Goal: Task Accomplishment & Management: Manage account settings

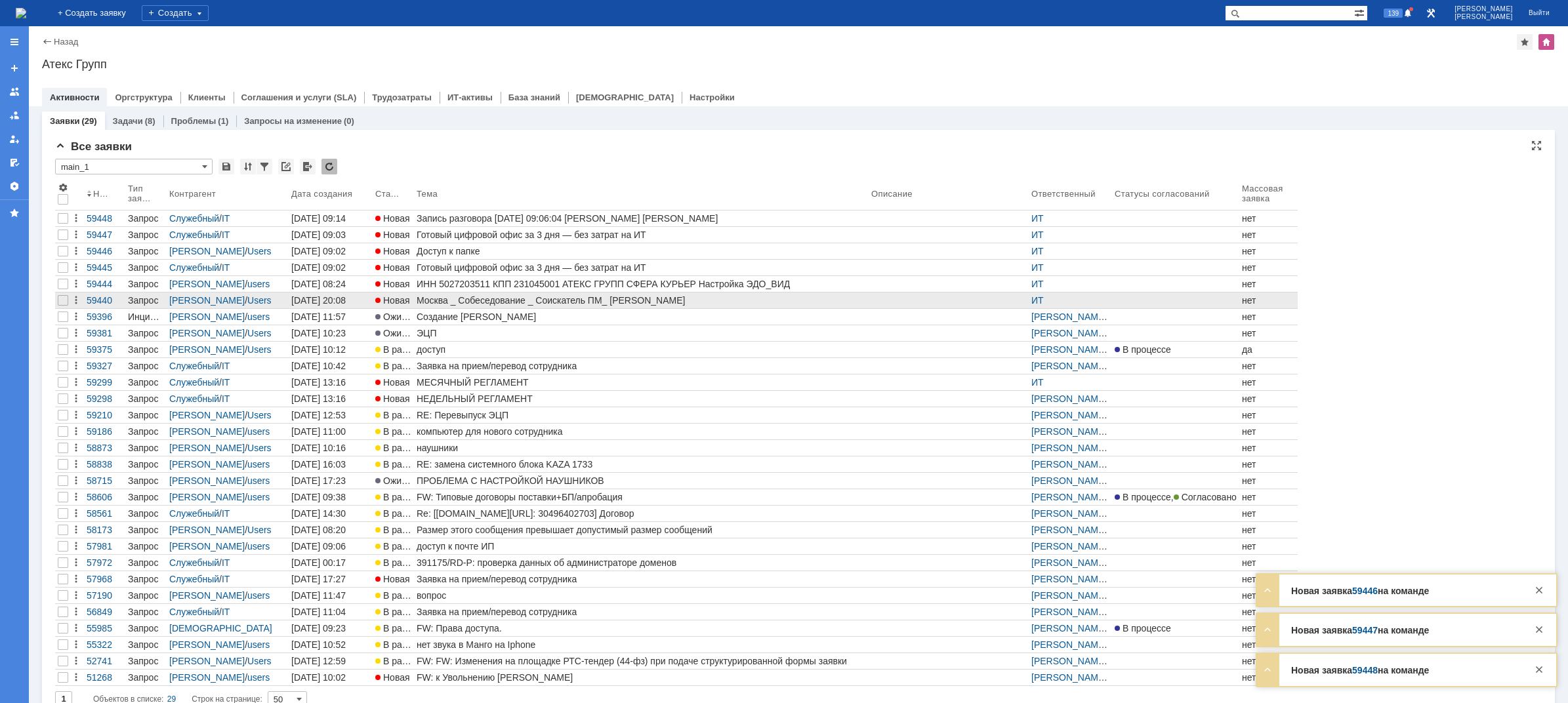
click at [492, 298] on div "Москва _ Собеседование _ Соискатель ПМ_ Будунов Роман Владимирович" at bounding box center [641, 300] width 449 height 11
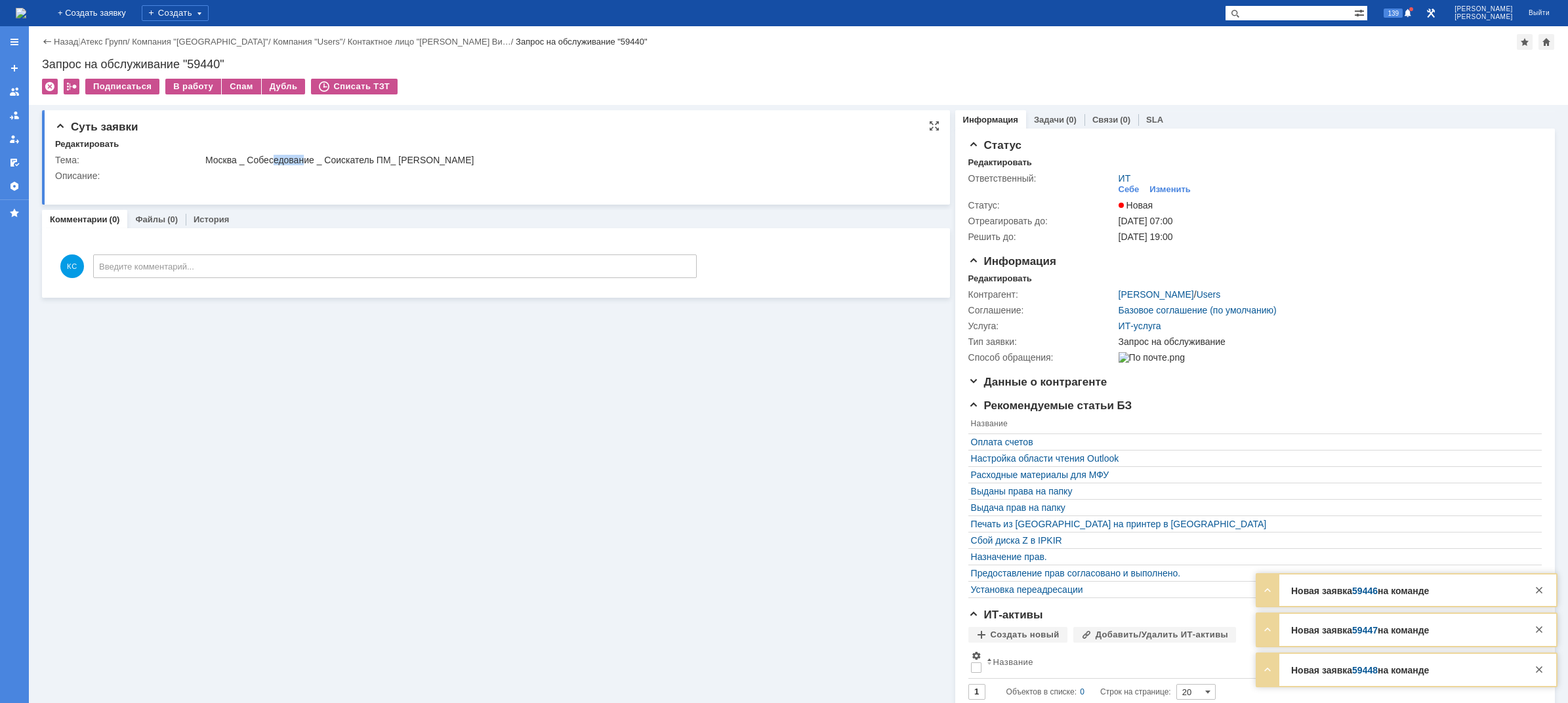
drag, startPoint x: 274, startPoint y: 158, endPoint x: 304, endPoint y: 158, distance: 30.0
click at [304, 158] on div "Москва _ Собеседование _ Соискатель ПМ_ Будунов Роман Владимирович" at bounding box center [567, 160] width 722 height 11
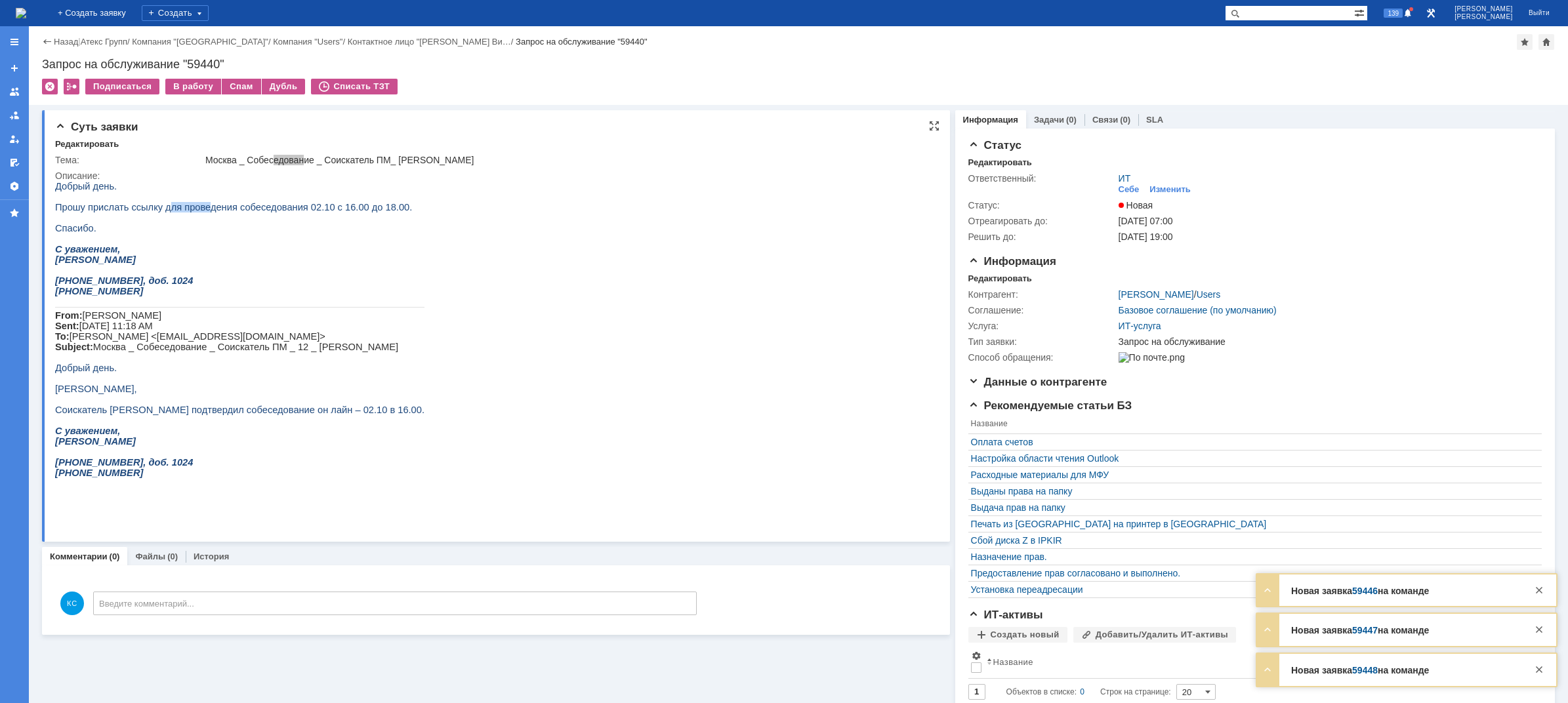
drag, startPoint x: 168, startPoint y: 207, endPoint x: 202, endPoint y: 209, distance: 34.1
click at [195, 209] on span "Прошу прислать ссылку для проведения собеседования 02.10 с 16.00 до 18.00." at bounding box center [234, 207] width 357 height 11
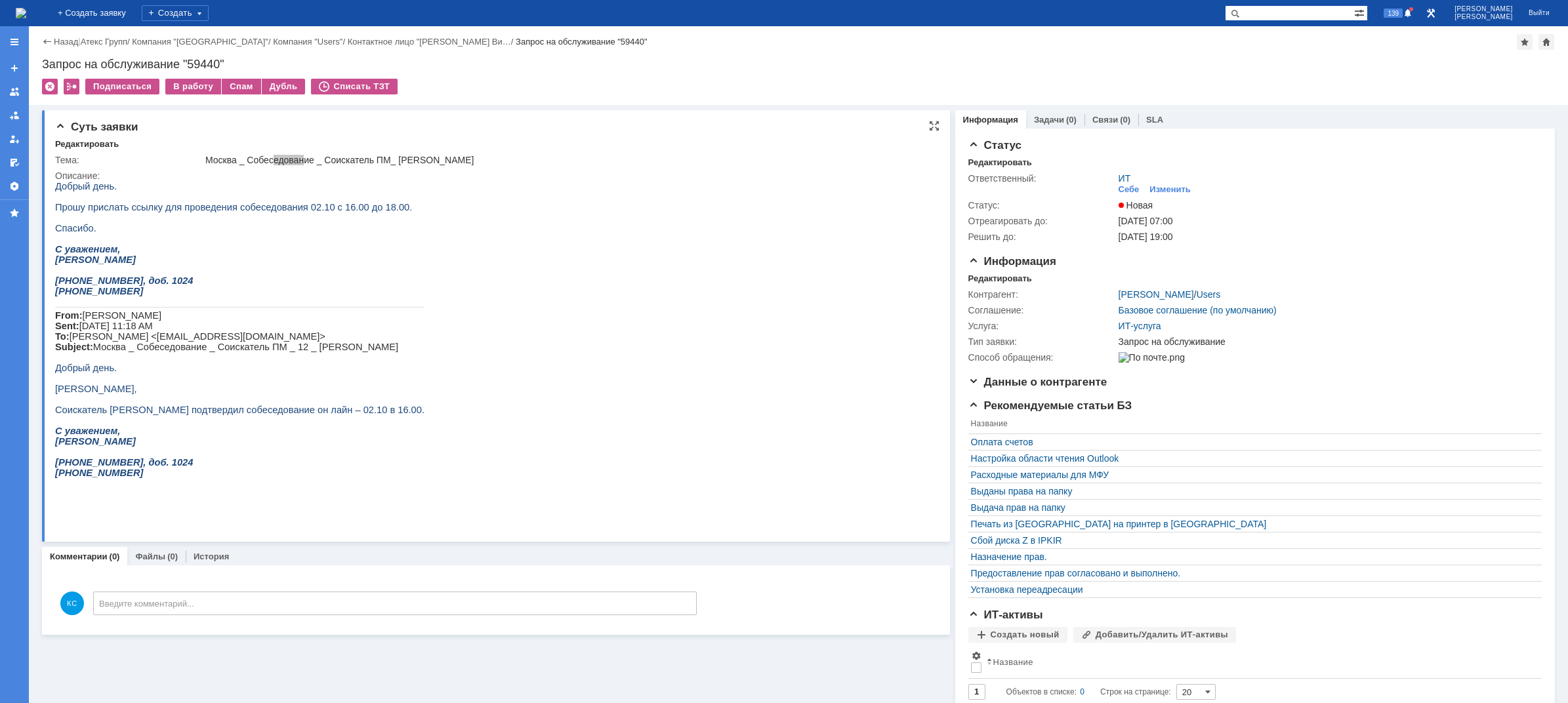
click at [218, 209] on span "Прошу прислать ссылку для проведения собеседования 02.10 с 16.00 до 18.00." at bounding box center [234, 207] width 357 height 11
click at [257, 209] on span "Прошу прислать ссылку для проведения собеседования 02.10 с 16.00 до 18.00." at bounding box center [234, 207] width 357 height 11
click at [189, 85] on div "В работу" at bounding box center [193, 86] width 56 height 16
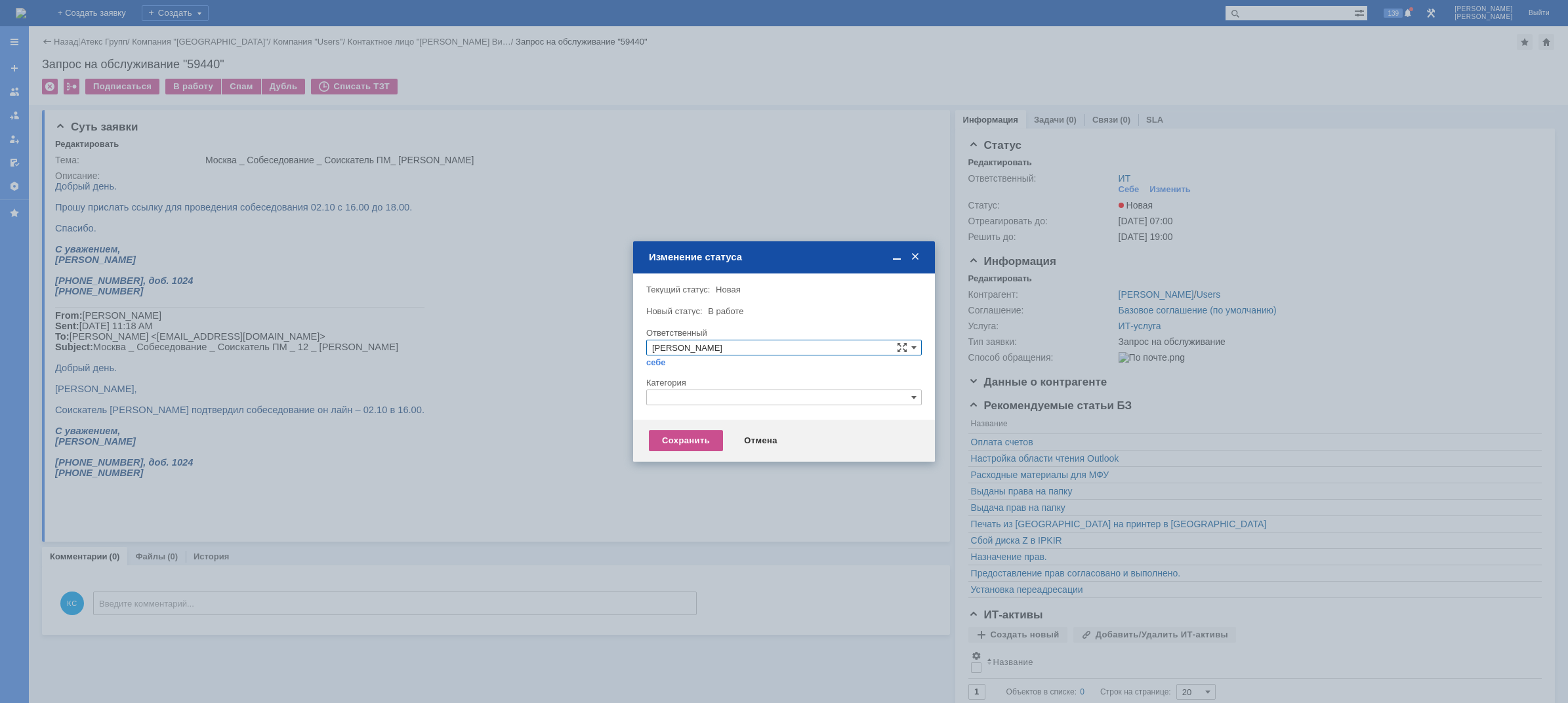
click at [784, 402] on input "text" at bounding box center [784, 397] width 276 height 16
drag, startPoint x: 686, startPoint y: 393, endPoint x: 639, endPoint y: 392, distance: 47.0
click at [639, 392] on div "Внимание! Текущий статус: Новая Новая Новый статус: В работе В работе Ответстве…" at bounding box center [784, 346] width 302 height 147
click at [685, 464] on div "Прочее" at bounding box center [784, 458] width 274 height 14
click at [685, 452] on div "Сохранить Отмена" at bounding box center [784, 441] width 302 height 42
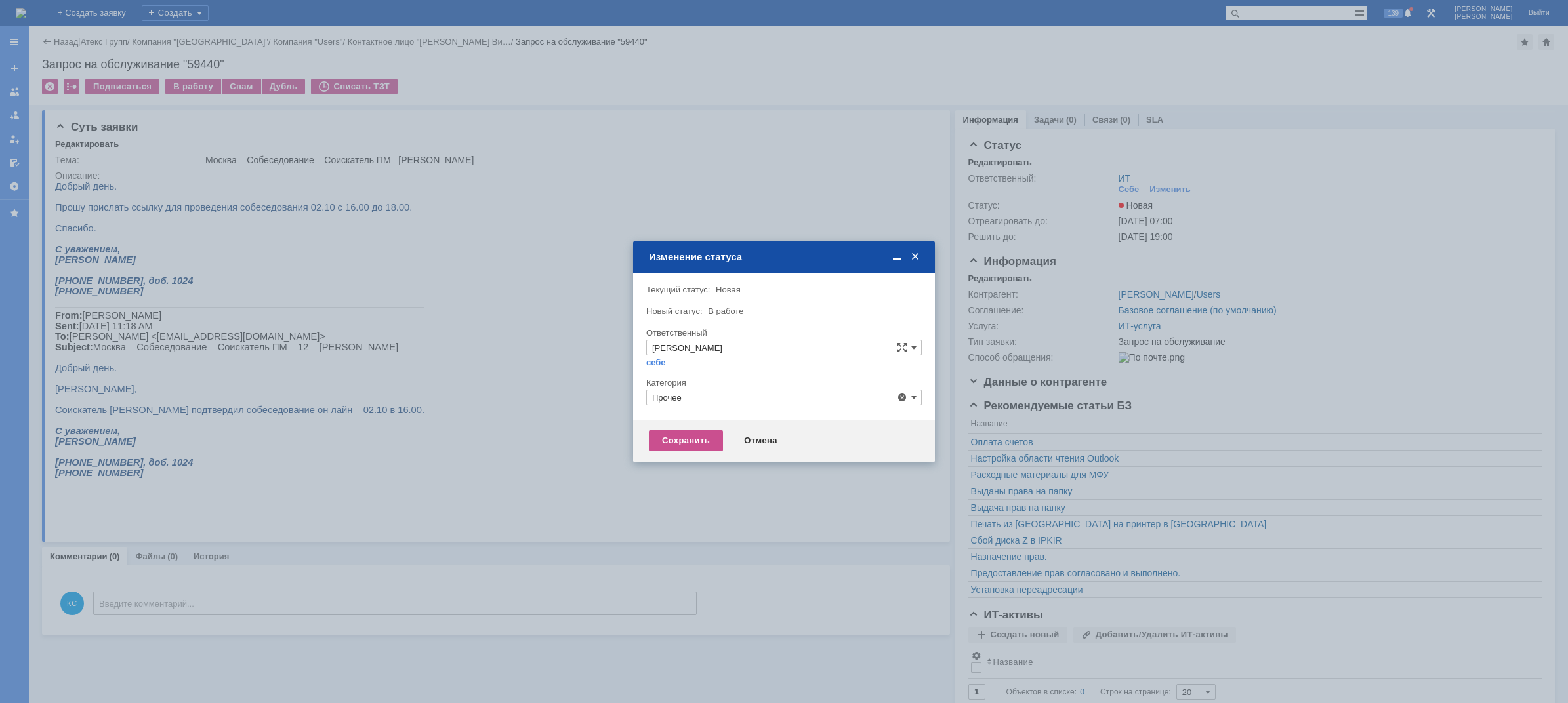
type input "Прочее"
click at [685, 452] on div "Сохранить Отмена" at bounding box center [784, 441] width 302 height 42
click at [686, 439] on div "Сохранить" at bounding box center [686, 440] width 74 height 21
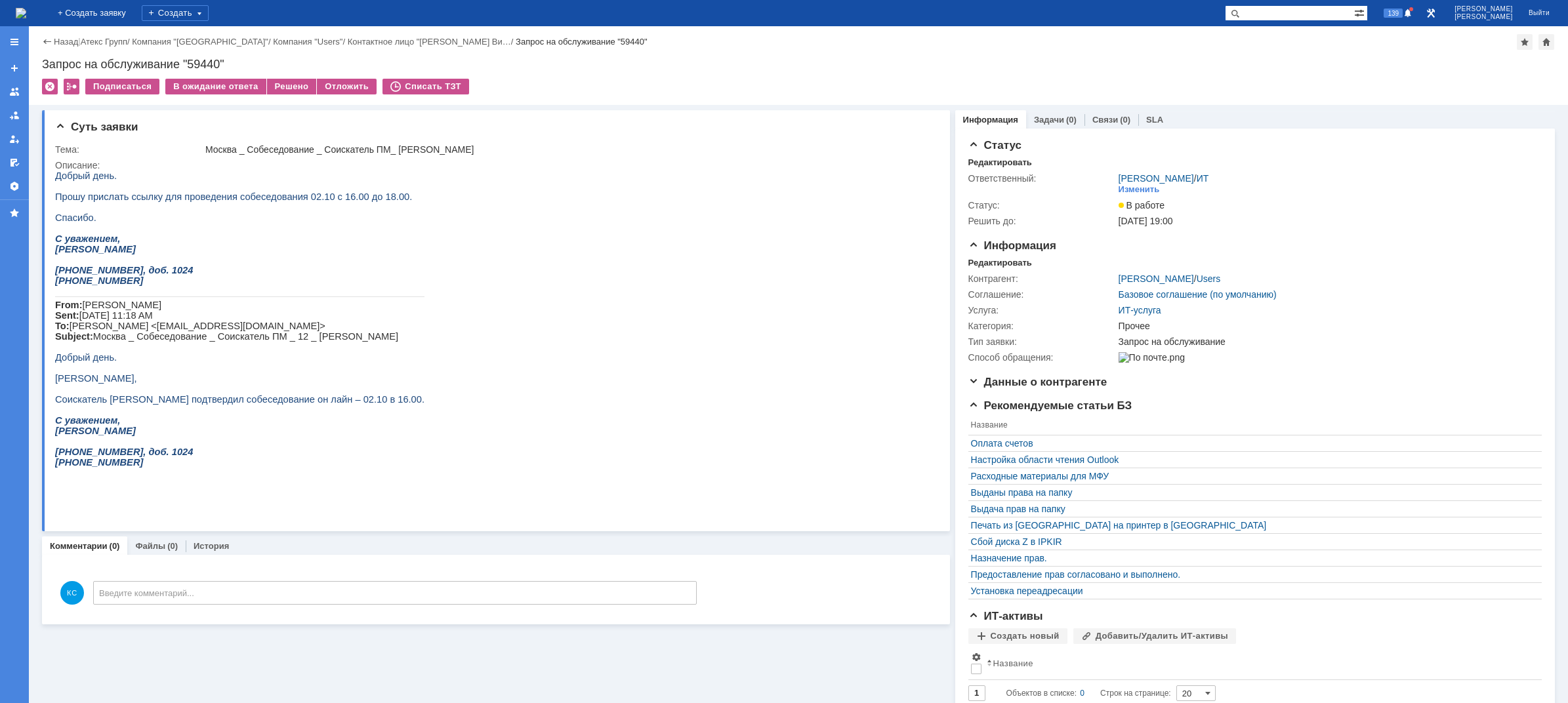
drag, startPoint x: 294, startPoint y: 358, endPoint x: 417, endPoint y: 359, distance: 123.0
click at [398, 342] on span "Ефименкова Виктория Sent: Monday, September 29, 2025 11:18 AM To: Разник Наталь…" at bounding box center [226, 321] width 343 height 42
copy span "Будунов Роман Владимирович"
click at [255, 342] on span "Ефименкова Виктория Sent: Monday, September 29, 2025 11:18 AM To: Разник Наталь…" at bounding box center [226, 321] width 343 height 42
click at [232, 405] on span "Соискатель Бубунов подтвердил собеседование он лайн – 02.10 в 16.00." at bounding box center [240, 399] width 370 height 11
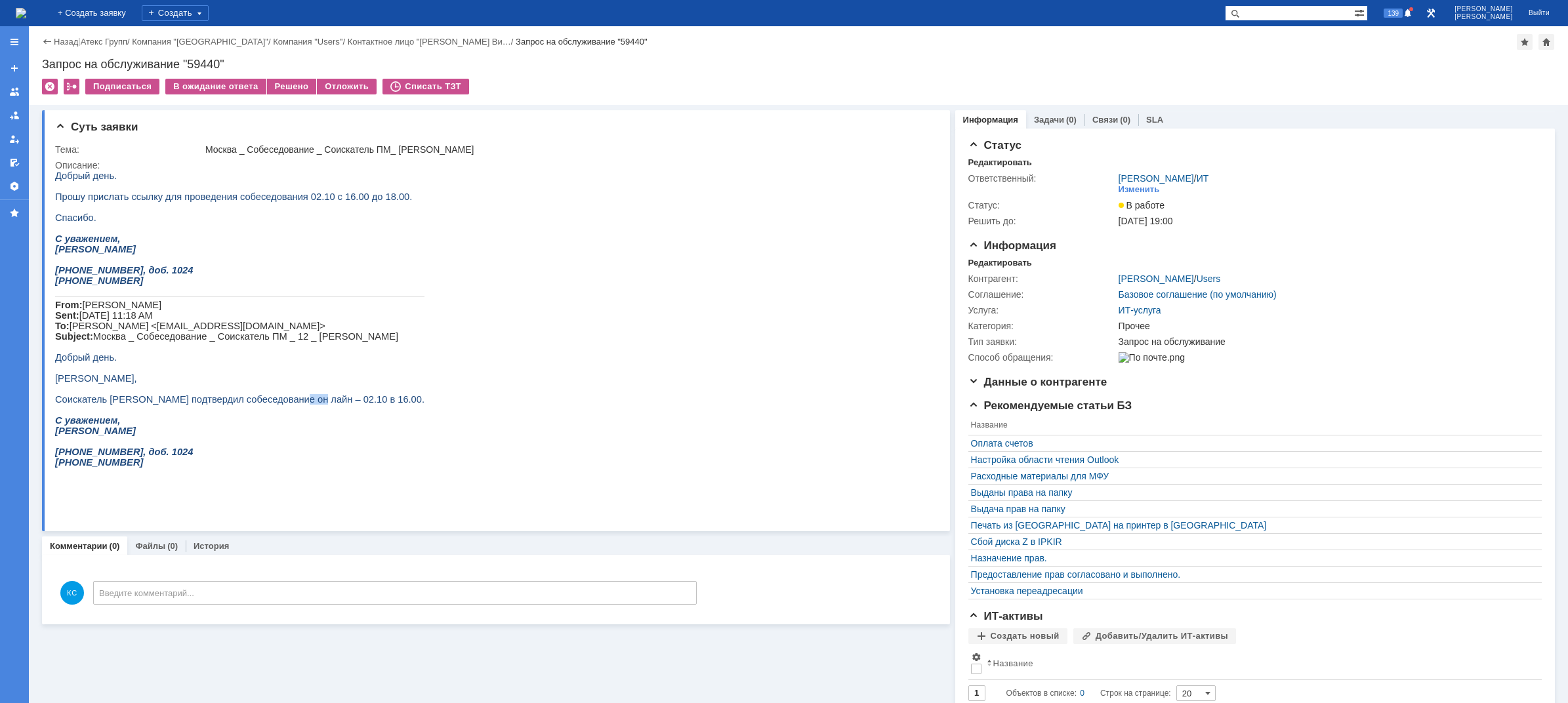
click at [300, 405] on span "Соискатель Бубунов подтвердил собеседование он лайн – 02.10 в 16.00." at bounding box center [240, 399] width 370 height 11
click at [328, 405] on span "Соискатель Бубунов подтвердил собеседование он лайн – 02.10 в 16.00." at bounding box center [240, 399] width 370 height 11
click at [26, 18] on img at bounding box center [21, 13] width 11 height 11
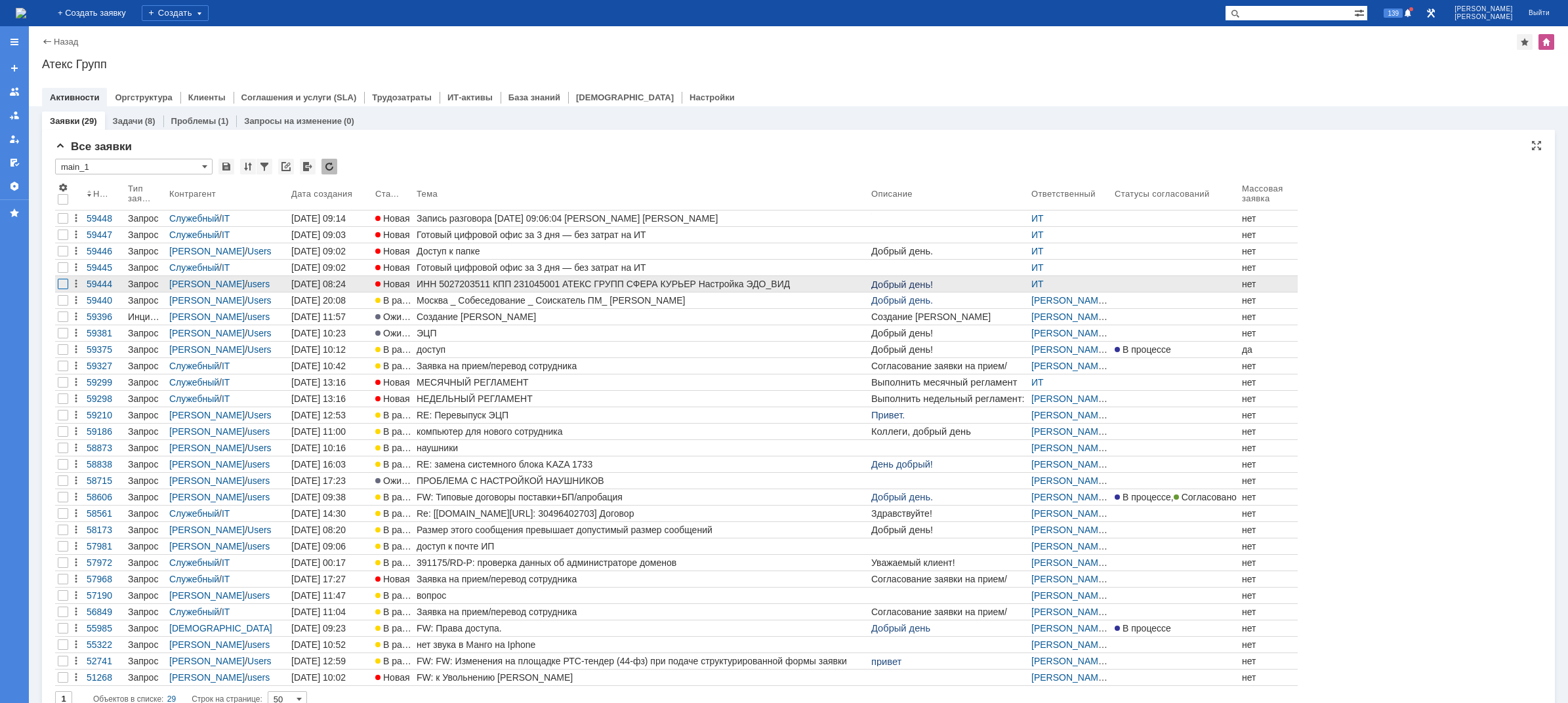
click at [65, 285] on div at bounding box center [63, 284] width 11 height 11
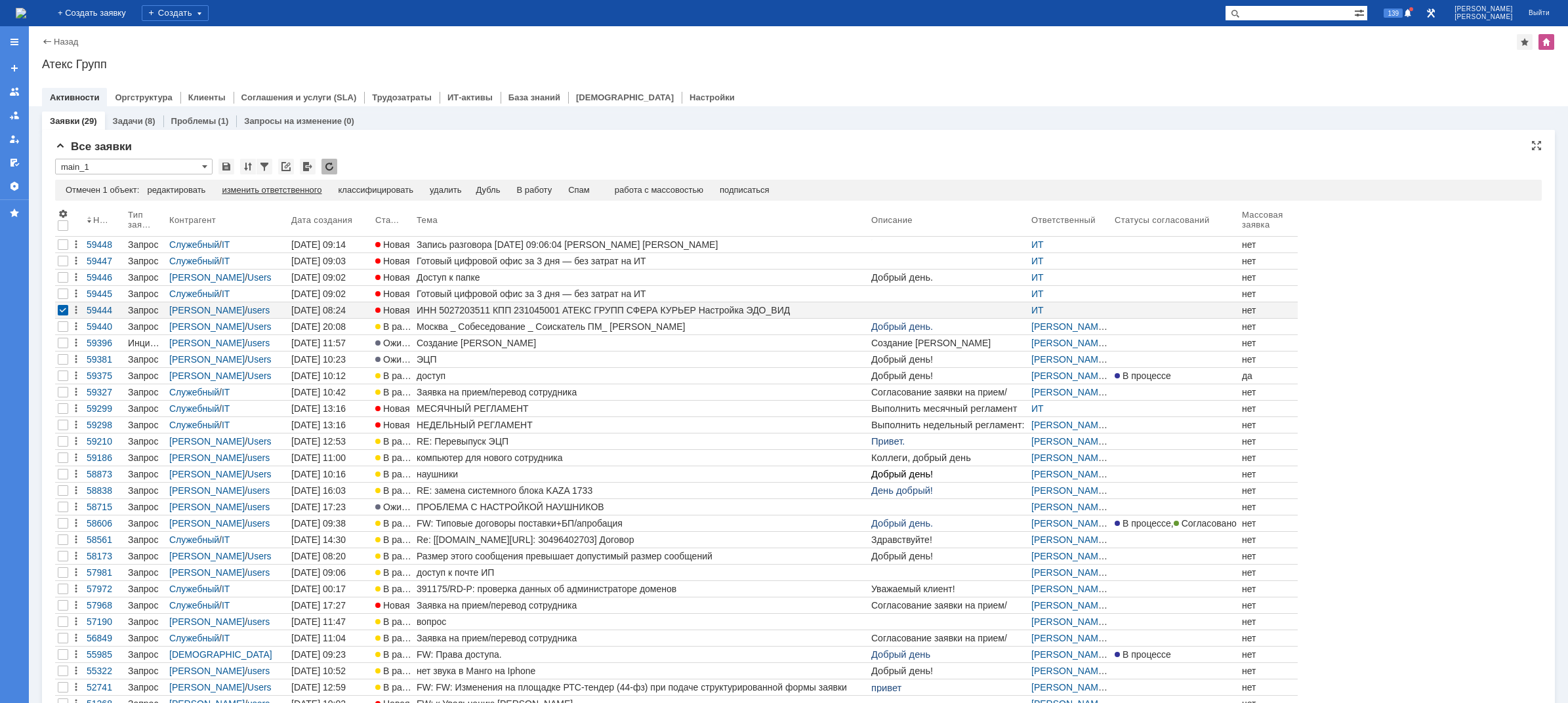
click at [318, 189] on div "изменить ответственного" at bounding box center [272, 190] width 100 height 11
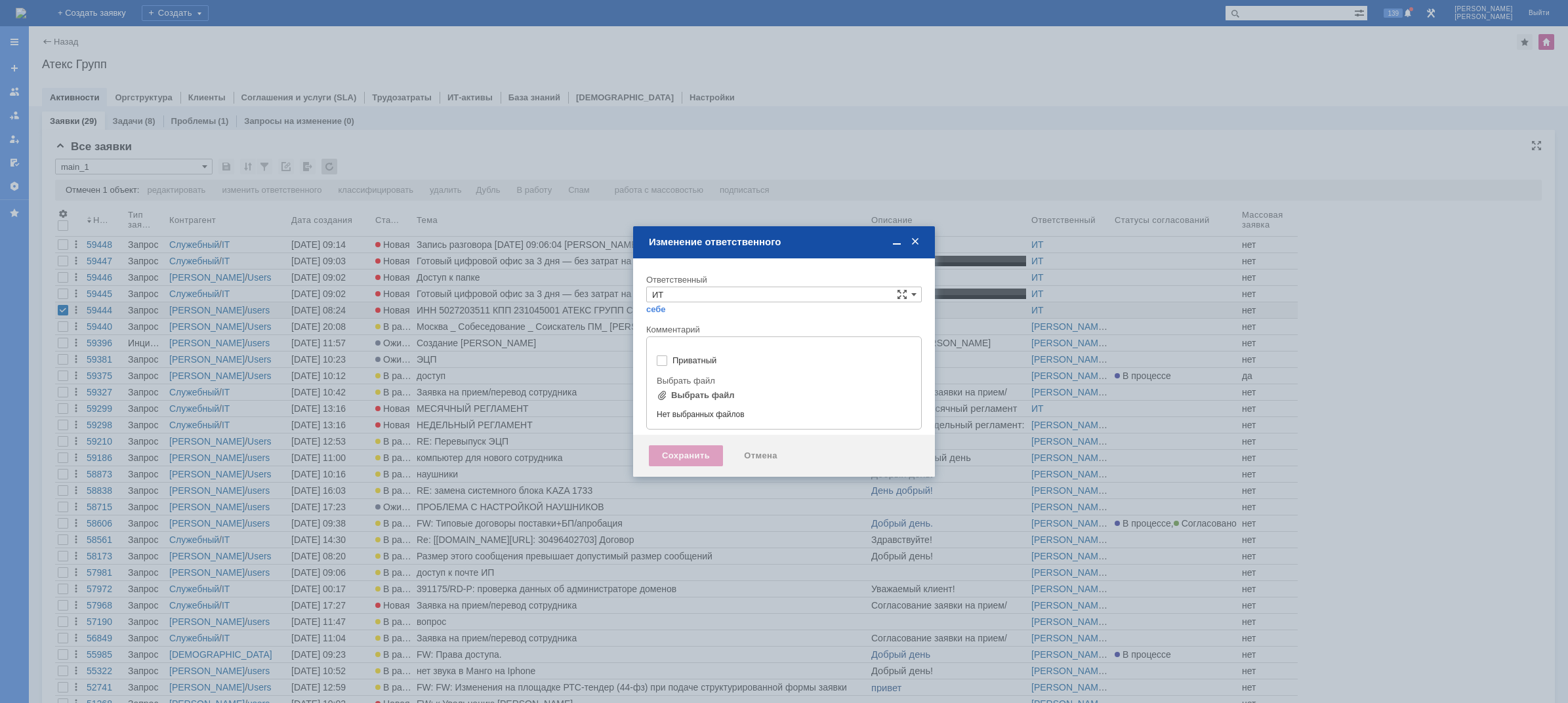
type input "[не указано]"
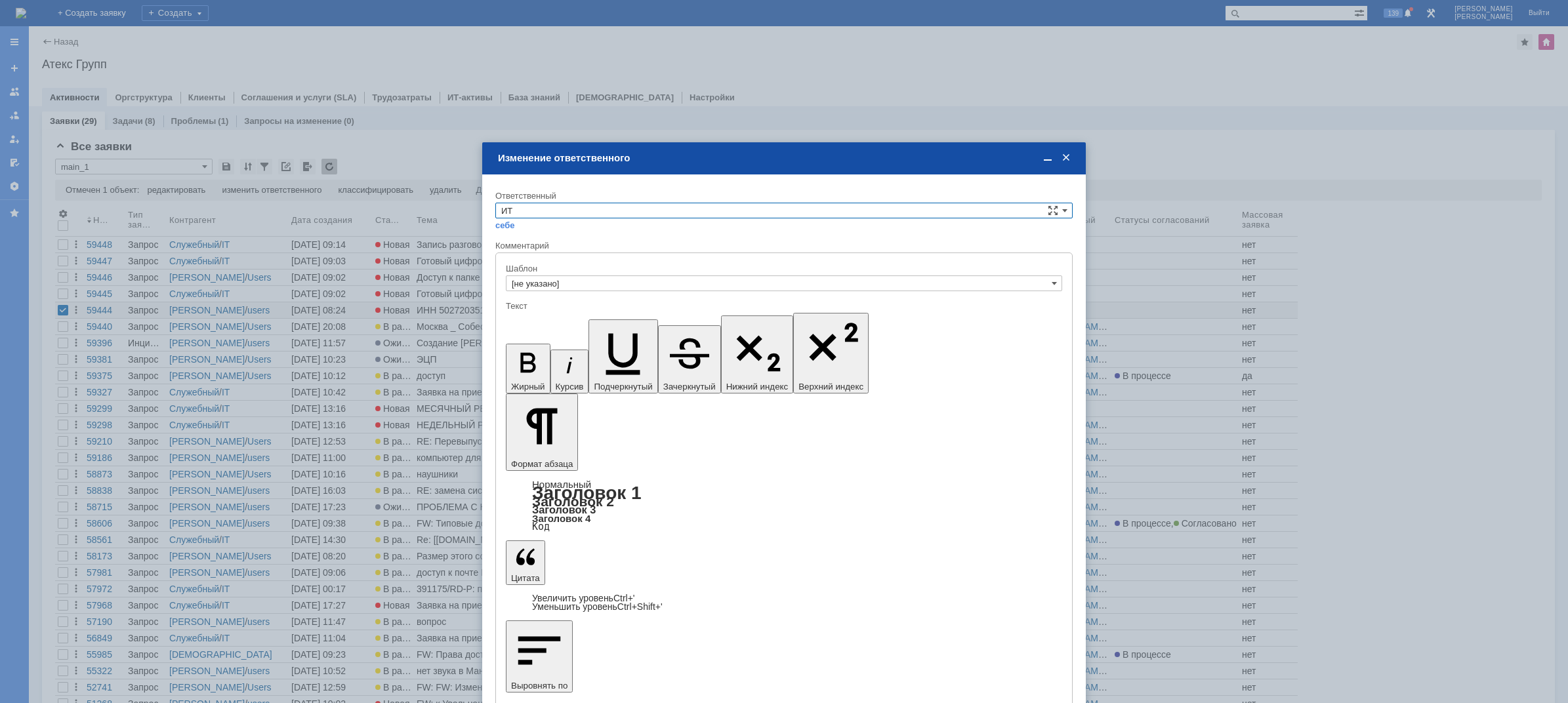
click at [584, 215] on input "ИТ" at bounding box center [784, 210] width 577 height 16
click at [545, 313] on div "АСУ" at bounding box center [784, 319] width 576 height 14
type input "АСУ"
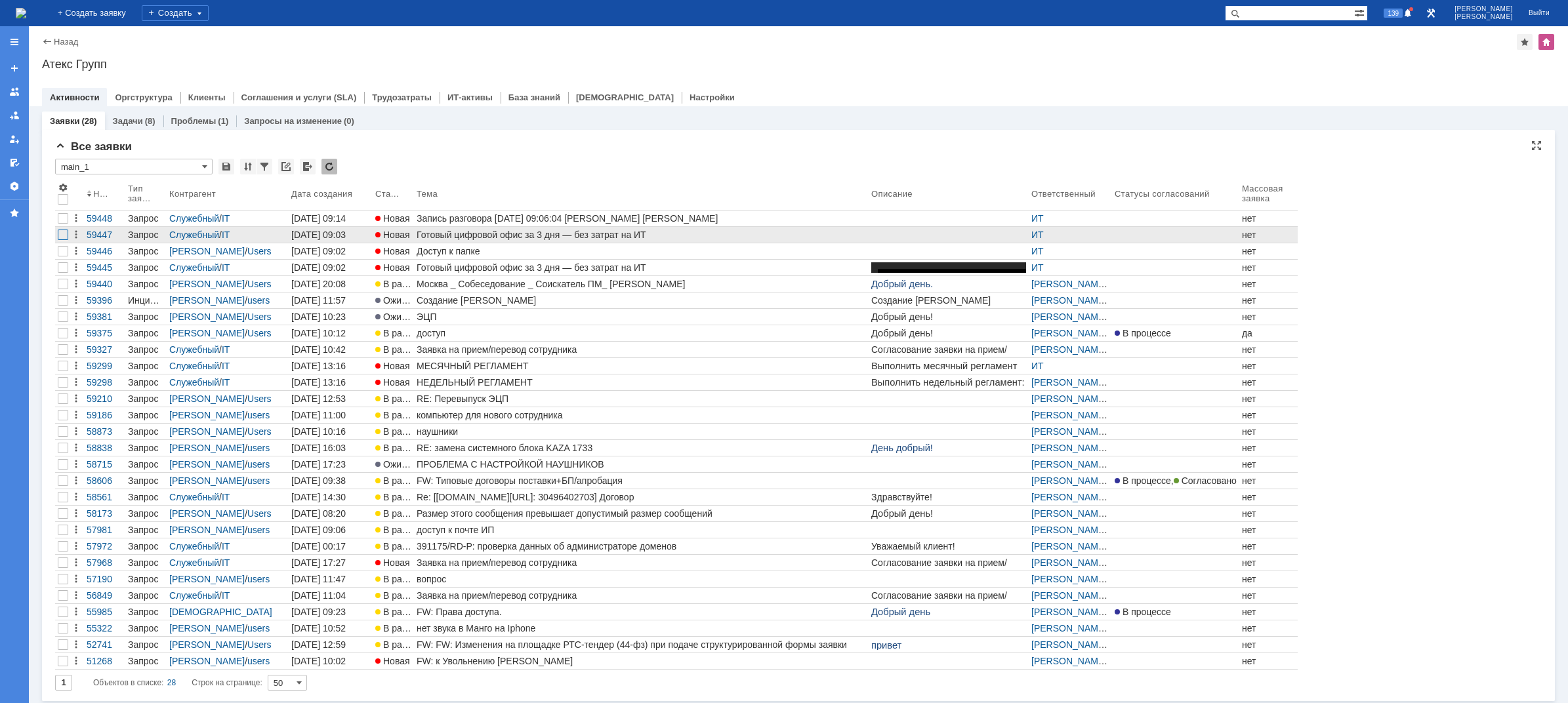
click at [60, 237] on div at bounding box center [63, 235] width 11 height 11
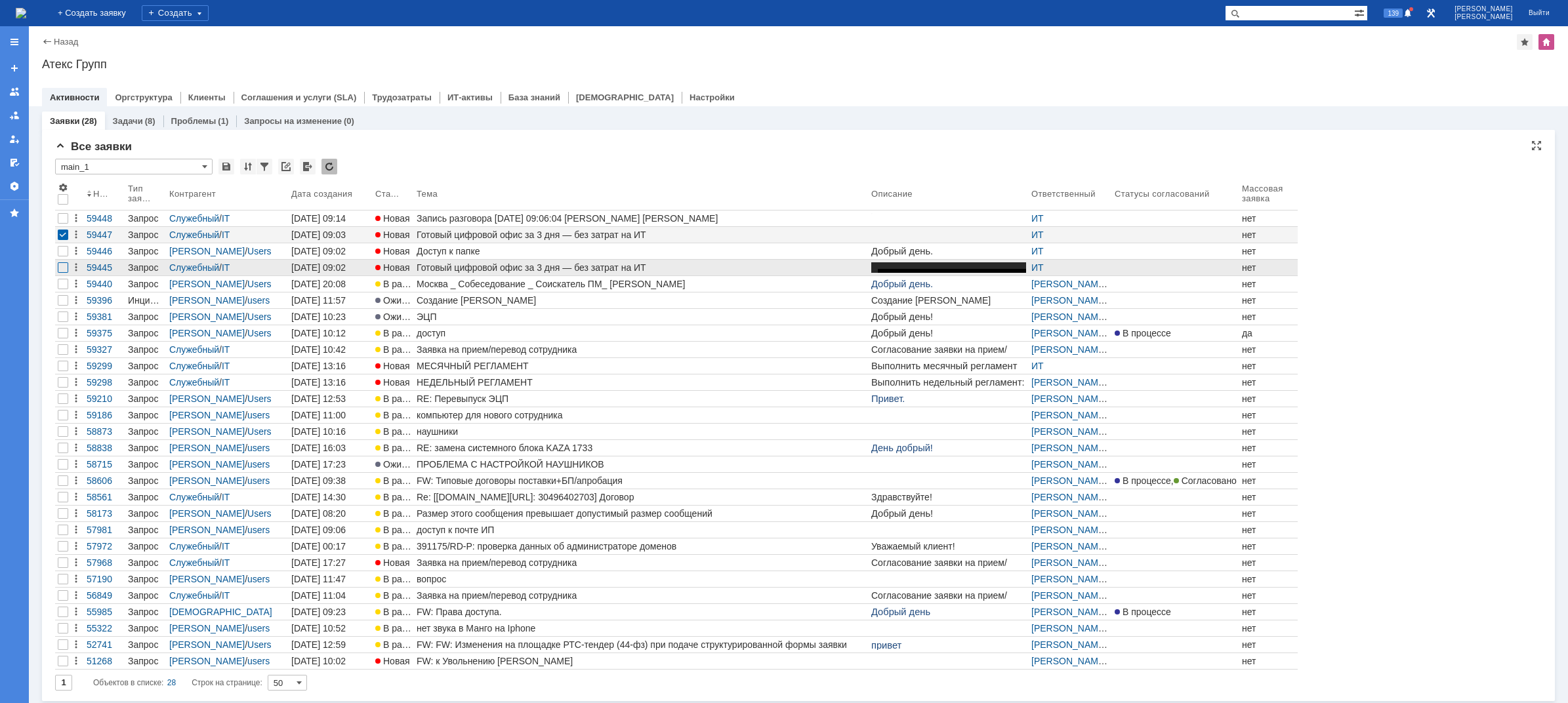
click at [65, 272] on div at bounding box center [63, 267] width 11 height 11
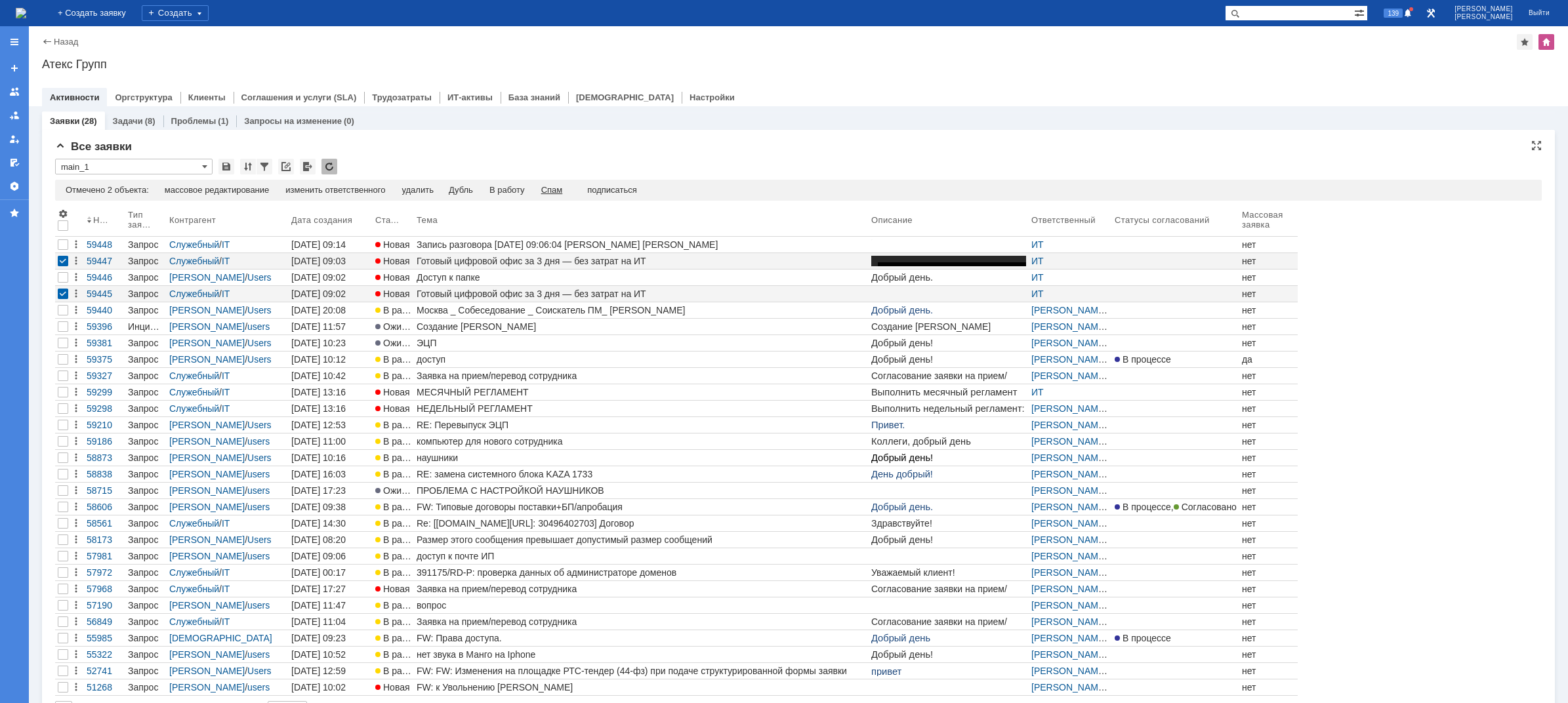
click at [561, 189] on div "Спам" at bounding box center [552, 190] width 22 height 11
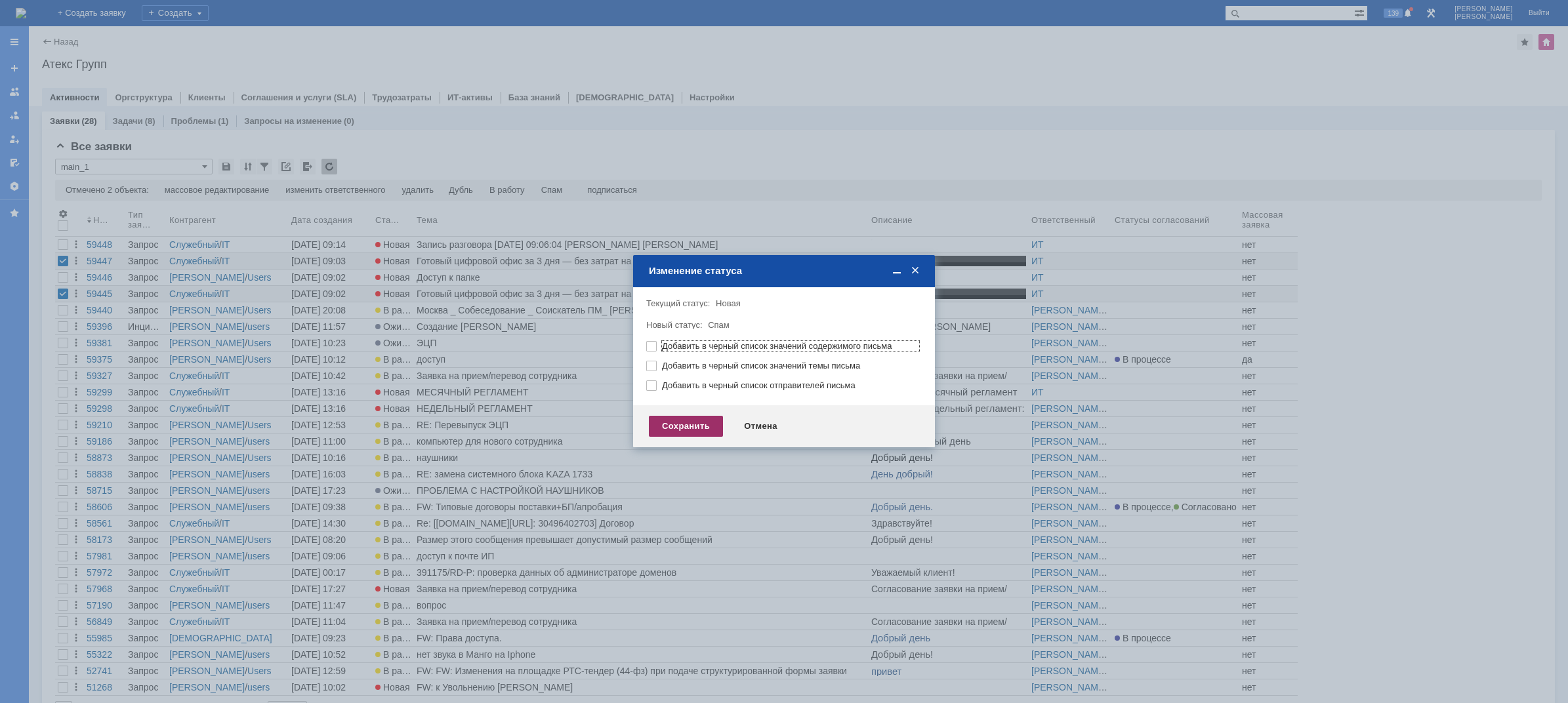
click at [687, 421] on div "Сохранить" at bounding box center [686, 426] width 74 height 21
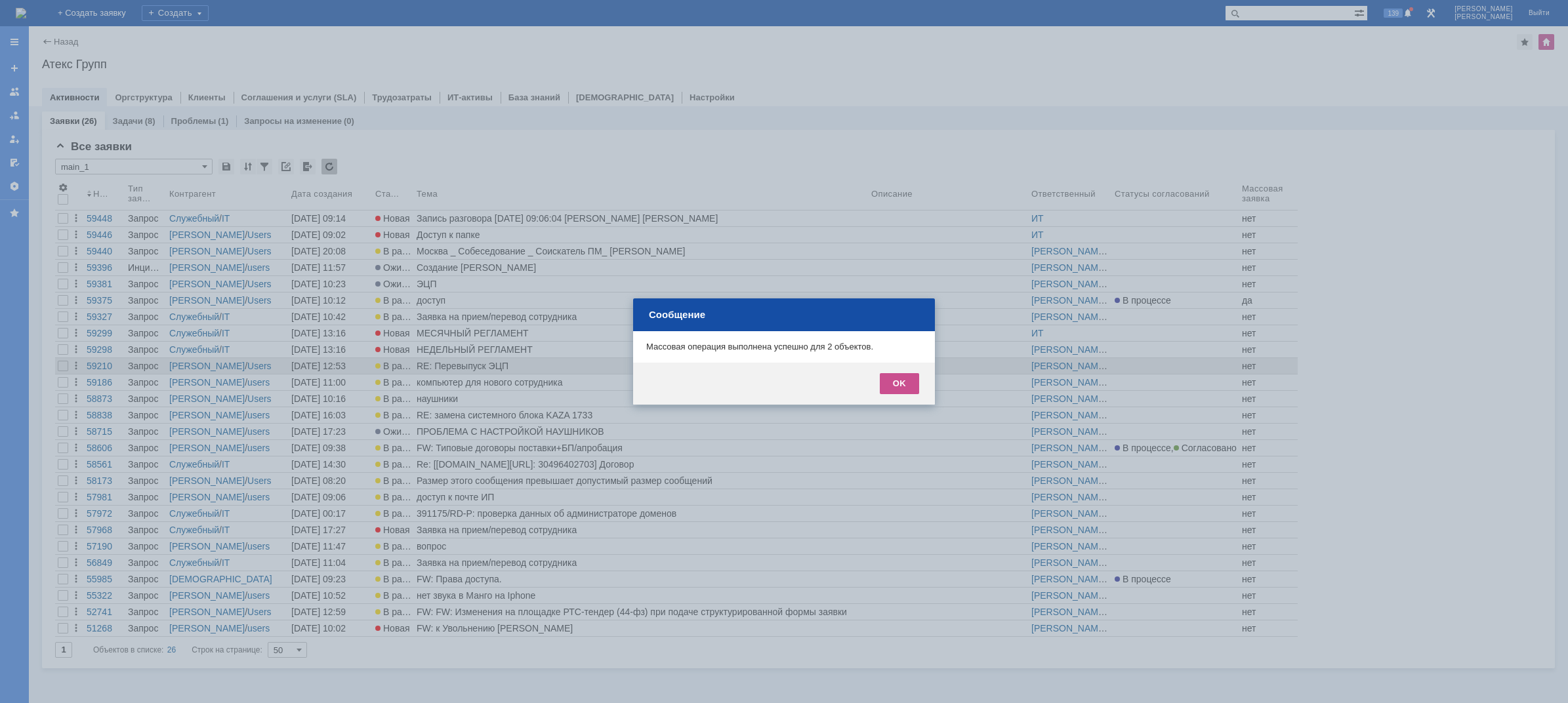
drag, startPoint x: 901, startPoint y: 390, endPoint x: 863, endPoint y: 373, distance: 41.6
click at [899, 390] on div "OK" at bounding box center [899, 383] width 39 height 21
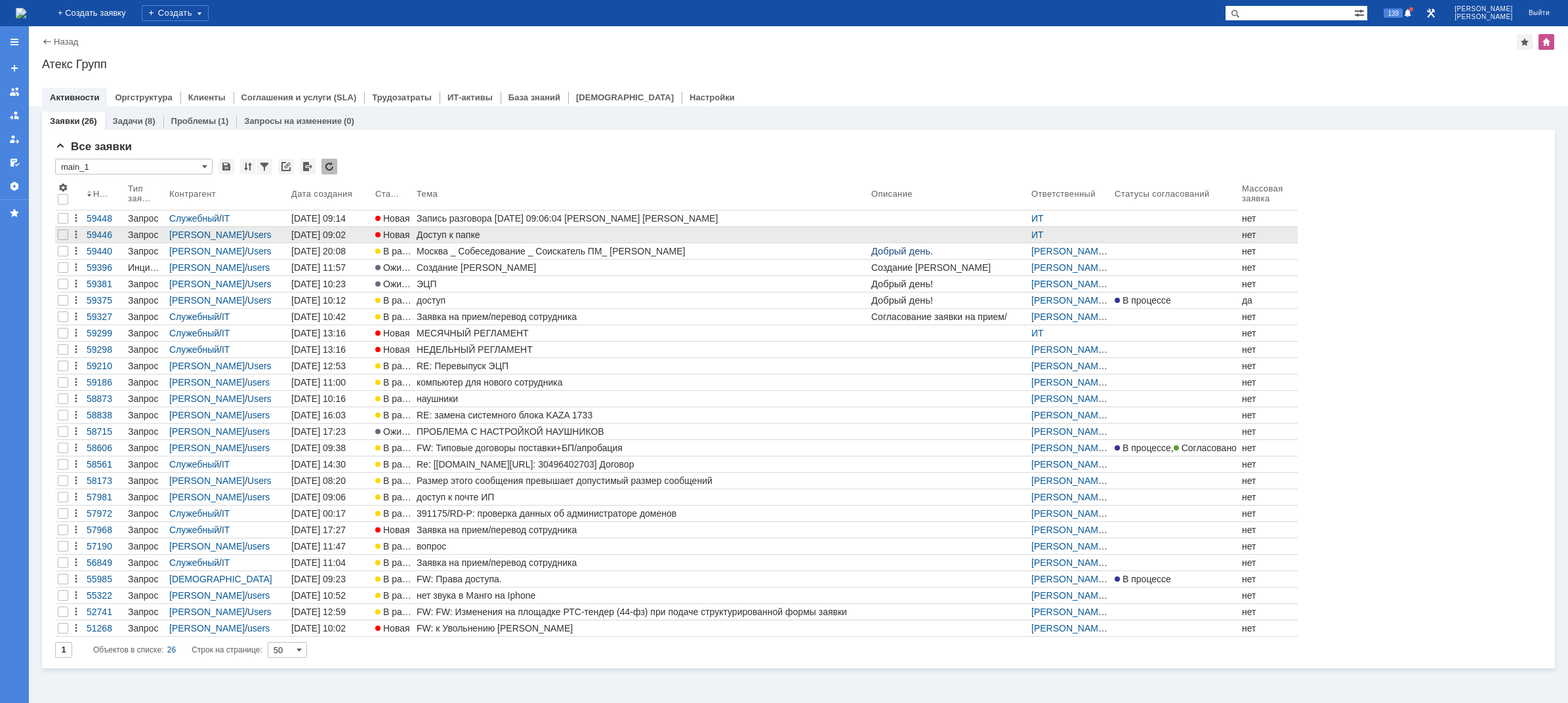
click at [454, 237] on div "Доступ к папке" at bounding box center [641, 235] width 449 height 11
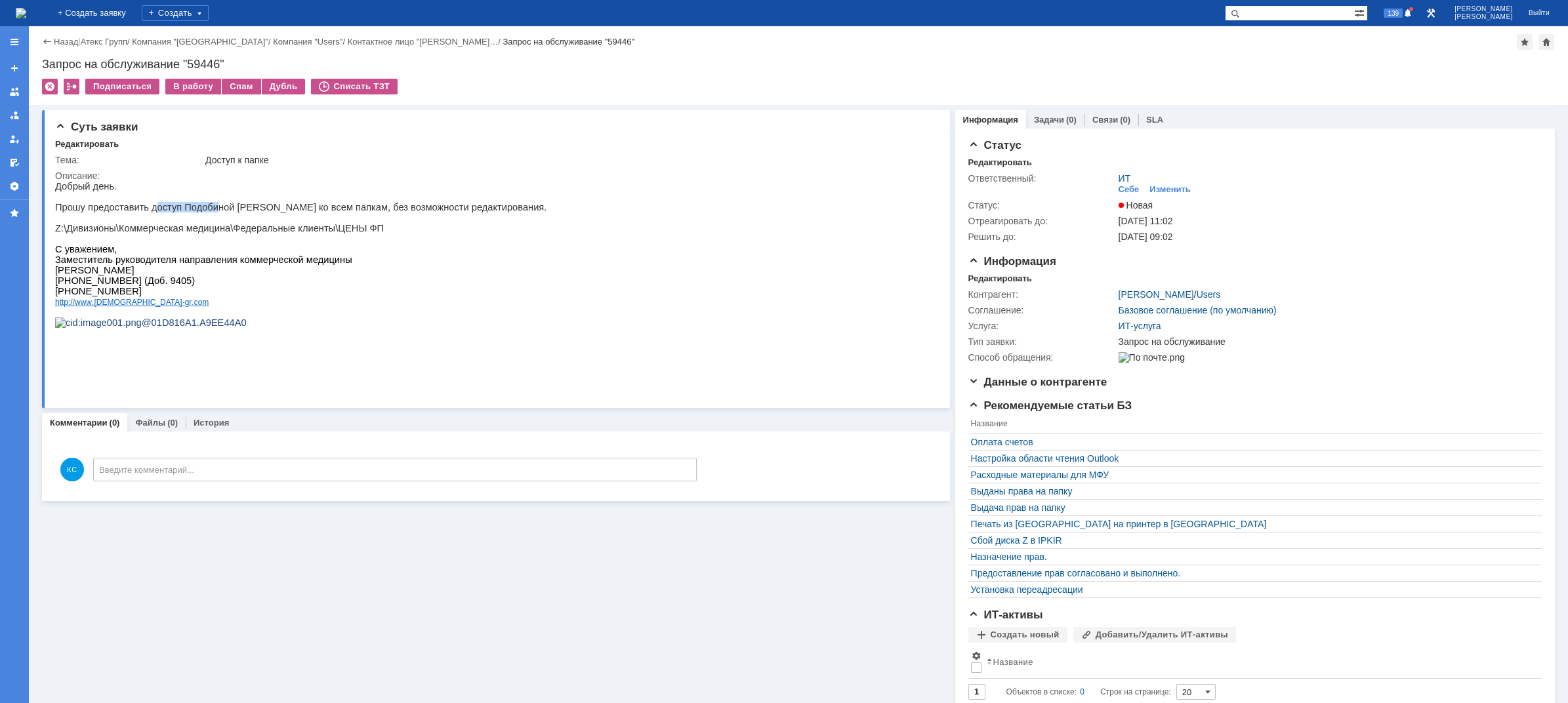
drag, startPoint x: 149, startPoint y: 209, endPoint x: 207, endPoint y: 209, distance: 58.0
click at [207, 209] on p "Прошу предоставить доступ Подобиной [PERSON_NAME] ко всем папкам, без возможнос…" at bounding box center [301, 207] width 491 height 11
drag, startPoint x: 246, startPoint y: 211, endPoint x: 320, endPoint y: 211, distance: 74.0
click at [318, 211] on p "Прошу предоставить доступ Подобиной [PERSON_NAME] ко всем папкам, без возможнос…" at bounding box center [301, 207] width 491 height 11
drag, startPoint x: 337, startPoint y: 210, endPoint x: 370, endPoint y: 210, distance: 33.0
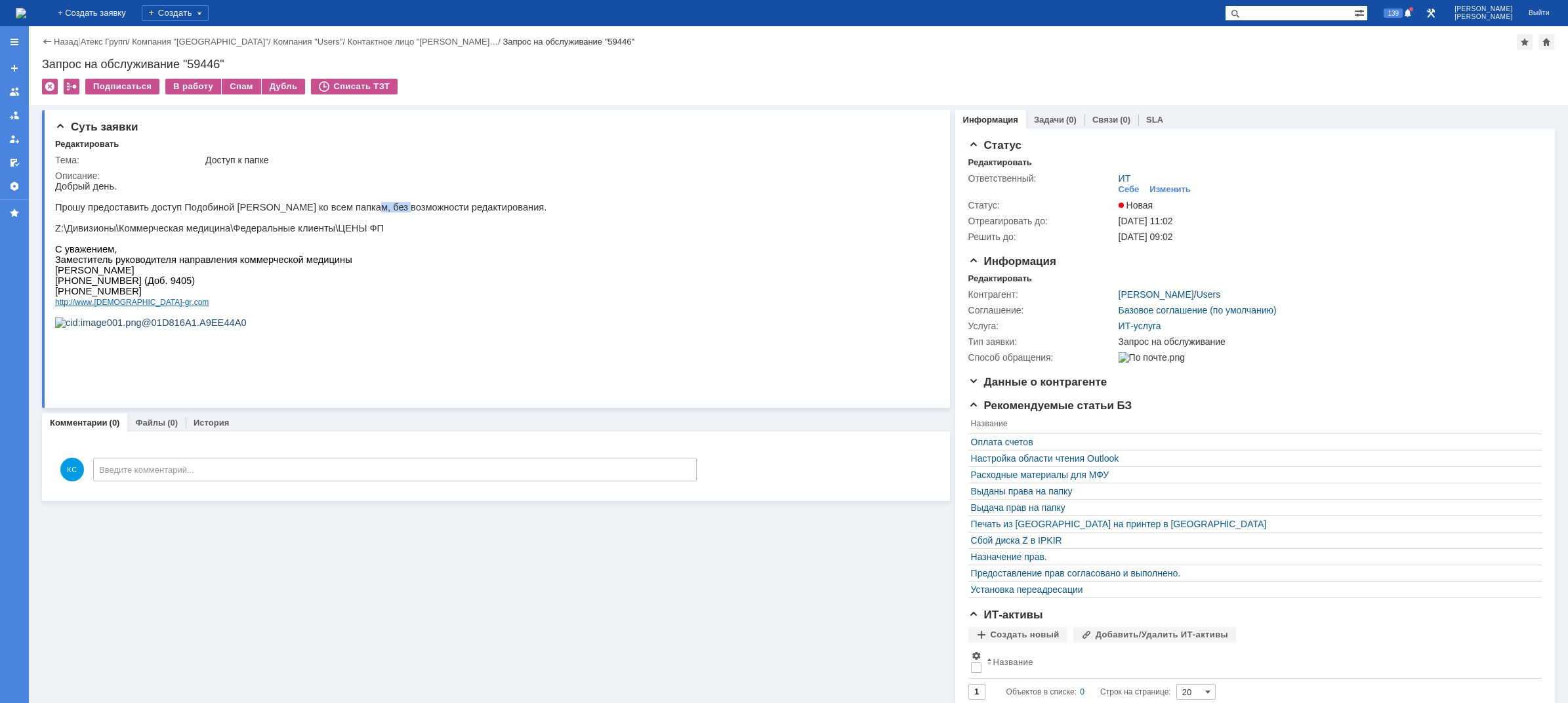
click at [370, 210] on p "Прошу предоставить доступ Подобиной [PERSON_NAME] ко всем папкам, без возможнос…" at bounding box center [301, 207] width 491 height 11
drag, startPoint x: 249, startPoint y: 216, endPoint x: 323, endPoint y: 209, distance: 74.3
click at [323, 209] on p "Прошу предоставить доступ Подобиной [PERSON_NAME] ко всем папкам, без возможнос…" at bounding box center [301, 207] width 491 height 11
drag, startPoint x: 163, startPoint y: 237, endPoint x: 199, endPoint y: 234, distance: 36.1
click at [198, 234] on p "Z:\Дивизионы\Коммерческая медицина\Федеральные клиенты\ЦЕНЫ ФП" at bounding box center [301, 228] width 491 height 11
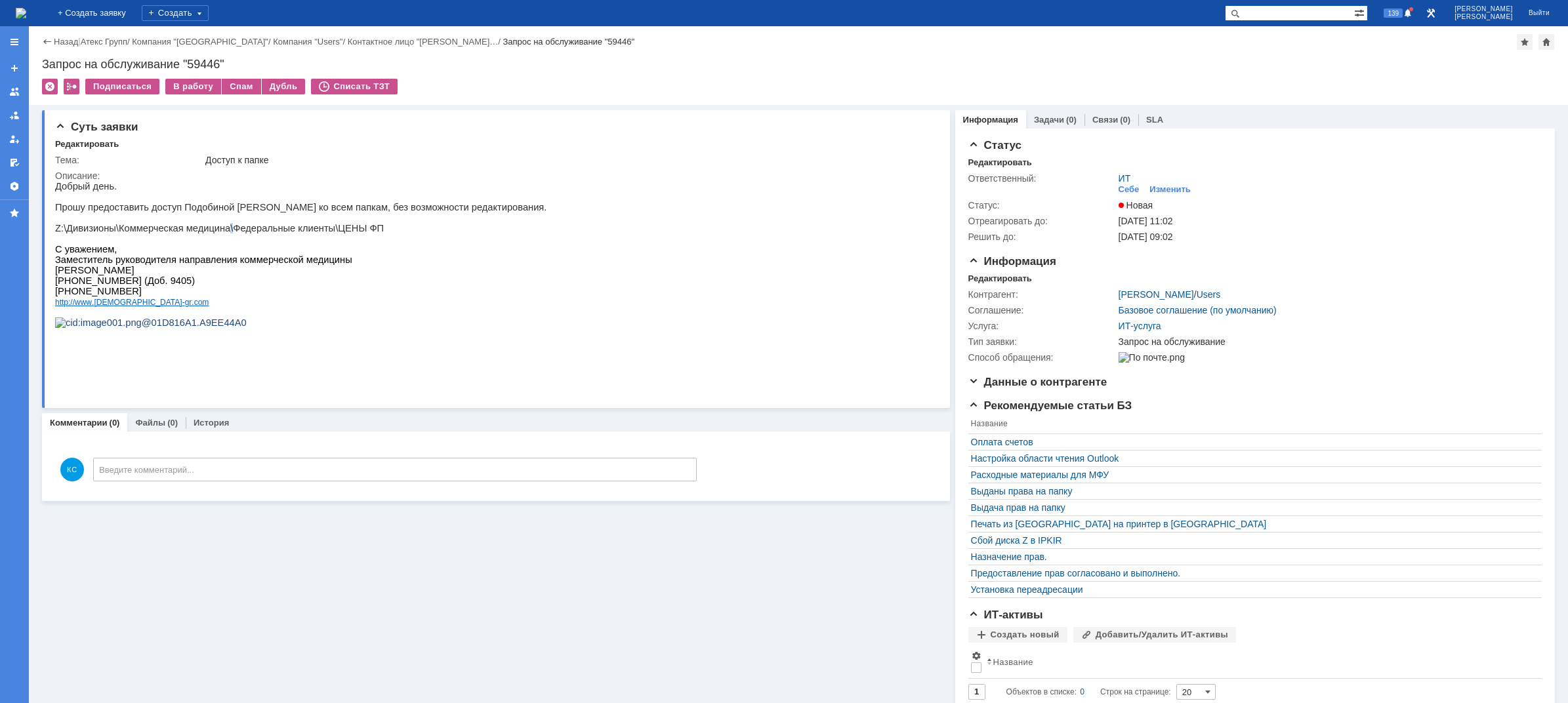
click at [224, 234] on p "Z:\Дивизионы\Коммерческая медицина\Федеральные клиенты\ЦЕНЫ ФП" at bounding box center [301, 228] width 491 height 11
click at [230, 234] on p "Z:\Дивизионы\Коммерческая медицина\Федеральные клиенты\ЦЕНЫ ФП" at bounding box center [301, 228] width 491 height 11
click at [26, 18] on img at bounding box center [21, 13] width 11 height 11
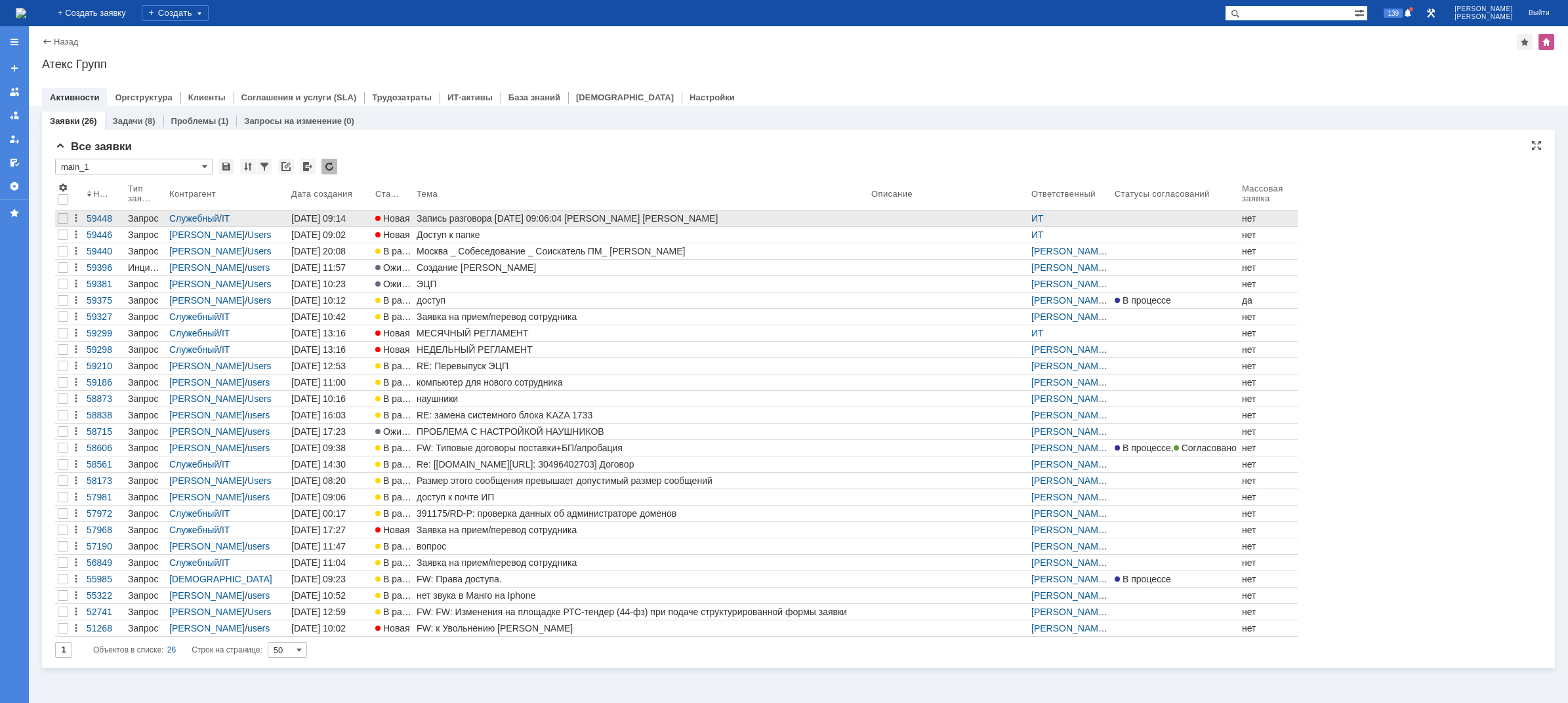
click at [503, 216] on div "Запись разговора 02.10.2025 09:06:04 Миронов Дмитрий Яковлев Сергей" at bounding box center [641, 218] width 449 height 11
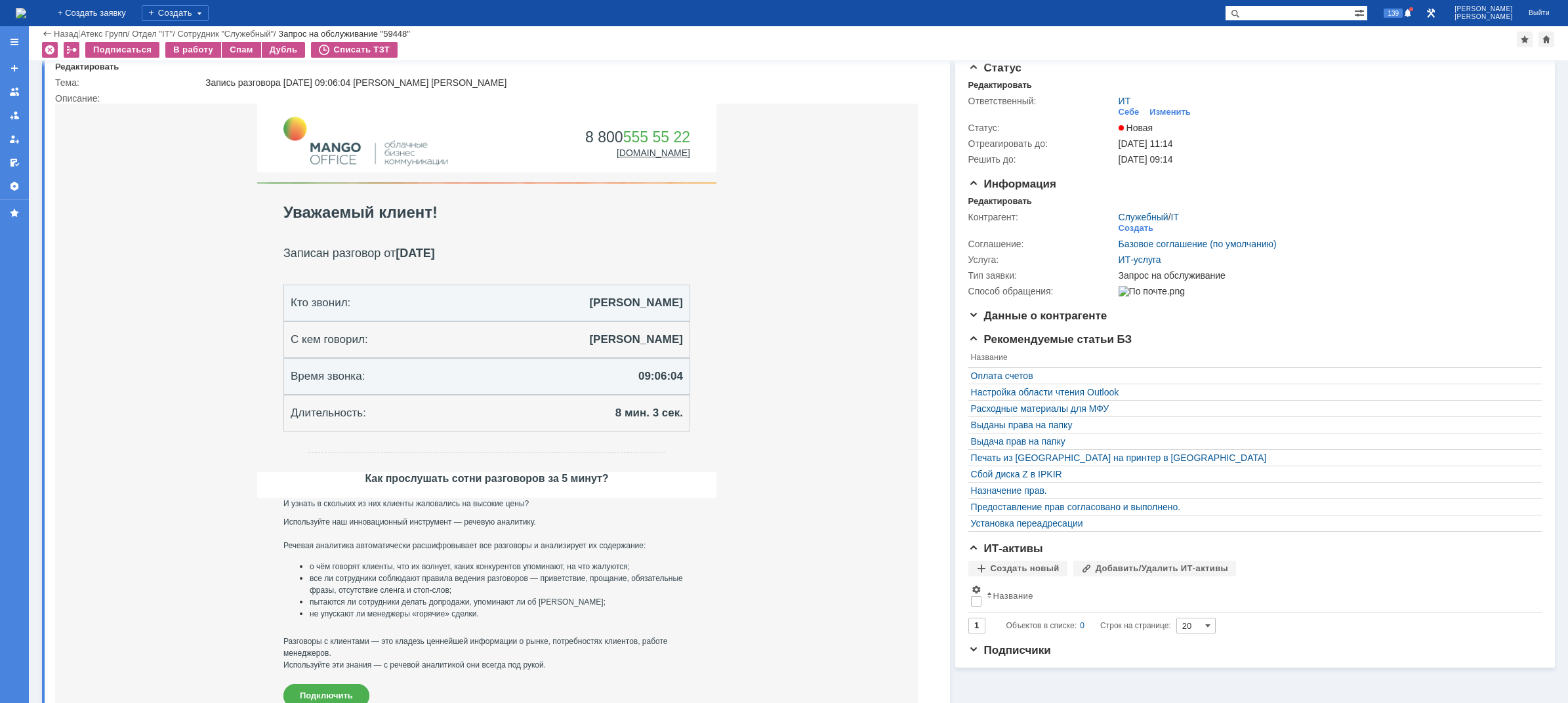
click at [26, 8] on img at bounding box center [21, 13] width 11 height 11
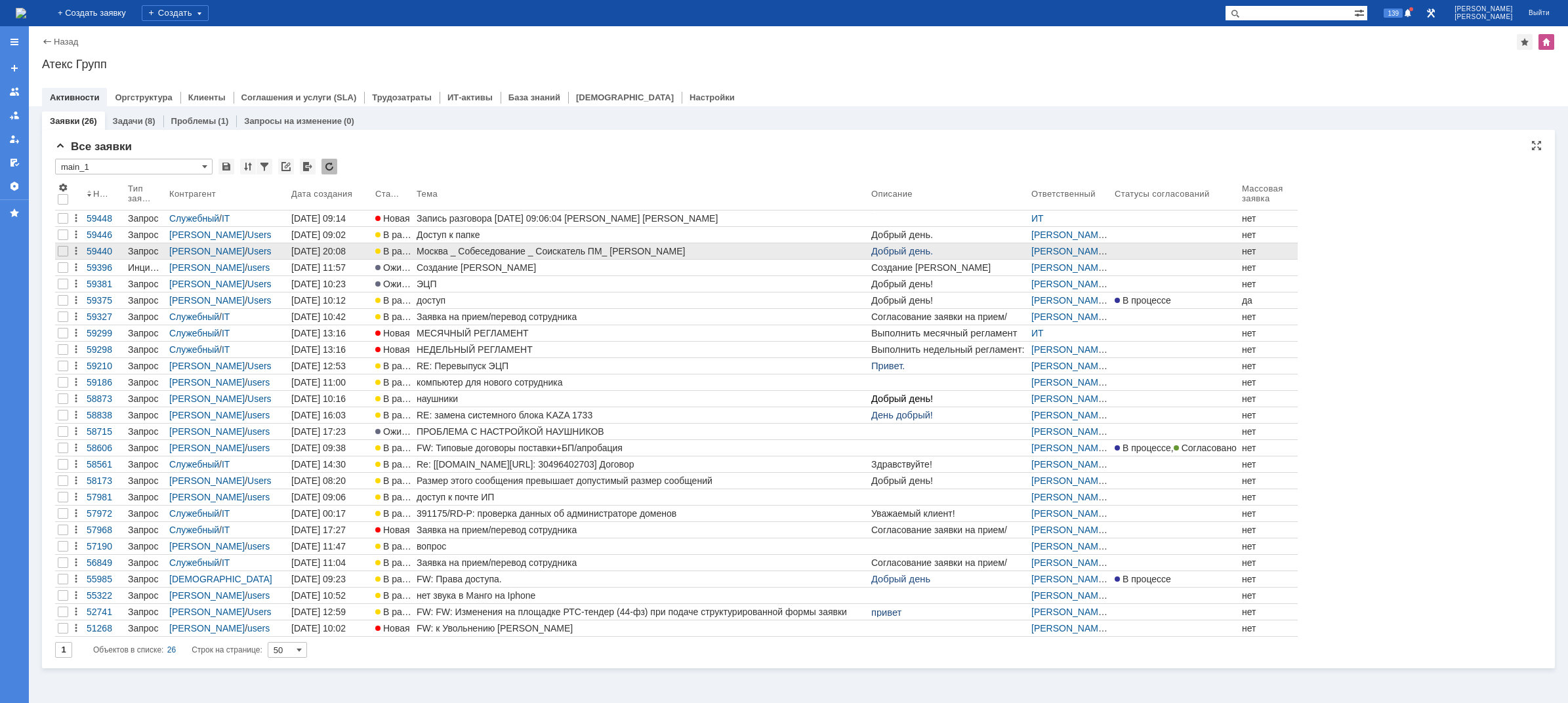
click at [494, 251] on div "Москва _ Собеседование _ Соискатель ПМ_ Будунов Роман Владимирович" at bounding box center [641, 251] width 449 height 11
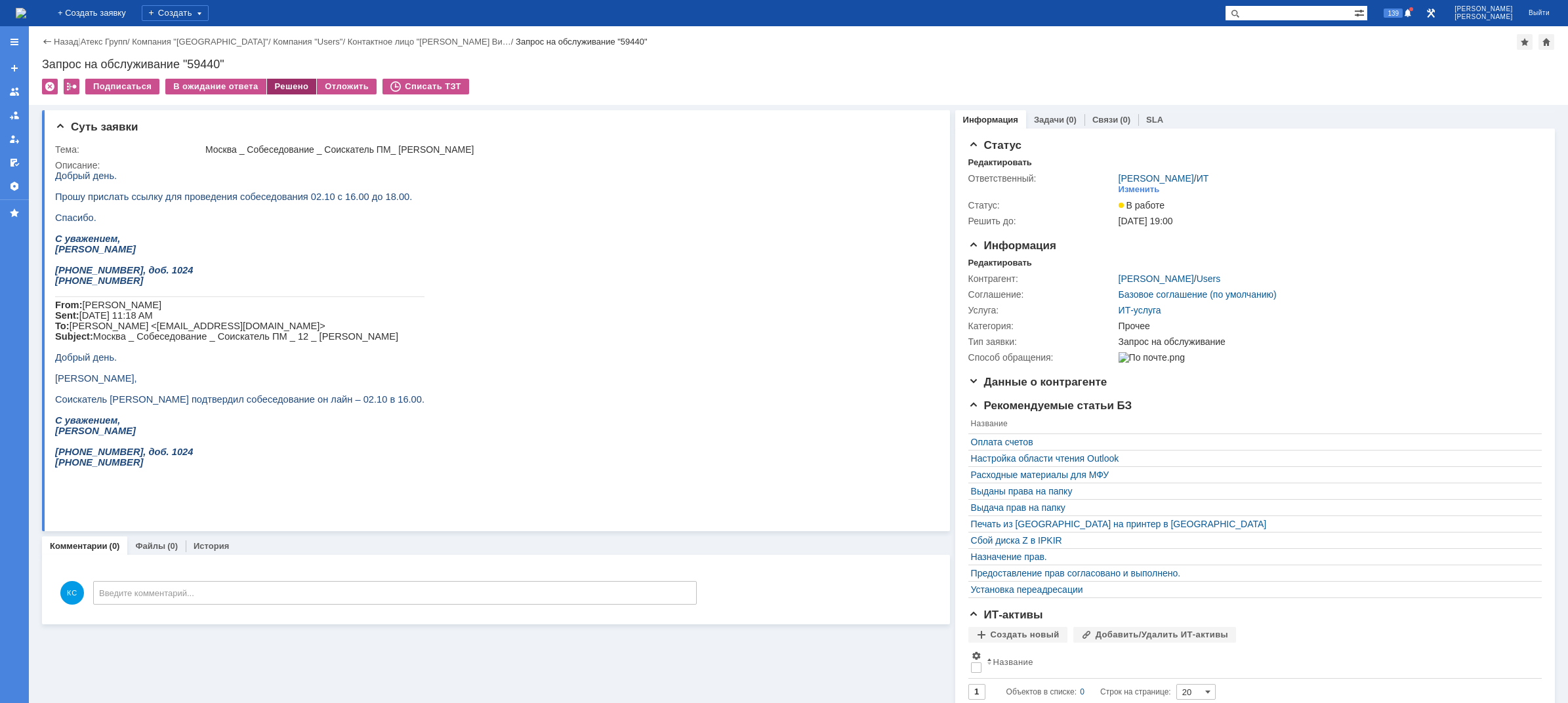
click at [284, 88] on div "Решено" at bounding box center [292, 86] width 49 height 16
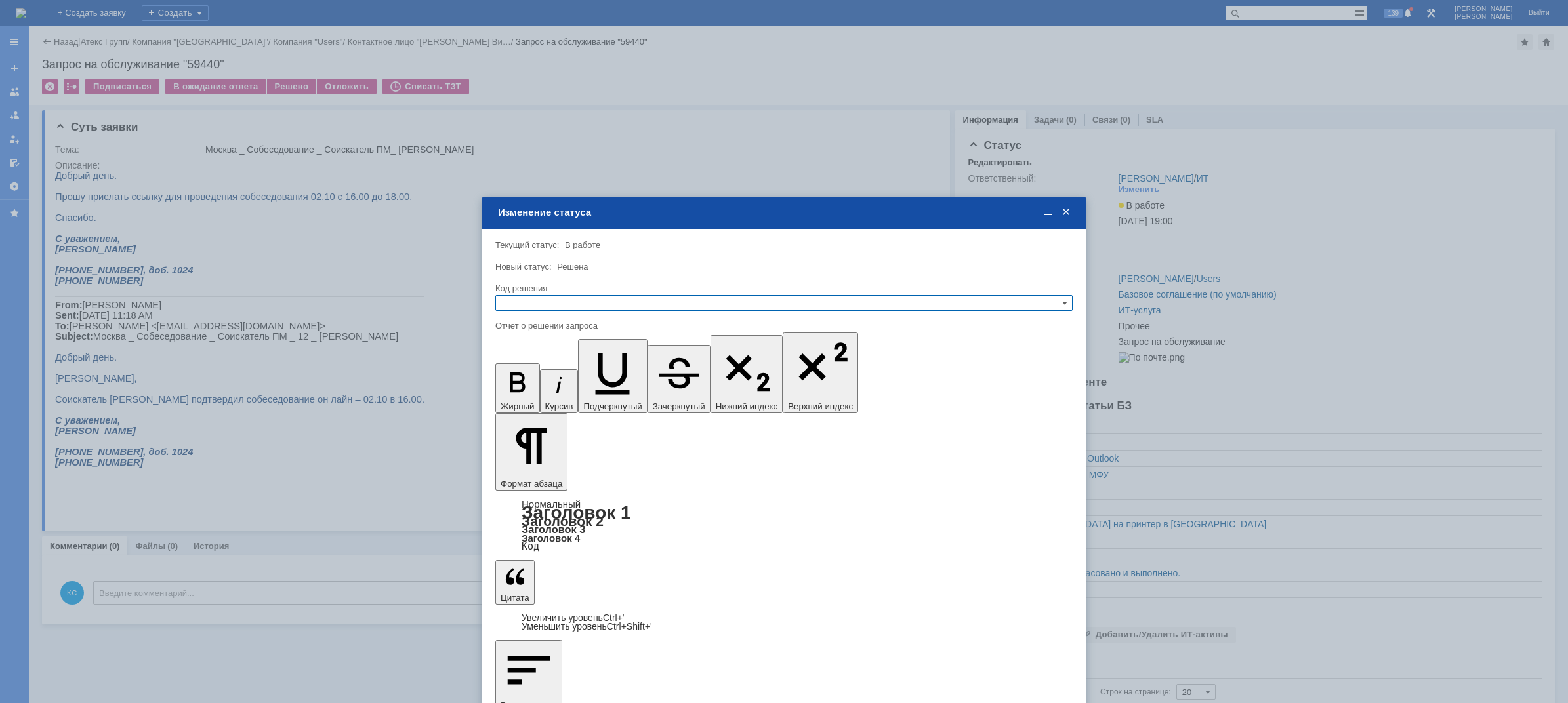
click at [526, 302] on input "text" at bounding box center [784, 302] width 577 height 16
click at [525, 364] on span "Решено" at bounding box center [784, 366] width 566 height 11
type input "Решено"
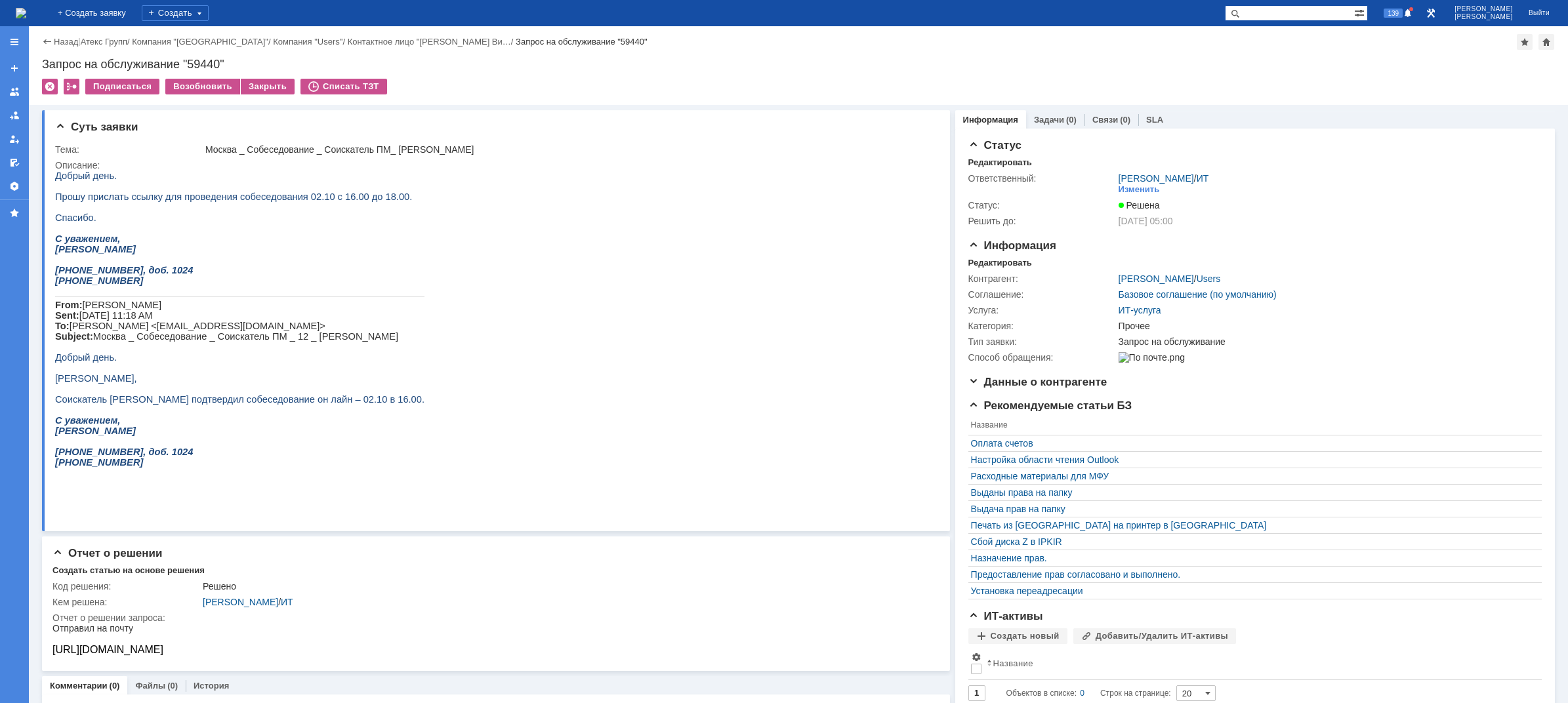
click at [26, 8] on img at bounding box center [21, 13] width 11 height 11
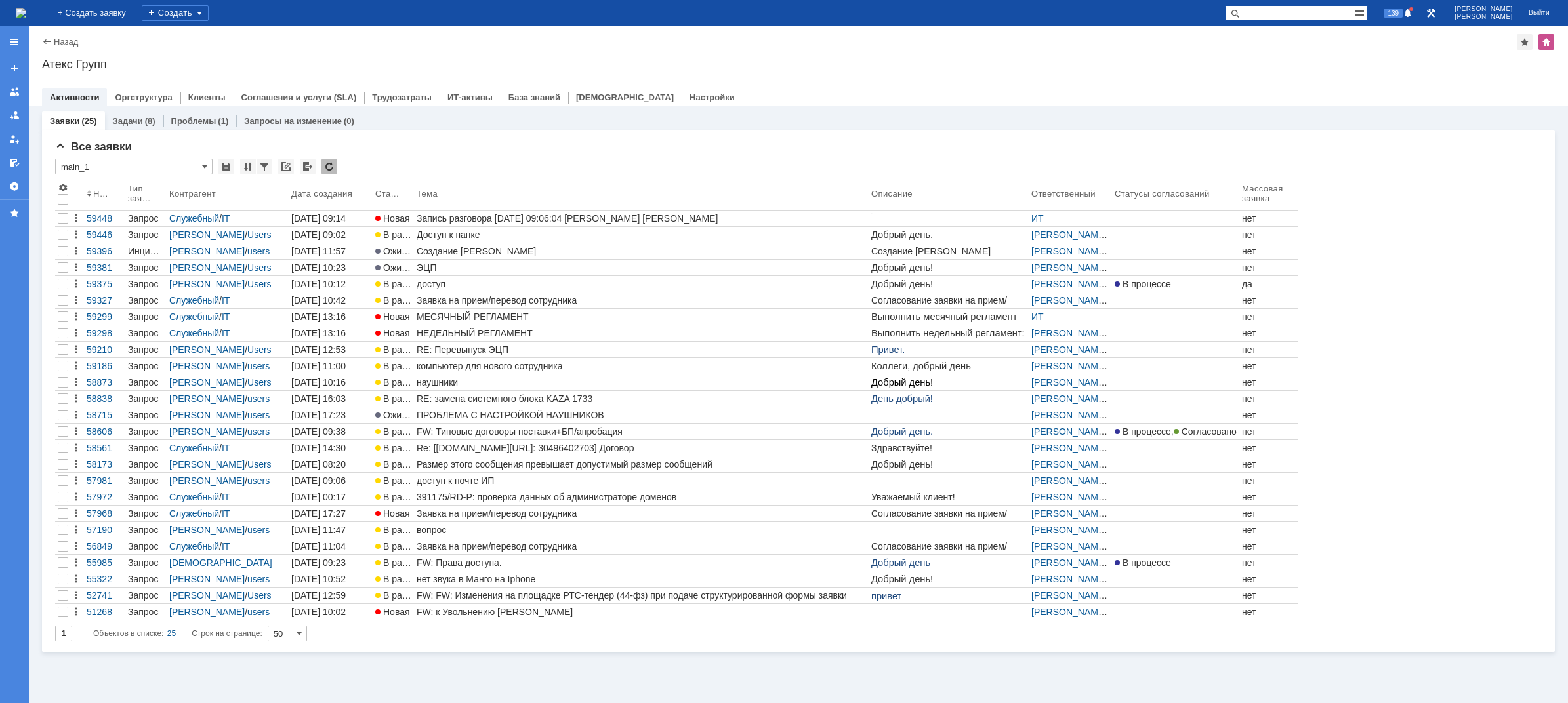
drag, startPoint x: 1224, startPoint y: 65, endPoint x: 1199, endPoint y: 74, distance: 26.6
click at [1224, 65] on div "Атекс Групп" at bounding box center [798, 65] width 1513 height 13
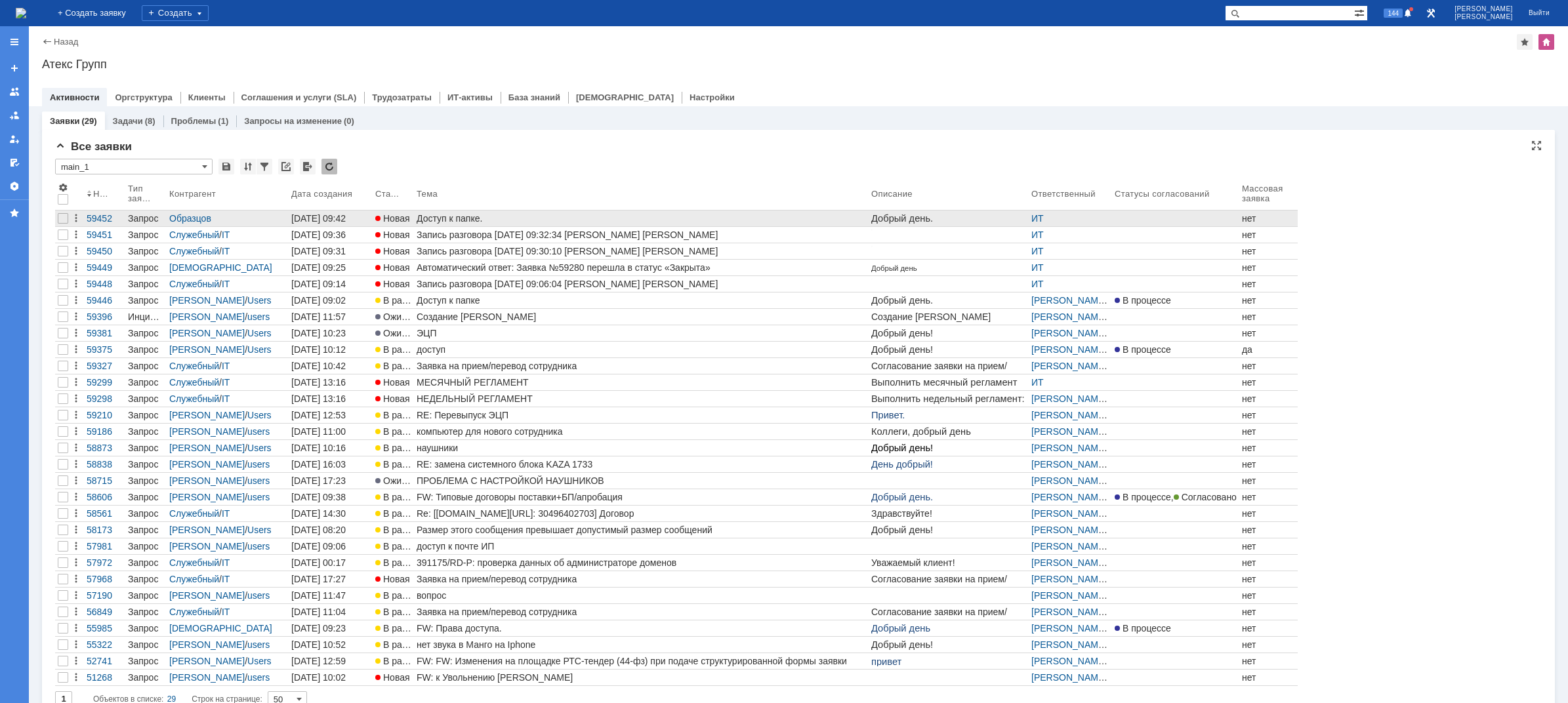
click at [461, 215] on div "Доступ к папке." at bounding box center [641, 218] width 449 height 11
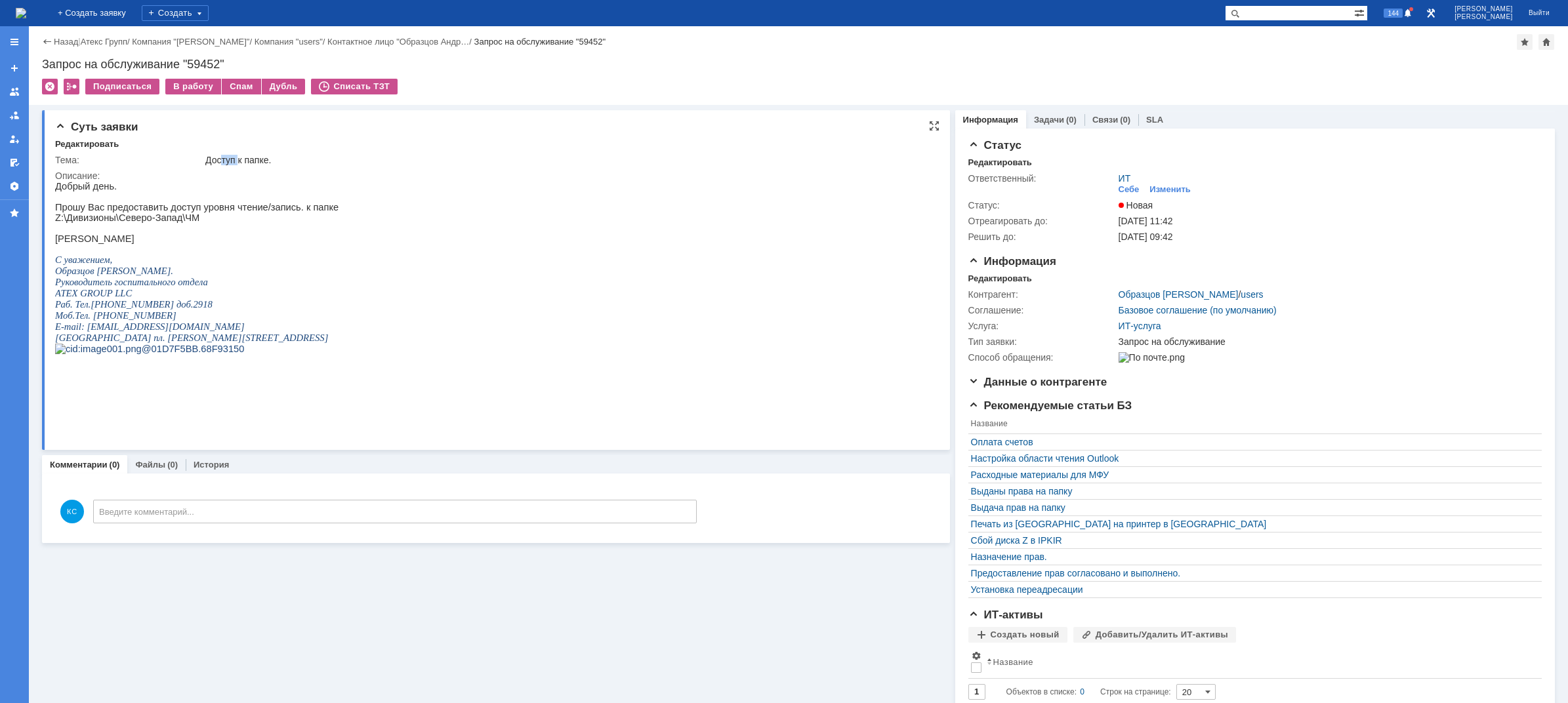
drag, startPoint x: 222, startPoint y: 158, endPoint x: 240, endPoint y: 162, distance: 18.4
click at [240, 162] on div "Доступ к папке." at bounding box center [567, 160] width 722 height 11
drag, startPoint x: 128, startPoint y: 211, endPoint x: 147, endPoint y: 213, distance: 19.1
click at [144, 213] on p "Прошу Вас предоставить доступ уровня чтение/запись. к папке" at bounding box center [197, 207] width 283 height 11
drag, startPoint x: 190, startPoint y: 216, endPoint x: 207, endPoint y: 216, distance: 17.0
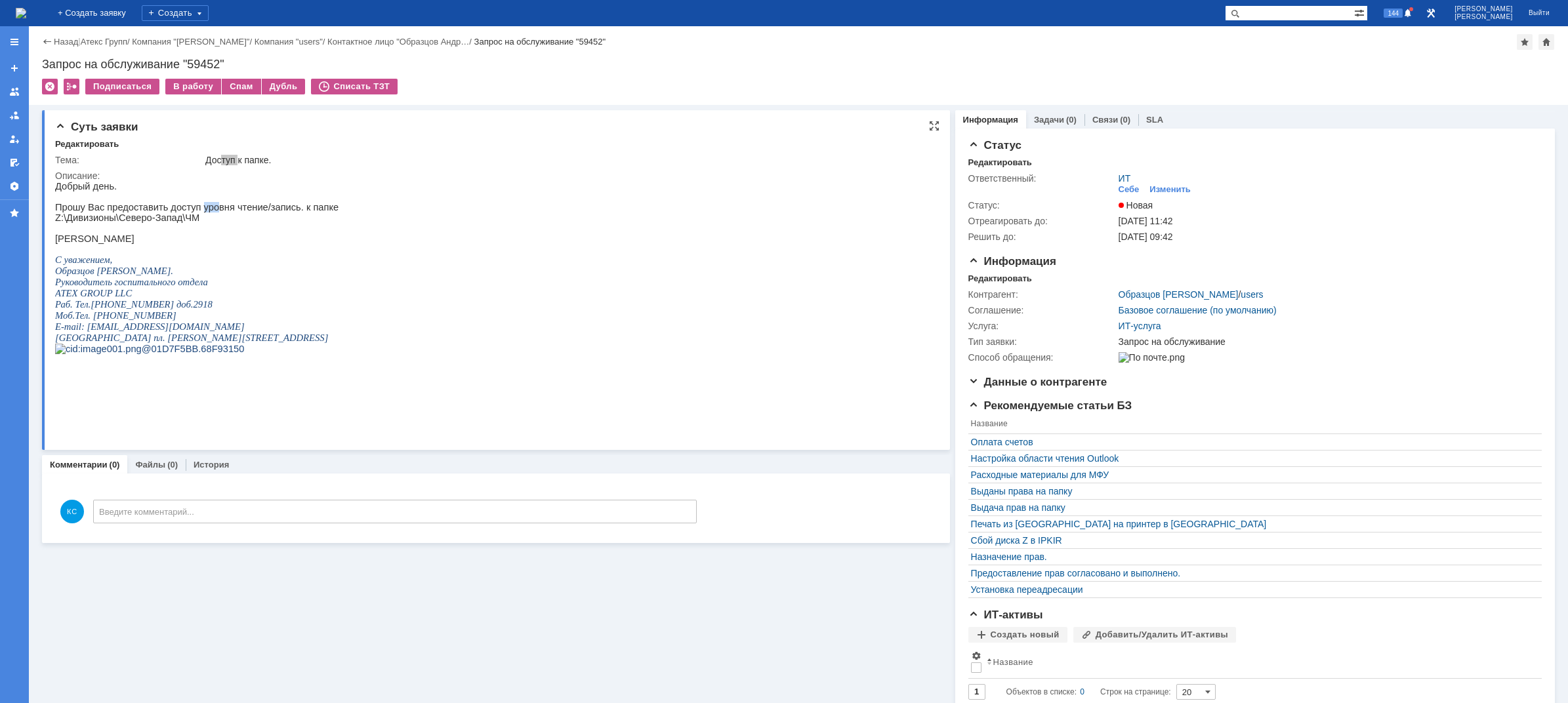
click at [204, 213] on p "Прошу Вас предоставить доступ уровня чтение/запись. к папке" at bounding box center [197, 207] width 283 height 11
click at [237, 213] on p "Прошу Вас предоставить доступ уровня чтение/запись. к папке" at bounding box center [197, 207] width 283 height 11
drag, startPoint x: 140, startPoint y: 220, endPoint x: 152, endPoint y: 220, distance: 12.0
click at [147, 220] on p "Z :\Дивизионы\Северо-Запад\ЧМ" at bounding box center [197, 218] width 283 height 11
click at [167, 223] on p "Z :\Дивизионы\Северо-Запад\ЧМ" at bounding box center [197, 218] width 283 height 11
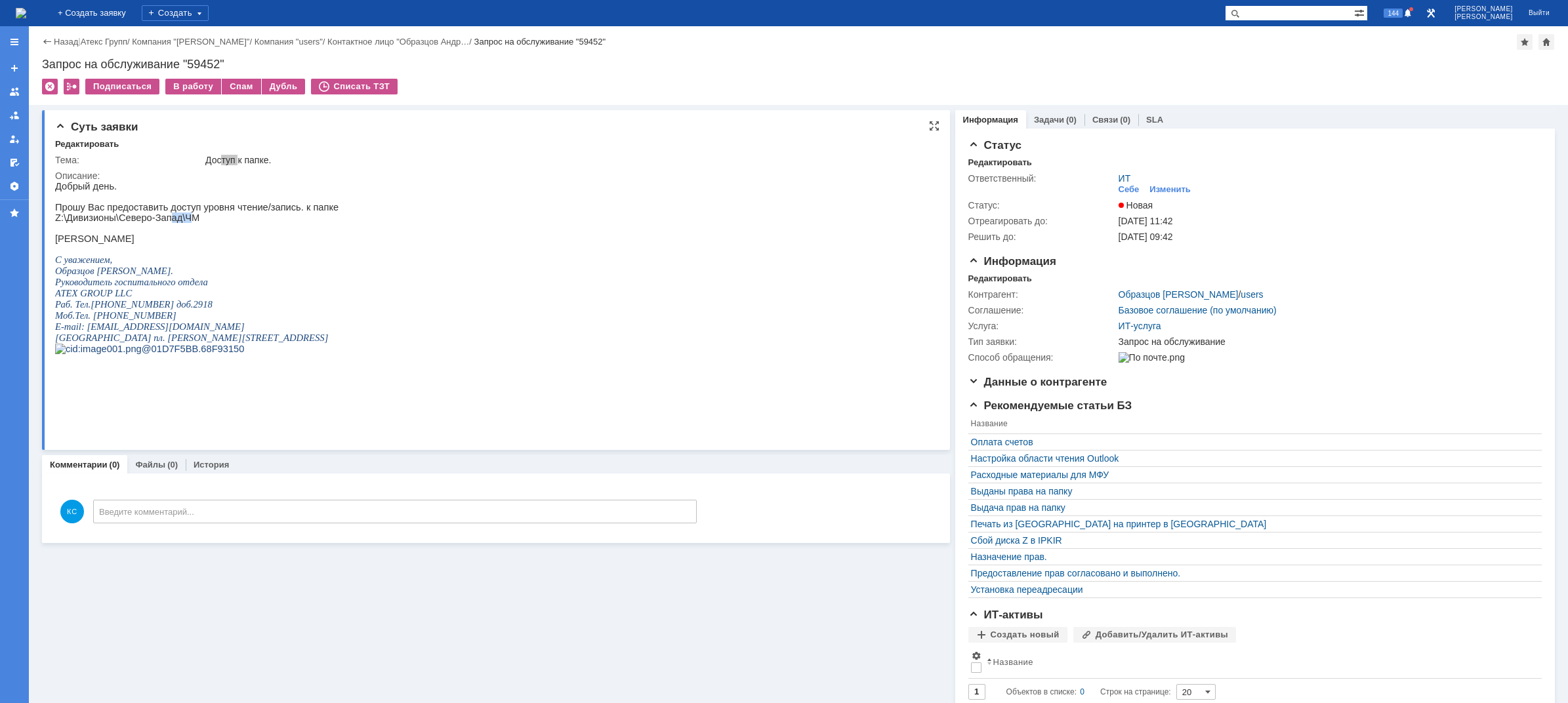
drag, startPoint x: 184, startPoint y: 225, endPoint x: 145, endPoint y: 225, distance: 39.0
click at [164, 223] on p "Z :\Дивизионы\Северо-Запад\ЧМ" at bounding box center [197, 218] width 283 height 11
click at [122, 223] on p "Z :\Дивизионы\Северо-Запад\ЧМ" at bounding box center [197, 218] width 283 height 11
drag, startPoint x: 100, startPoint y: 222, endPoint x: 132, endPoint y: 220, distance: 32.1
click at [132, 220] on p "Z :\Дивизионы\Северо-Запад\ЧМ" at bounding box center [197, 218] width 283 height 11
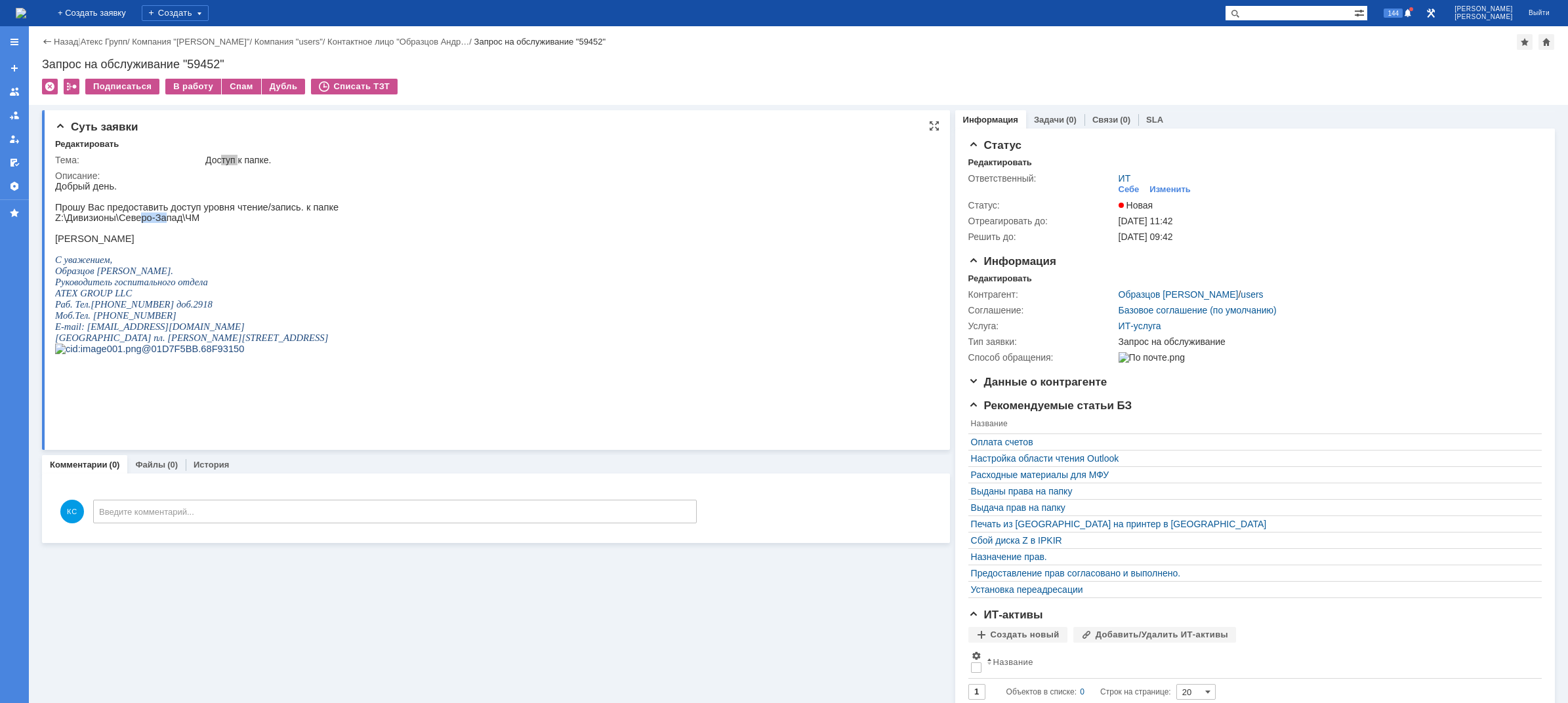
drag, startPoint x: 158, startPoint y: 222, endPoint x: 138, endPoint y: 222, distance: 20.0
click at [138, 222] on p "Z :\Дивизионы\Северо-Запад\ЧМ" at bounding box center [197, 218] width 283 height 11
click at [180, 223] on p "Z :\Дивизионы\Северо-Запад\ЧМ" at bounding box center [197, 218] width 283 height 11
drag, startPoint x: 189, startPoint y: 213, endPoint x: 216, endPoint y: 215, distance: 27.1
click at [192, 213] on p "Прошу Вас предоставить доступ уровня чтение/запись. к папке" at bounding box center [197, 207] width 283 height 11
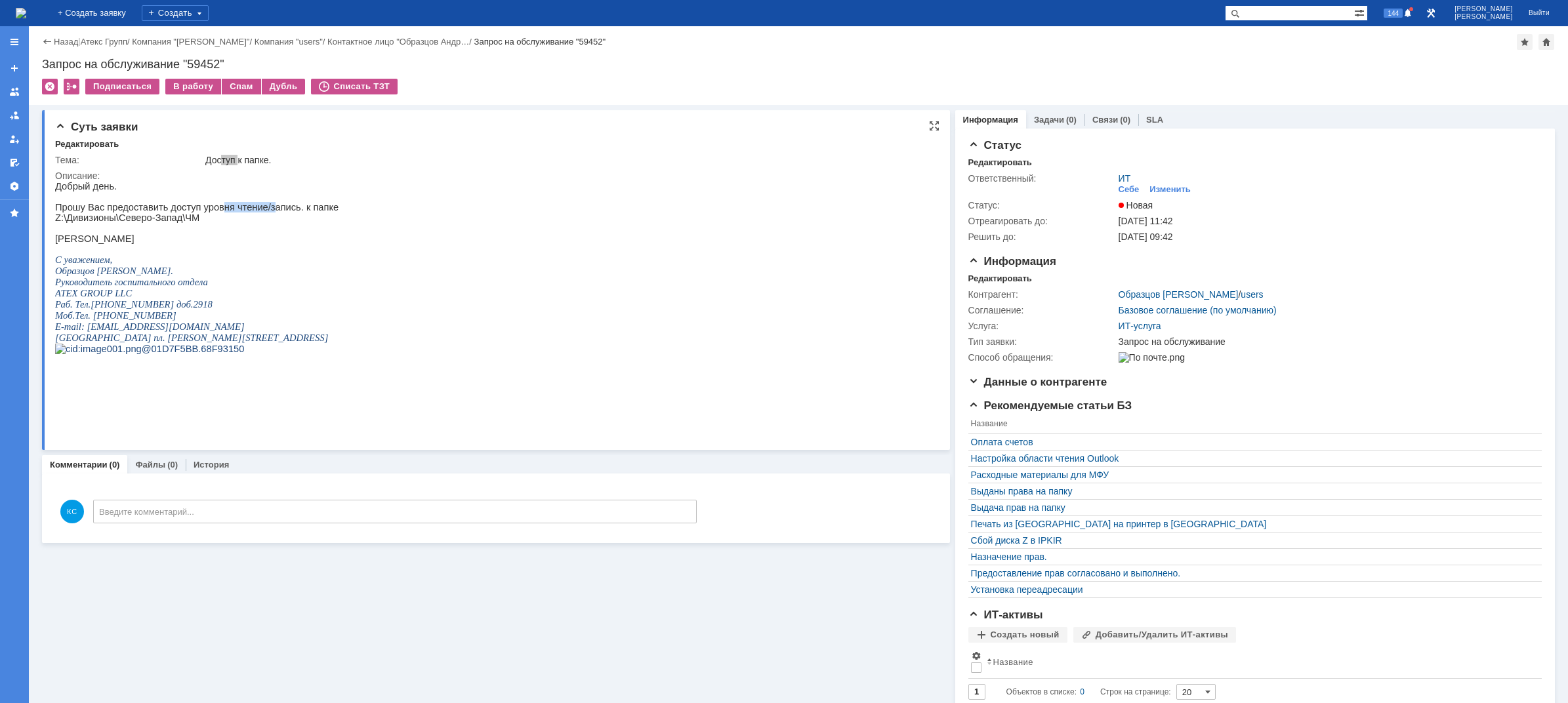
drag, startPoint x: 237, startPoint y: 216, endPoint x: 173, endPoint y: 222, distance: 64.3
click at [208, 210] on p "Прошу Вас предоставить доступ уровня чтение/запись. к папке" at bounding box center [197, 207] width 283 height 11
click at [134, 221] on p "Z :\Дивизионы\Северо-Запад\ЧМ" at bounding box center [197, 218] width 283 height 11
drag, startPoint x: 101, startPoint y: 209, endPoint x: 153, endPoint y: 207, distance: 52.0
click at [127, 209] on p "Прошу Вас предоставить доступ уровня чтение/запись. к папке" at bounding box center [197, 207] width 283 height 11
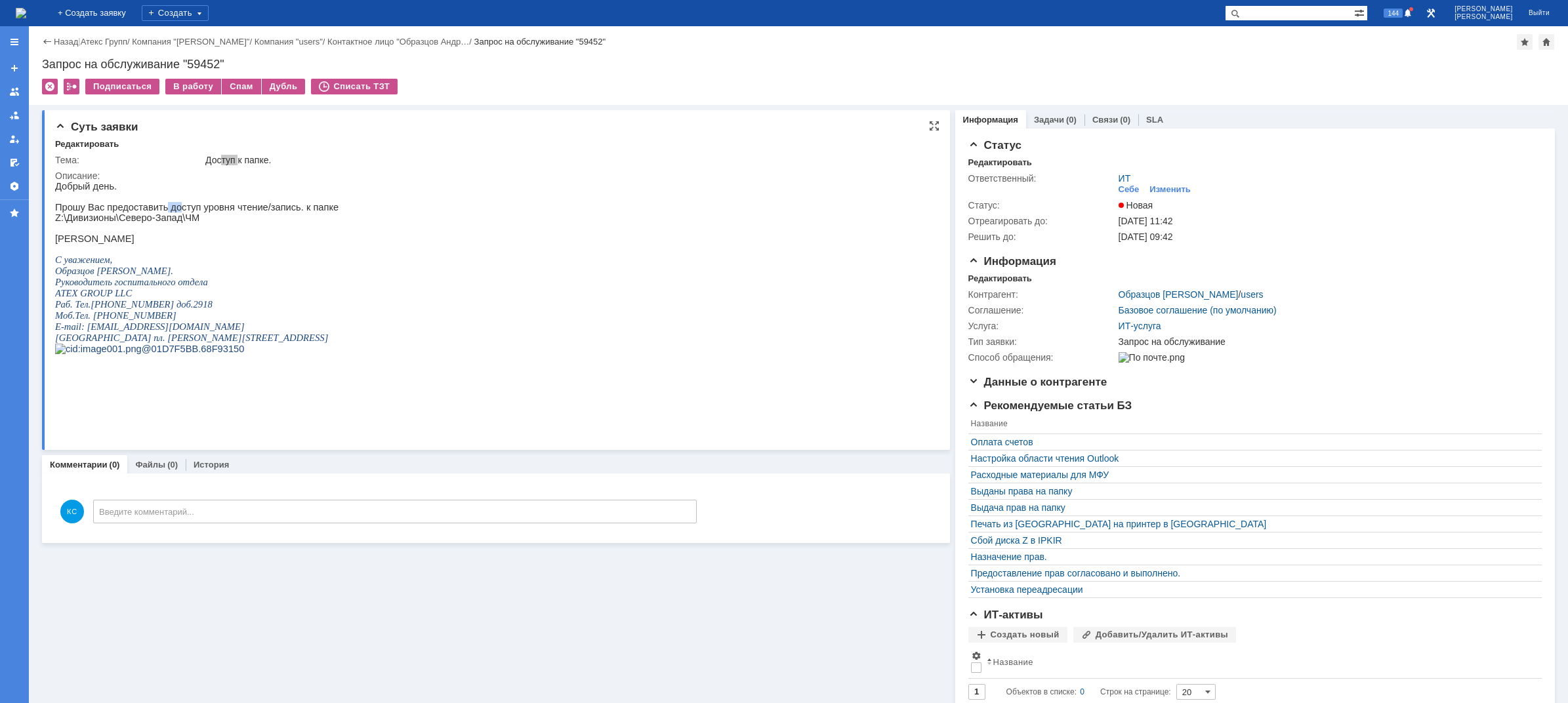
click at [171, 208] on p "Прошу Вас предоставить доступ уровня чтение/запись. к папке" at bounding box center [197, 207] width 283 height 11
drag, startPoint x: 192, startPoint y: 208, endPoint x: 241, endPoint y: 209, distance: 49.0
click at [216, 209] on p "Прошу Вас предоставить доступ уровня чтение/запись. к папке" at bounding box center [197, 207] width 283 height 11
drag, startPoint x: 243, startPoint y: 209, endPoint x: 270, endPoint y: 209, distance: 27.0
click at [249, 209] on p "Прошу Вас предоставить доступ уровня чтение/запись. к папке" at bounding box center [197, 207] width 283 height 11
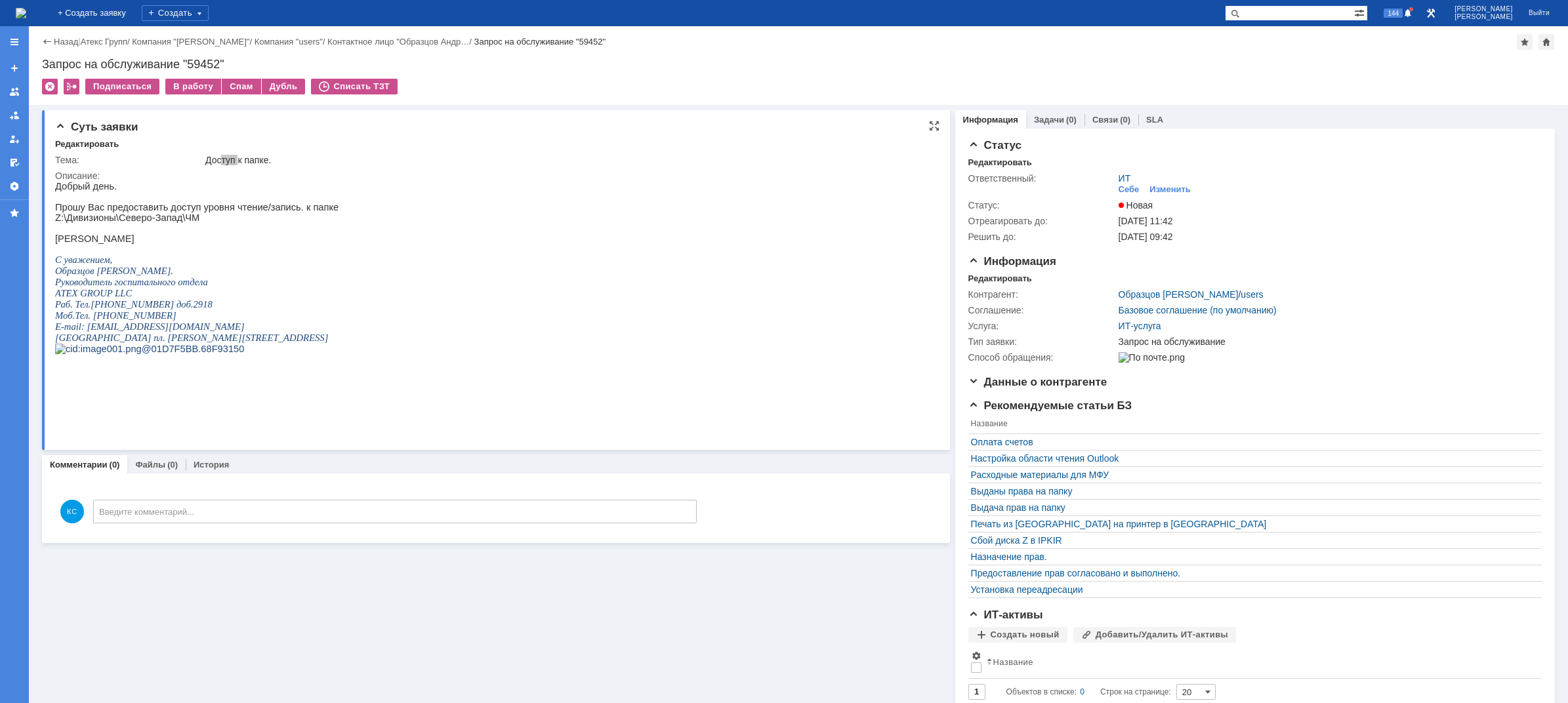
click at [277, 211] on p "Прошу Вас предоставить доступ уровня чтение/запись. к папке" at bounding box center [197, 207] width 283 height 11
drag, startPoint x: 301, startPoint y: 213, endPoint x: 287, endPoint y: 213, distance: 14.0
click at [288, 213] on p "Прошу Вас предоставить доступ уровня чтение/запись. к папке" at bounding box center [197, 207] width 283 height 11
click at [258, 213] on p "Прошу Вас предоставить доступ уровня чтение/запись. к папке" at bounding box center [197, 207] width 283 height 11
click at [239, 210] on p "Прошу Вас предоставить доступ уровня чтение/запись. к папке" at bounding box center [197, 207] width 283 height 11
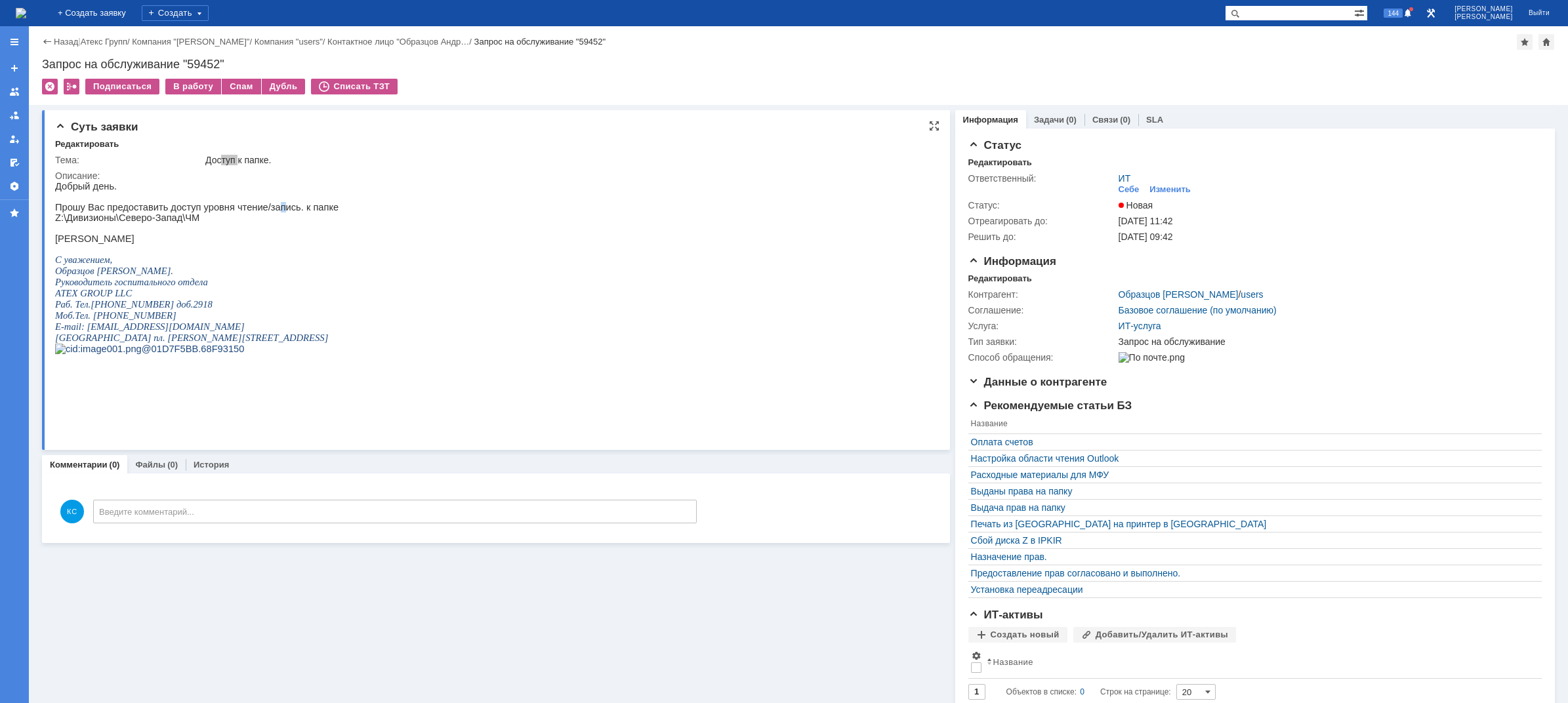
click at [267, 213] on p "Прошу Вас предоставить доступ уровня чтение/запись. к папке" at bounding box center [197, 207] width 283 height 11
drag, startPoint x: 126, startPoint y: 210, endPoint x: 133, endPoint y: 209, distance: 7.1
click at [133, 209] on p "Прошу Вас предоставить доступ уровня чтение/запись. к папке" at bounding box center [197, 207] width 283 height 11
click at [206, 213] on p "Прошу Вас предоставить доступ уровня чтение/запись. к папке" at bounding box center [197, 207] width 283 height 11
drag, startPoint x: 294, startPoint y: 210, endPoint x: 77, endPoint y: 213, distance: 217.0
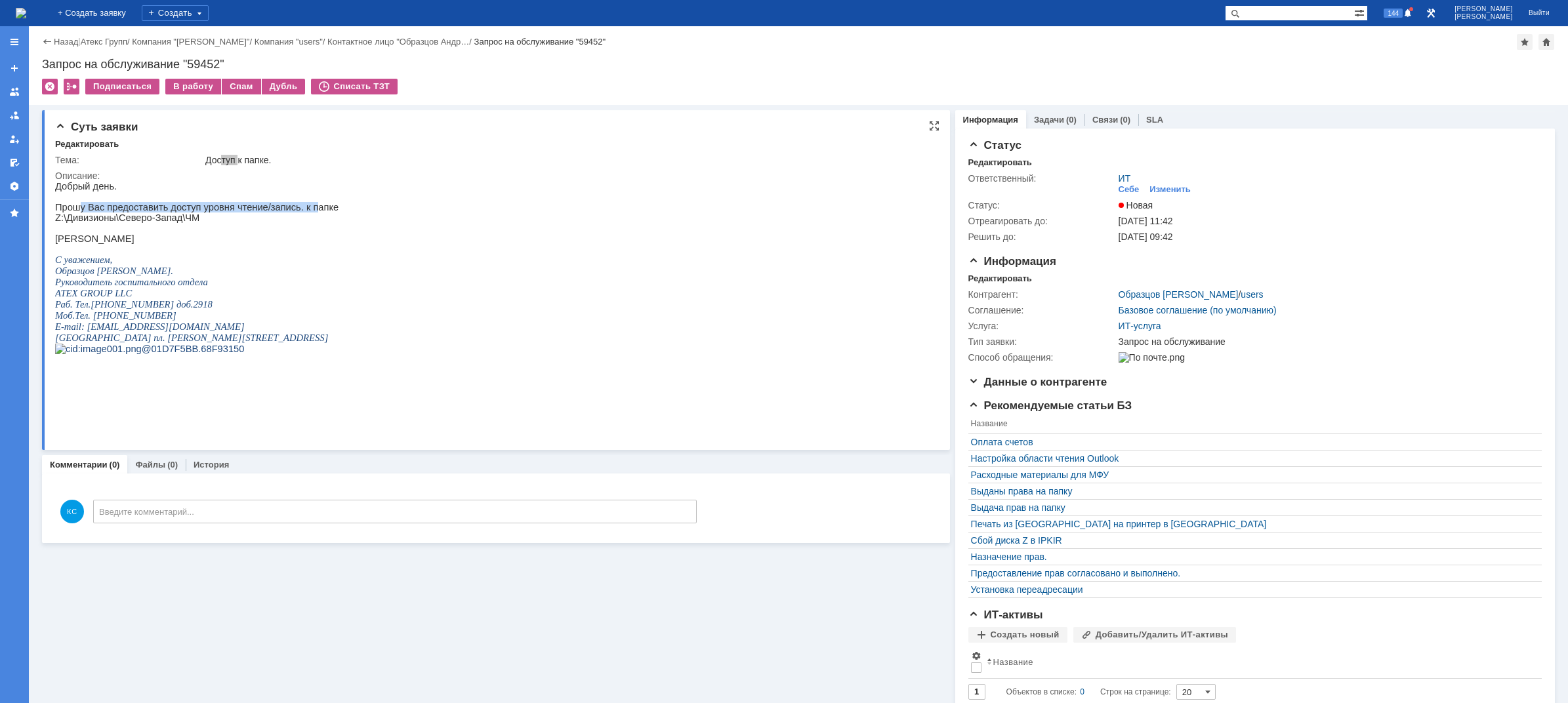
click at [77, 213] on p "Прошу Вас предоставить доступ уровня чтение/запись. к папке" at bounding box center [197, 207] width 283 height 11
drag, startPoint x: 65, startPoint y: 213, endPoint x: 72, endPoint y: 214, distance: 7.1
click at [66, 213] on p "Прошу Вас предоставить доступ уровня чтение/запись. к папке" at bounding box center [197, 207] width 283 height 11
drag, startPoint x: 78, startPoint y: 215, endPoint x: 295, endPoint y: 213, distance: 217.0
click at [295, 213] on p "Прошу Вас предоставить доступ уровня чтение/запись. к папке" at bounding box center [197, 207] width 283 height 11
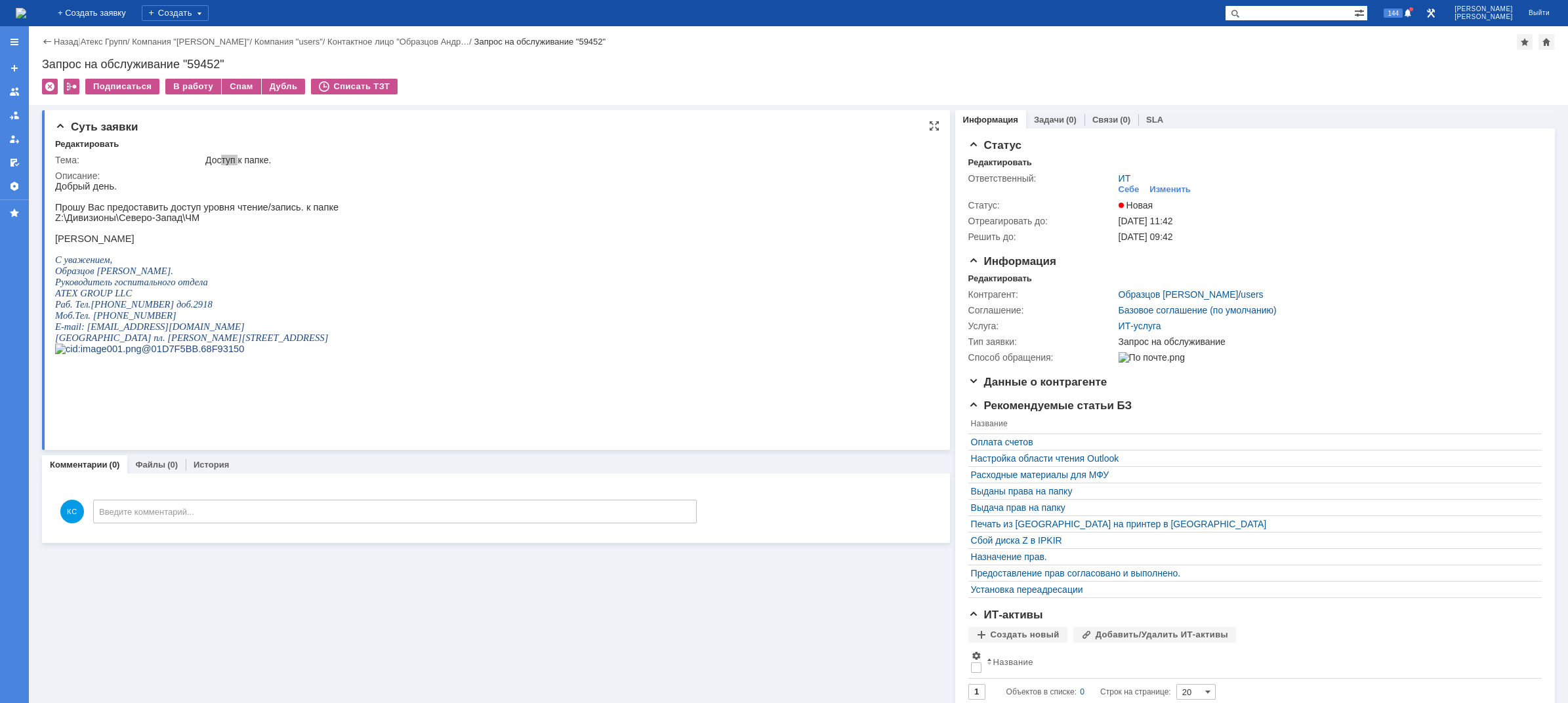
click at [301, 213] on p "Прошу Вас предоставить доступ уровня чтение/запись. к папке" at bounding box center [197, 207] width 283 height 11
drag, startPoint x: 296, startPoint y: 210, endPoint x: 79, endPoint y: 211, distance: 217.0
click at [79, 211] on p "Прошу Вас предоставить доступ уровня чтение/запись. к папке" at bounding box center [197, 207] width 283 height 11
click at [106, 209] on p "Прошу Вас предоставить доступ уровня чтение/запись. к папке" at bounding box center [197, 207] width 283 height 11
drag, startPoint x: 75, startPoint y: 212, endPoint x: 295, endPoint y: 209, distance: 220.0
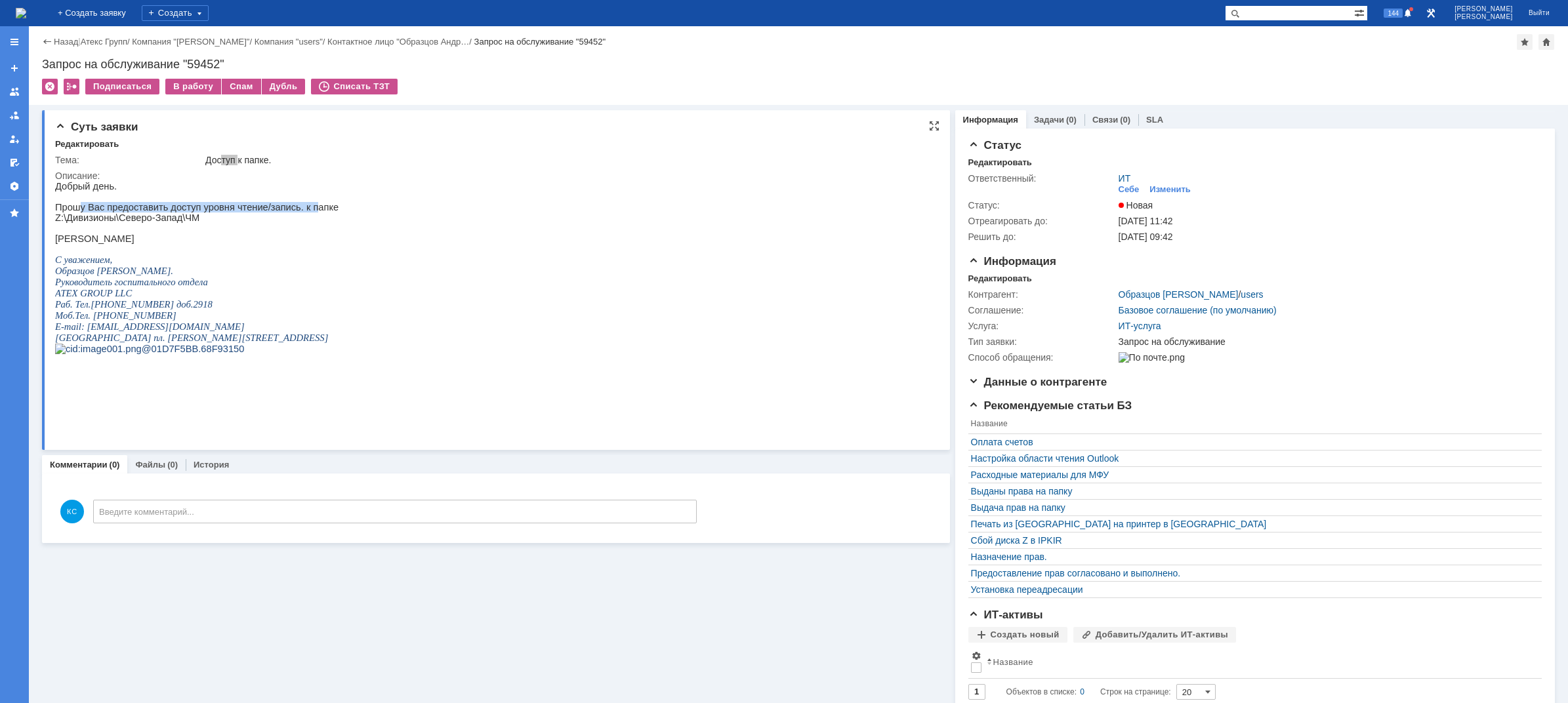
click at [295, 209] on p "Прошу Вас предоставить доступ уровня чтение/запись. к папке" at bounding box center [197, 207] width 283 height 11
click at [300, 211] on p "Прошу Вас предоставить доступ уровня чтение/запись. к папке" at bounding box center [197, 207] width 283 height 11
drag, startPoint x: 297, startPoint y: 212, endPoint x: 77, endPoint y: 213, distance: 220.0
click at [77, 213] on p "Прошу Вас предоставить доступ уровня чтение/запись. к папке" at bounding box center [197, 207] width 283 height 11
click at [70, 205] on p "Прошу Вас предоставить доступ уровня чтение/запись. к папке" at bounding box center [197, 207] width 283 height 11
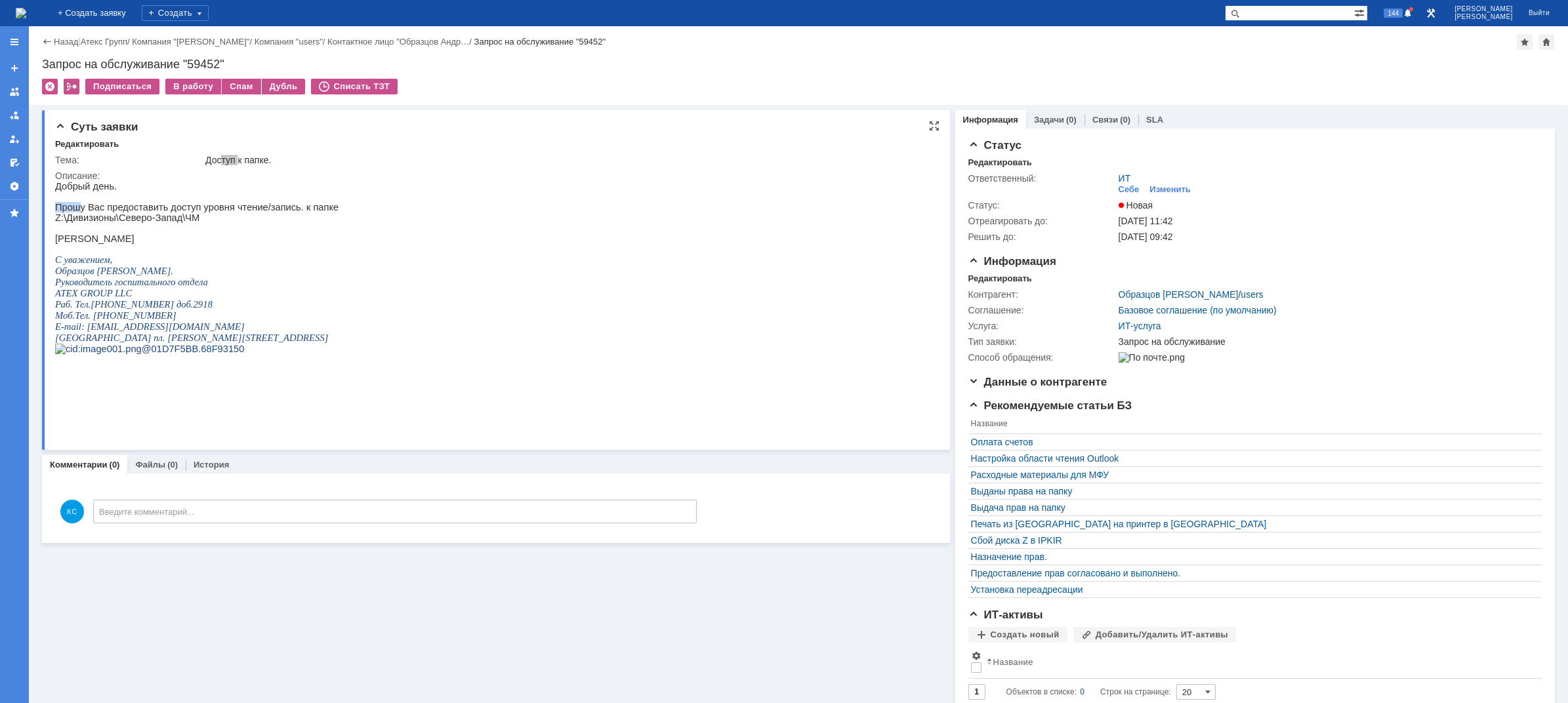
drag, startPoint x: 75, startPoint y: 213, endPoint x: 225, endPoint y: 202, distance: 150.4
click at [225, 202] on div "Добрый день. Прошу Вас предоставить доступ уровня чтение/запись. к папке Z :\Ди…" at bounding box center [197, 272] width 283 height 184
drag, startPoint x: 298, startPoint y: 207, endPoint x: 261, endPoint y: 204, distance: 37.1
click at [261, 204] on div "Добрый день. Прошу Вас предоставить доступ уровня чтение/запись. к папке Z :\Ди…" at bounding box center [197, 272] width 283 height 184
click at [149, 202] on p at bounding box center [197, 197] width 283 height 11
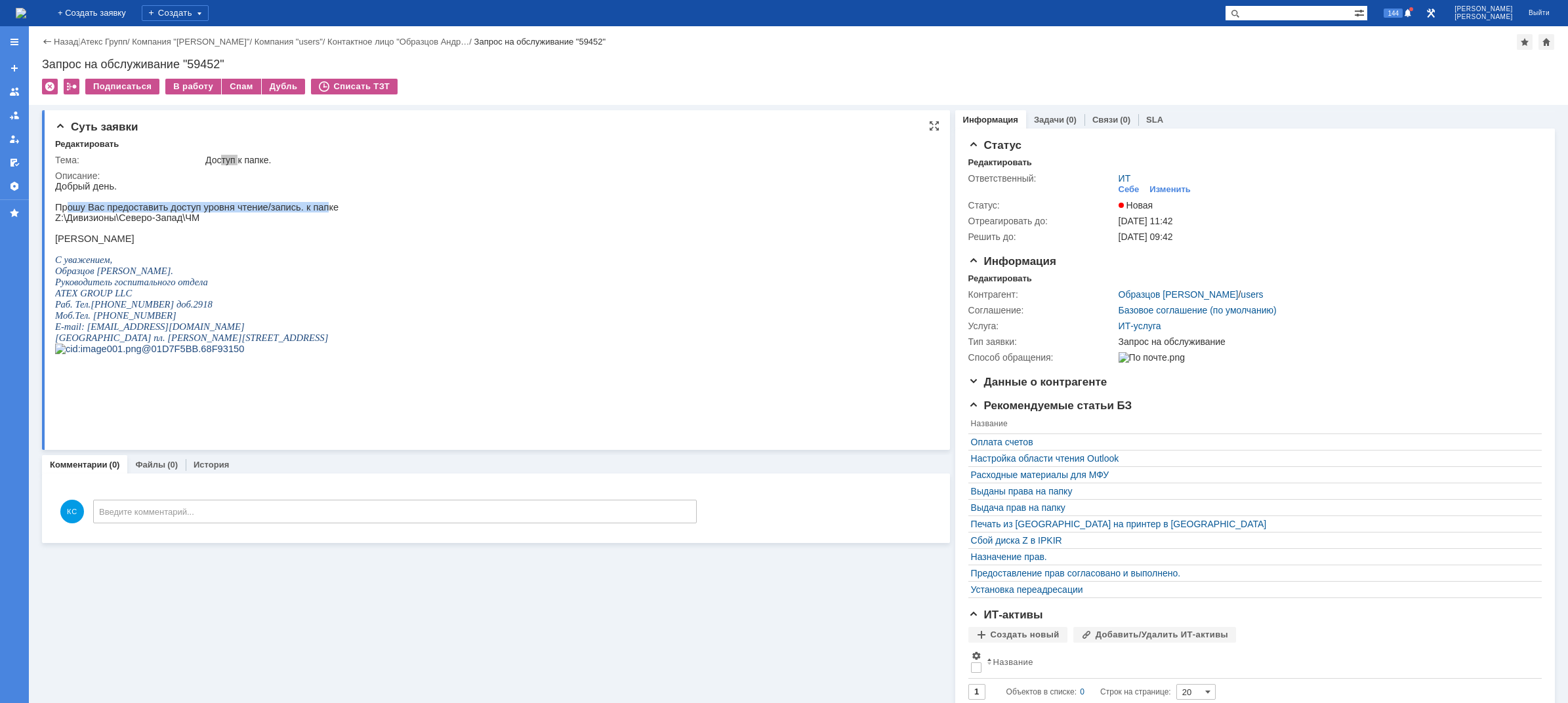
drag, startPoint x: 67, startPoint y: 207, endPoint x: 304, endPoint y: 209, distance: 237.0
click at [304, 209] on p "Прошу Вас предоставить доступ уровня чтение/запись. к папке" at bounding box center [197, 207] width 283 height 11
click at [185, 223] on p "Z :\Дивизионы\Северо-Запад\ЧМ" at bounding box center [197, 218] width 283 height 11
click at [179, 212] on p "Прошу Вас предоставить доступ уровня чтение/запись. к папке" at bounding box center [197, 207] width 283 height 11
click at [109, 244] on p "[PERSON_NAME]" at bounding box center [197, 239] width 283 height 11
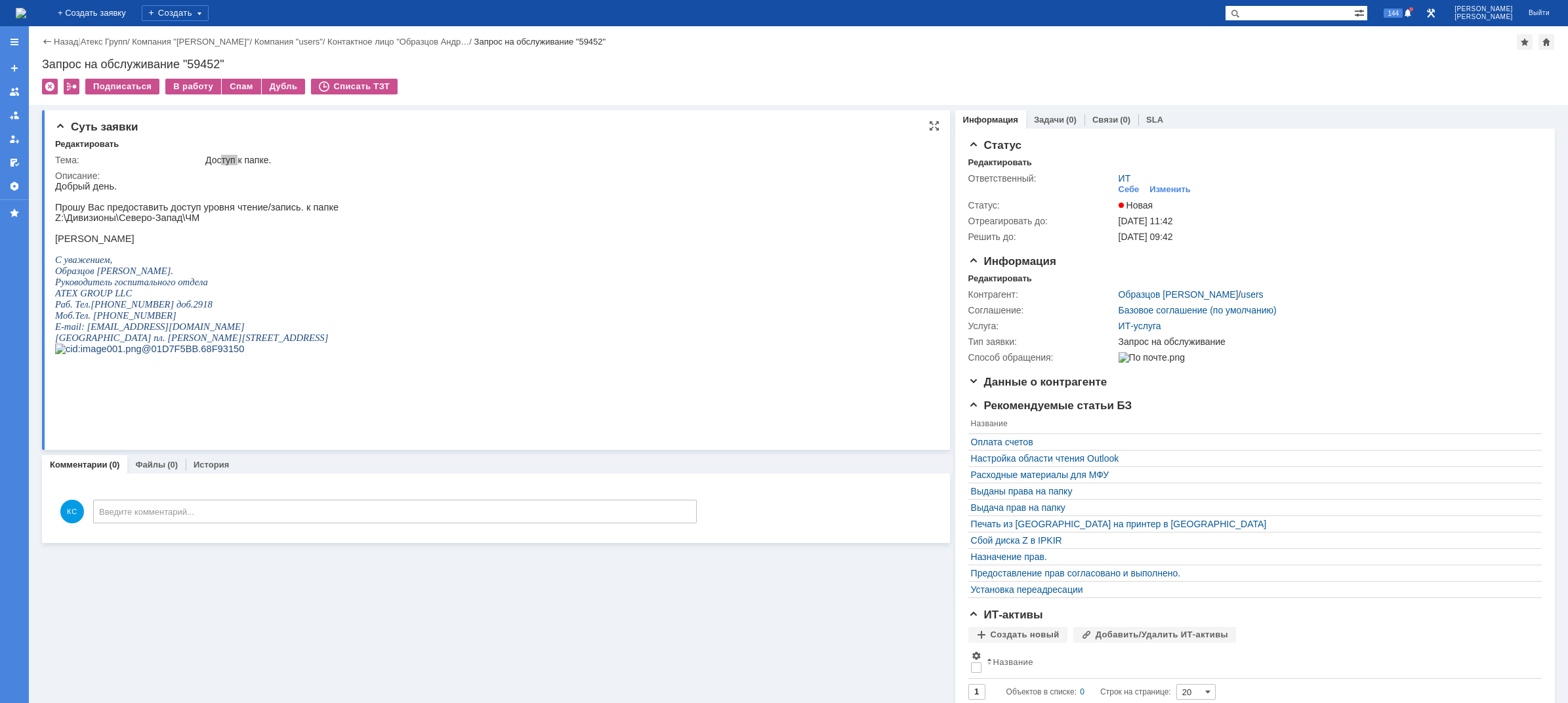
click at [238, 202] on p at bounding box center [197, 197] width 283 height 11
click at [194, 86] on div "В работу" at bounding box center [193, 86] width 56 height 16
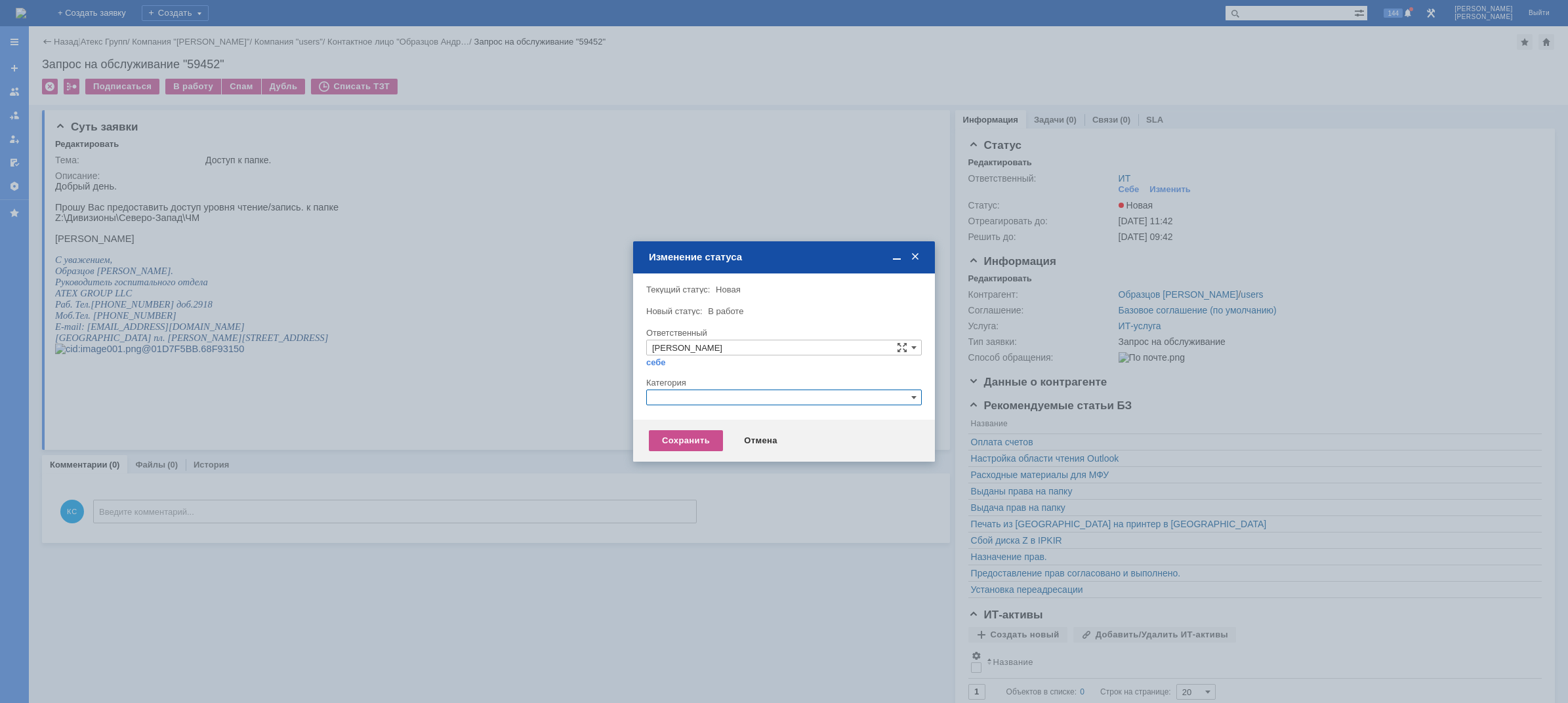
click at [721, 396] on input "text" at bounding box center [784, 397] width 276 height 16
click at [696, 459] on span "Назначение доступа (файловые ресурсы)" at bounding box center [784, 459] width 264 height 11
click at [686, 440] on div "Сохранить" at bounding box center [686, 440] width 74 height 21
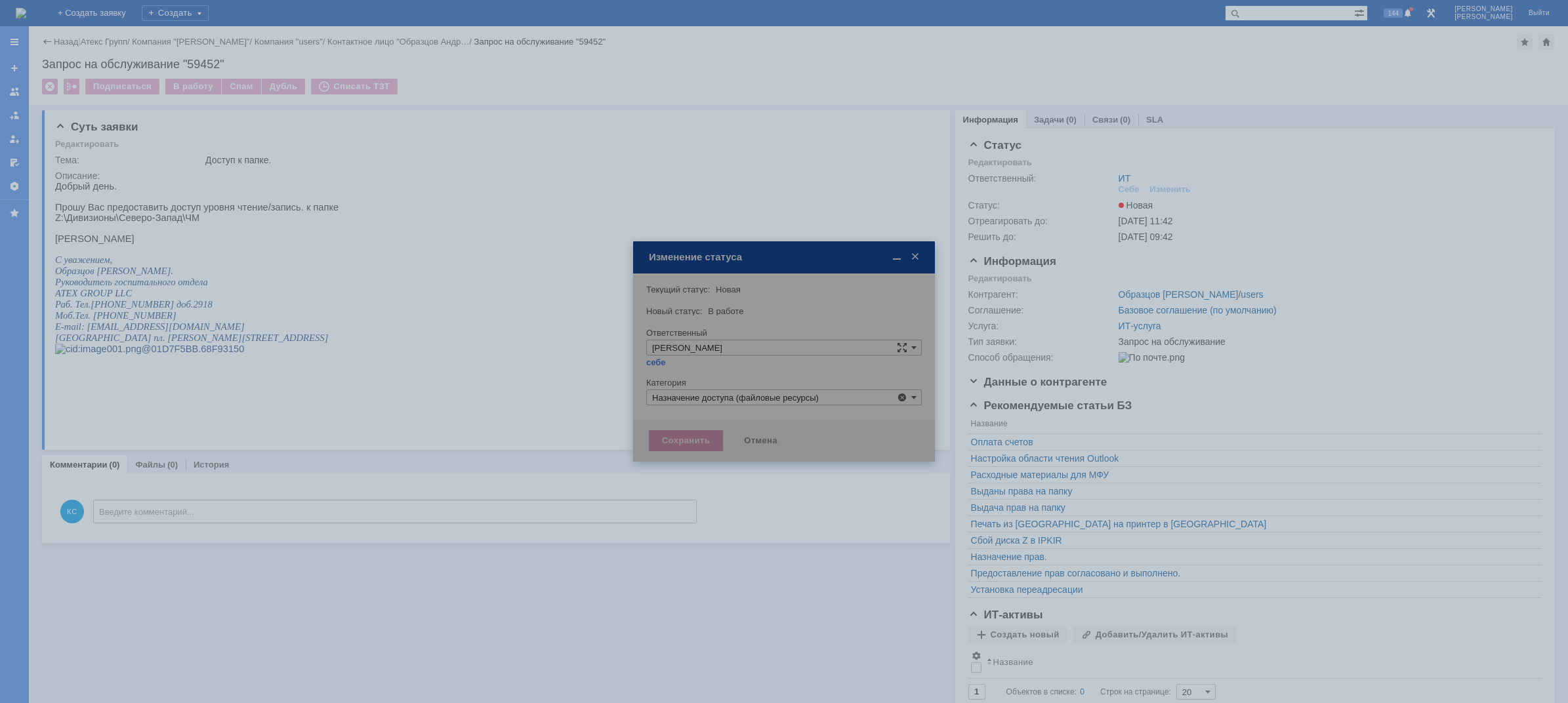
type input "Назначение доступа (файловые ресурсы)"
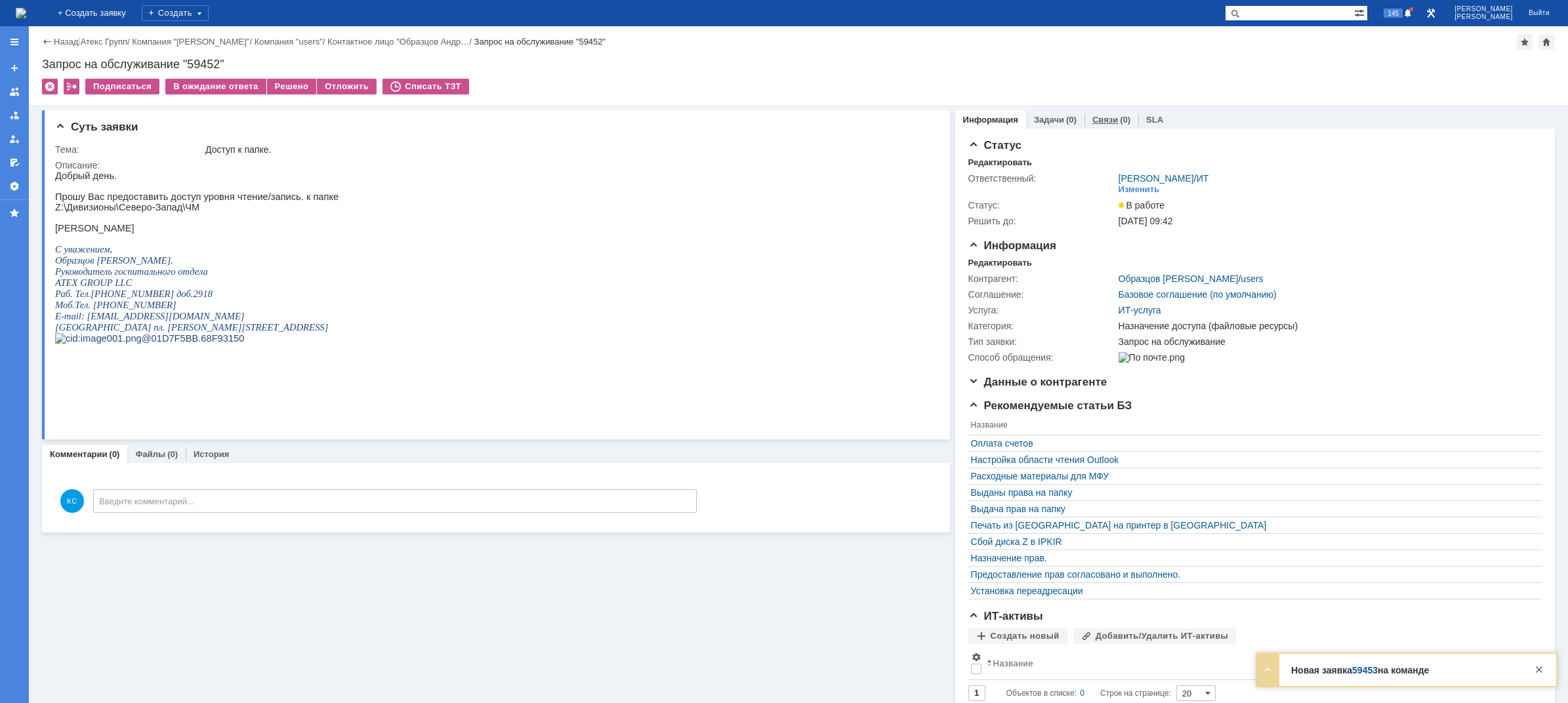
click at [1120, 121] on div "(0)" at bounding box center [1125, 120] width 11 height 10
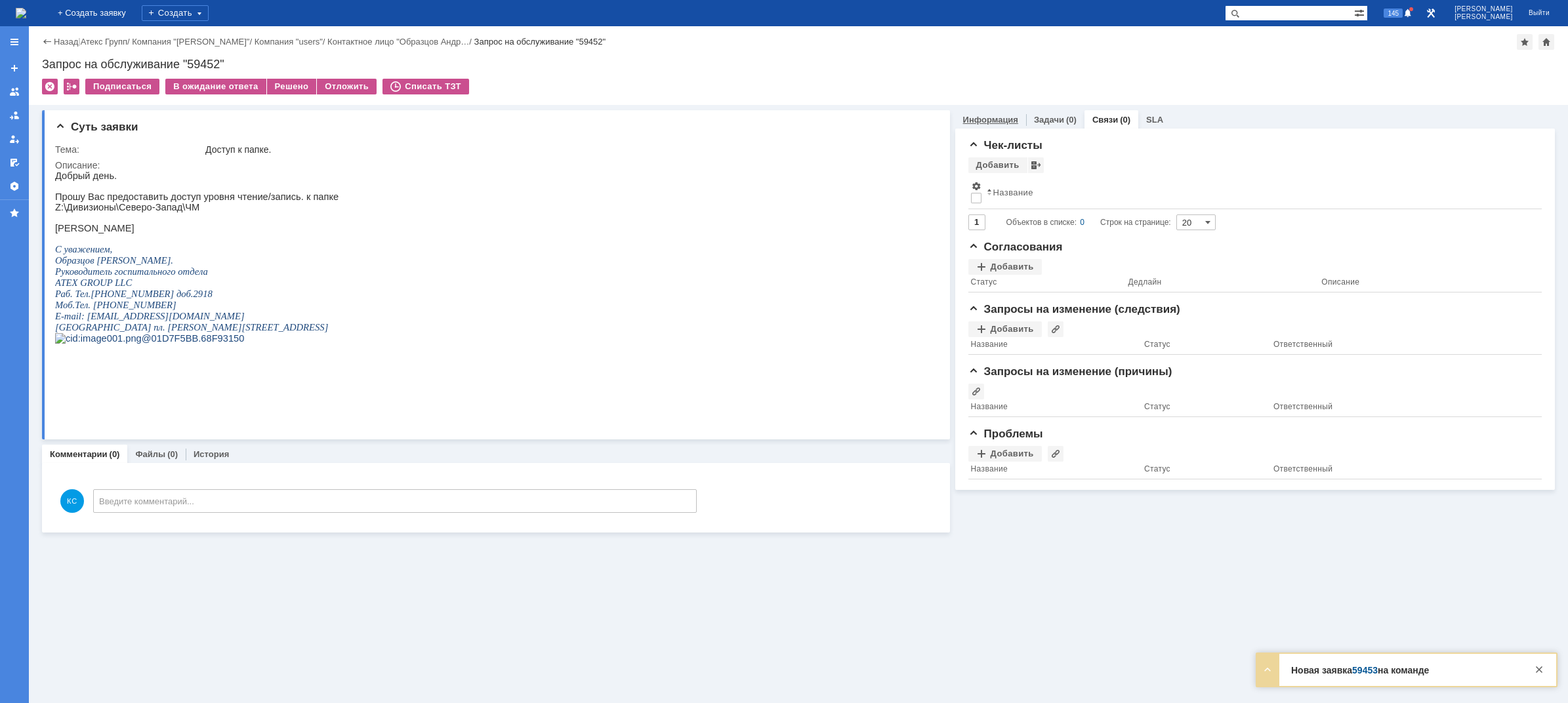
click at [982, 125] on div "Информация" at bounding box center [991, 119] width 71 height 19
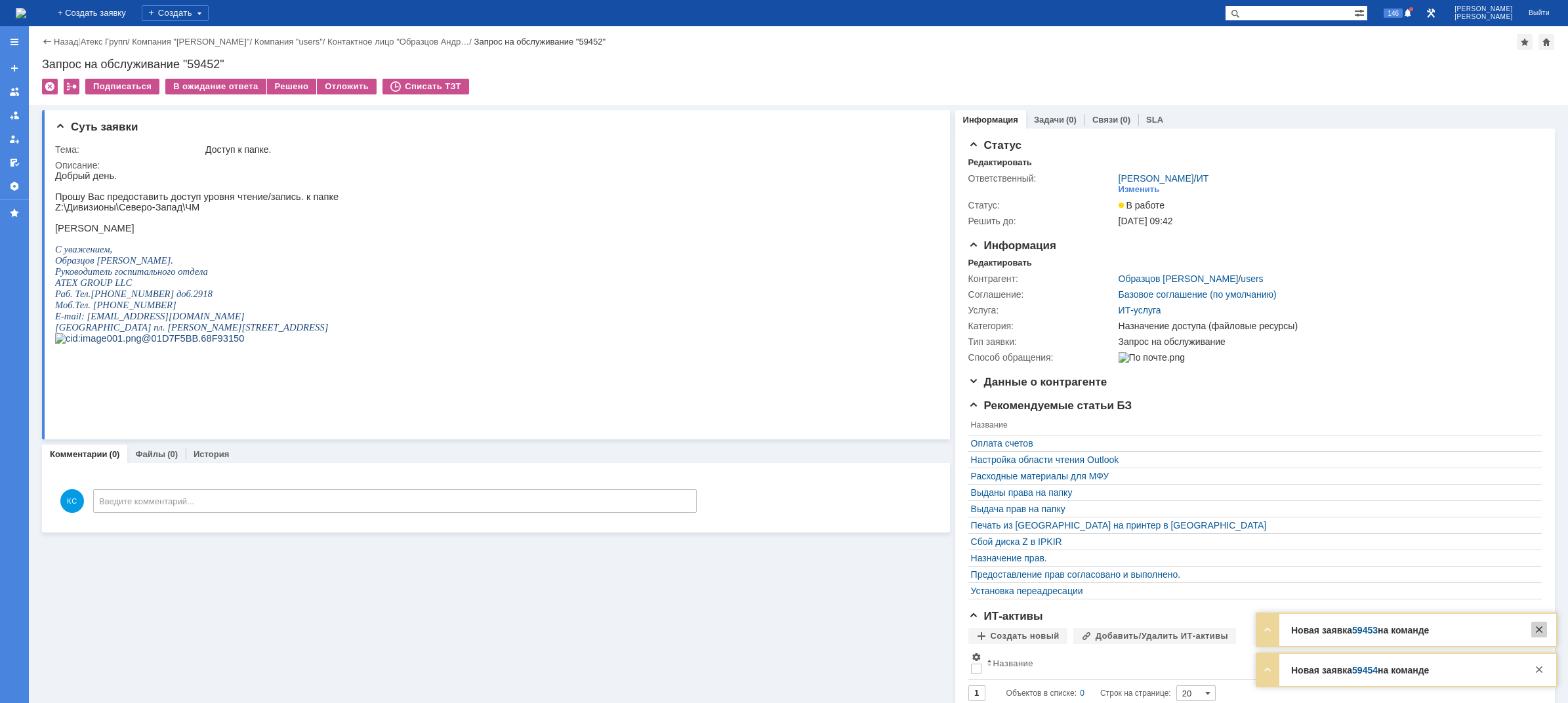
click at [1544, 628] on div at bounding box center [1539, 629] width 16 height 16
click at [1542, 677] on div at bounding box center [1539, 669] width 16 height 16
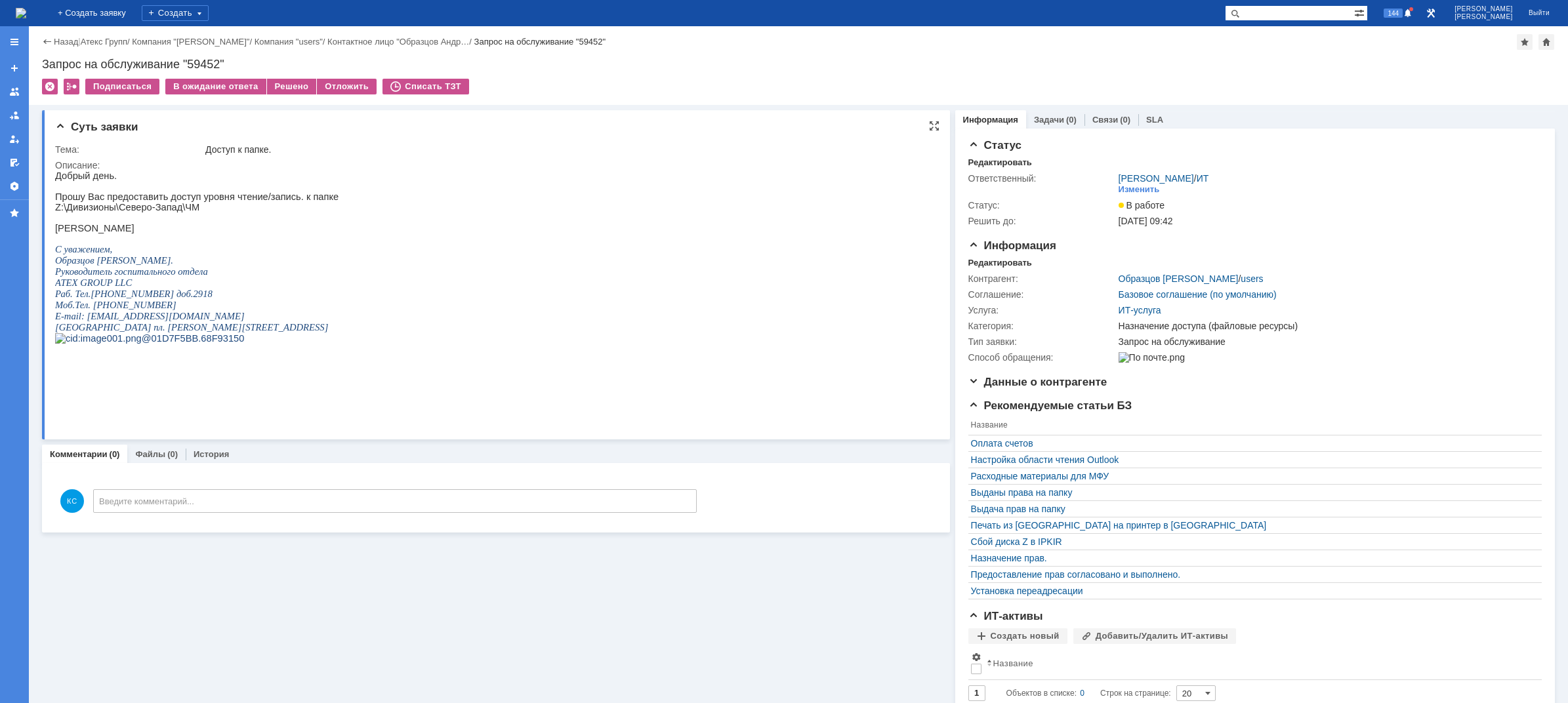
click at [132, 202] on p "Прошу Вас предоставить доступ уровня чтение/запись. к папке" at bounding box center [197, 197] width 283 height 11
drag, startPoint x: 183, startPoint y: 198, endPoint x: 213, endPoint y: 198, distance: 30.0
click at [208, 198] on p "Прошу Вас предоставить доступ уровня чтение/запись. к папке" at bounding box center [197, 197] width 283 height 11
drag, startPoint x: 237, startPoint y: 199, endPoint x: 265, endPoint y: 201, distance: 28.1
click at [239, 199] on p "Прошу Вас предоставить доступ уровня чтение/запись. к папке" at bounding box center [197, 197] width 283 height 11
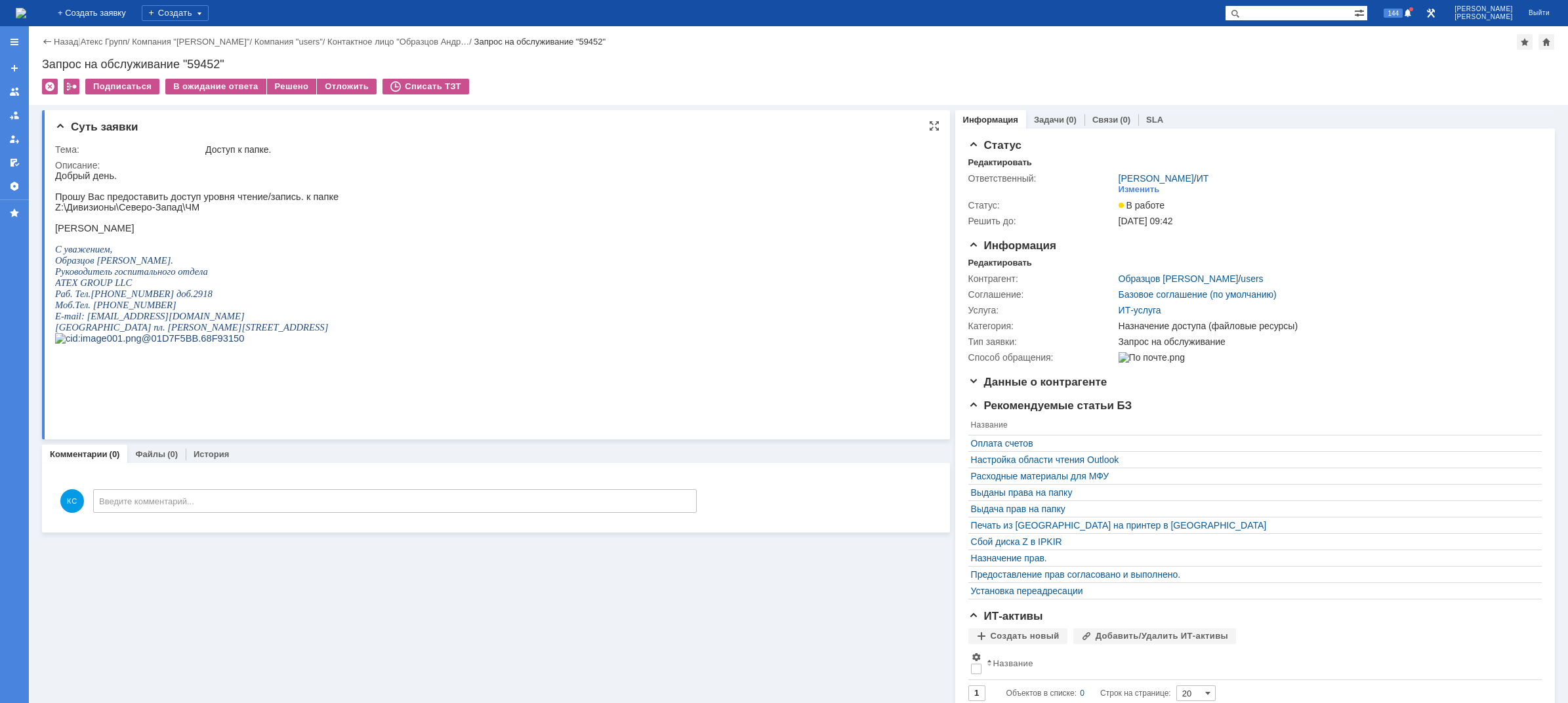
click at [282, 201] on p "Прошу Вас предоставить доступ уровня чтение/запись. к папке" at bounding box center [197, 197] width 283 height 11
click at [122, 209] on p "Z :\Дивизионы\Северо-Запад\ЧМ" at bounding box center [197, 207] width 283 height 11
drag, startPoint x: 199, startPoint y: 202, endPoint x: 220, endPoint y: 202, distance: 21.0
click at [218, 202] on p "Прошу Вас предоставить доступ уровня чтение/запись. к папке" at bounding box center [197, 197] width 283 height 11
click at [225, 201] on p "Прошу Вас предоставить доступ уровня чтение/запись. к папке" at bounding box center [197, 197] width 283 height 11
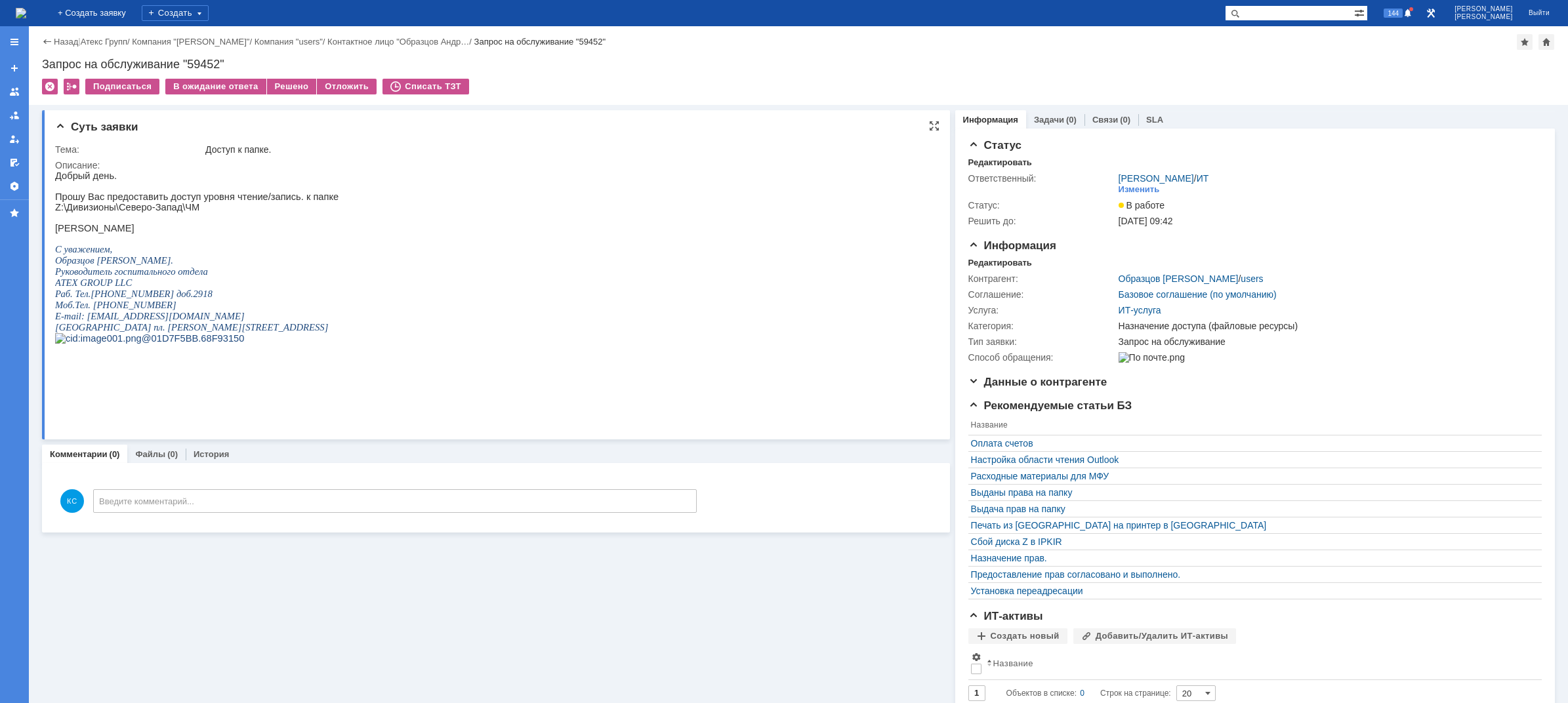
click at [99, 218] on p at bounding box center [197, 218] width 283 height 11
click at [1104, 120] on link "Связи" at bounding box center [1105, 120] width 26 height 10
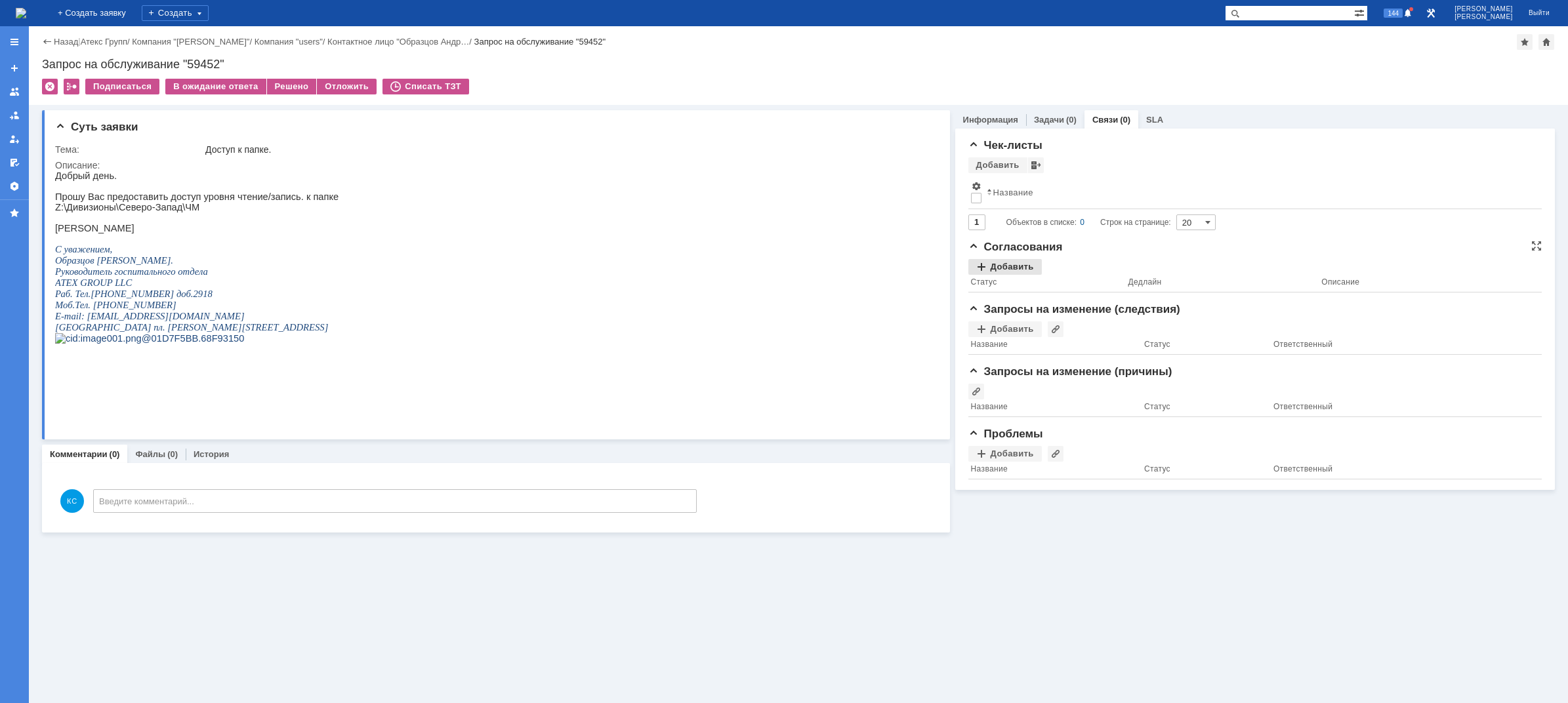
click at [996, 262] on div "Добавить" at bounding box center [1005, 266] width 74 height 16
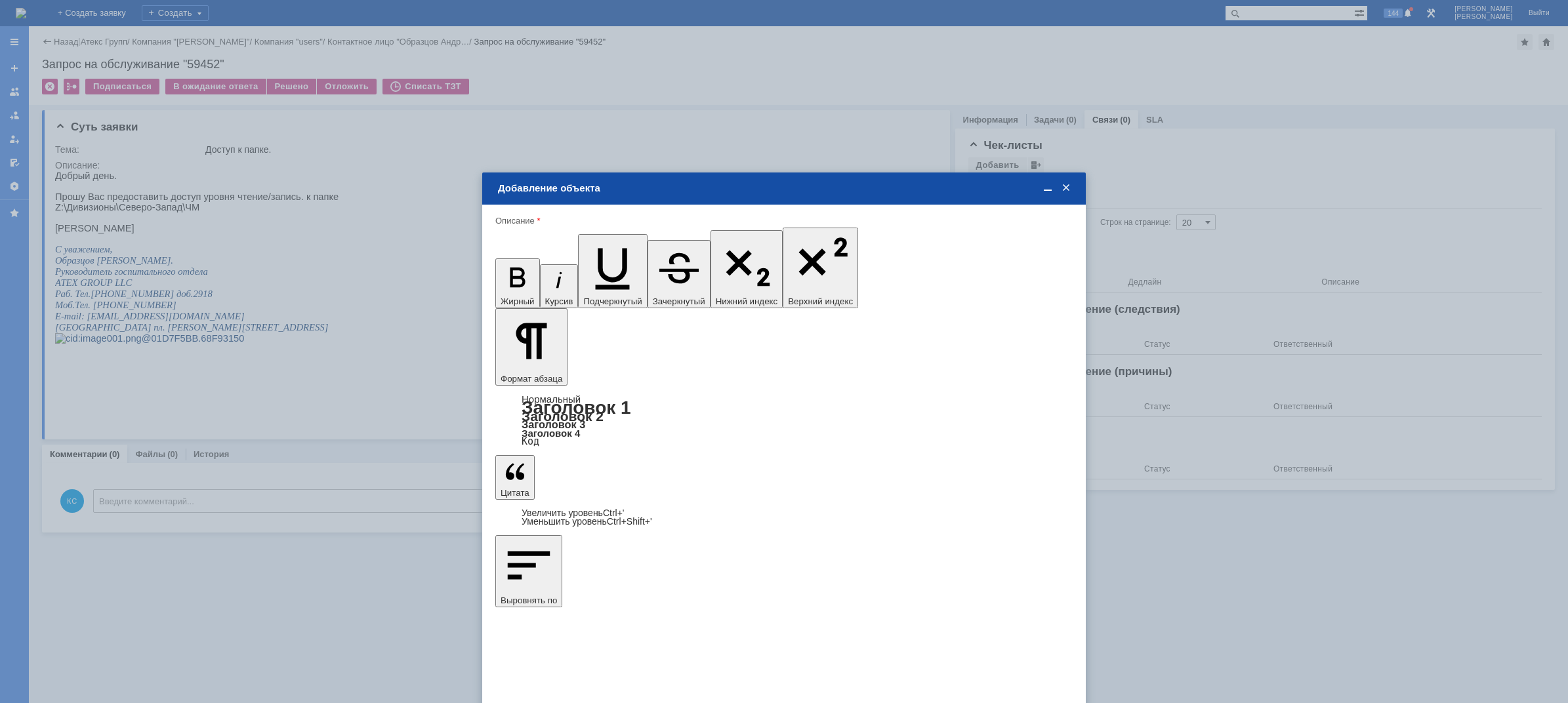
click at [584, 454] on span "Коротков Илья" at bounding box center [604, 456] width 70 height 10
click at [0, 0] on input "Коротков Илья" at bounding box center [0, 0] width 0 height 0
type input "Выбрано: 1 (объекты класса 'Сотрудник')"
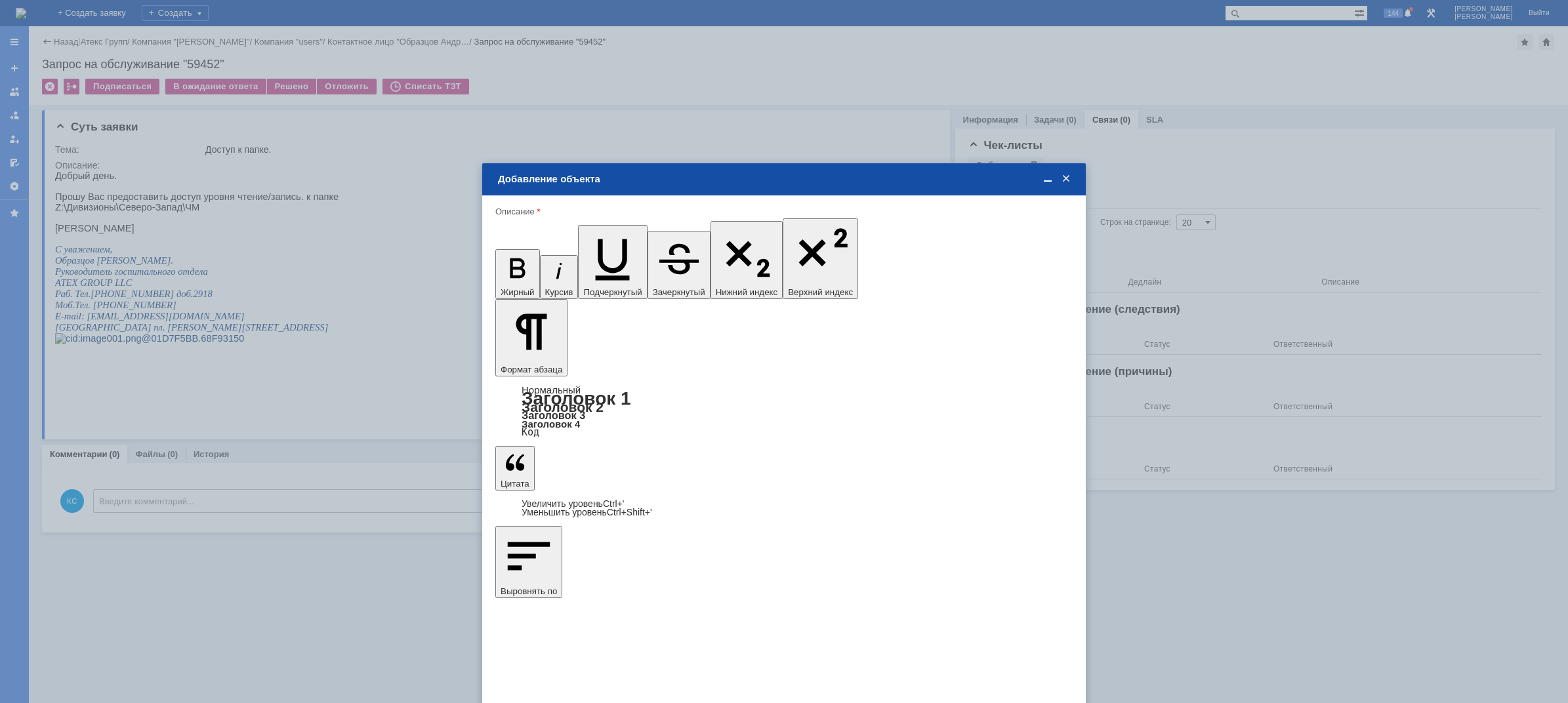
type input "1"
click at [871, 464] on span "дней" at bounding box center [881, 469] width 51 height 11
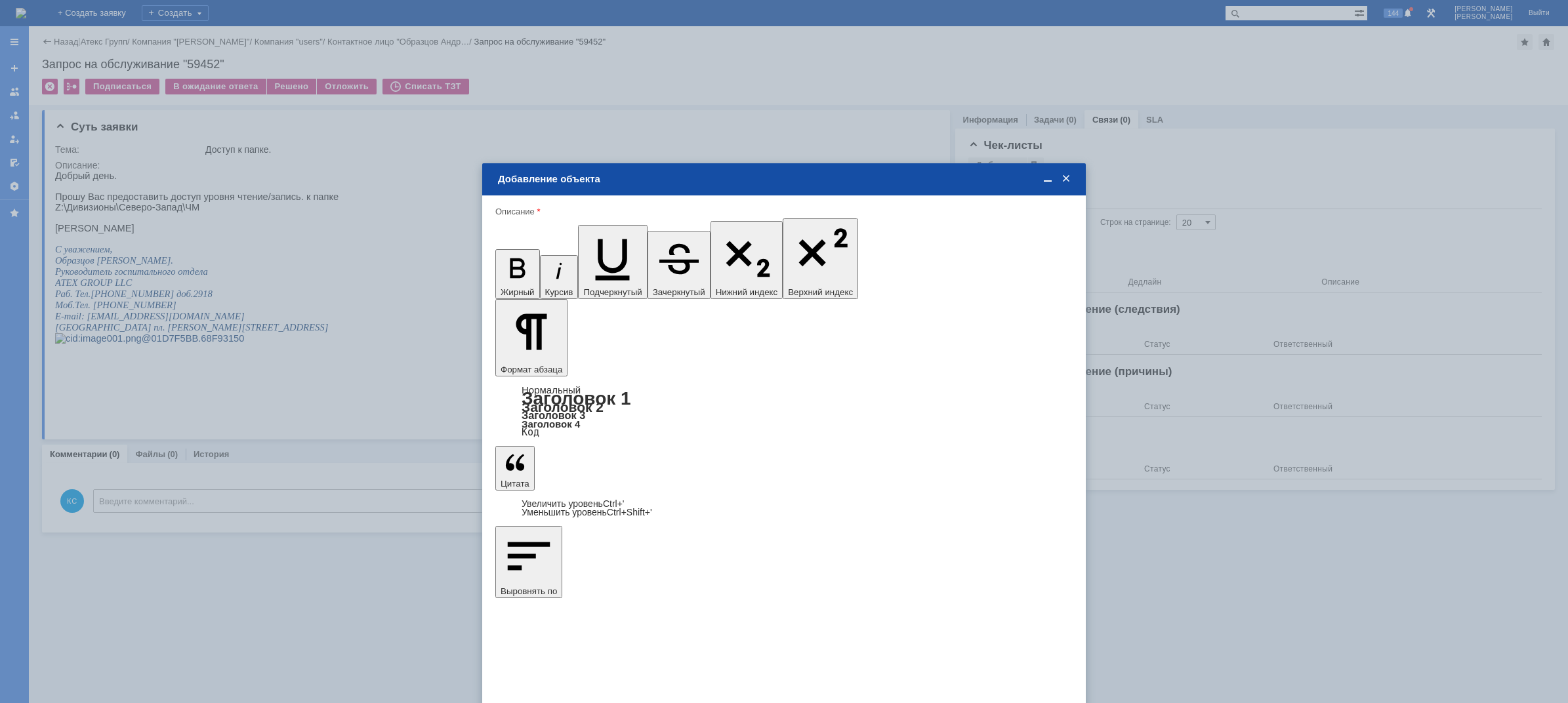
type input "дней"
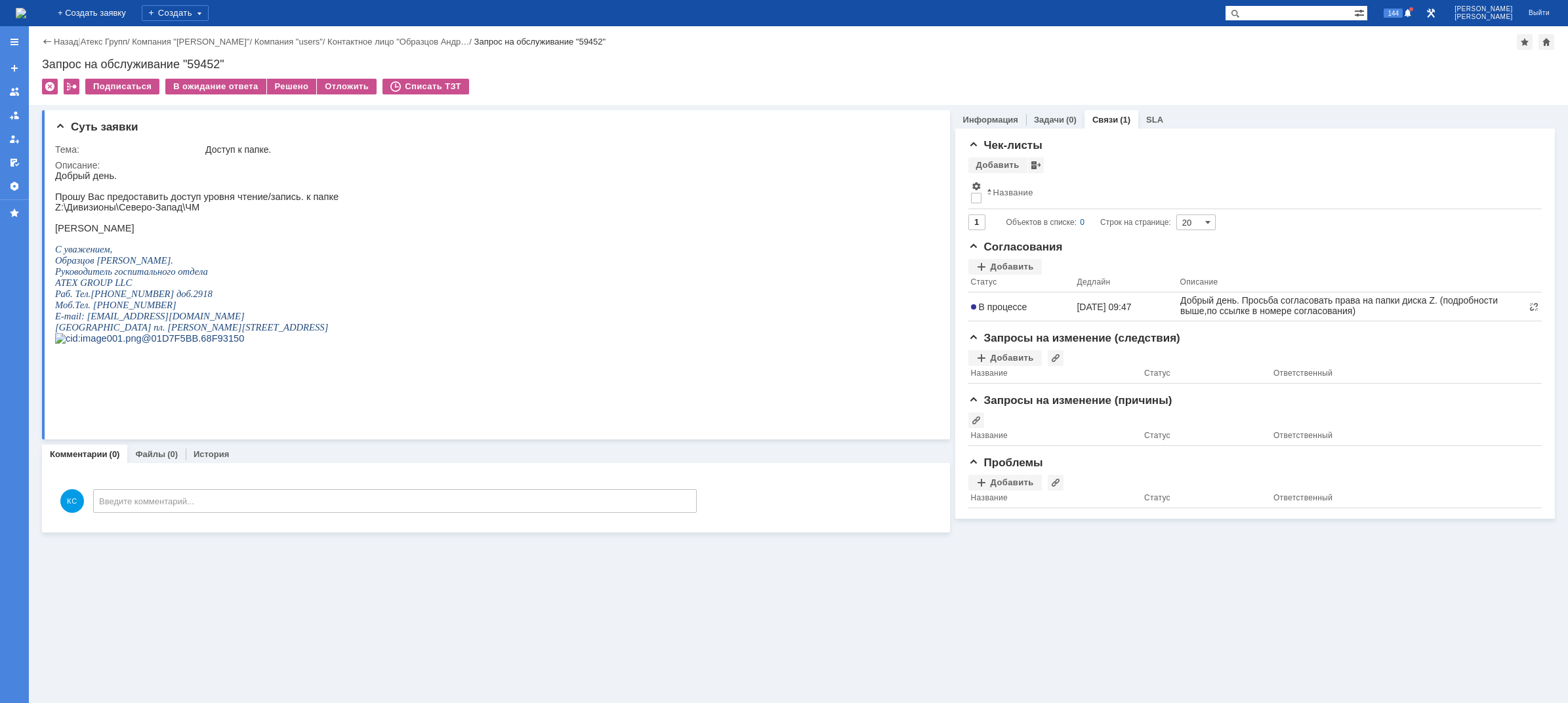
click at [26, 10] on img at bounding box center [21, 13] width 11 height 11
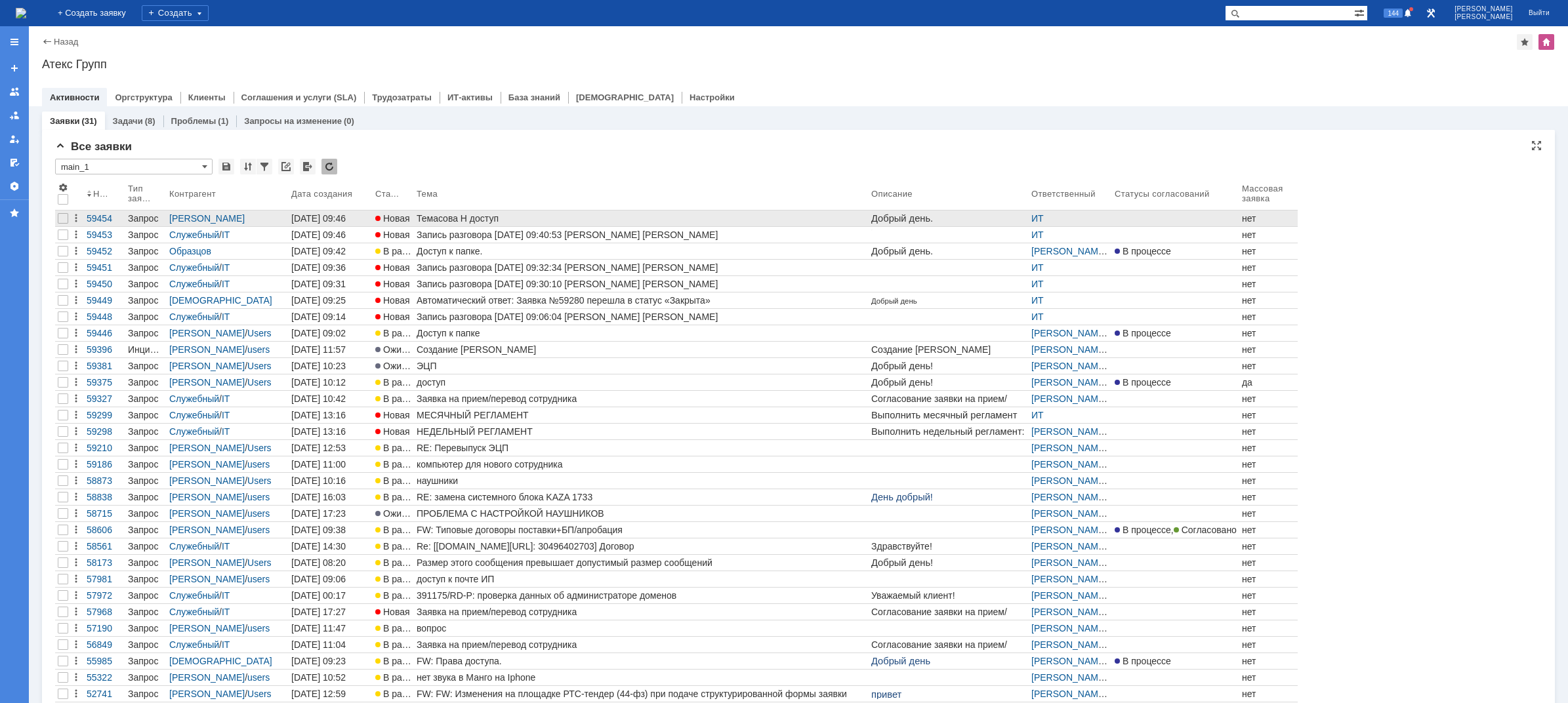
click at [494, 215] on div "Темасова Н доступ" at bounding box center [641, 218] width 449 height 11
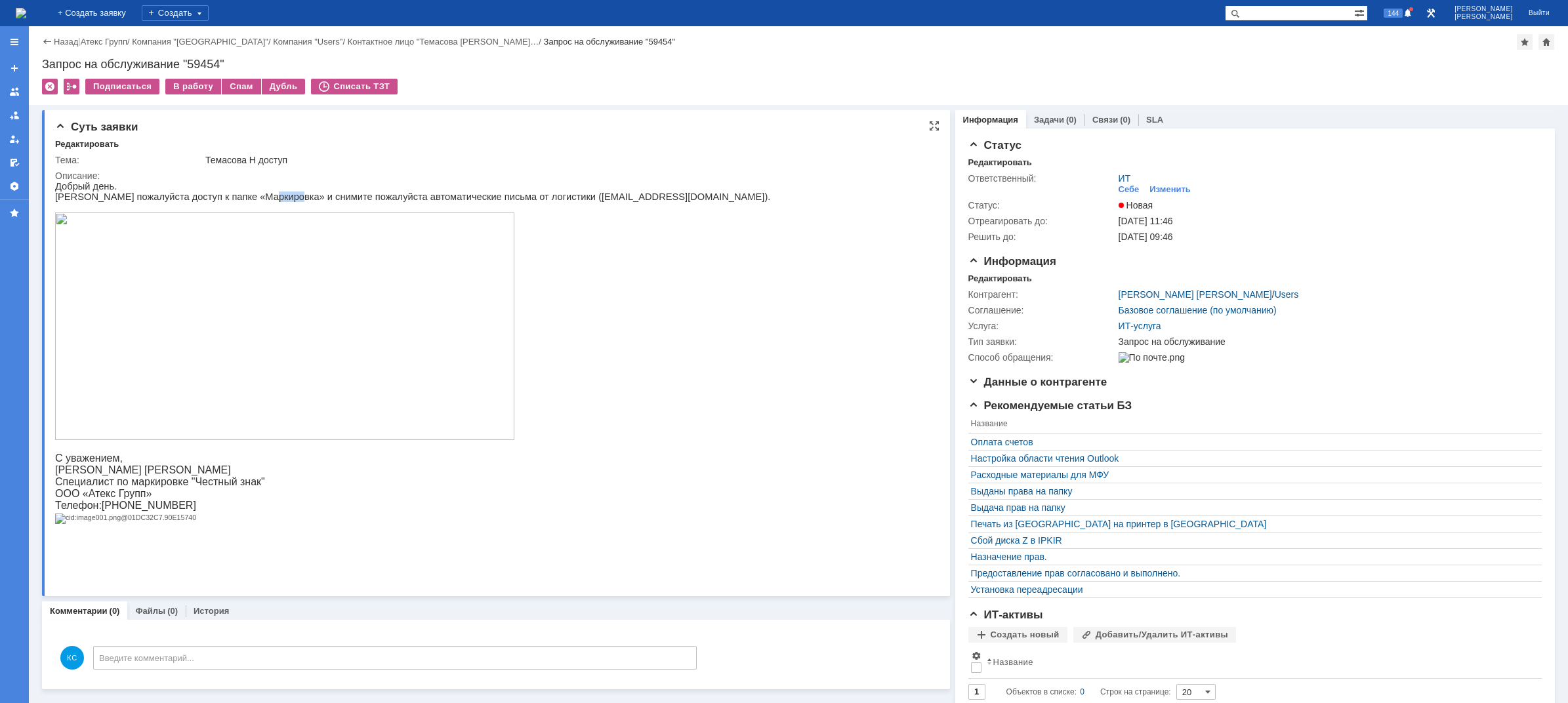
drag, startPoint x: 249, startPoint y: 198, endPoint x: 307, endPoint y: 198, distance: 58.0
click at [277, 198] on p "[PERSON_NAME] пожалуйста доступ к папке «Маркировка» и снимите пожалуйста автом…" at bounding box center [412, 197] width 715 height 11
drag, startPoint x: 346, startPoint y: 198, endPoint x: 407, endPoint y: 202, distance: 61.1
click at [403, 202] on p "[PERSON_NAME] пожалуйста доступ к папке «Маркировка» и снимите пожалуйста автом…" at bounding box center [412, 197] width 715 height 11
drag, startPoint x: 440, startPoint y: 202, endPoint x: 467, endPoint y: 202, distance: 27.0
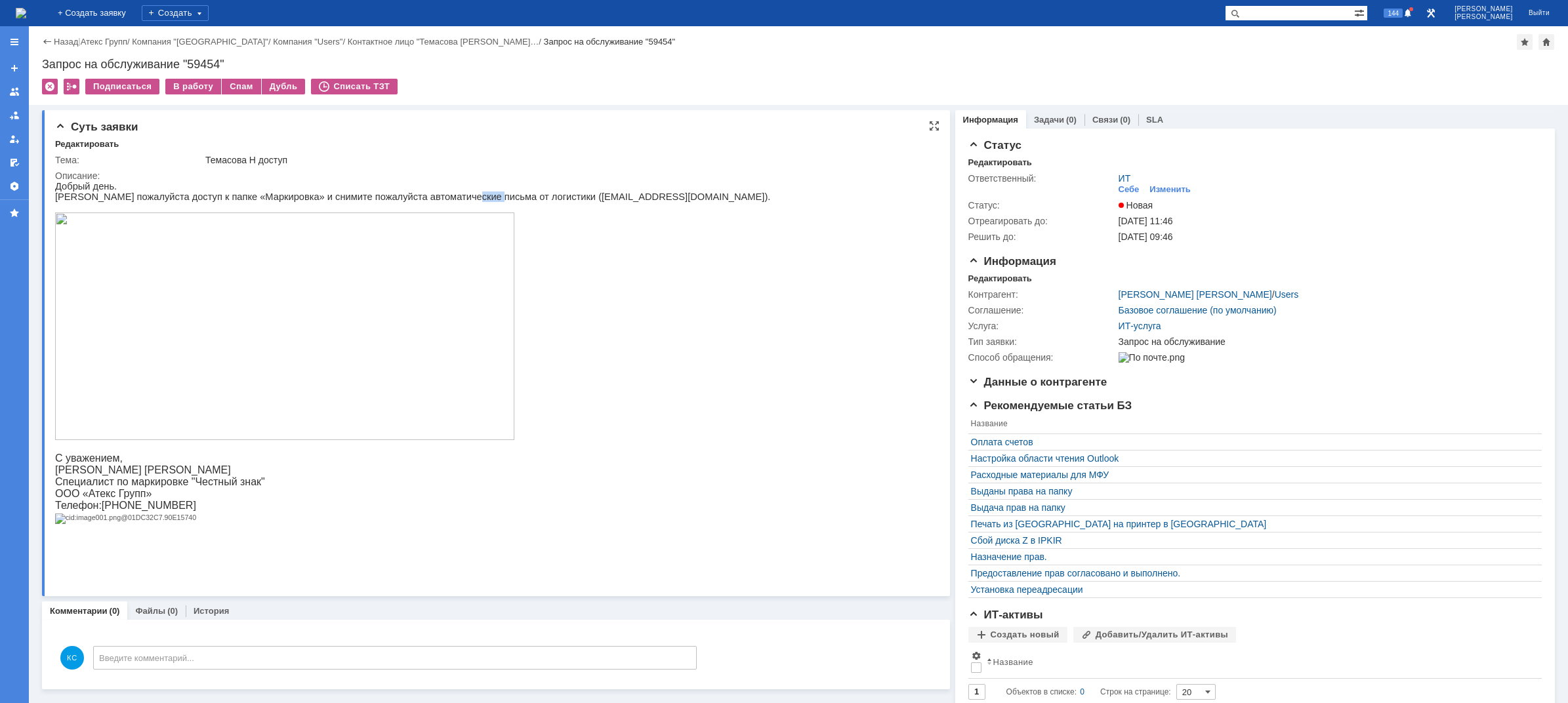
click at [463, 202] on p "[PERSON_NAME] пожалуйста доступ к папке «Маркировка» и снимите пожалуйста автом…" at bounding box center [412, 197] width 715 height 11
drag, startPoint x: 483, startPoint y: 202, endPoint x: 521, endPoint y: 201, distance: 38.0
click at [509, 201] on p "[PERSON_NAME] пожалуйста доступ к папке «Маркировка» и снимите пожалуйста автом…" at bounding box center [412, 197] width 715 height 11
click at [563, 201] on p "[PERSON_NAME] пожалуйста доступ к папке «Маркировка» и снимите пожалуйста автом…" at bounding box center [412, 197] width 715 height 11
drag, startPoint x: 263, startPoint y: 197, endPoint x: 375, endPoint y: 204, distance: 112.2
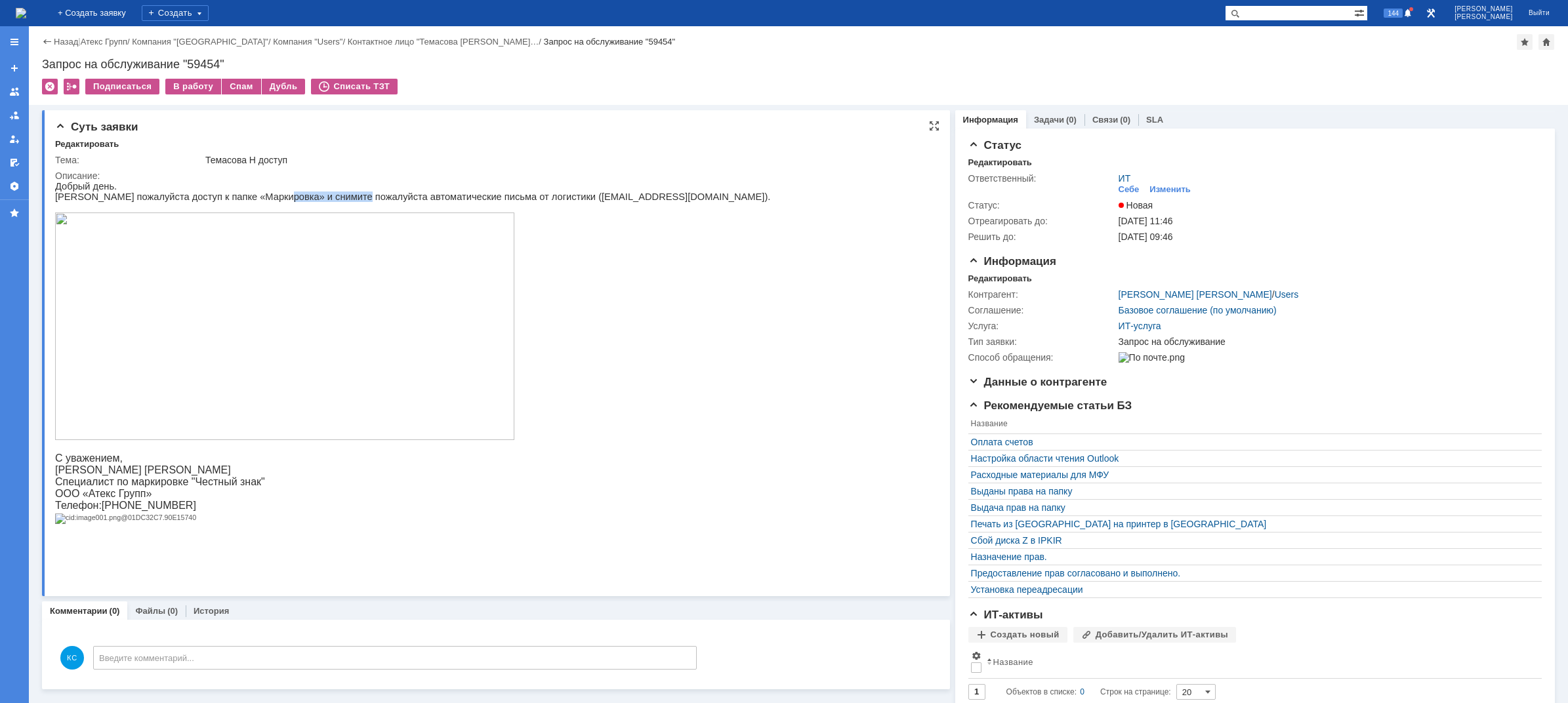
click at [350, 202] on p "[PERSON_NAME] пожалуйста доступ к папке «Маркировка» и снимите пожалуйста автом…" at bounding box center [412, 197] width 715 height 11
drag, startPoint x: 399, startPoint y: 206, endPoint x: 489, endPoint y: 215, distance: 90.4
click at [486, 213] on p at bounding box center [412, 207] width 715 height 11
drag, startPoint x: 498, startPoint y: 203, endPoint x: 341, endPoint y: 201, distance: 157.0
click at [425, 201] on p "[PERSON_NAME] пожалуйста доступ к папке «Маркировка» и снимите пожалуйста автом…" at bounding box center [412, 197] width 715 height 11
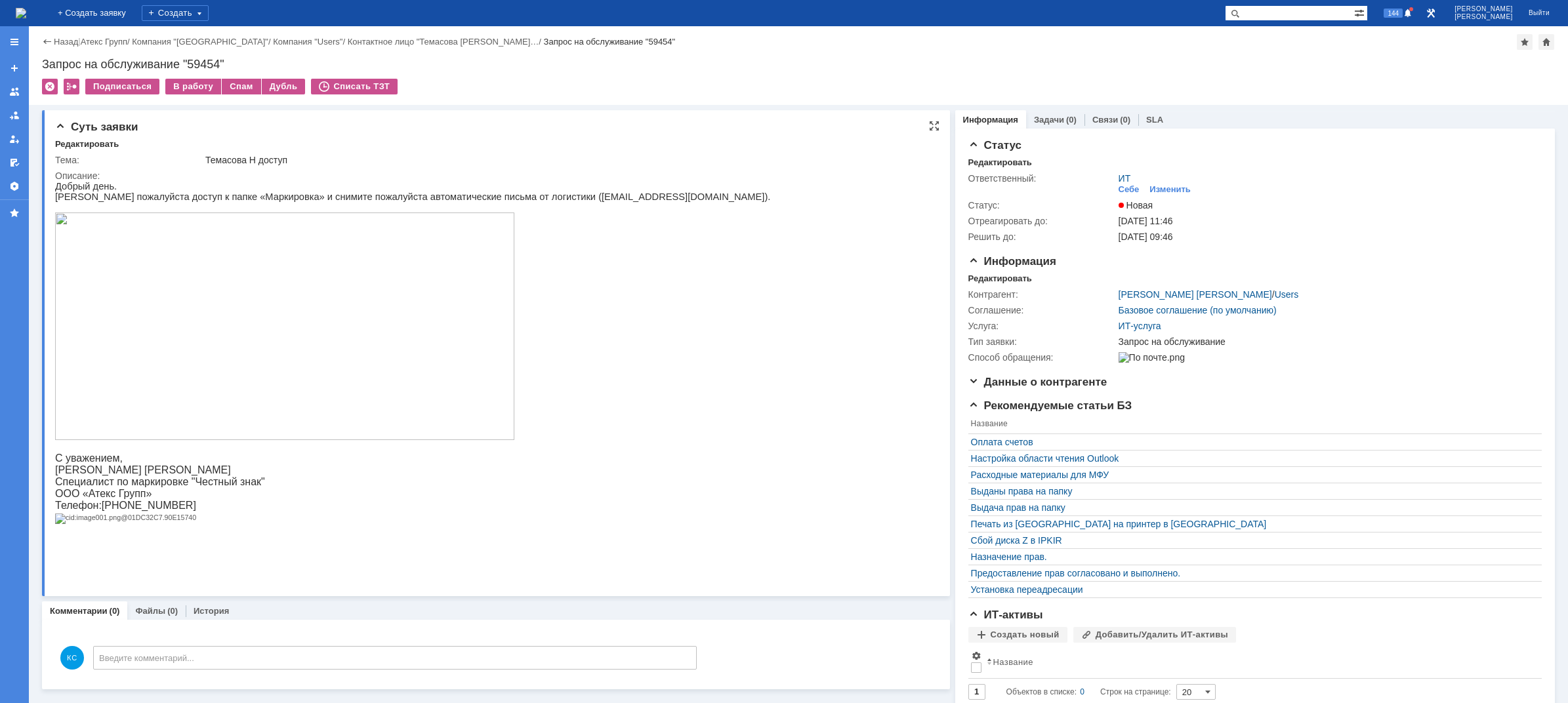
drag, startPoint x: 307, startPoint y: 201, endPoint x: 232, endPoint y: 205, distance: 75.1
click at [285, 201] on p "[PERSON_NAME] пожалуйста доступ к папке «Маркировка» и снимите пожалуйста автом…" at bounding box center [412, 197] width 715 height 11
click at [26, 11] on img at bounding box center [21, 13] width 11 height 11
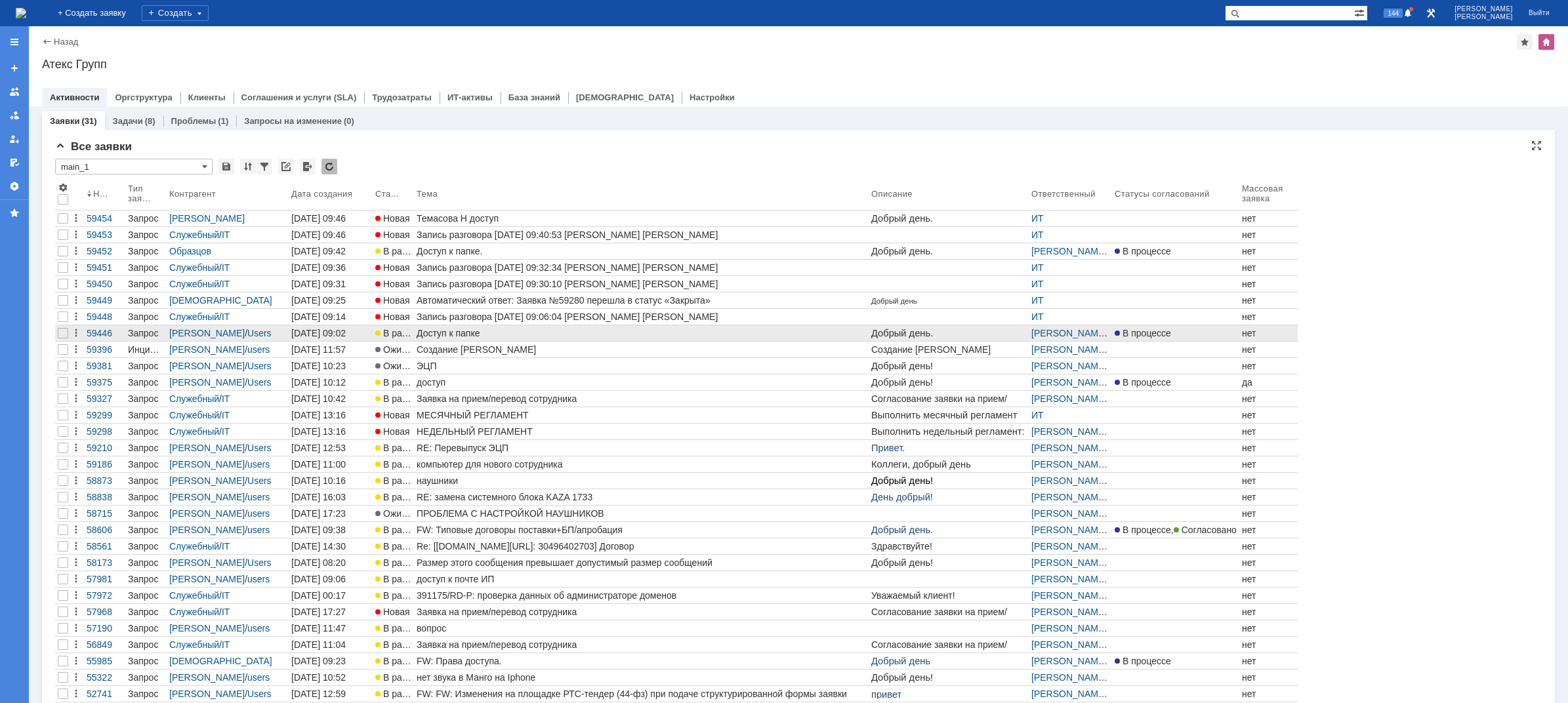
click at [485, 335] on div "Доступ к папке" at bounding box center [641, 333] width 449 height 11
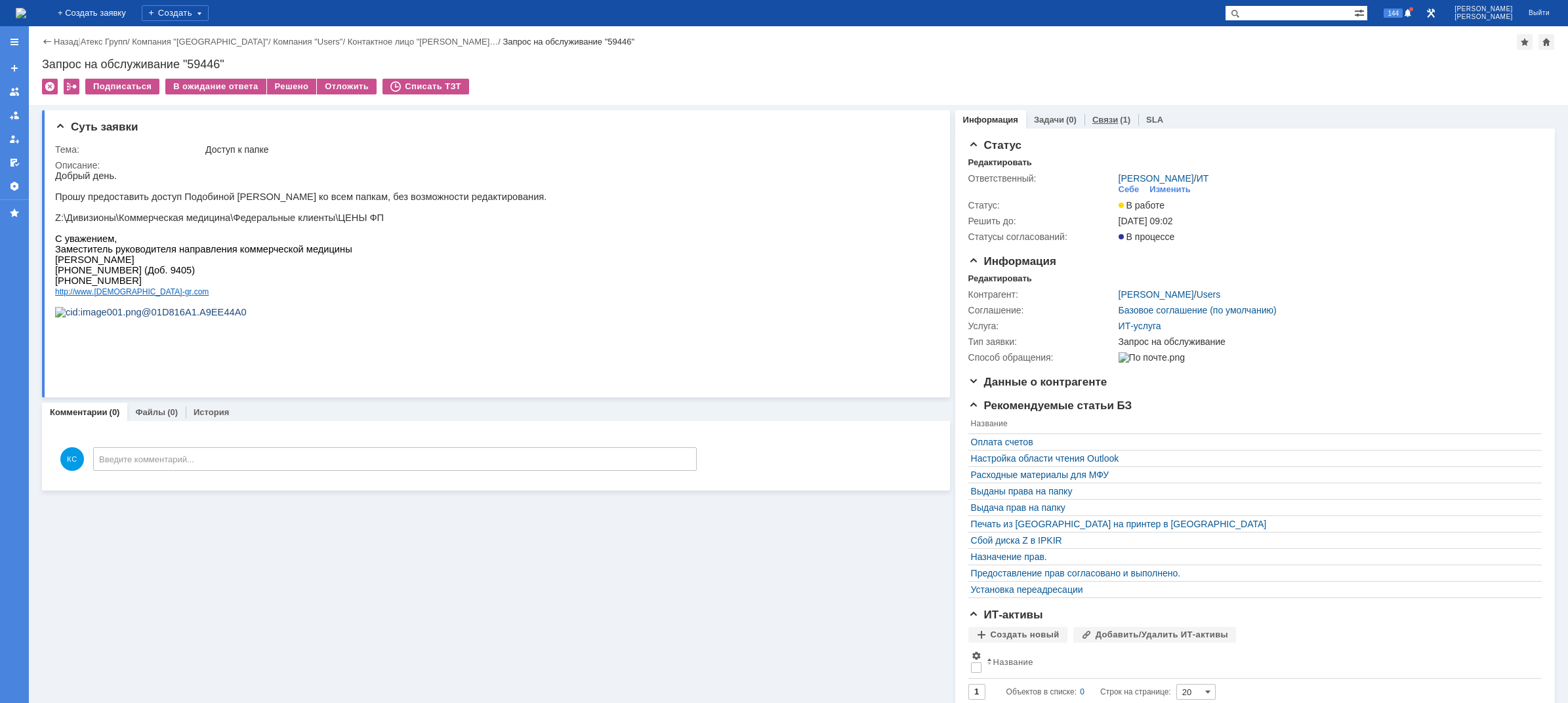
click at [1101, 121] on link "Связи" at bounding box center [1105, 120] width 26 height 10
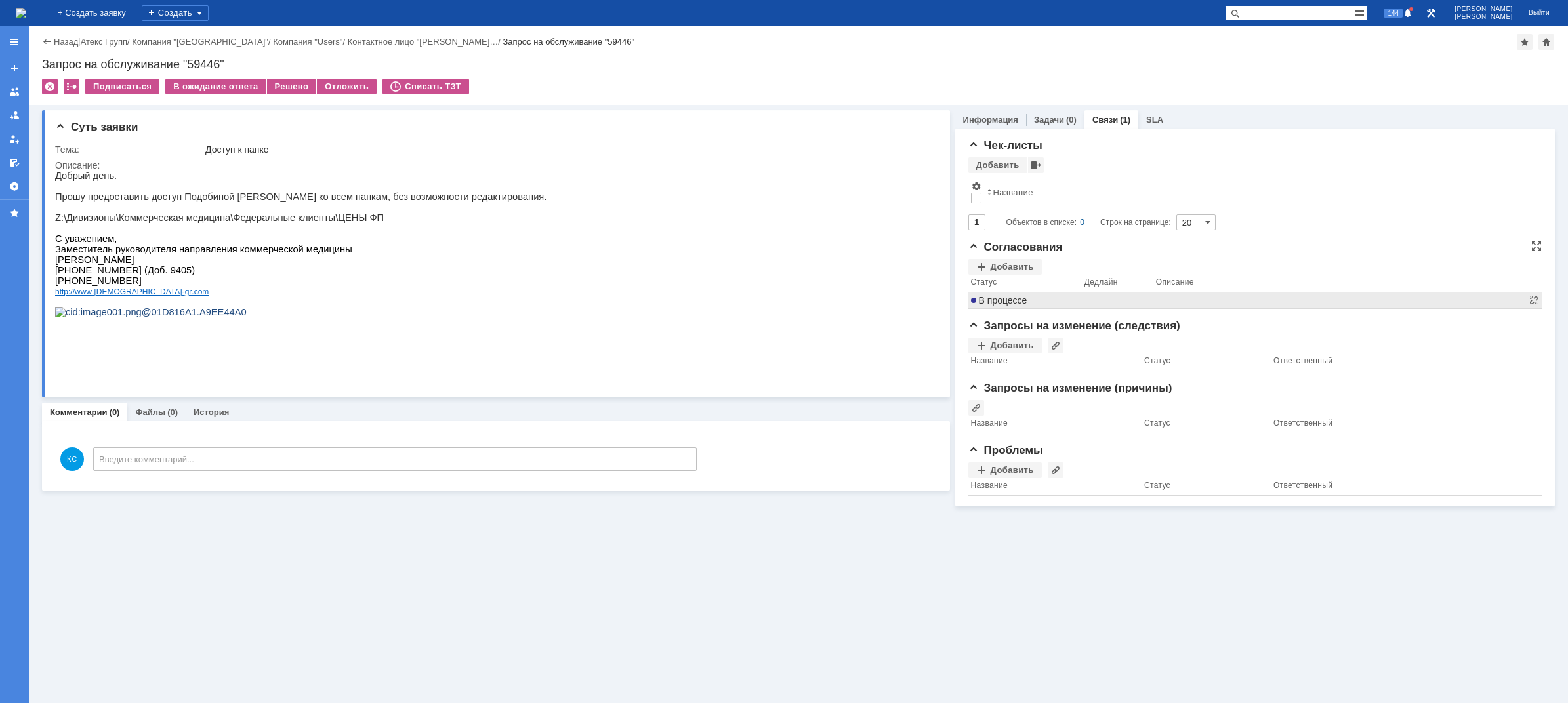
click at [1014, 303] on span "В процессе" at bounding box center [998, 300] width 56 height 11
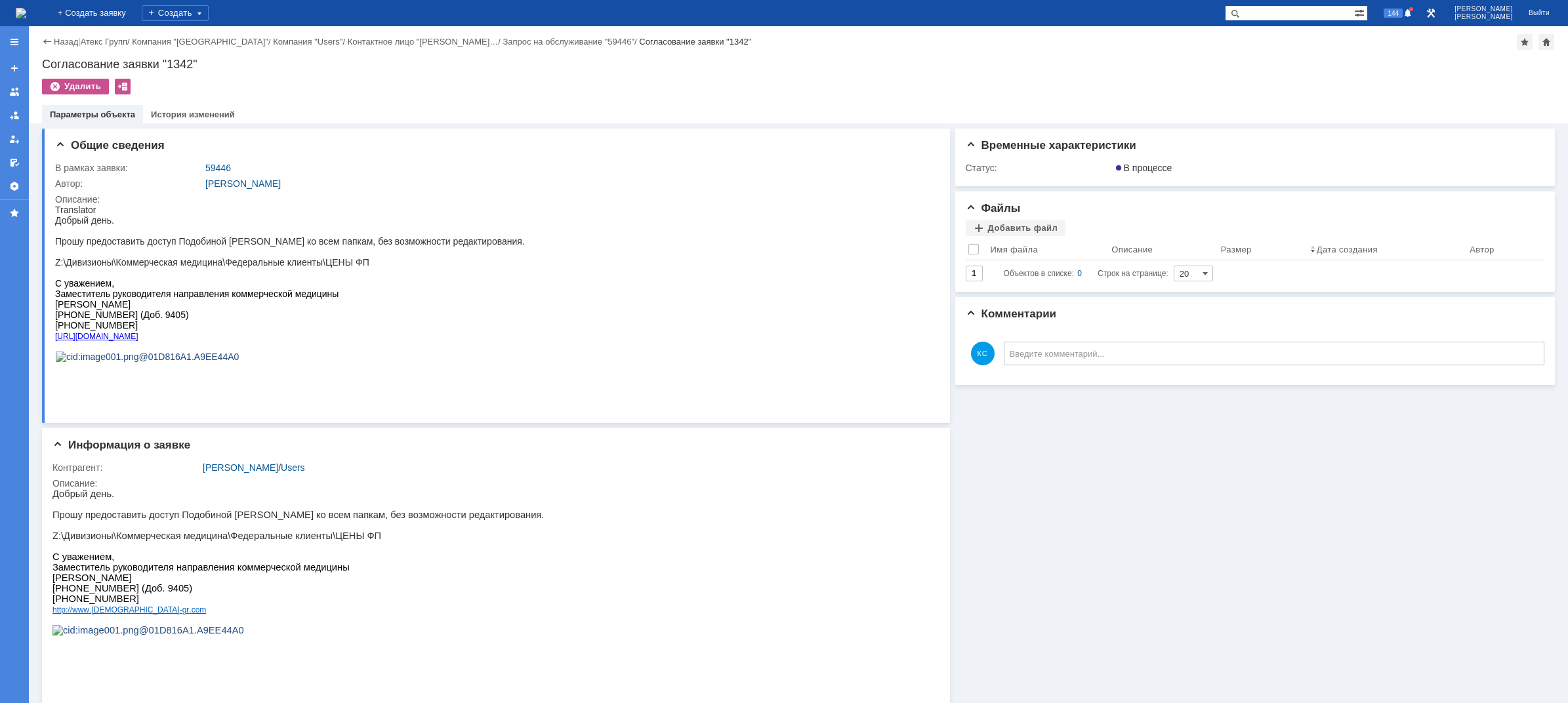
click at [26, 13] on img at bounding box center [21, 13] width 11 height 11
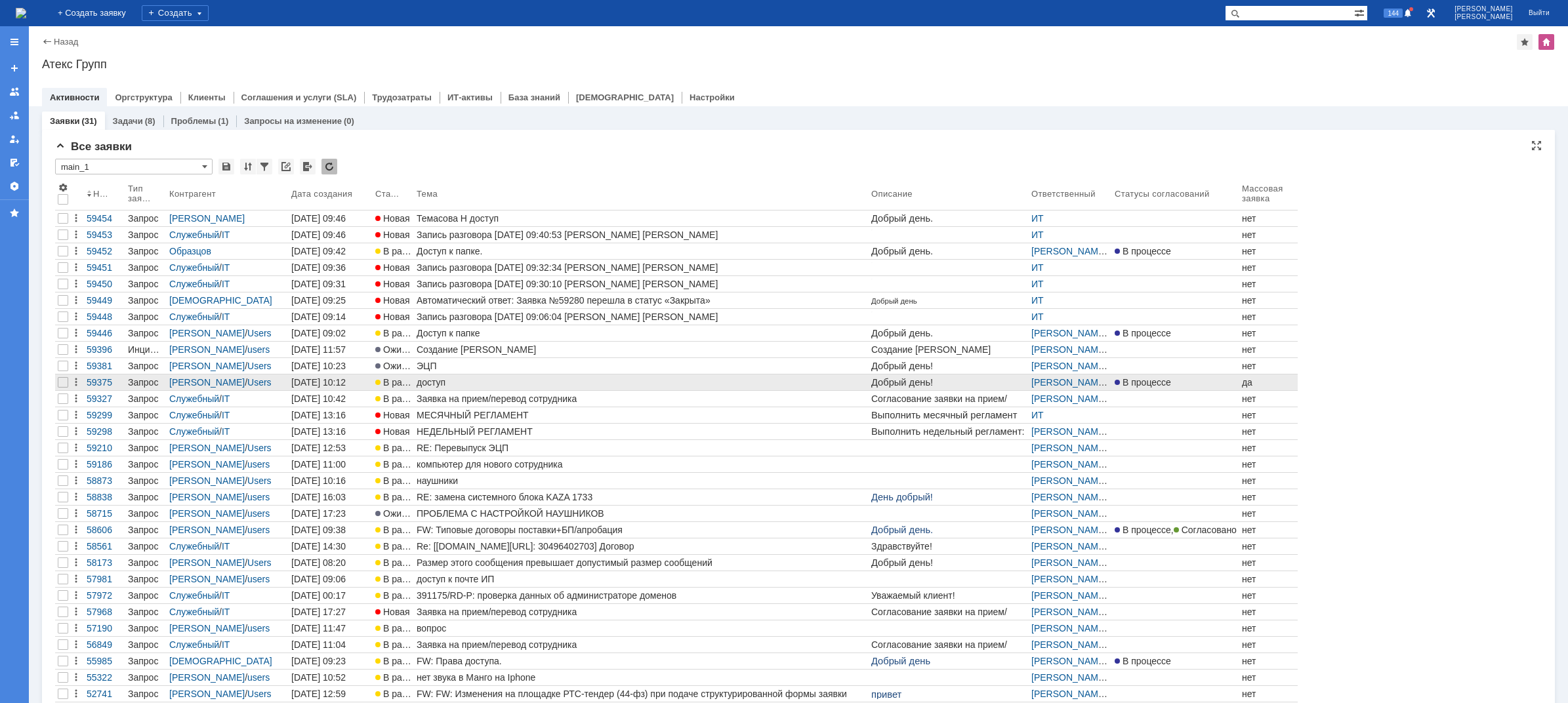
click at [442, 379] on div "доступ" at bounding box center [641, 382] width 449 height 11
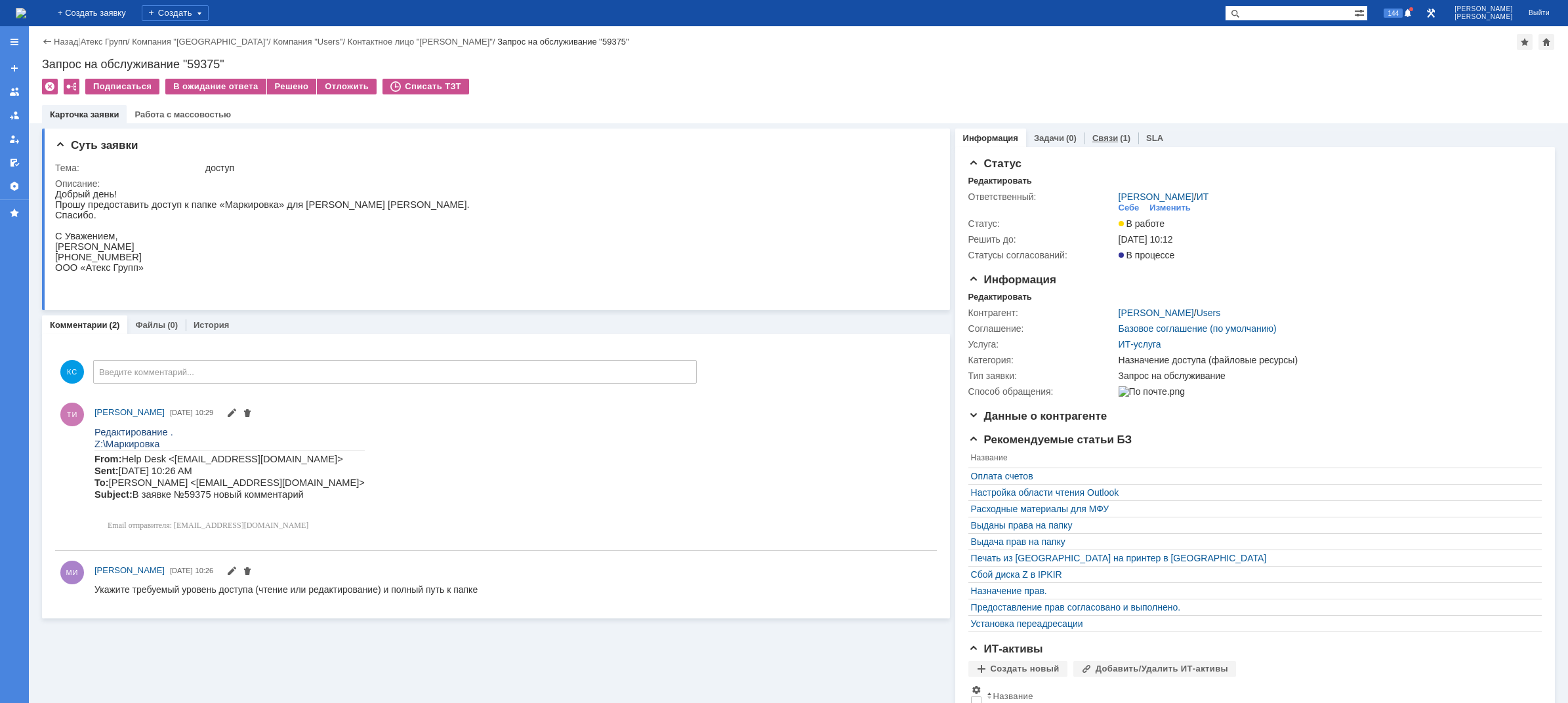
click at [1120, 139] on div "(1)" at bounding box center [1125, 138] width 11 height 10
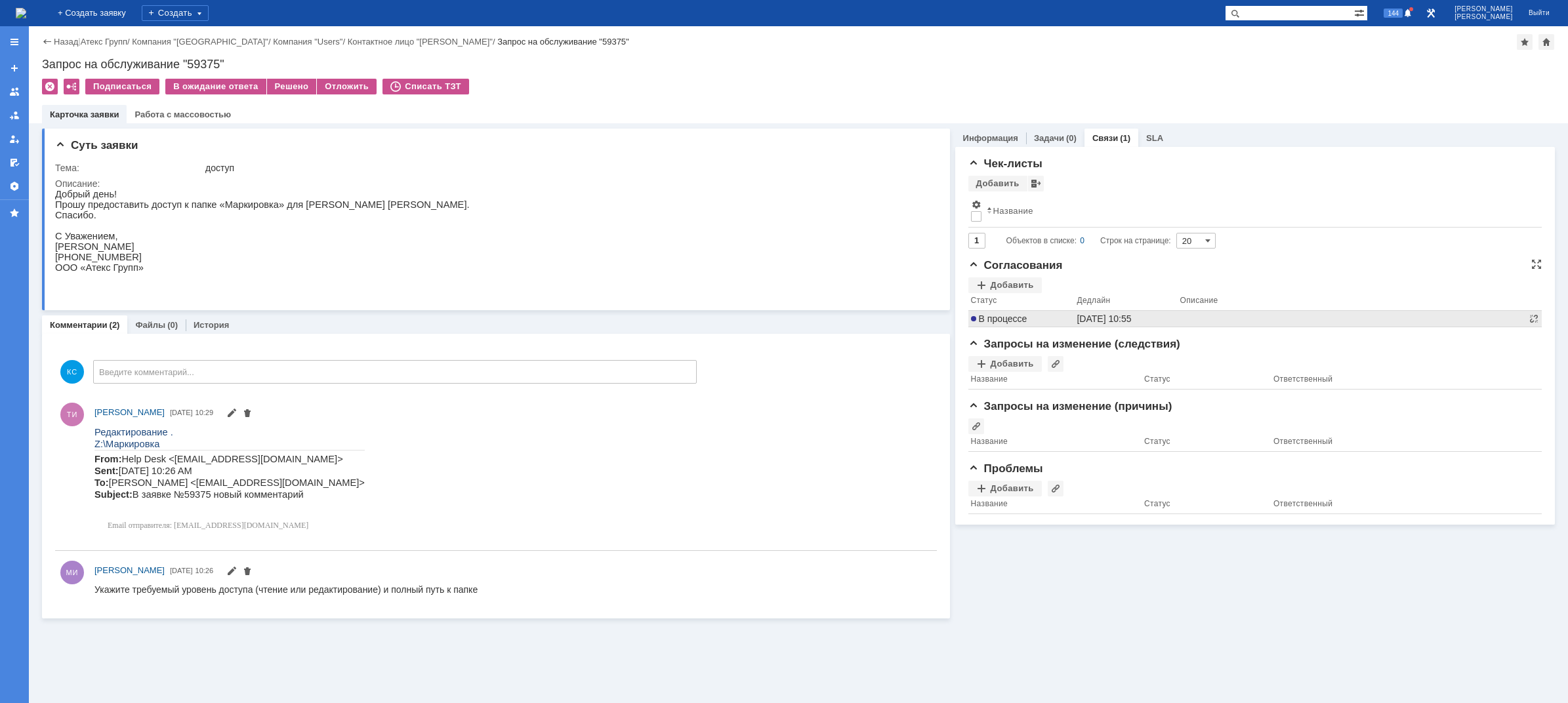
click at [1009, 320] on span "В процессе" at bounding box center [998, 318] width 56 height 11
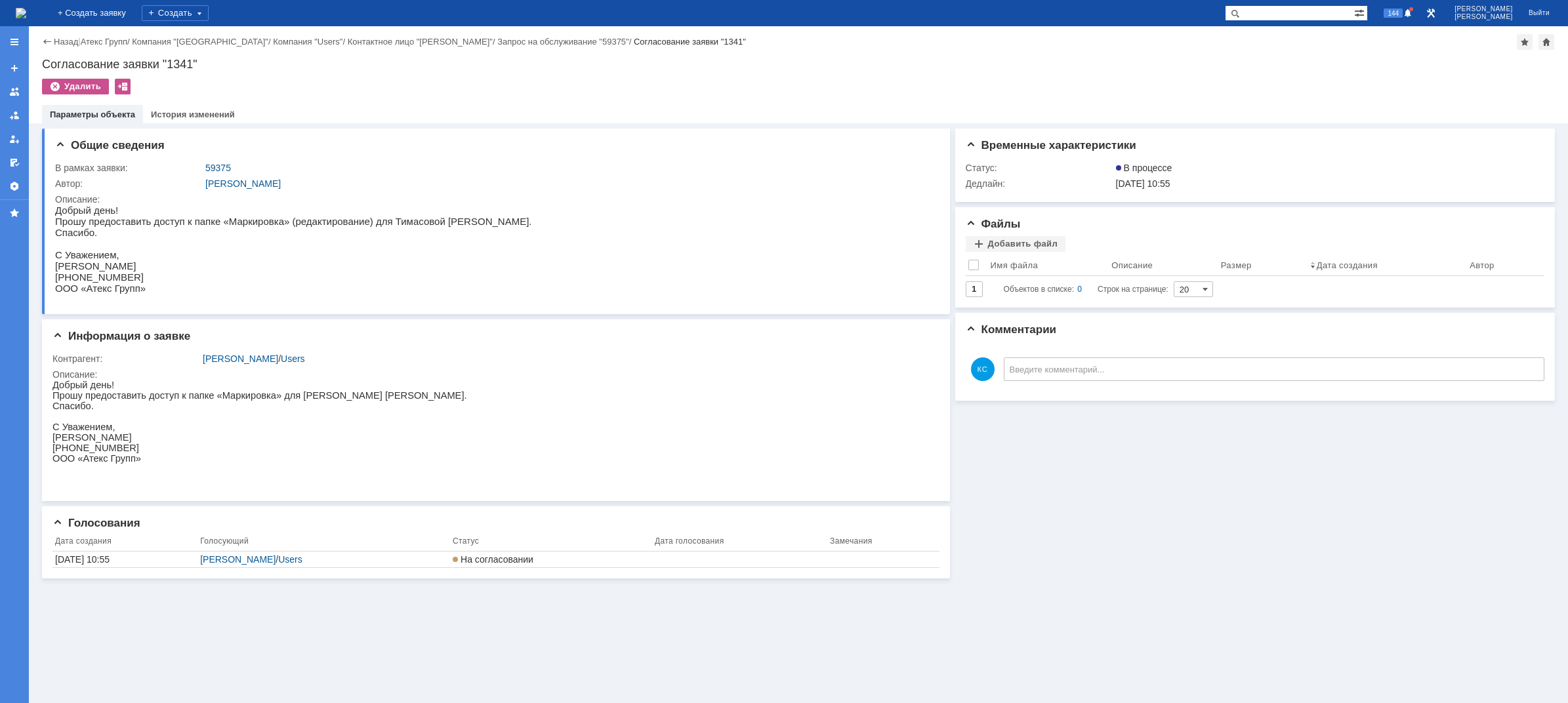
click at [26, 11] on img at bounding box center [21, 13] width 11 height 11
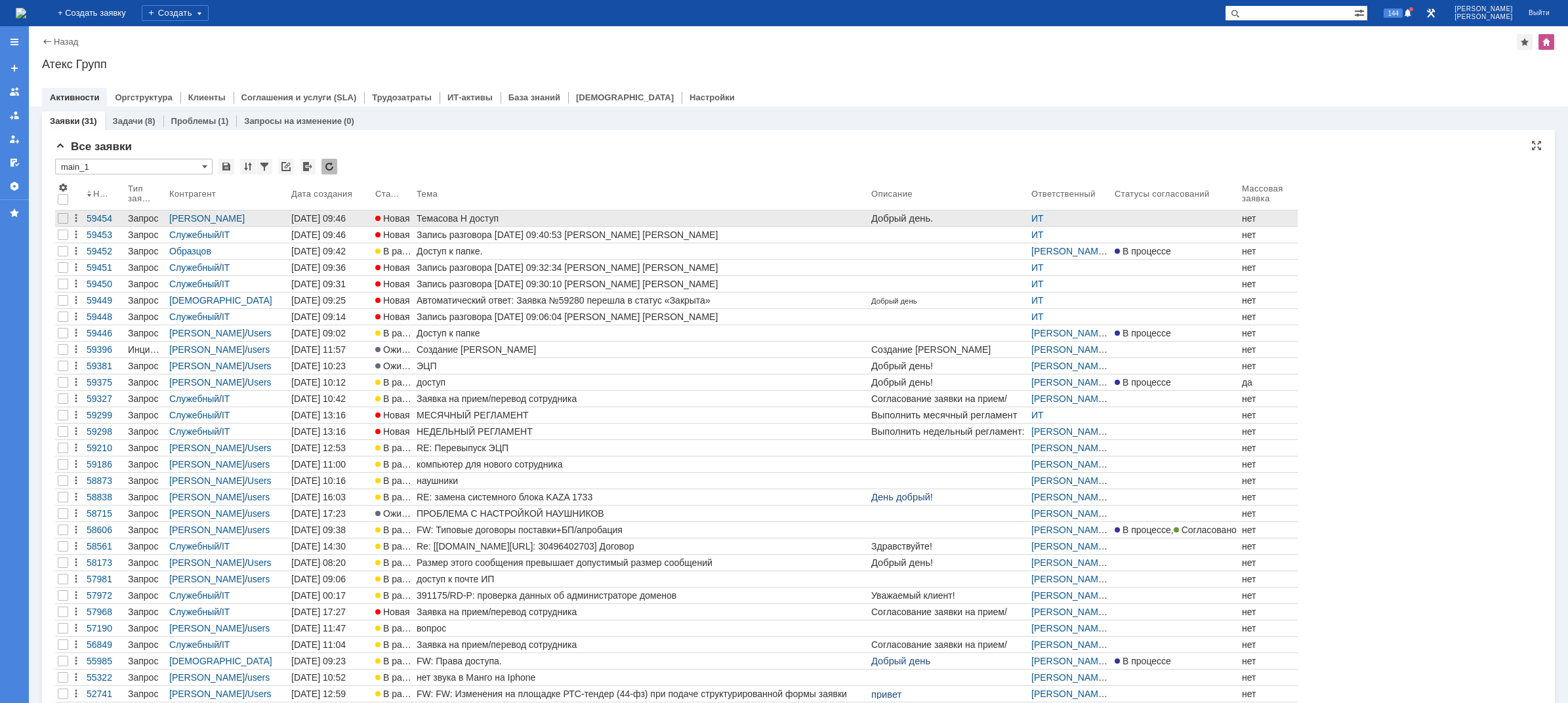
click at [453, 216] on div "Темасова Н доступ" at bounding box center [641, 218] width 449 height 11
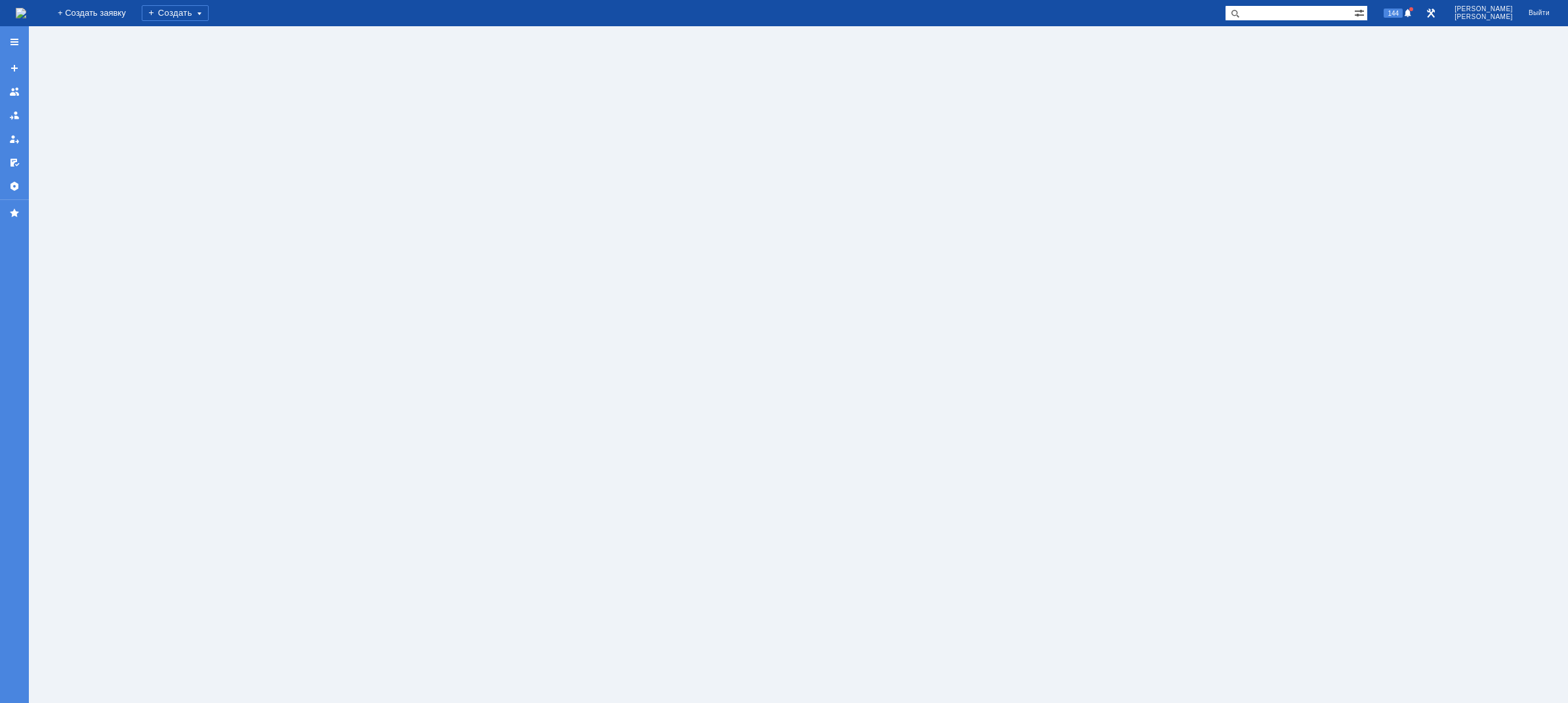
click at [26, 13] on img at bounding box center [21, 13] width 11 height 11
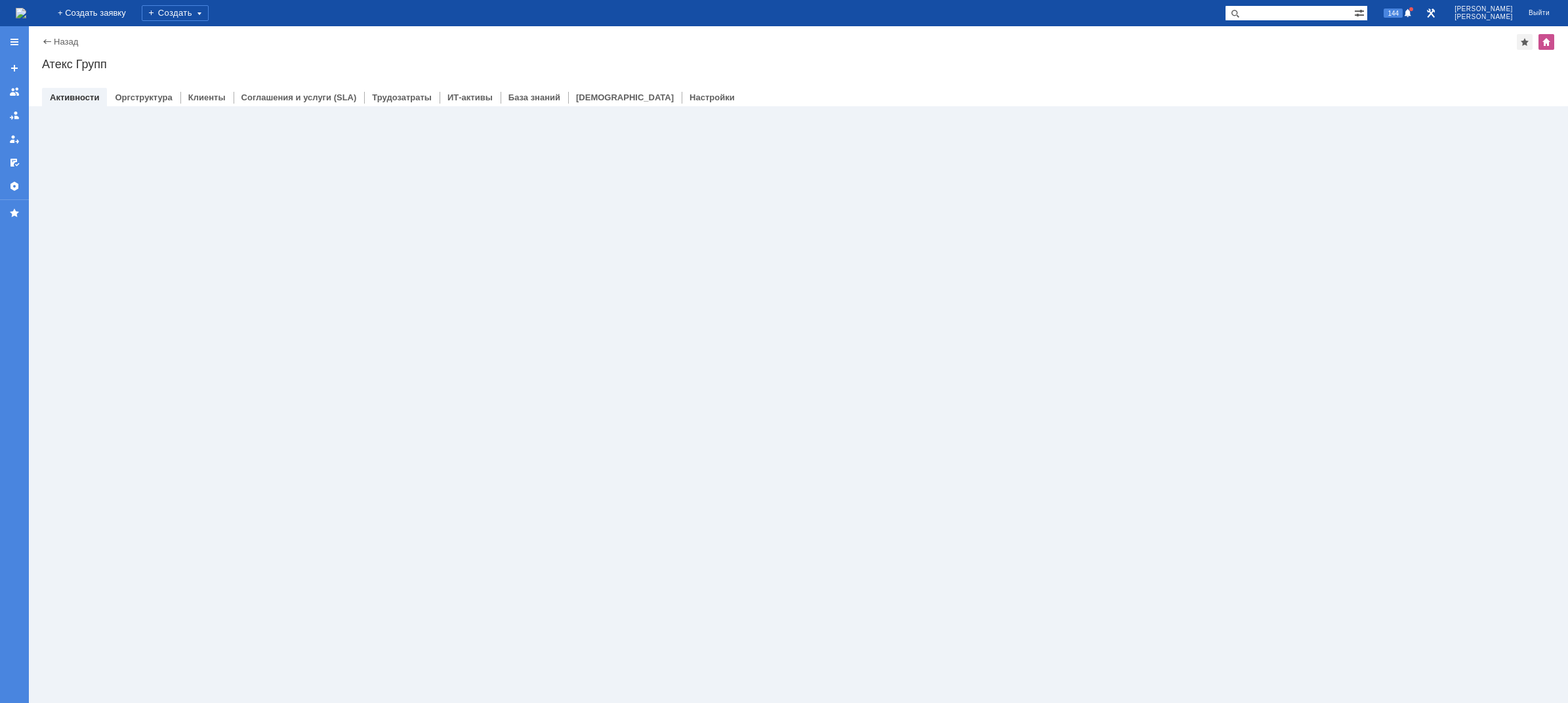
click at [26, 13] on img at bounding box center [21, 13] width 11 height 11
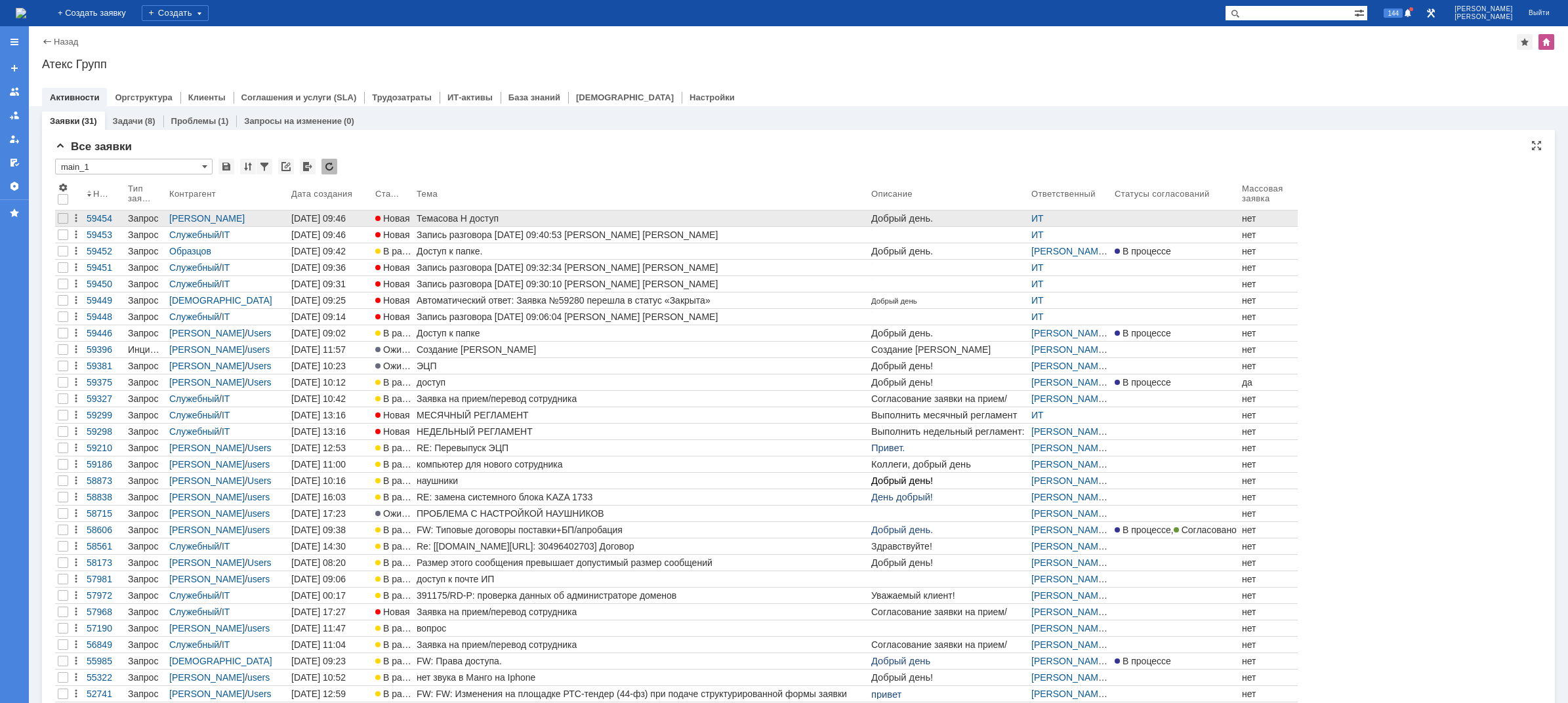
click at [432, 213] on div "Темасова Н доступ" at bounding box center [641, 218] width 449 height 11
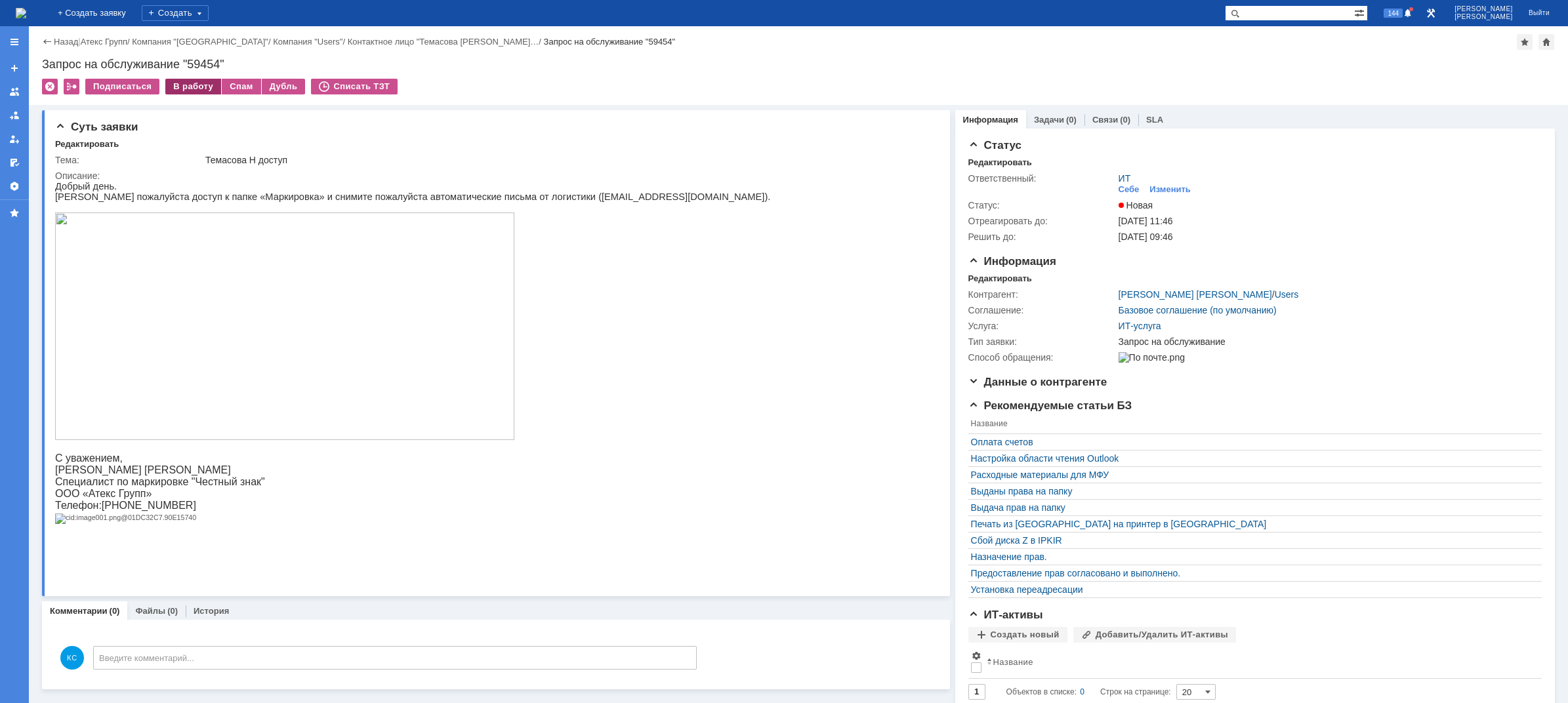
click at [175, 83] on div "В работу" at bounding box center [193, 86] width 56 height 16
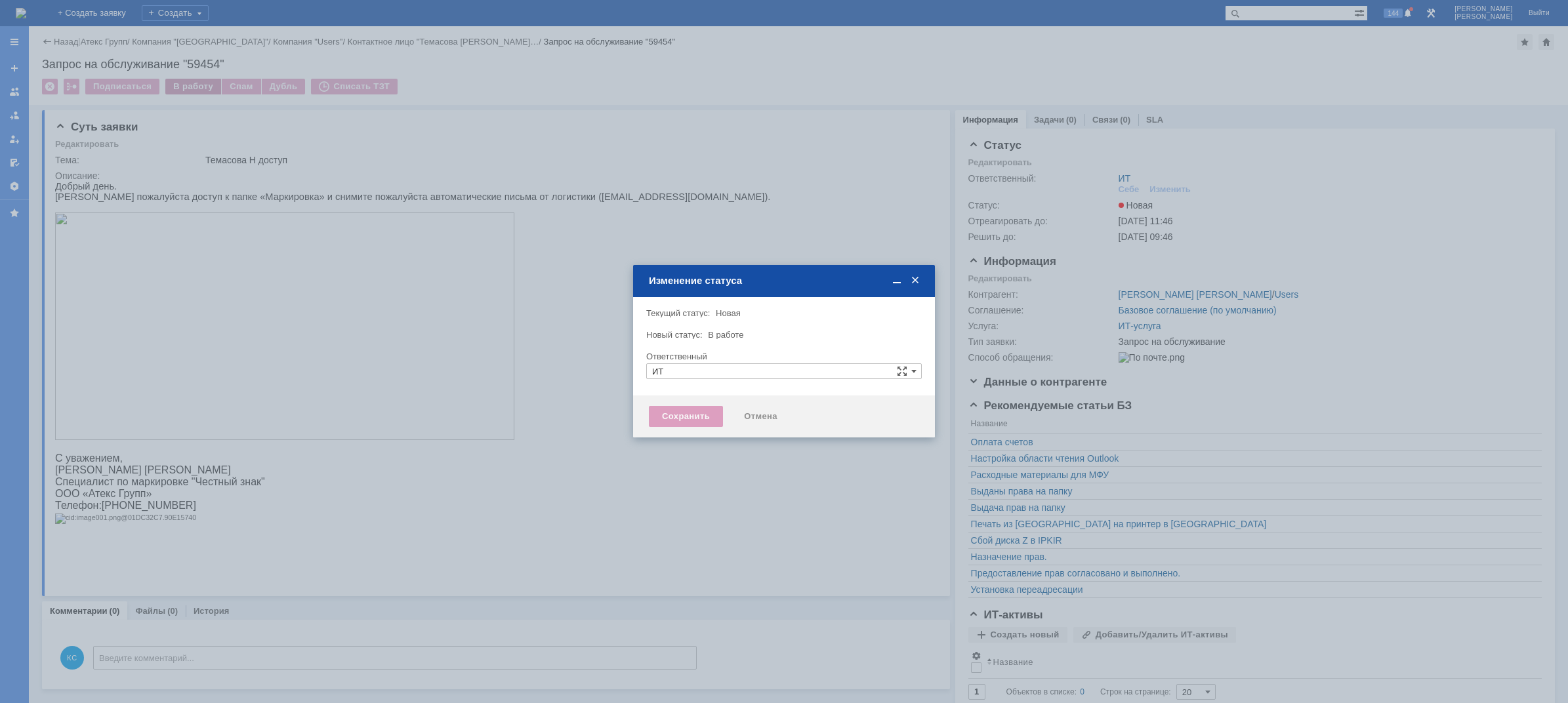
type input "[PERSON_NAME]"
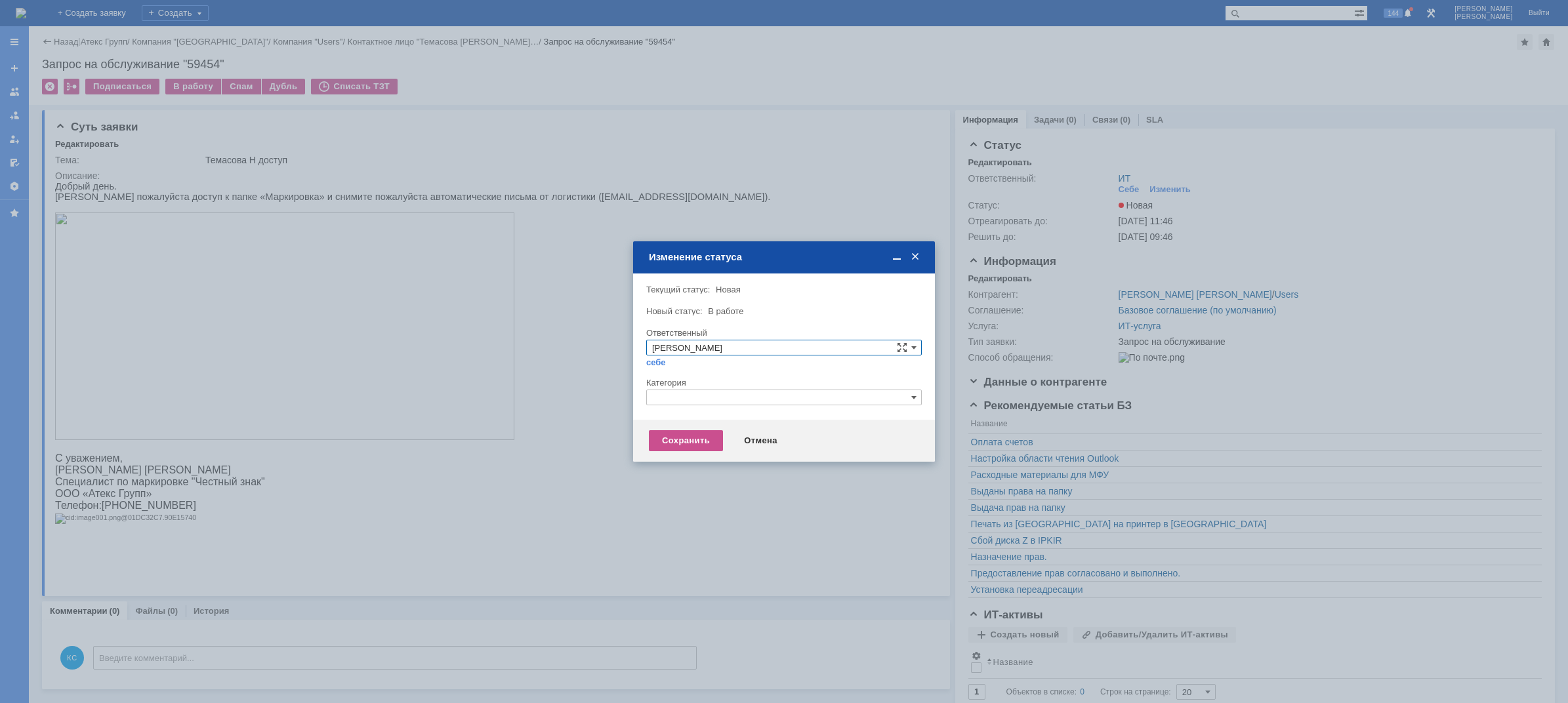
click at [756, 389] on div "Категория" at bounding box center [784, 383] width 276 height 13
click at [753, 392] on input "text" at bounding box center [784, 397] width 276 height 16
click at [693, 463] on span "Назначение доступа (файловые ресурсы)" at bounding box center [784, 459] width 264 height 11
type input "Назначение доступа (файловые ресурсы)"
click at [693, 445] on div "Сохранить" at bounding box center [686, 440] width 74 height 21
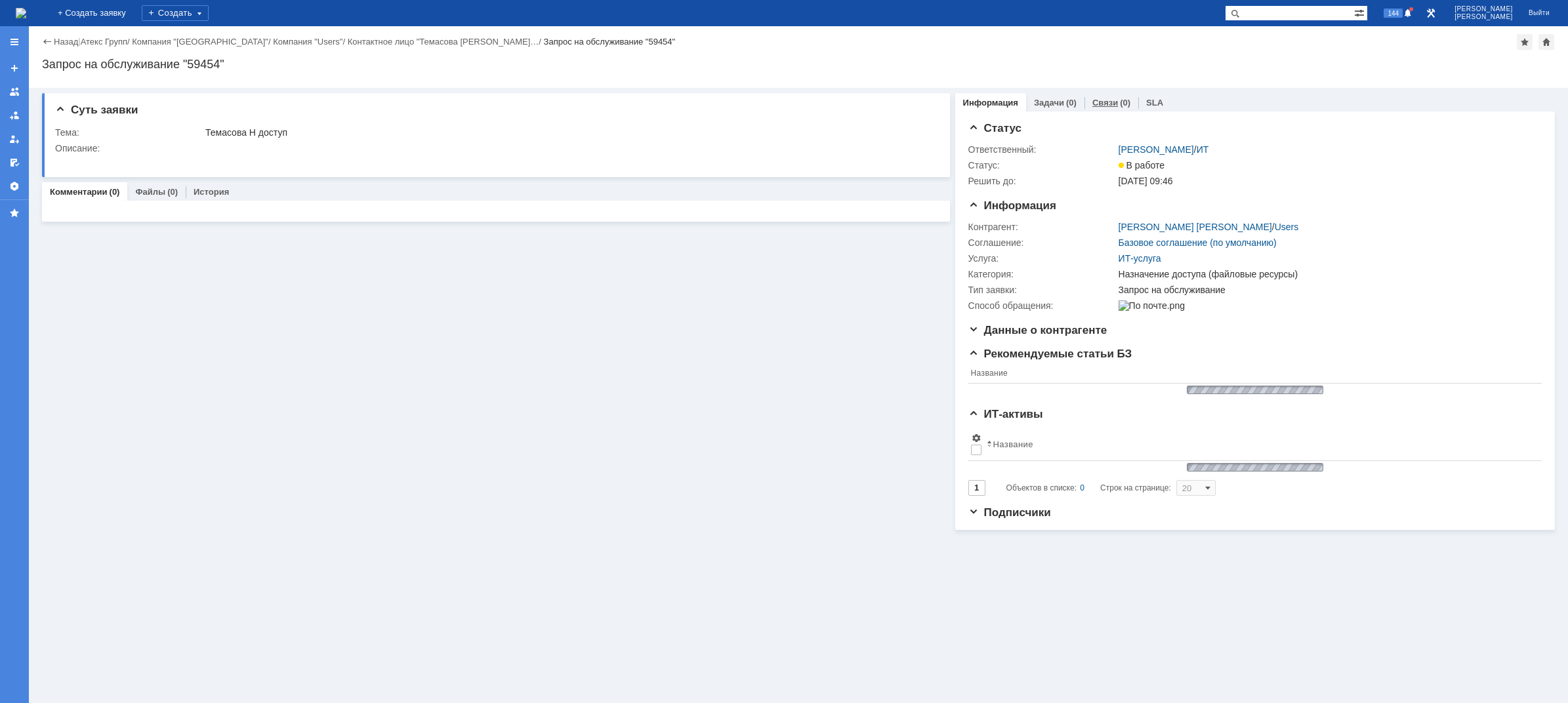
click at [1104, 96] on div "Связи (0)" at bounding box center [1111, 102] width 54 height 19
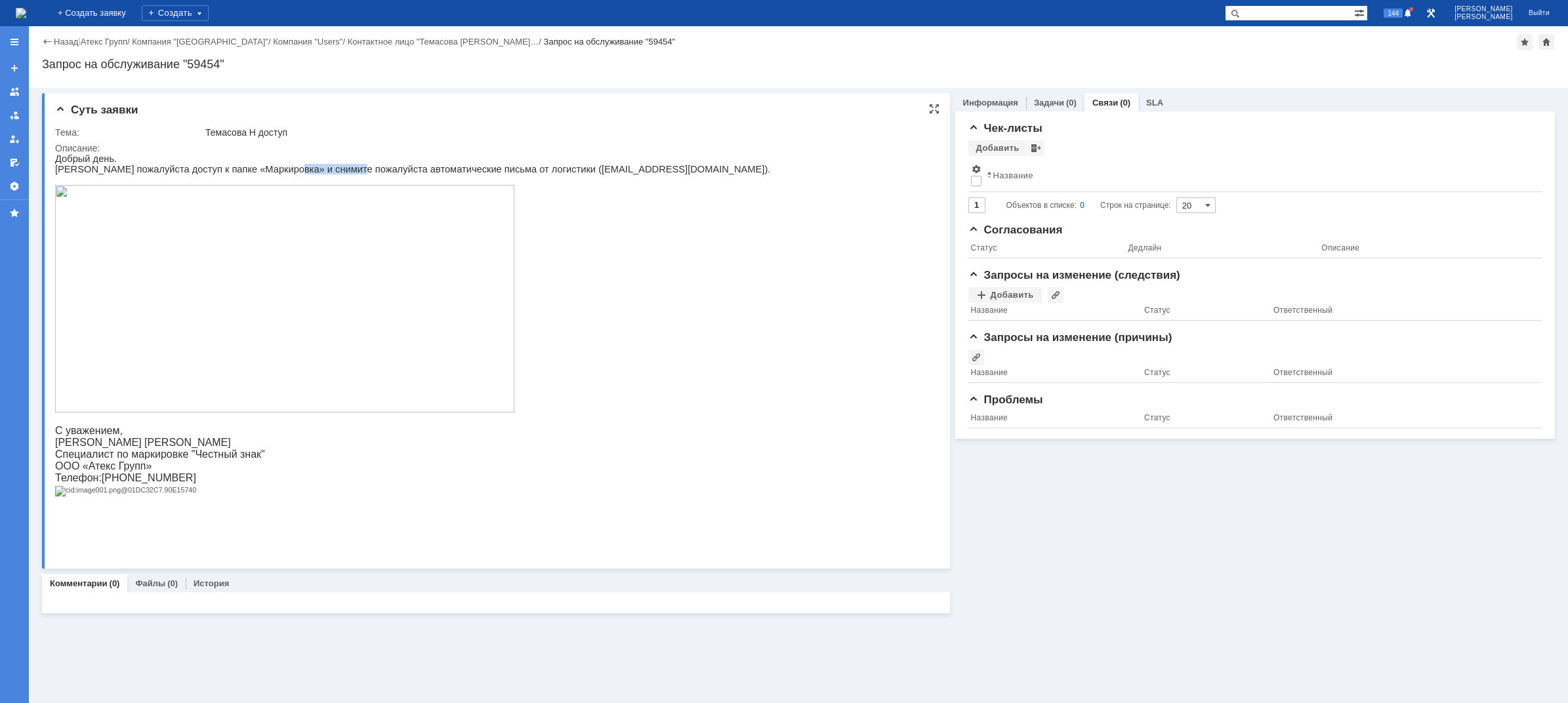
drag, startPoint x: 267, startPoint y: 170, endPoint x: 350, endPoint y: 171, distance: 83.0
click at [337, 171] on p "[PERSON_NAME] пожалуйста доступ к папке «Маркировка» и снимите пожалуйста автом…" at bounding box center [412, 169] width 715 height 11
drag, startPoint x: 368, startPoint y: 173, endPoint x: 424, endPoint y: 173, distance: 56.0
click at [406, 173] on p "[PERSON_NAME] пожалуйста доступ к папке «Маркировка» и снимите пожалуйста автом…" at bounding box center [412, 169] width 715 height 11
drag, startPoint x: 433, startPoint y: 173, endPoint x: 486, endPoint y: 176, distance: 53.1
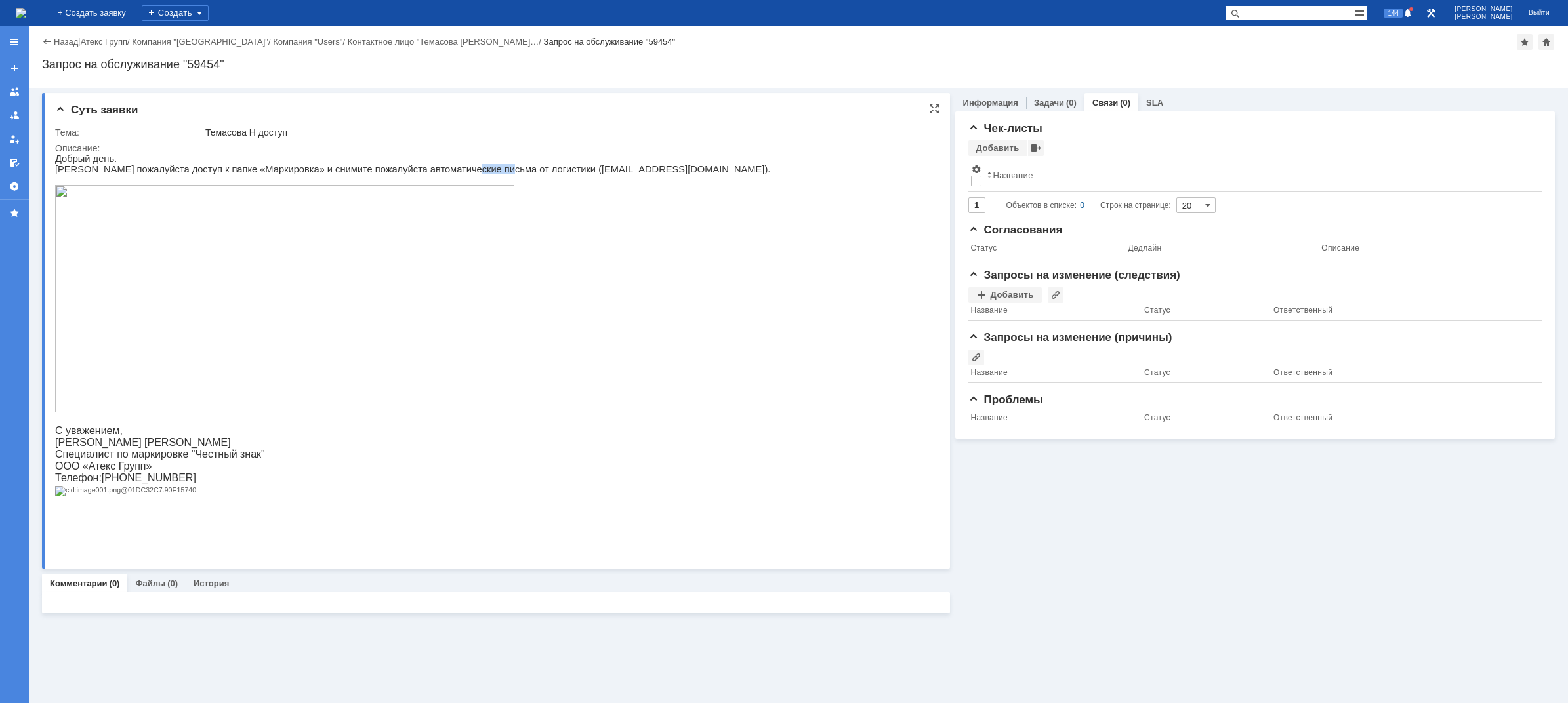
click at [481, 174] on p "[PERSON_NAME] пожалуйста доступ к папке «Маркировка» и снимите пожалуйста автом…" at bounding box center [412, 169] width 715 height 11
drag, startPoint x: 502, startPoint y: 170, endPoint x: 590, endPoint y: 170, distance: 88.0
click at [567, 174] on p "[PERSON_NAME] пожалуйста доступ к папке «Маркировка» и снимите пожалуйста автом…" at bounding box center [412, 169] width 715 height 11
click at [587, 171] on p "[PERSON_NAME] пожалуйста доступ к папке «Маркировка» и снимите пожалуйста автом…" at bounding box center [412, 169] width 715 height 11
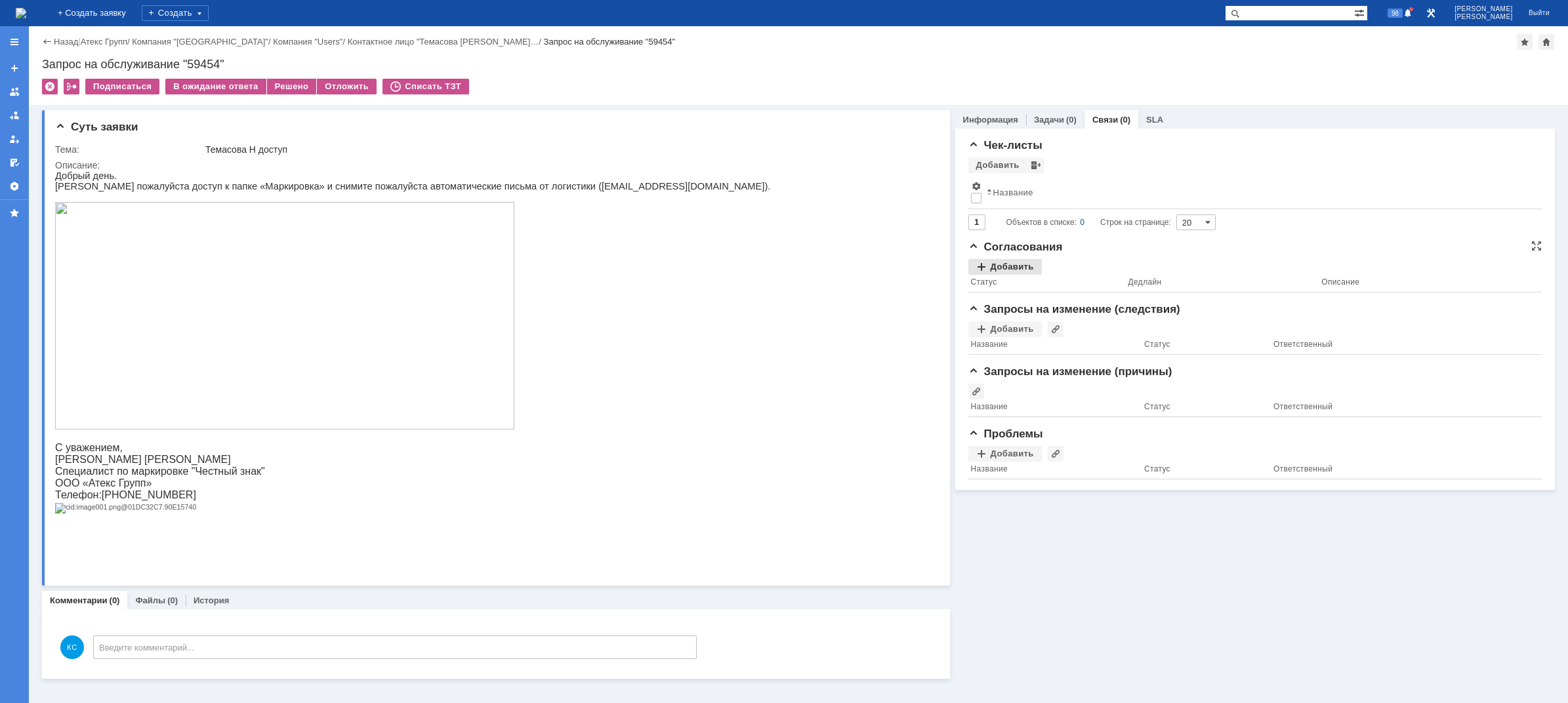
click at [1012, 263] on div "Добавить" at bounding box center [1005, 266] width 74 height 16
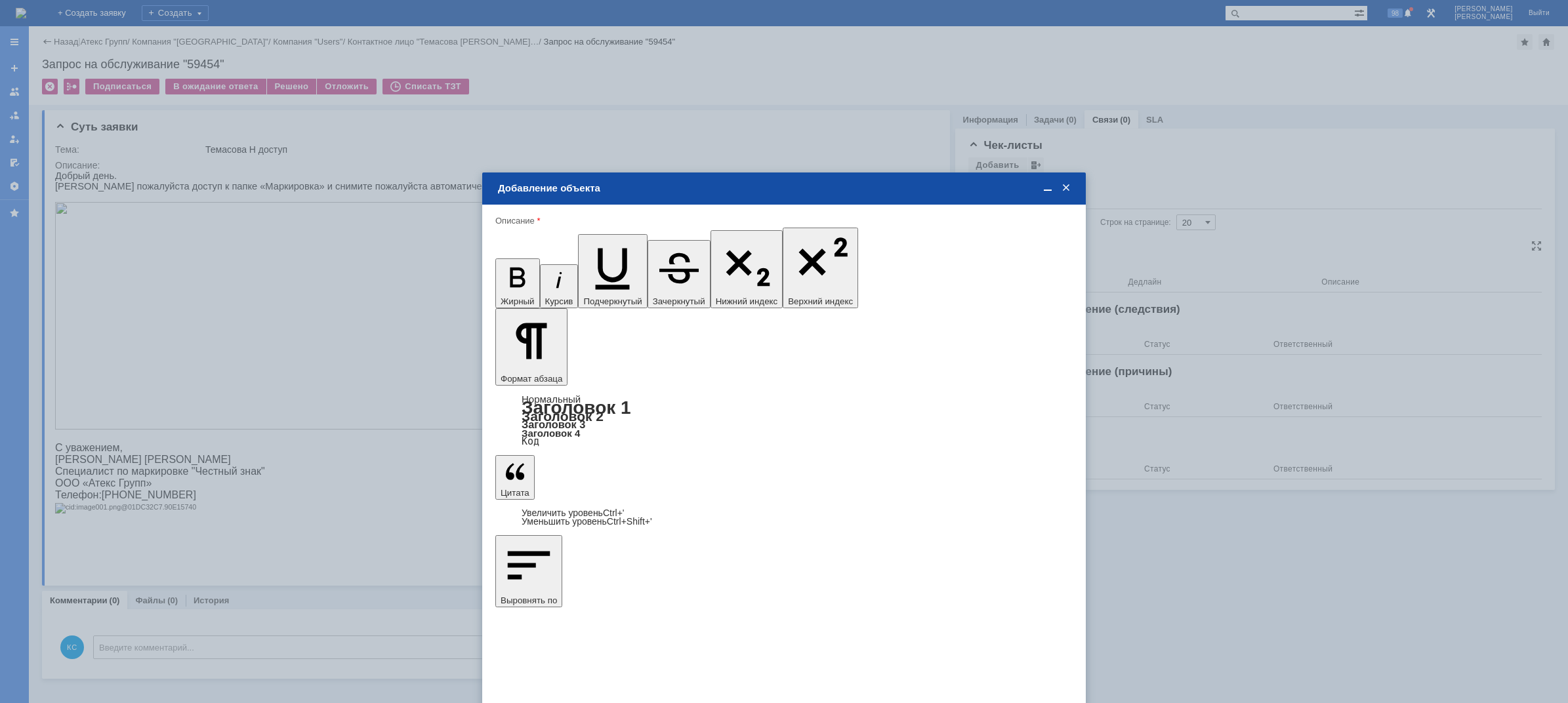
type input "Выбрано: 0 (объекты класса 'Сотрудник')"
click at [598, 457] on span "[PERSON_NAME]" at bounding box center [604, 456] width 70 height 10
click at [0, 0] on input "[PERSON_NAME]" at bounding box center [0, 0] width 0 height 0
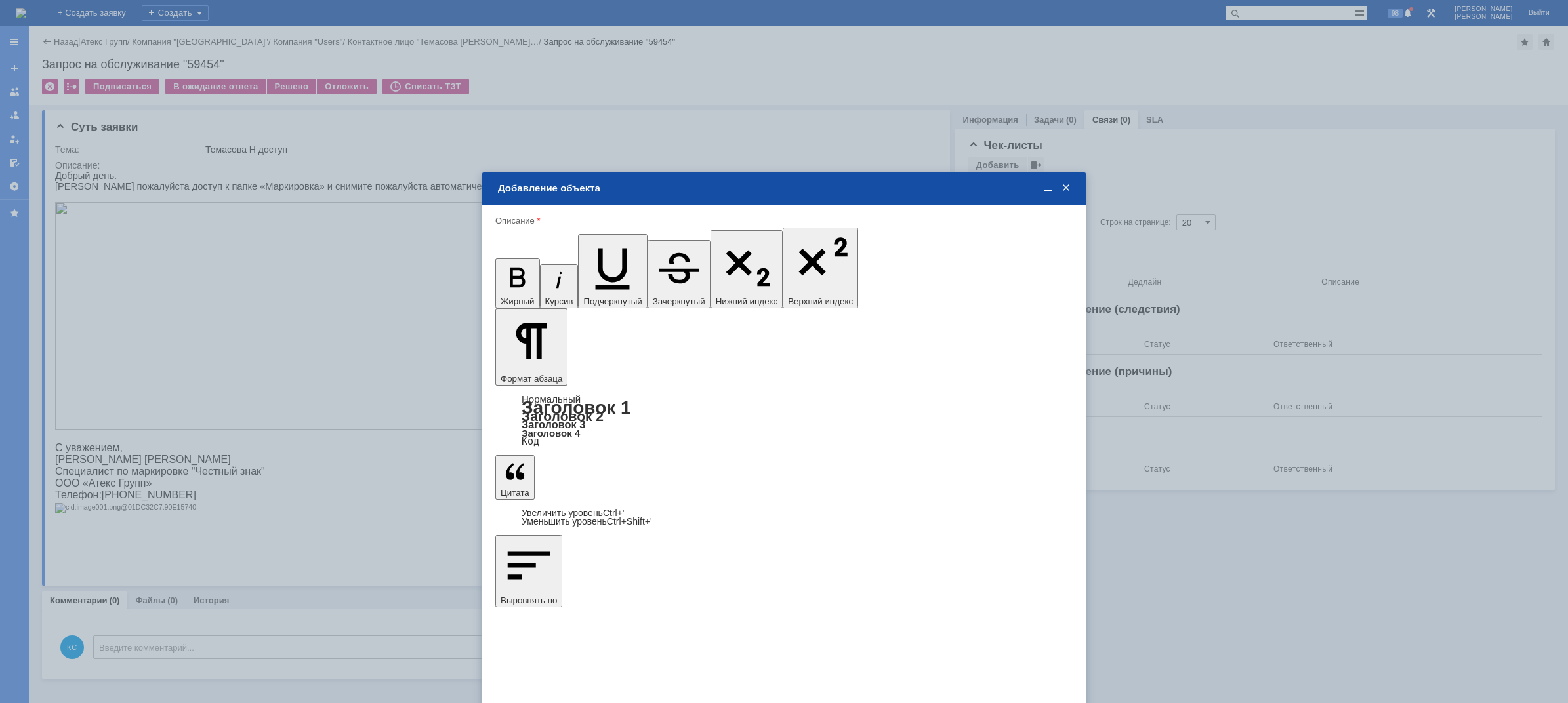
type input "Выбрано: 1 (объекты класса 'Сотрудник')"
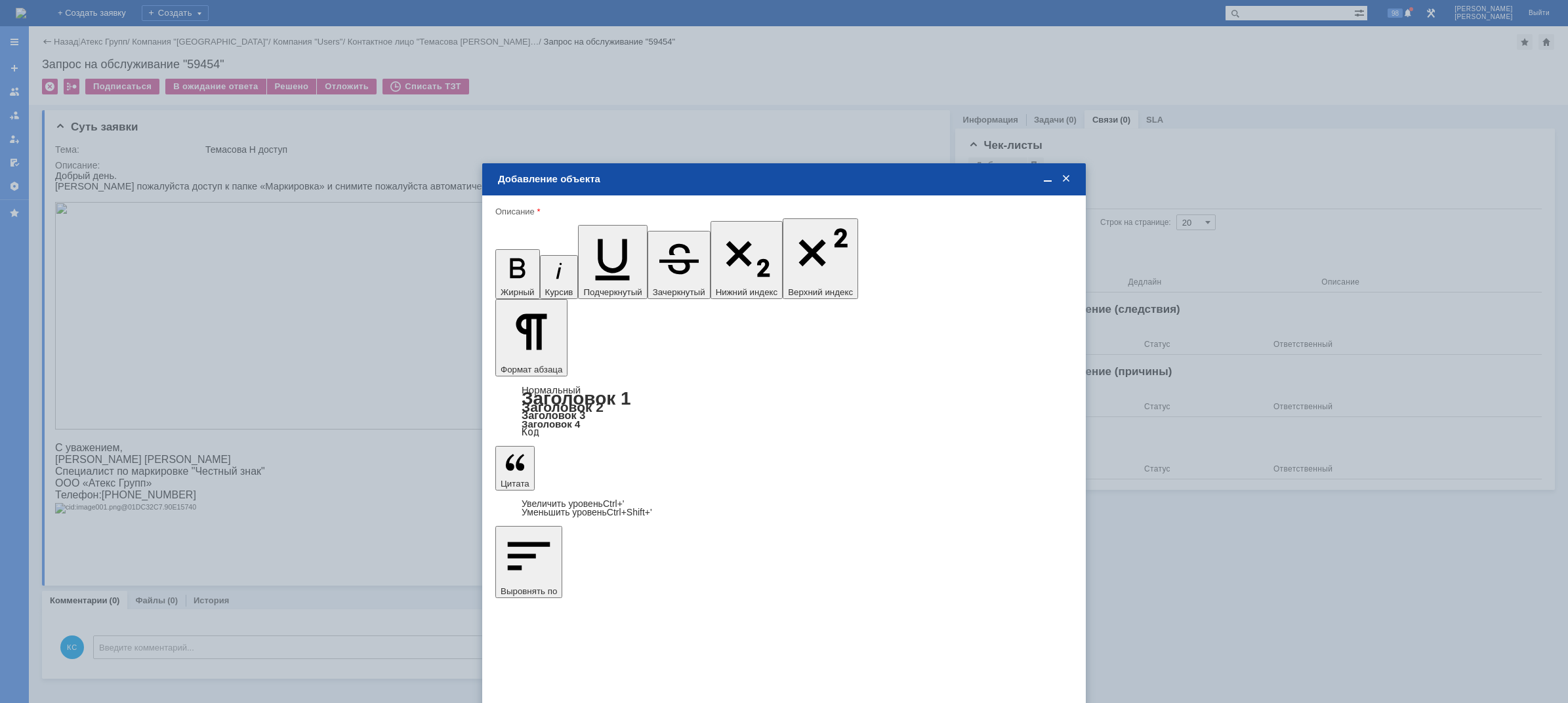
type input "1"
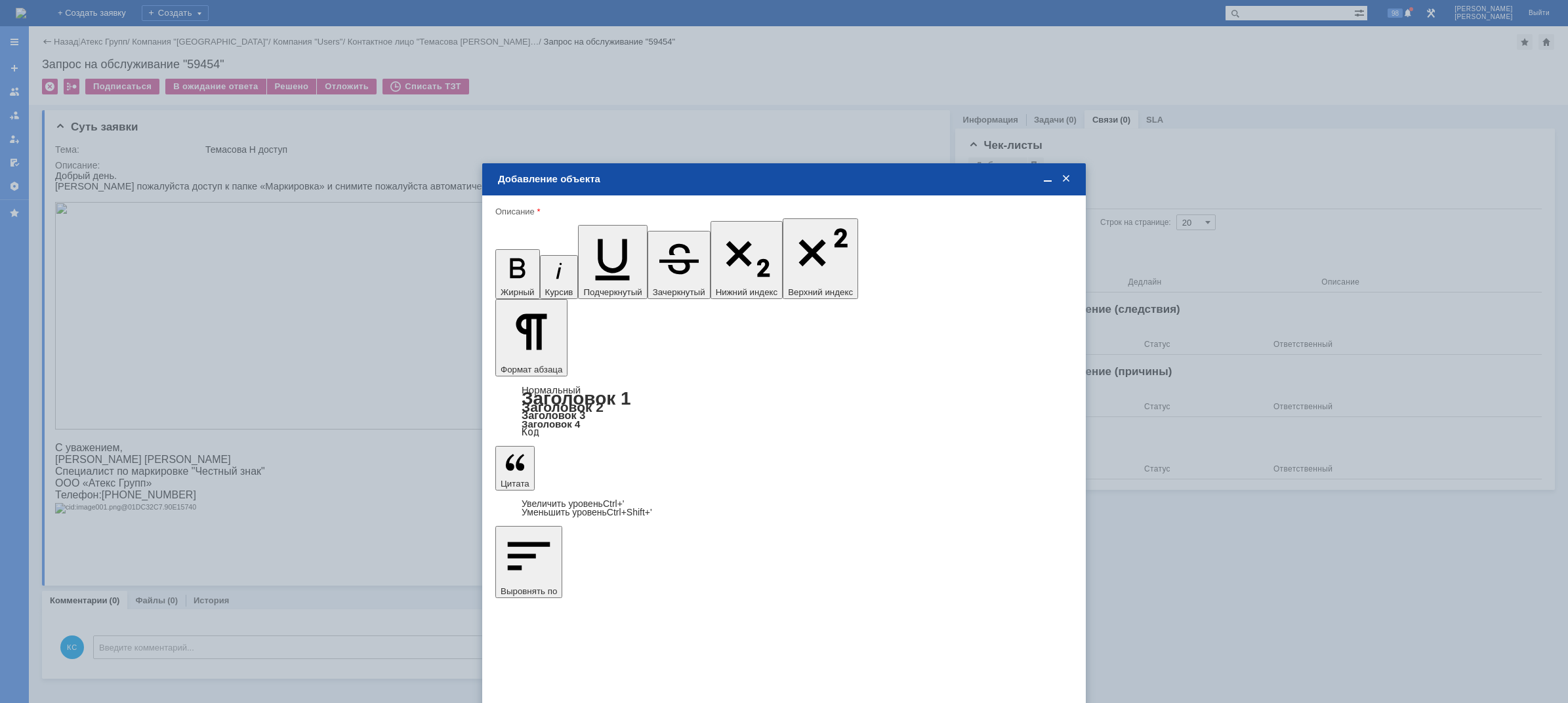
drag, startPoint x: 889, startPoint y: 474, endPoint x: 882, endPoint y: 474, distance: 7.0
click at [889, 475] on div "дней" at bounding box center [882, 469] width 62 height 14
type input "дней"
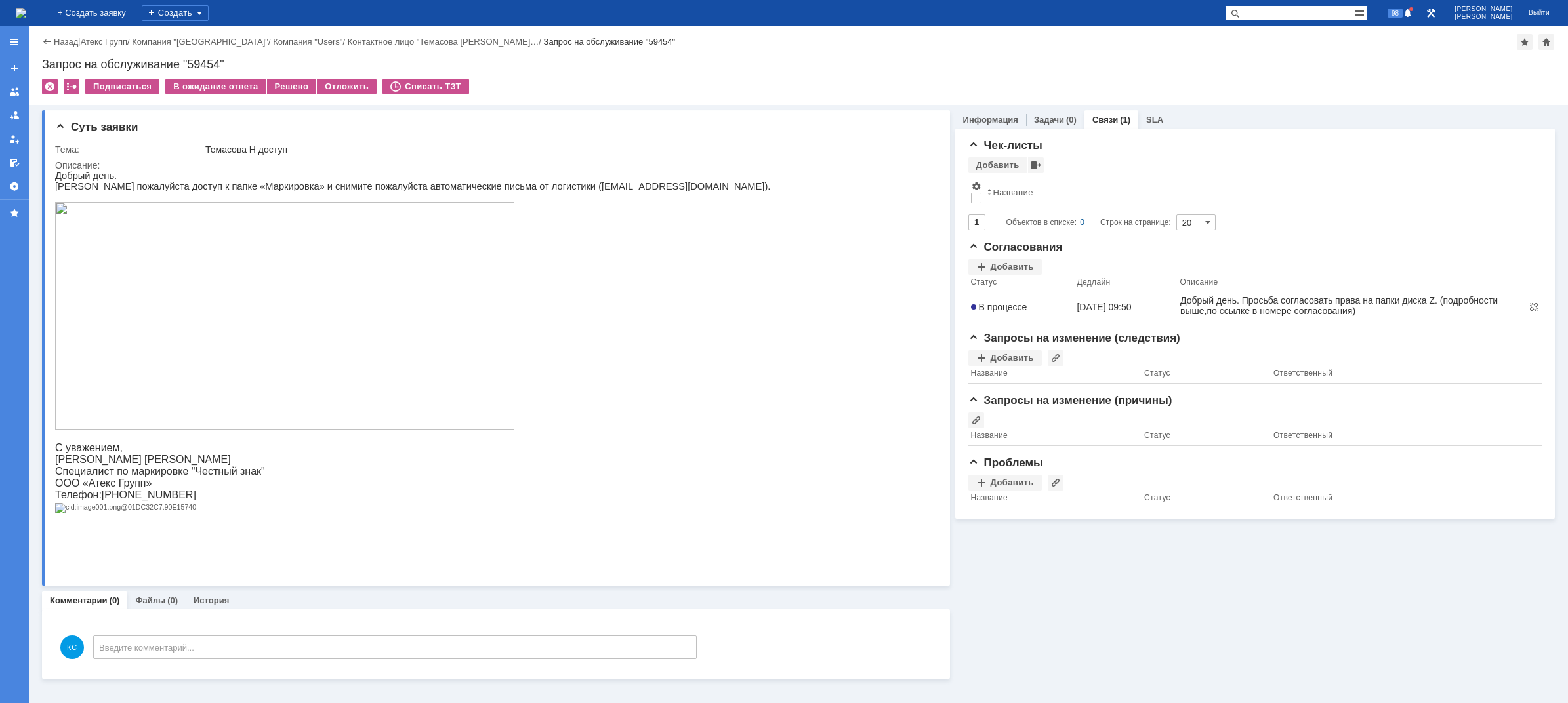
click at [26, 9] on img at bounding box center [21, 13] width 11 height 11
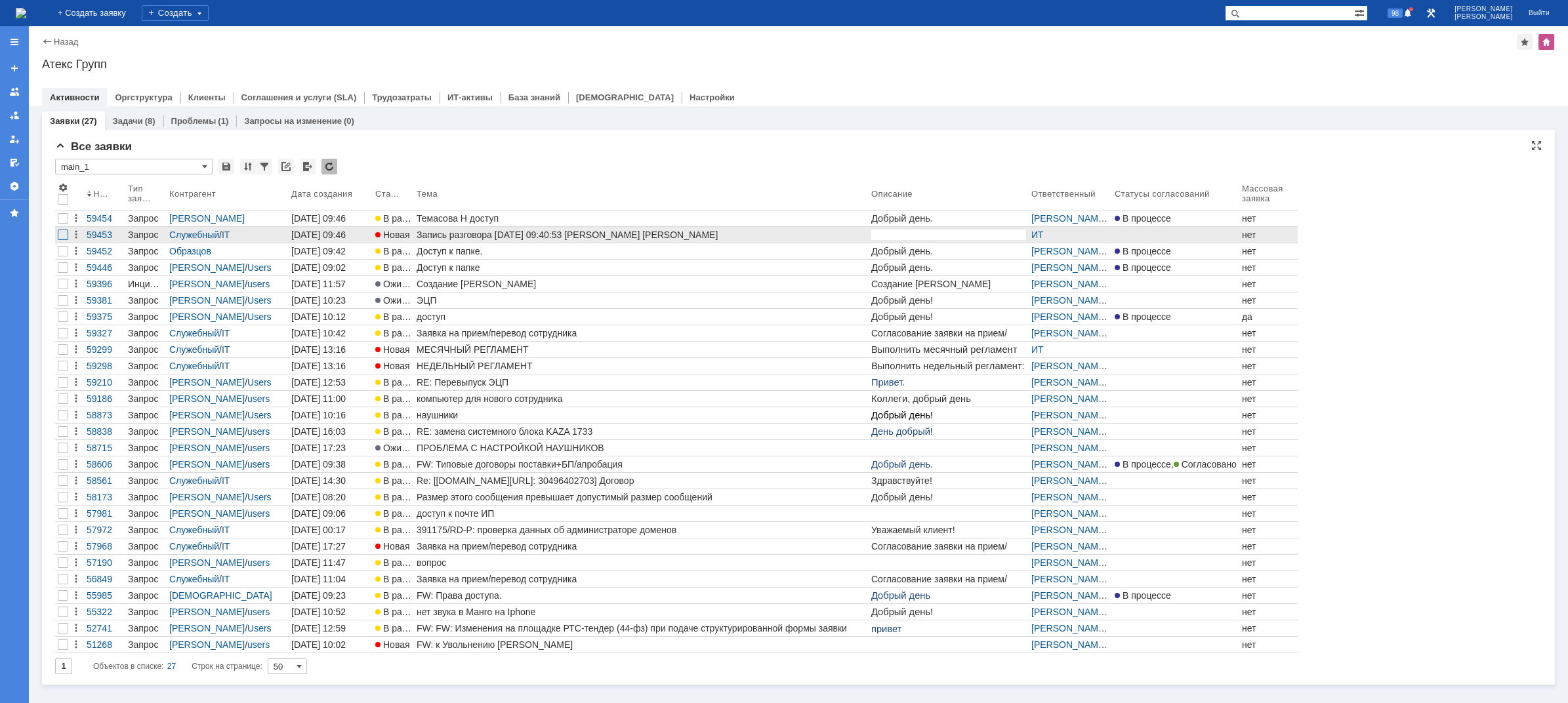
click at [58, 236] on div at bounding box center [63, 235] width 11 height 11
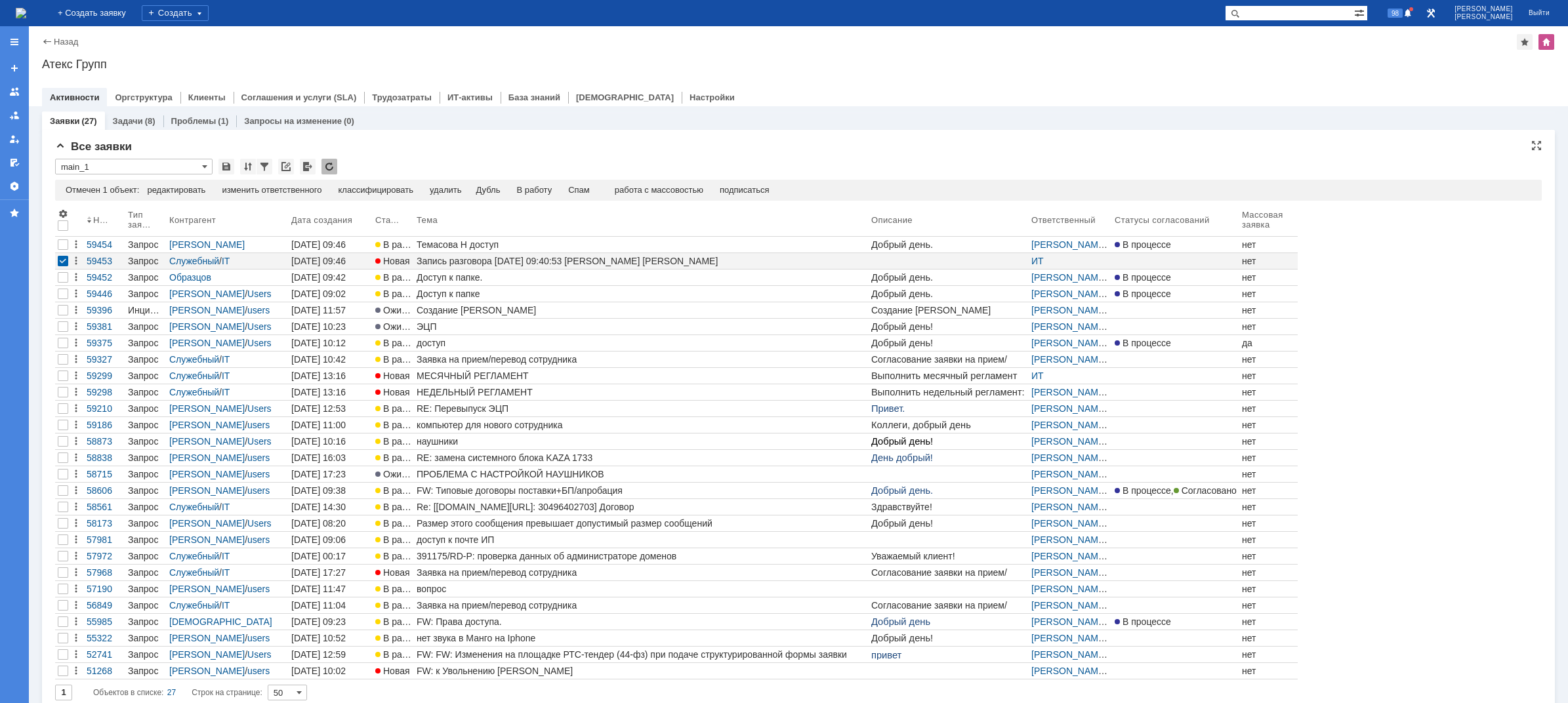
click at [598, 193] on td "Спам" at bounding box center [578, 191] width 38 height 12
click at [590, 190] on div "Спам" at bounding box center [579, 190] width 22 height 11
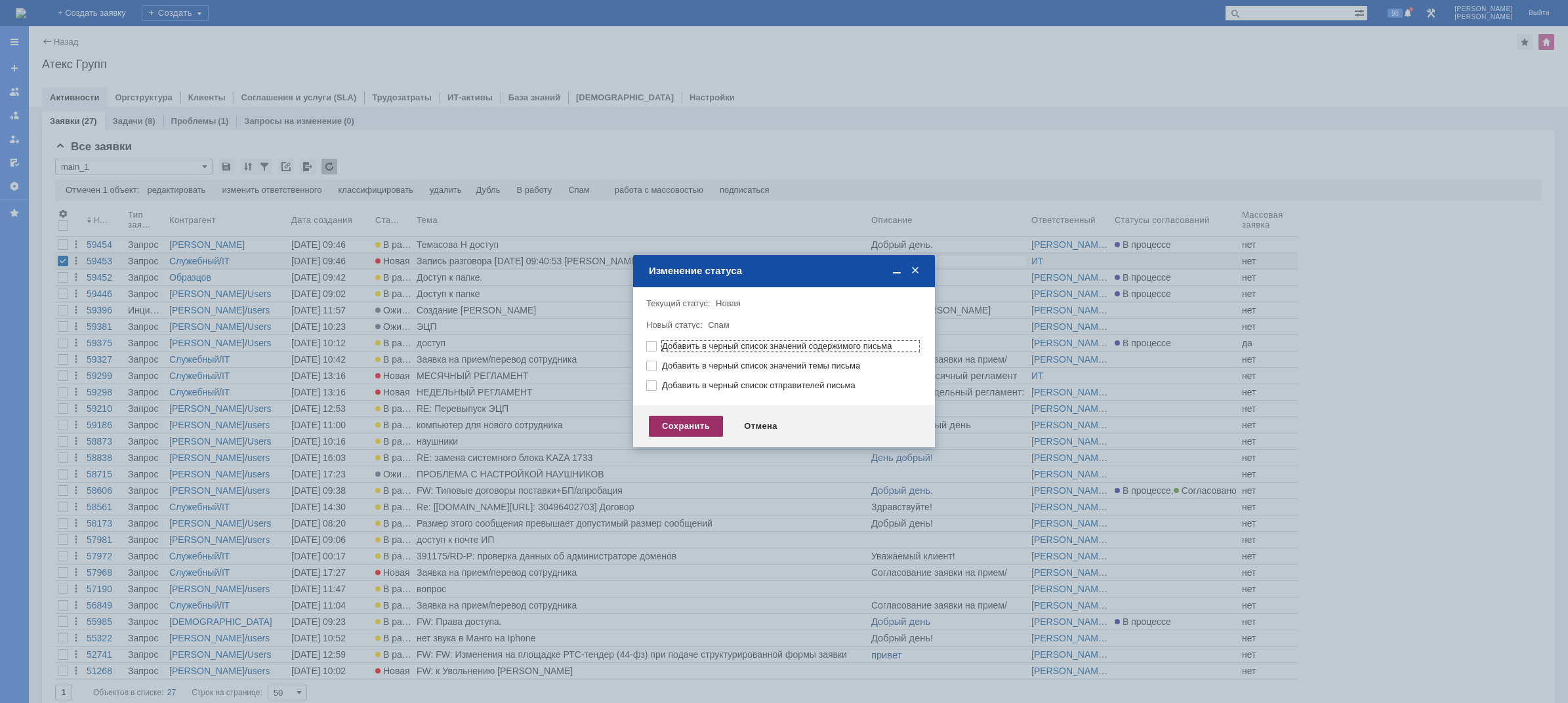
click at [694, 418] on div "Сохранить" at bounding box center [686, 426] width 74 height 21
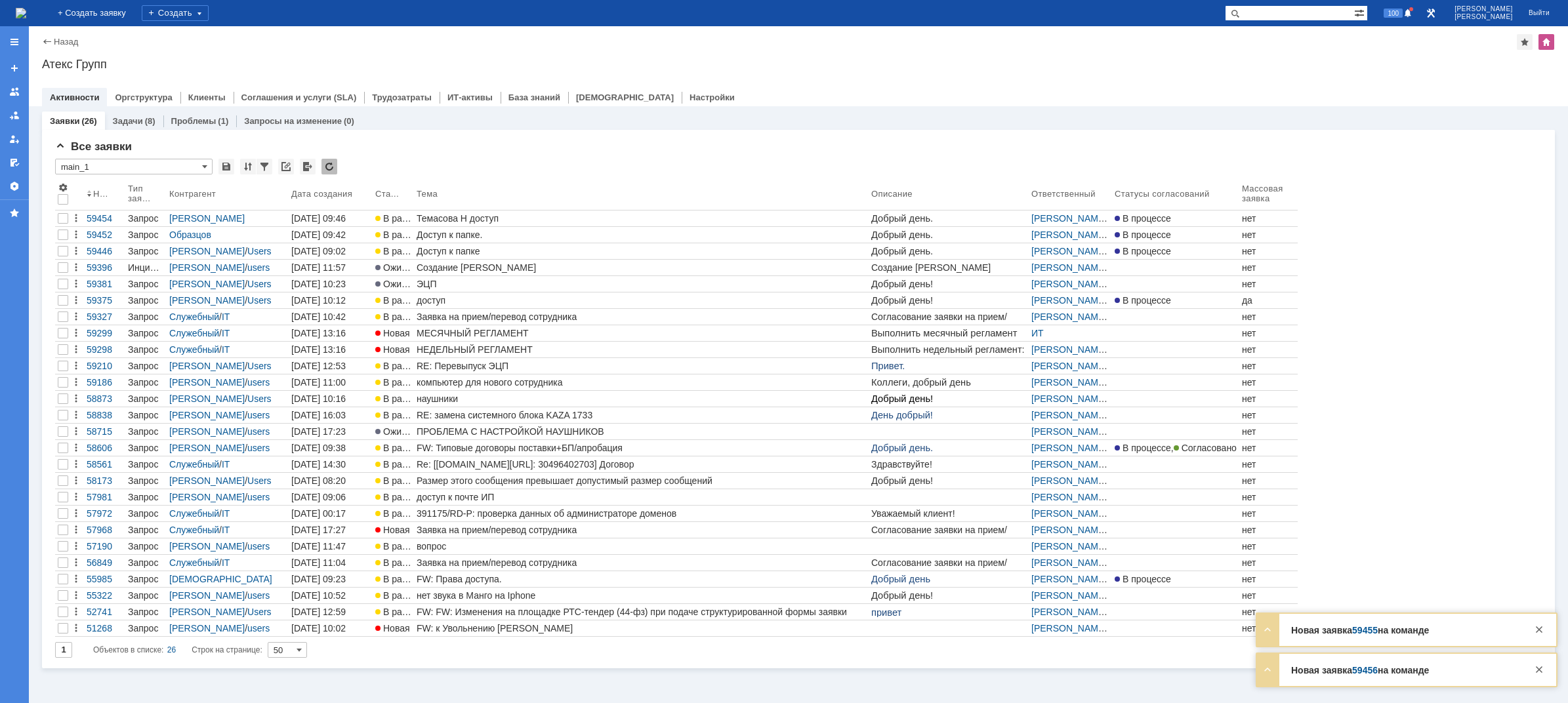
click at [26, 13] on img at bounding box center [21, 13] width 11 height 11
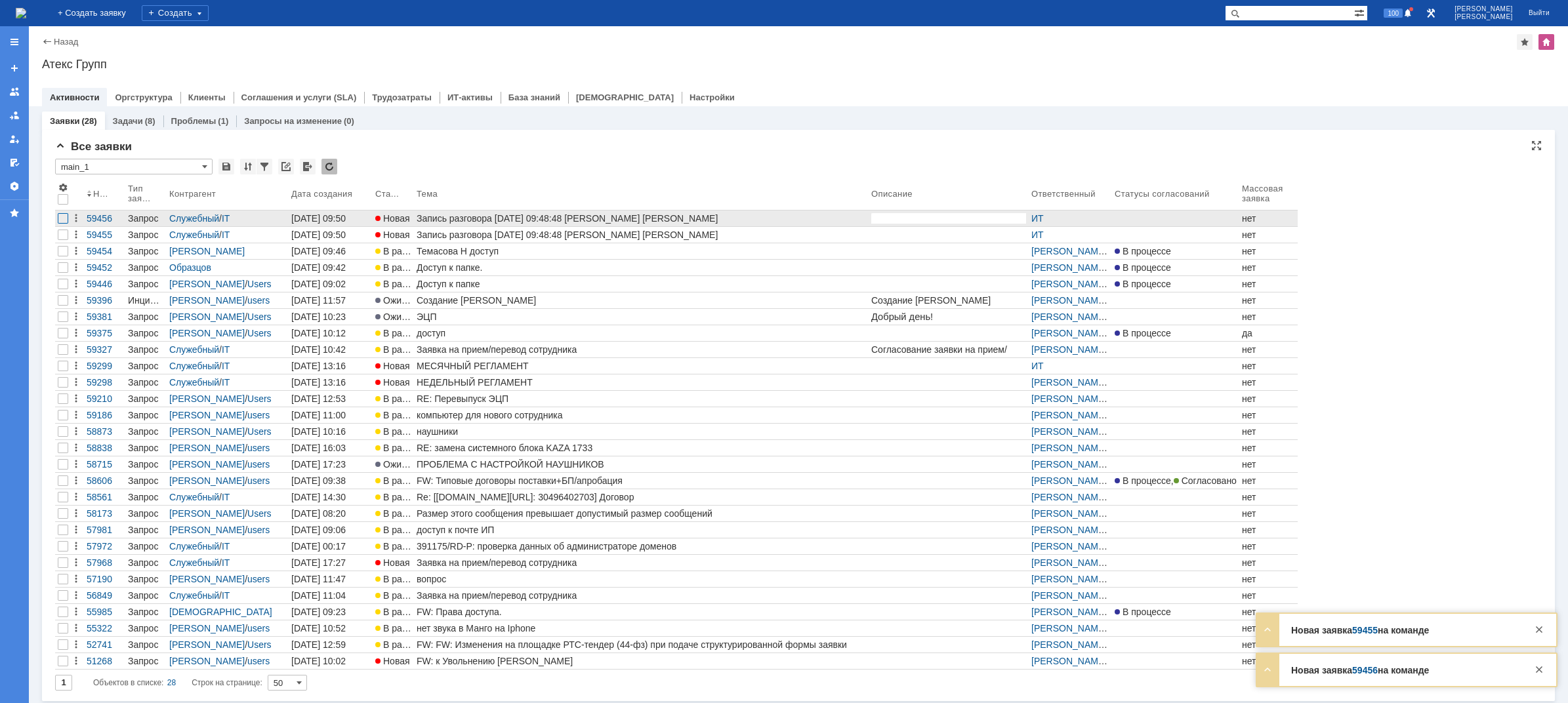
click at [65, 219] on div at bounding box center [63, 218] width 11 height 11
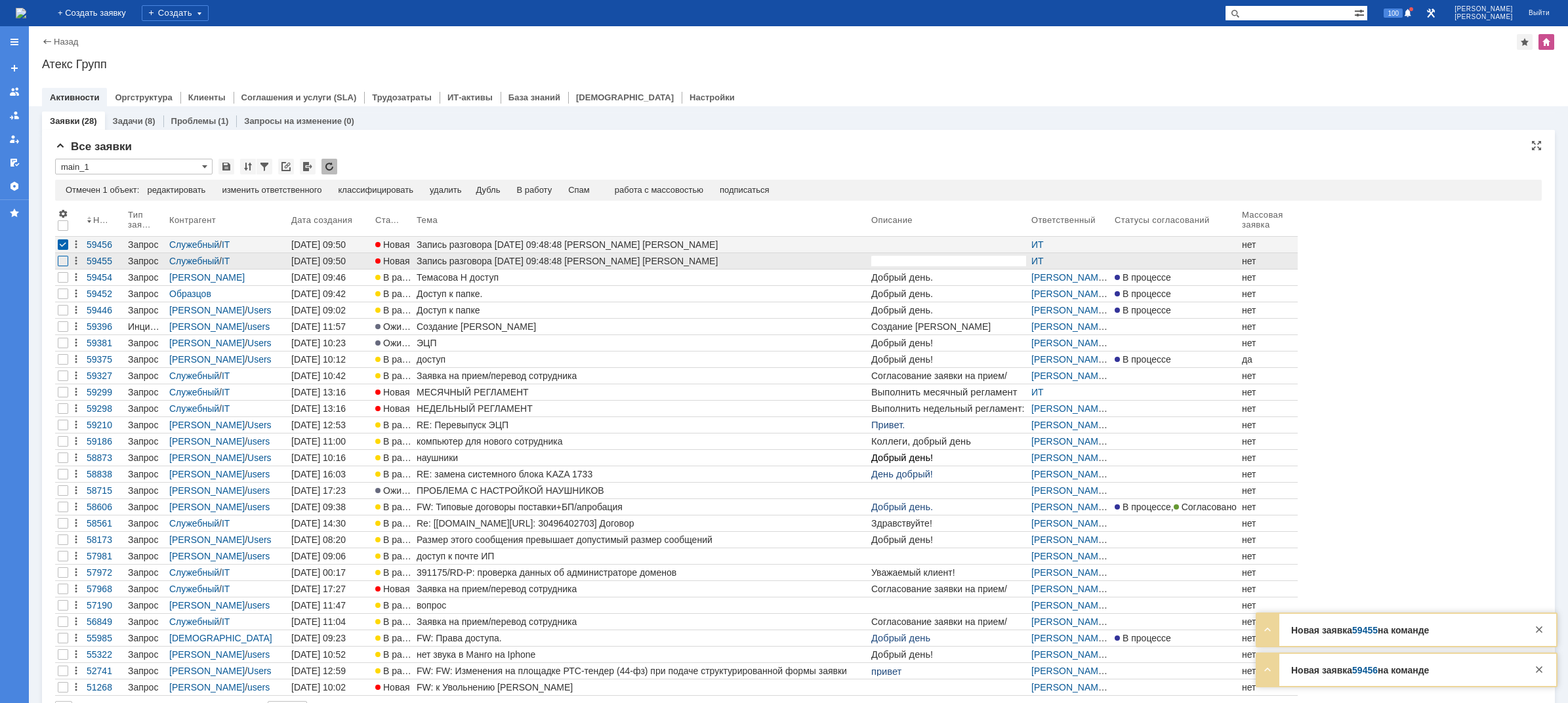
click at [59, 264] on div at bounding box center [63, 261] width 11 height 11
click at [560, 189] on div "Спам" at bounding box center [552, 190] width 22 height 11
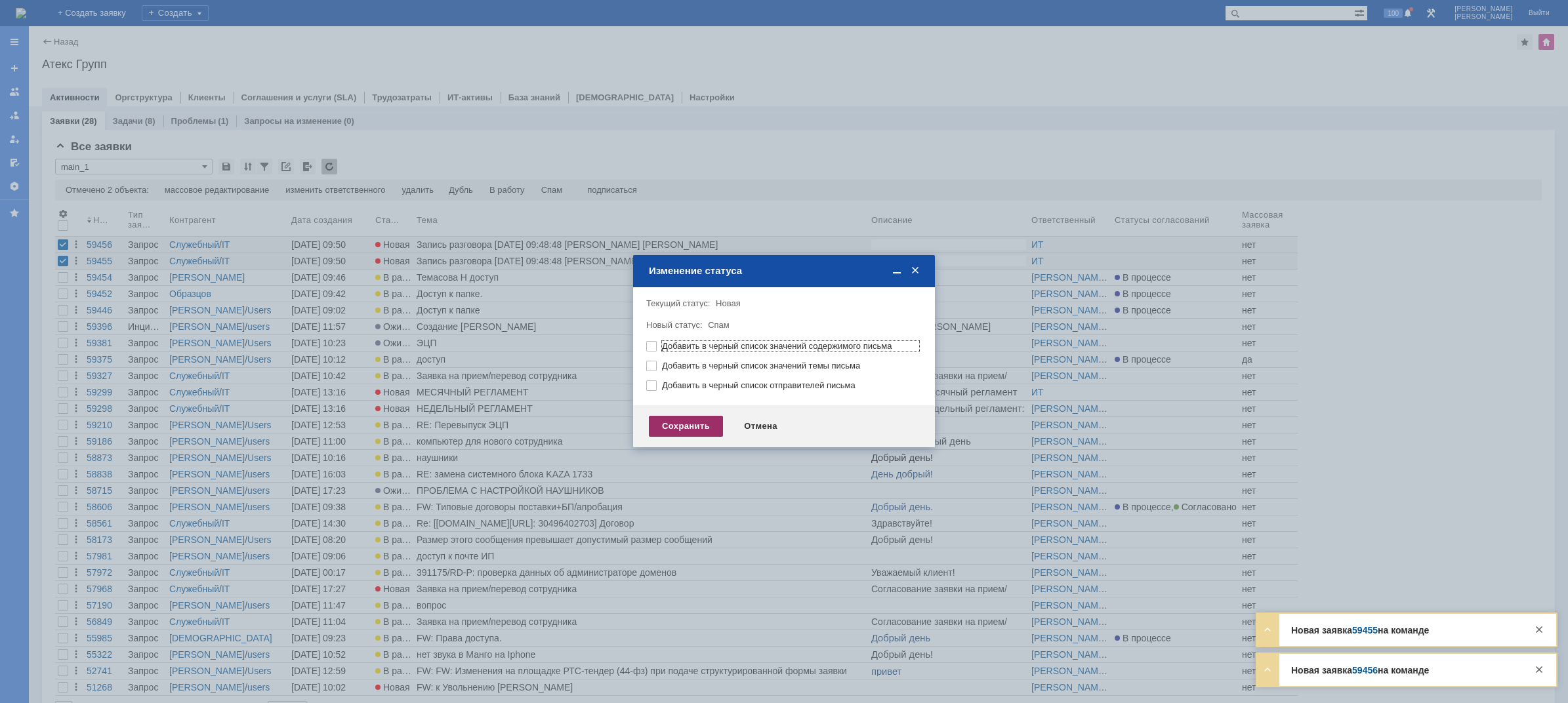
click at [711, 436] on div "Сохранить" at bounding box center [686, 426] width 74 height 21
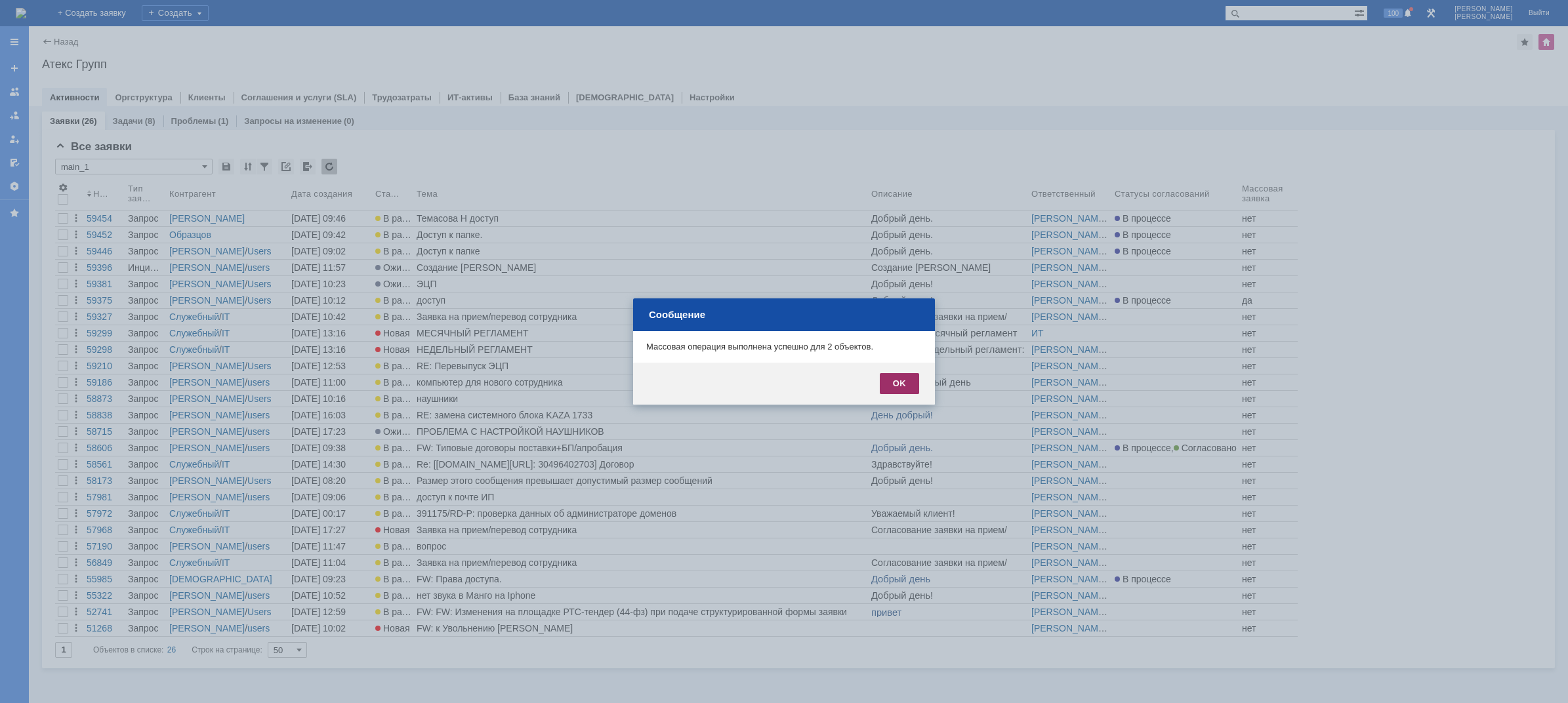
click at [901, 380] on div "OK" at bounding box center [899, 383] width 39 height 21
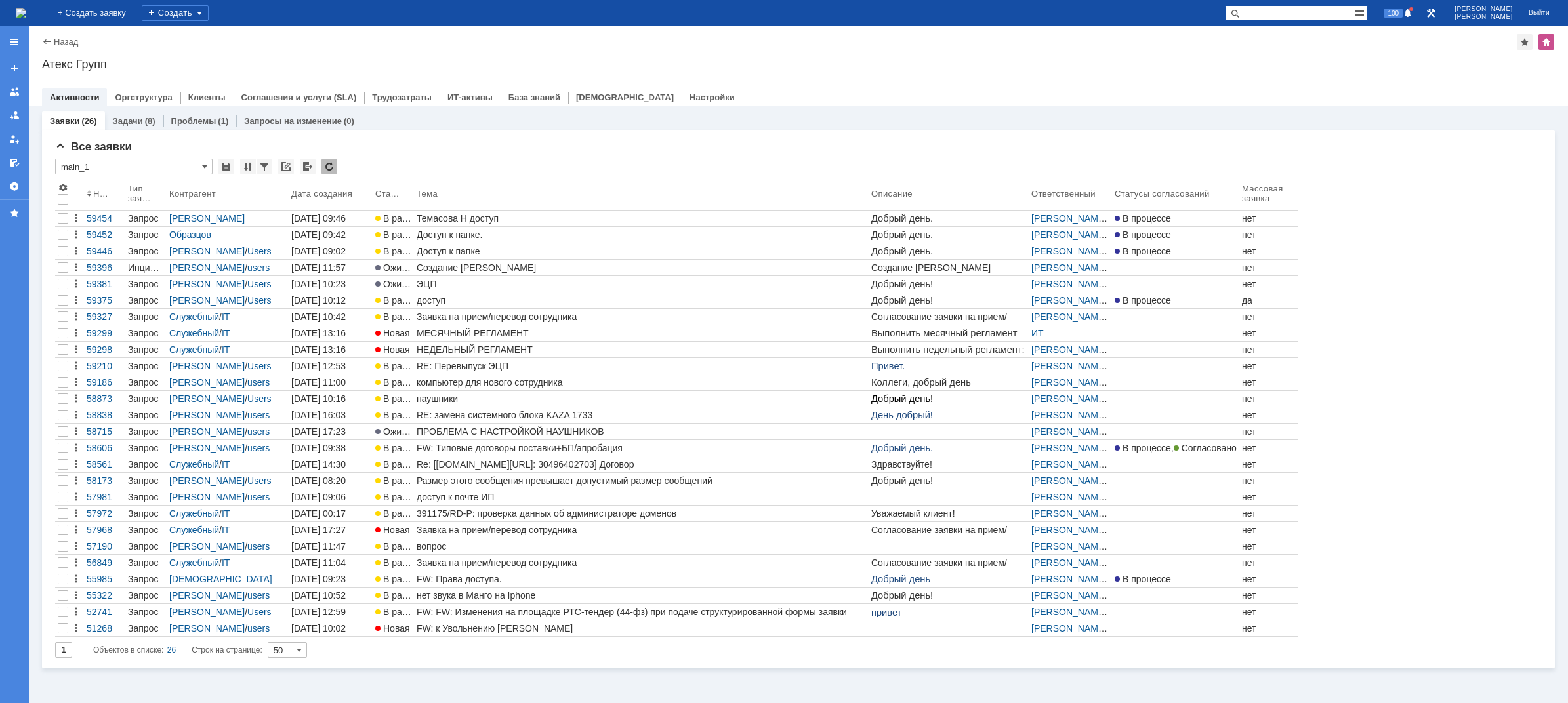
click at [26, 10] on img at bounding box center [21, 13] width 11 height 11
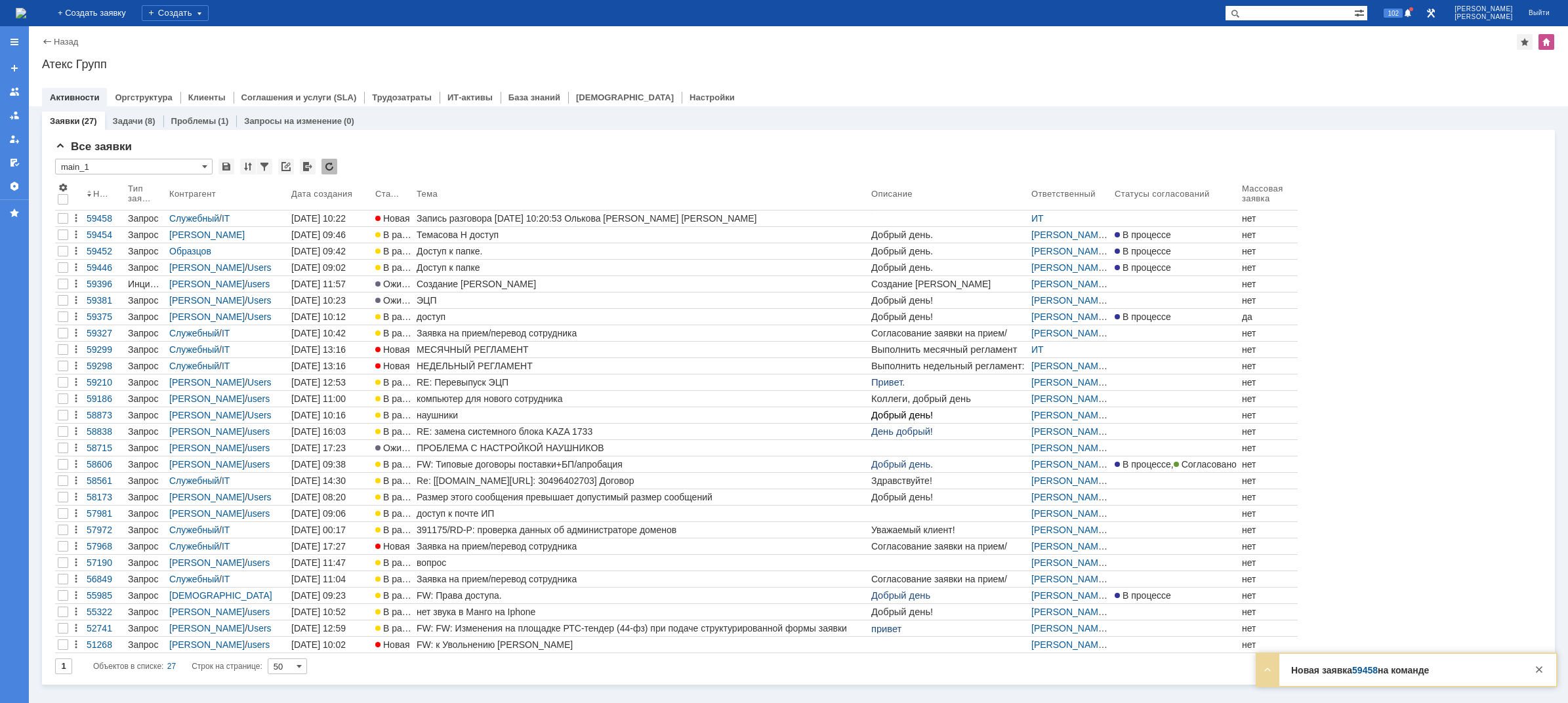
click at [26, 13] on img at bounding box center [21, 13] width 11 height 11
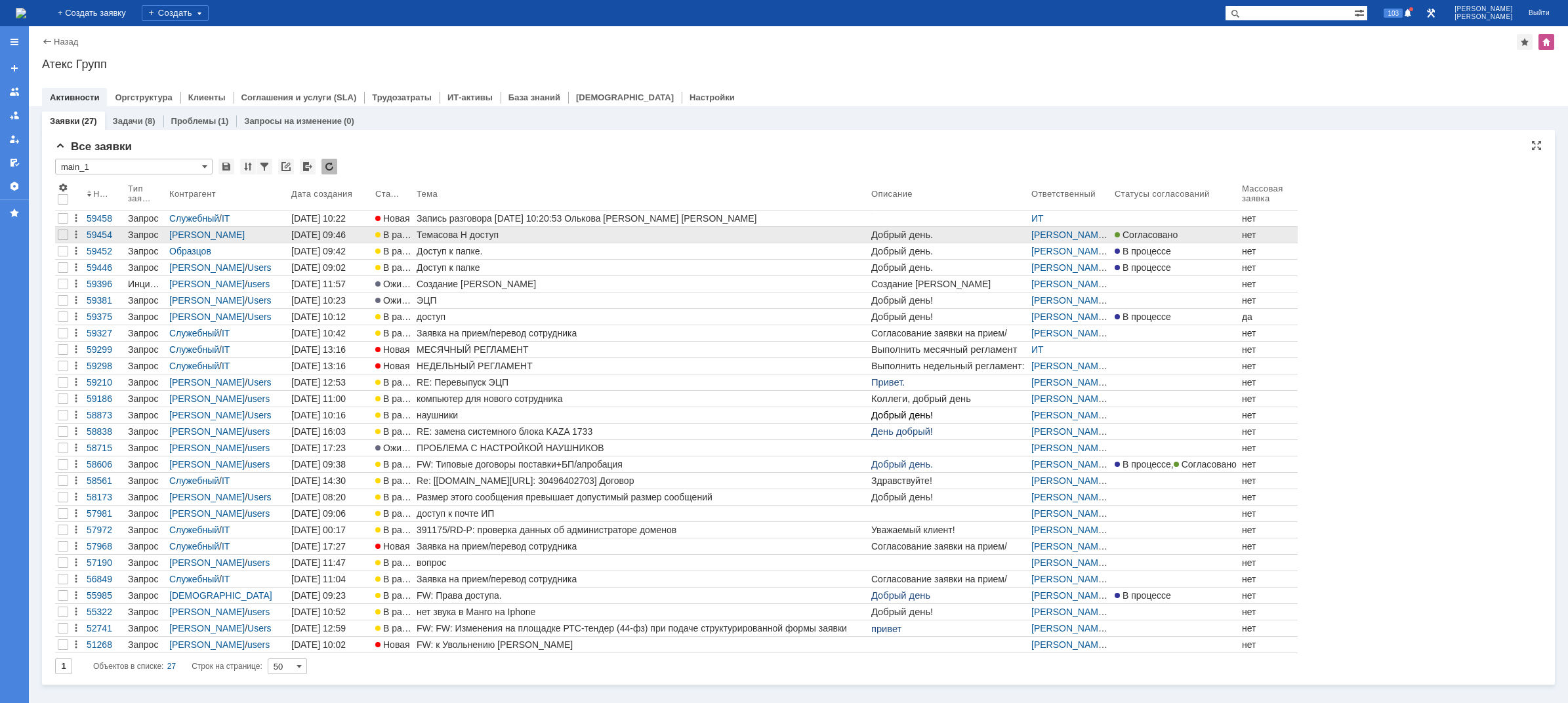
click at [423, 236] on div "Темасова Н доступ" at bounding box center [641, 235] width 449 height 11
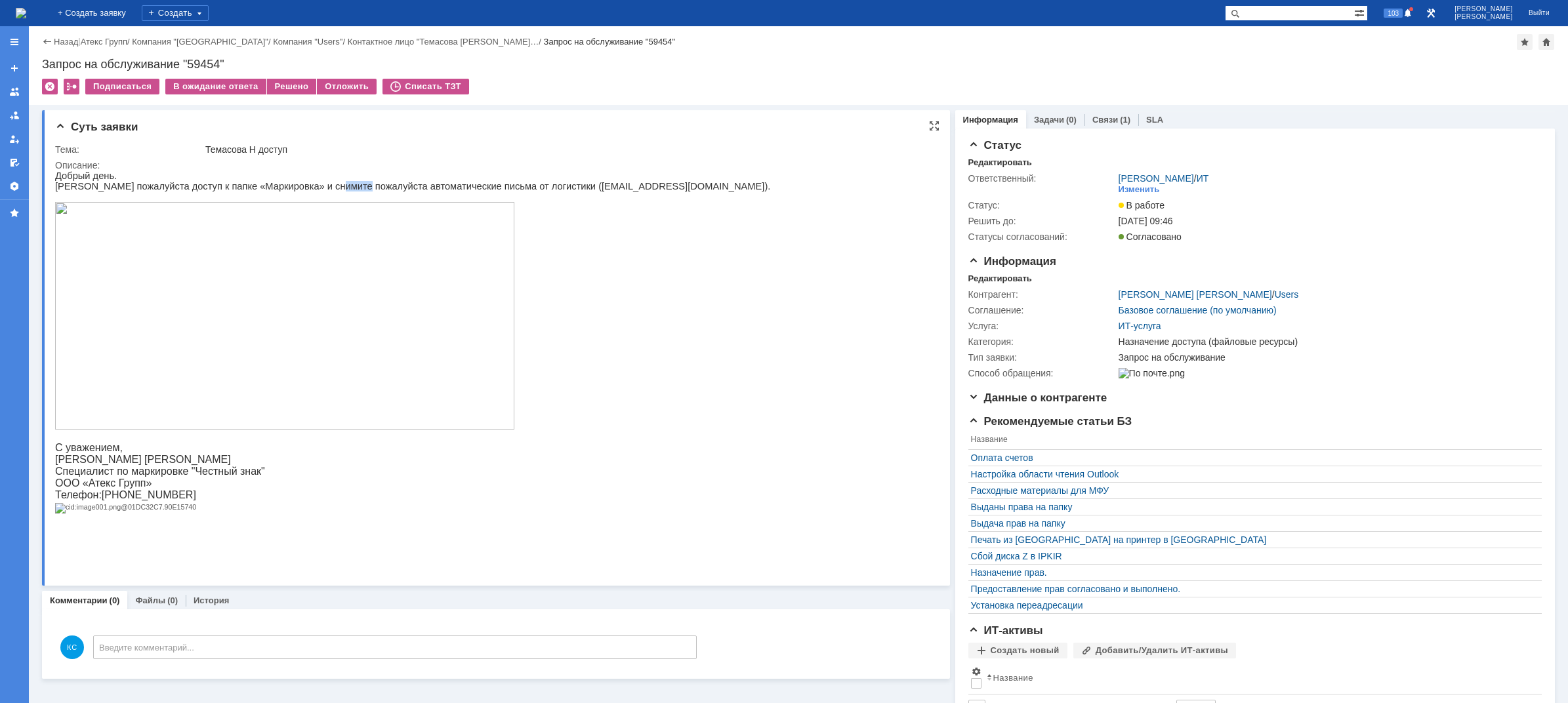
drag, startPoint x: 311, startPoint y: 191, endPoint x: 337, endPoint y: 188, distance: 26.2
click at [337, 188] on p "[PERSON_NAME] пожалуйста доступ к папке «Маркировка» и снимите пожалуйста автом…" at bounding box center [412, 186] width 715 height 11
click at [354, 186] on p "[PERSON_NAME] пожалуйста доступ к папке «Маркировка» и снимите пожалуйста автом…" at bounding box center [412, 186] width 715 height 11
drag, startPoint x: 154, startPoint y: 190, endPoint x: 173, endPoint y: 188, distance: 19.1
click at [164, 189] on p "[PERSON_NAME] пожалуйста доступ к папке «Маркировка» и снимите пожалуйста автом…" at bounding box center [412, 186] width 715 height 11
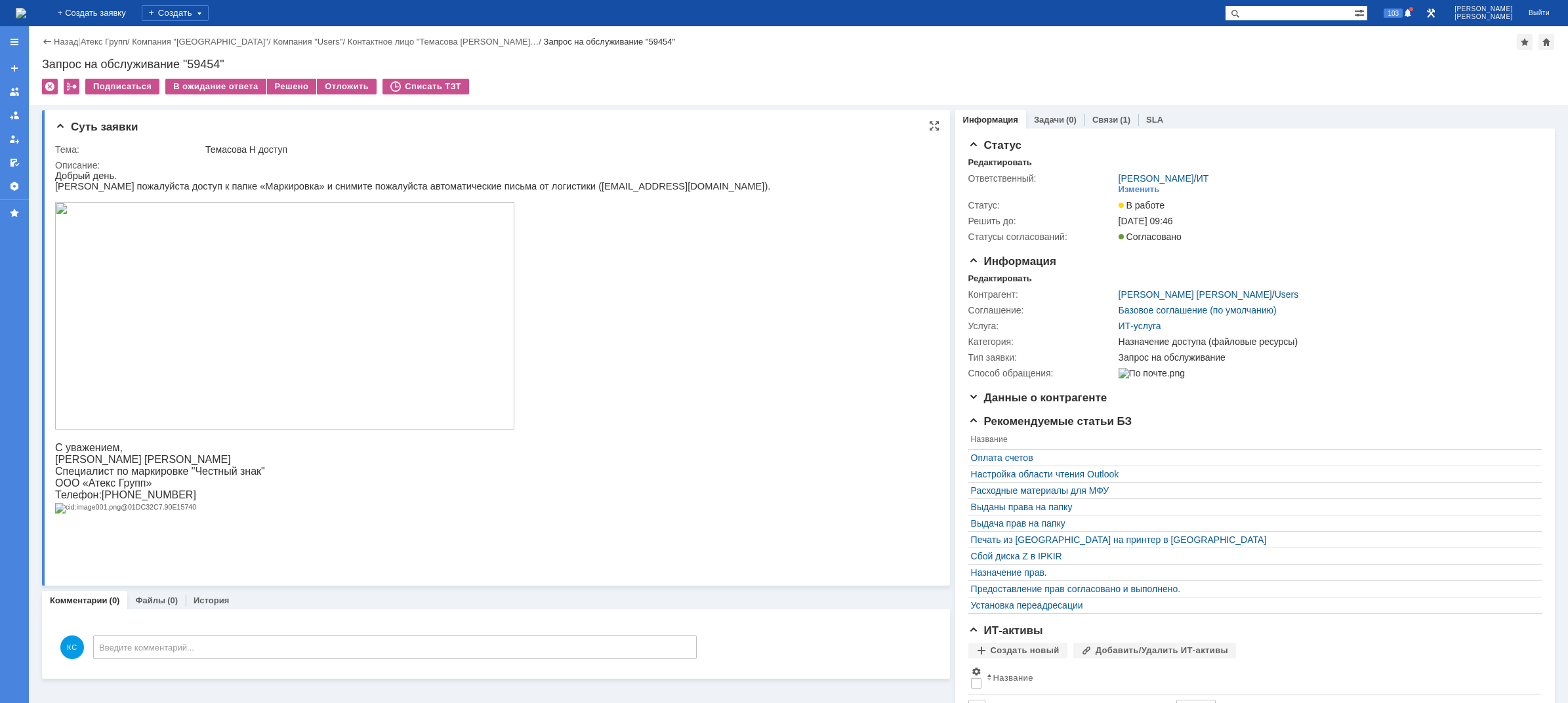
click at [167, 170] on p "Добрый день." at bounding box center [412, 175] width 715 height 11
click at [26, 17] on img at bounding box center [21, 13] width 11 height 11
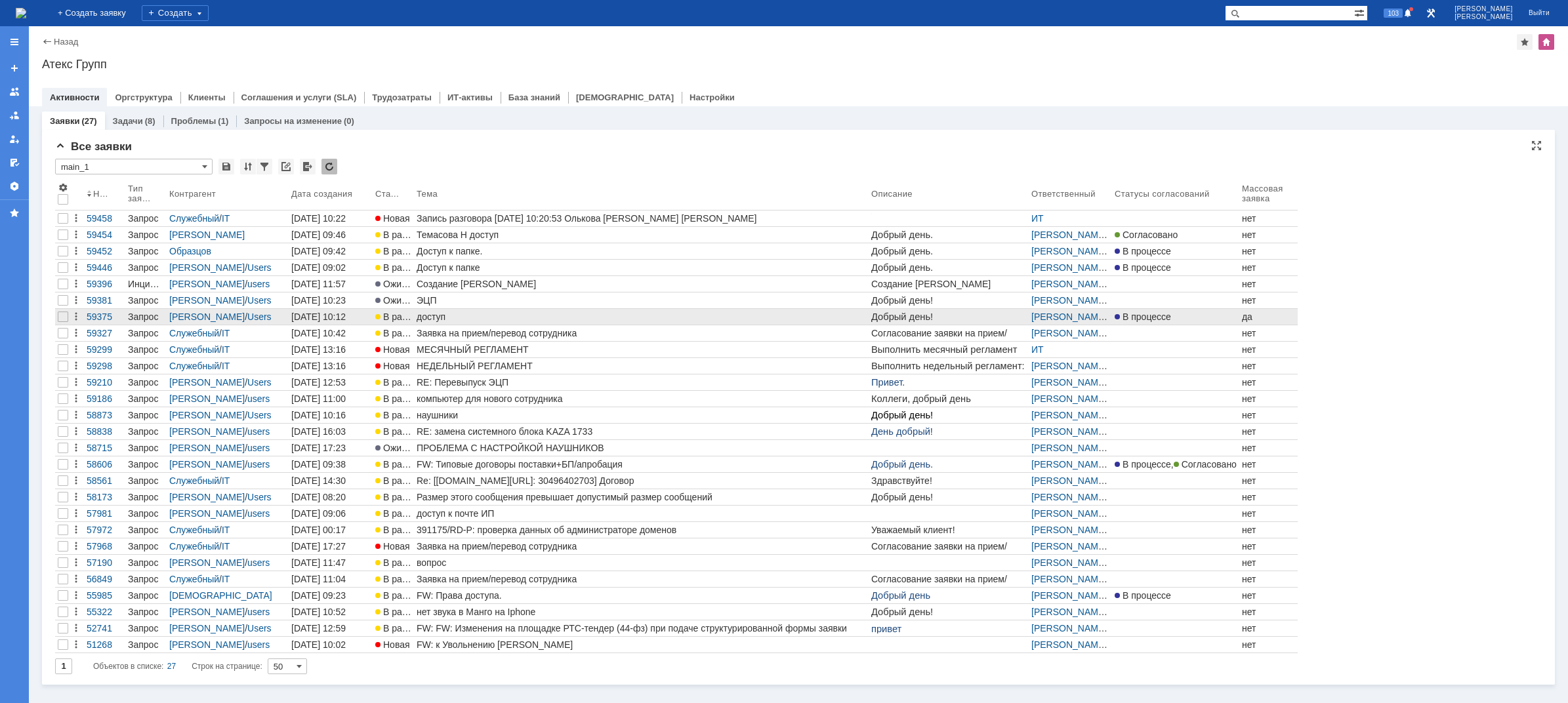
click at [566, 318] on div "доступ" at bounding box center [641, 317] width 449 height 11
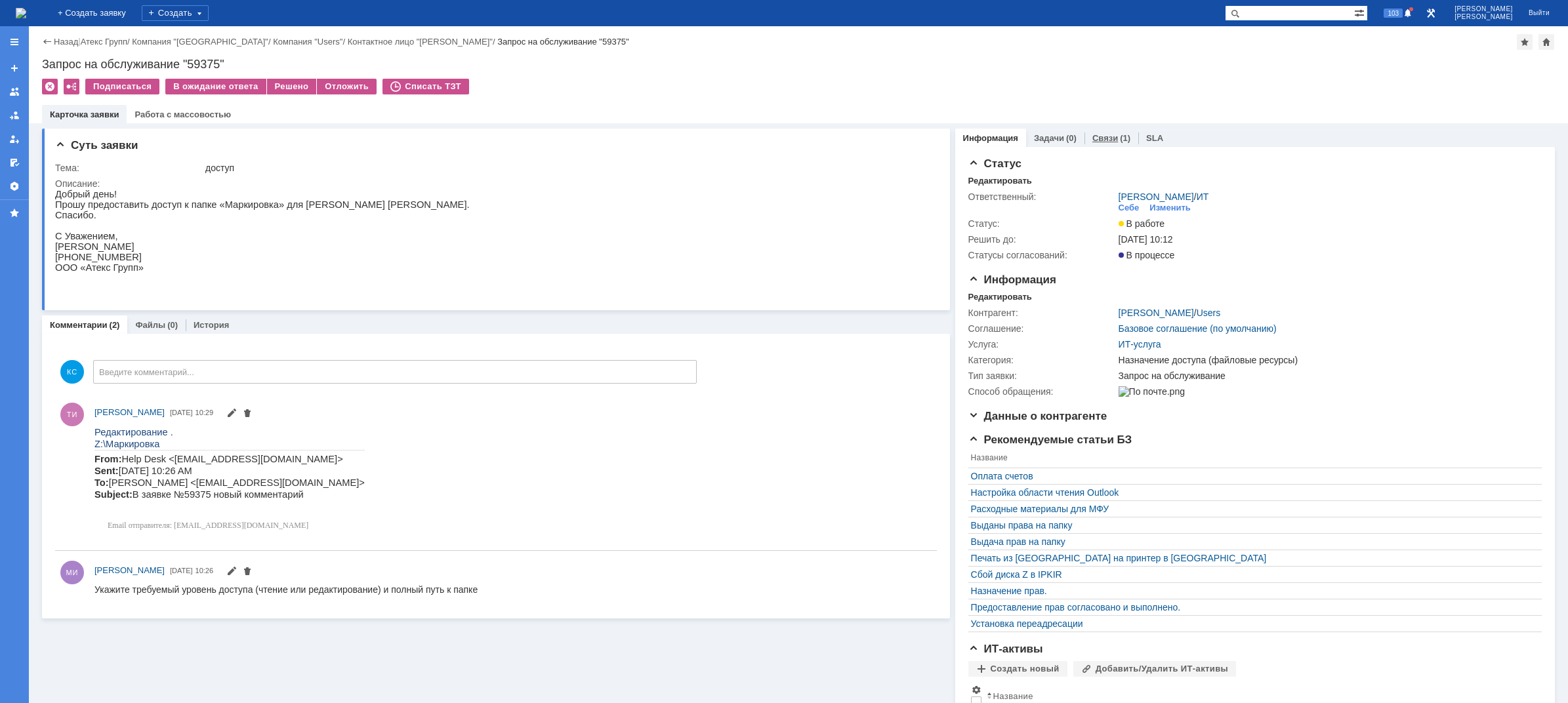
click at [1093, 143] on div "Связи (1)" at bounding box center [1111, 137] width 54 height 19
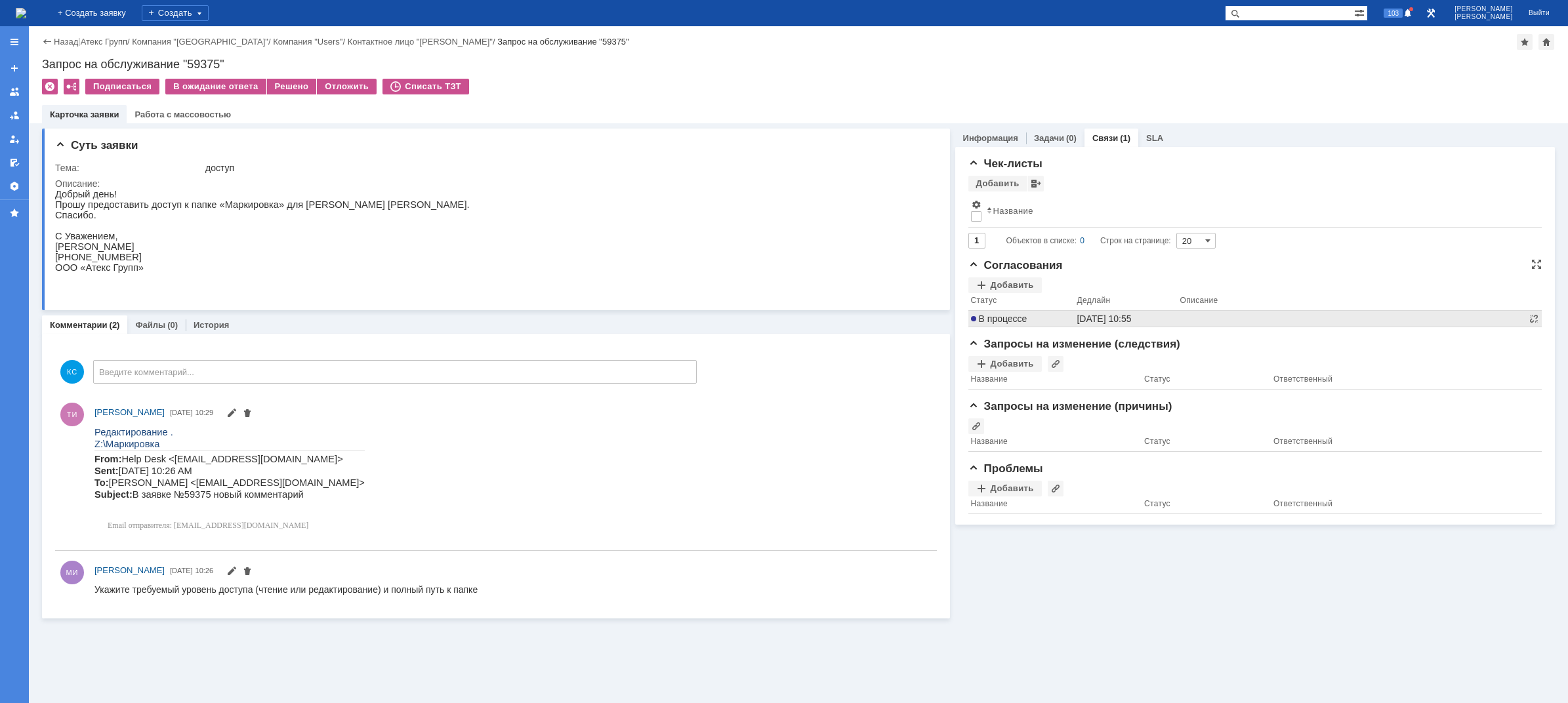
click at [1017, 318] on span "В процессе" at bounding box center [998, 318] width 56 height 11
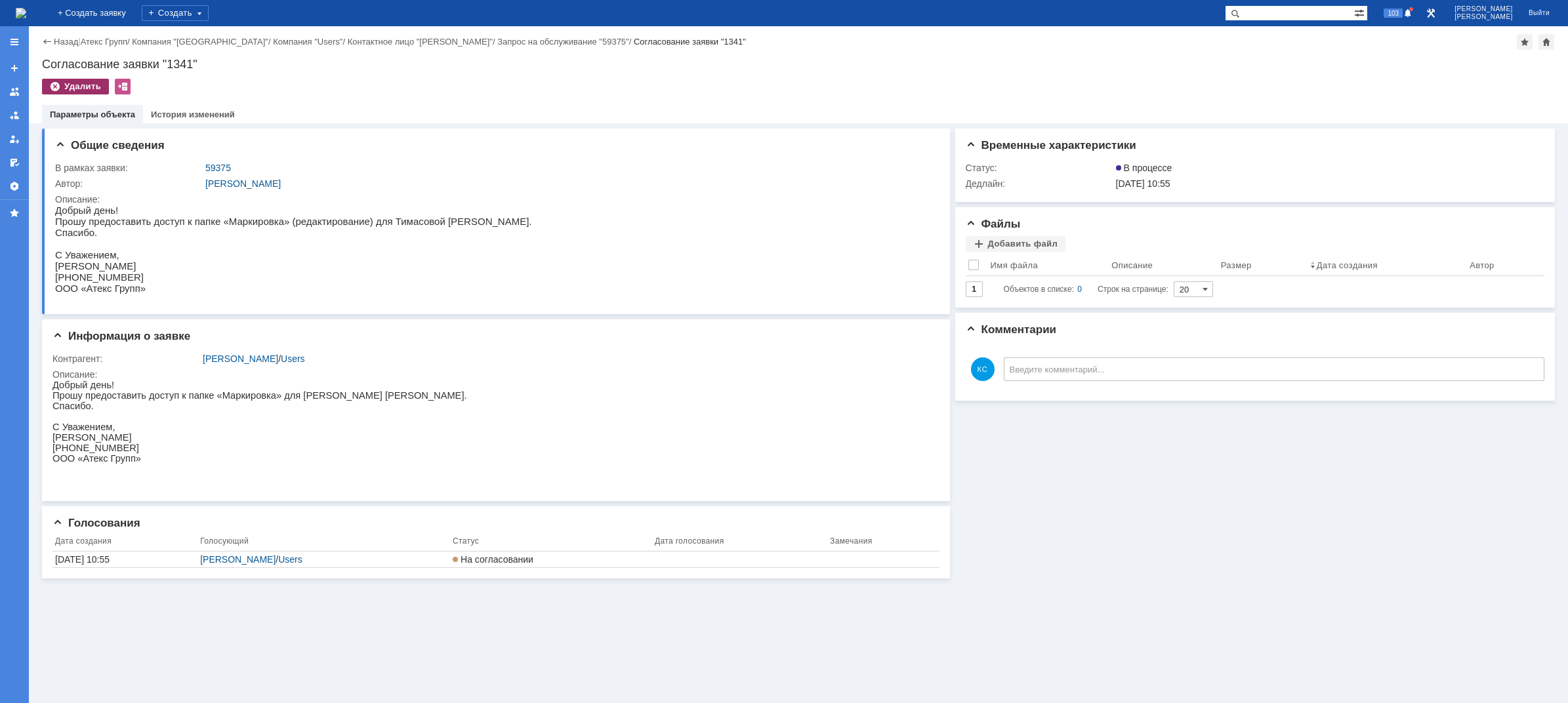
click at [82, 83] on div "Удалить" at bounding box center [75, 86] width 67 height 16
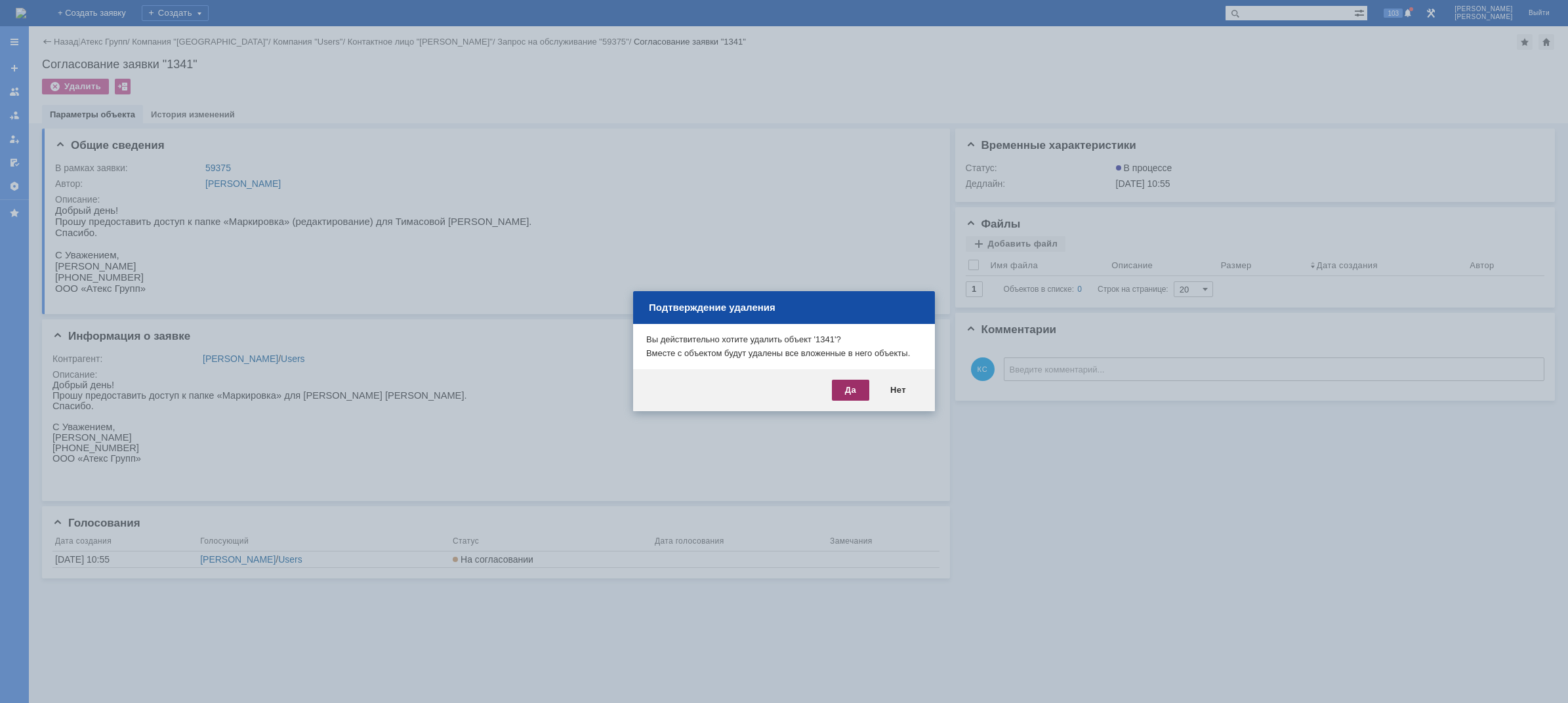
click at [846, 383] on div "Да" at bounding box center [850, 390] width 38 height 21
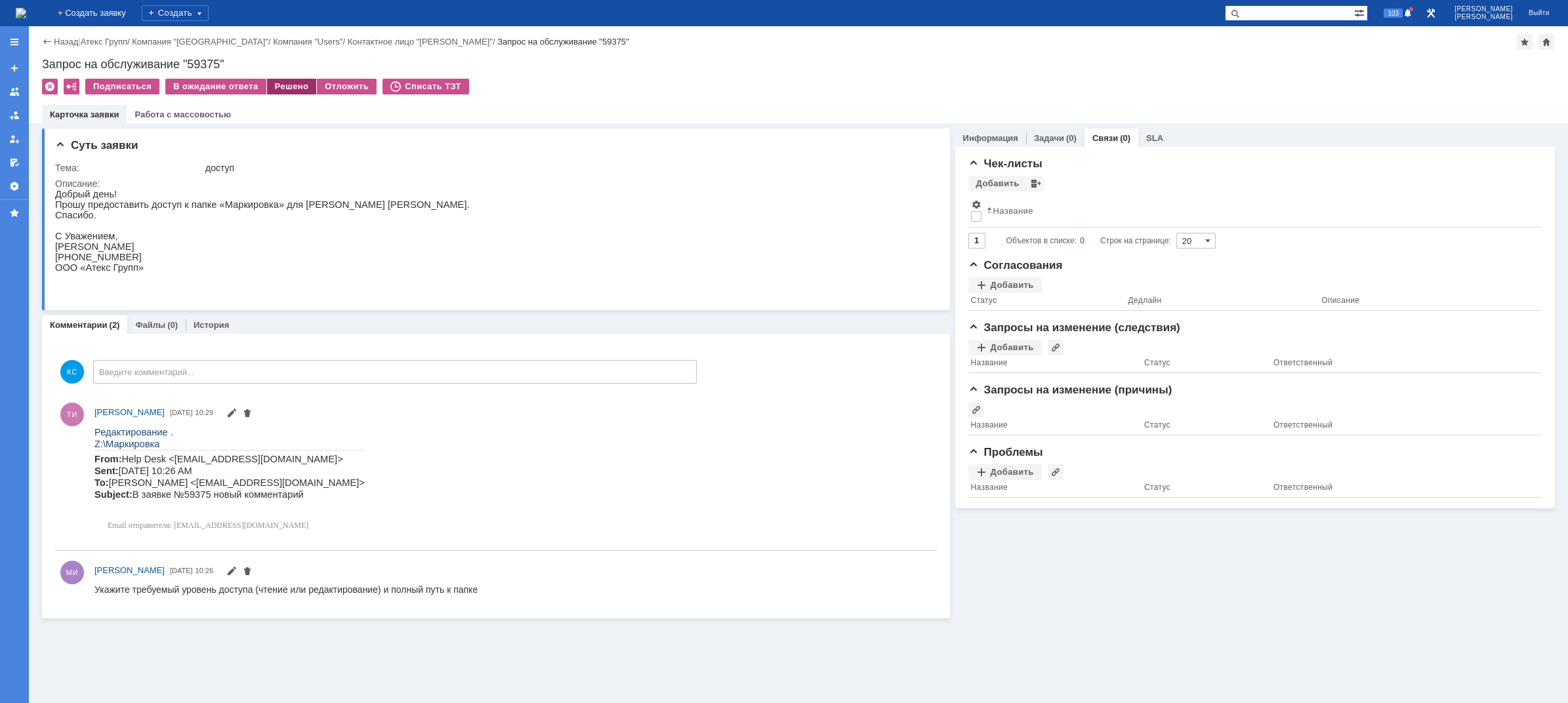
click at [277, 86] on div "Решено" at bounding box center [292, 86] width 49 height 16
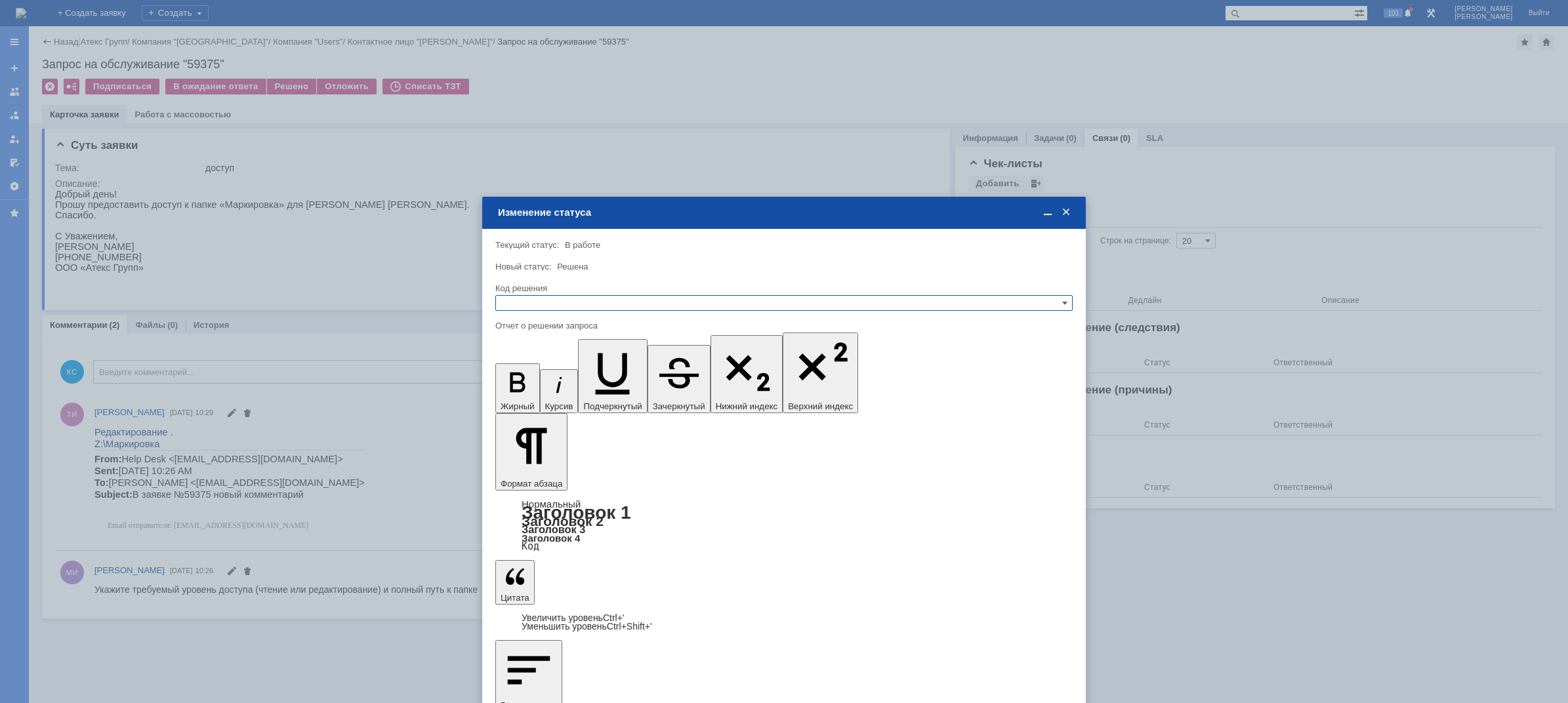
click at [580, 299] on input "text" at bounding box center [784, 302] width 577 height 16
click at [533, 365] on span "Решено" at bounding box center [784, 366] width 566 height 11
type input "Решено"
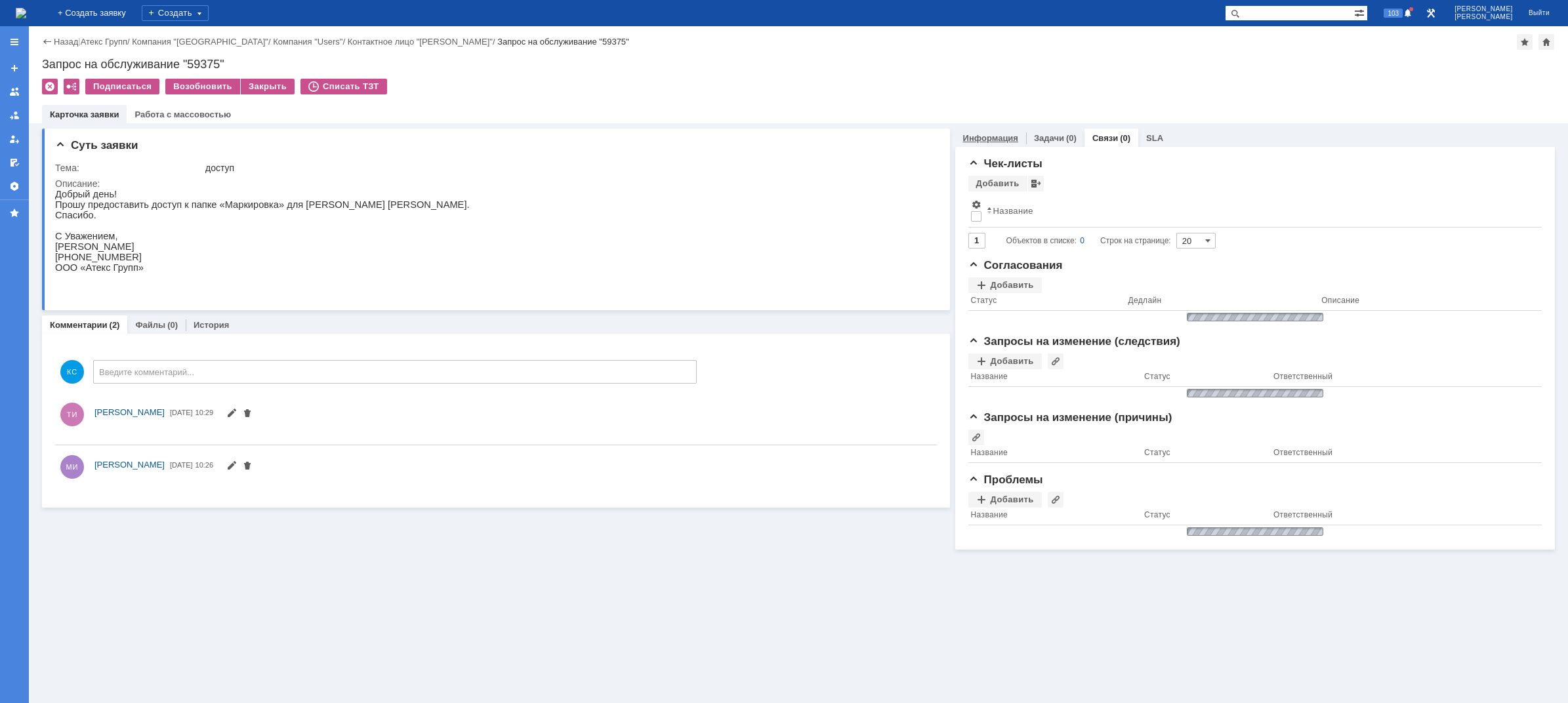
click at [1004, 137] on link "Информация" at bounding box center [991, 138] width 55 height 10
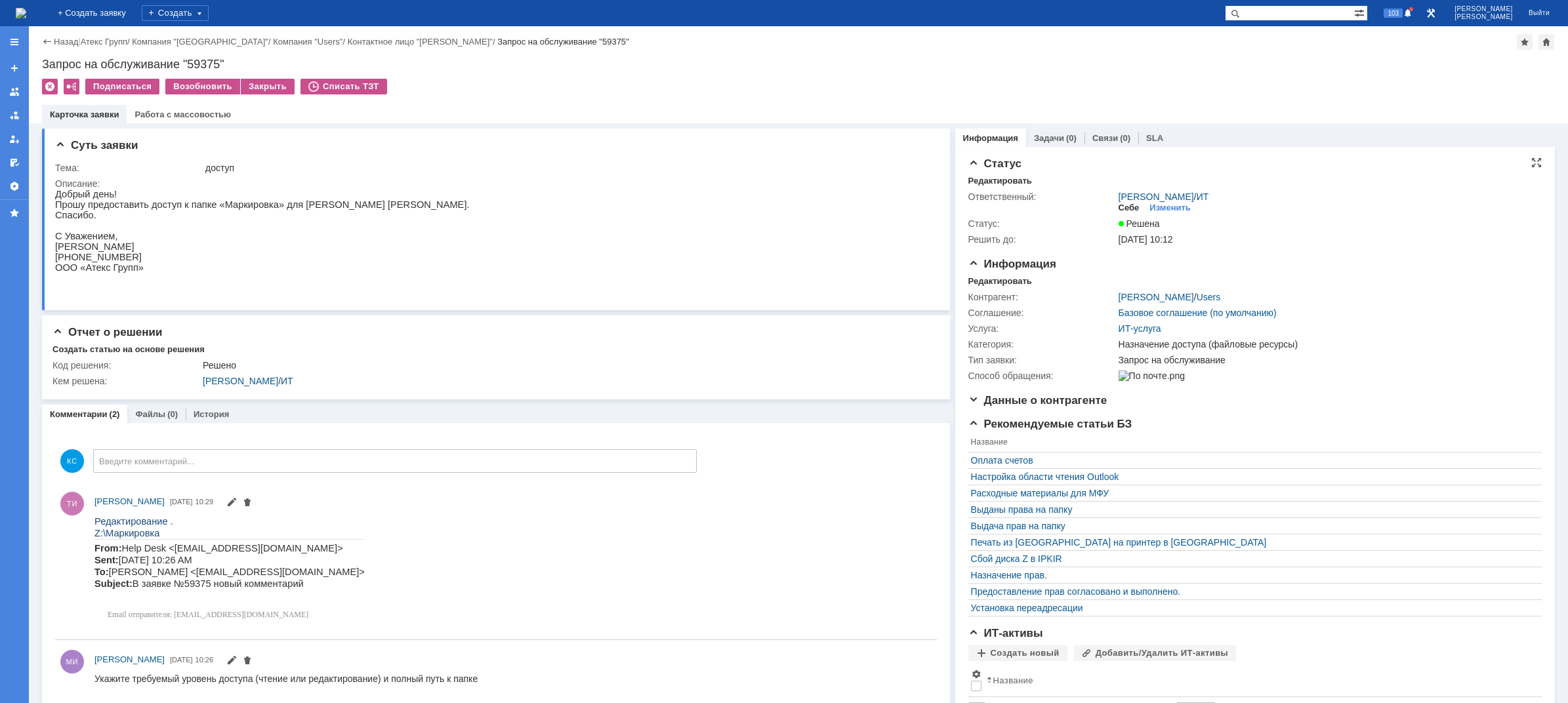
click at [1127, 209] on div "Себе" at bounding box center [1128, 208] width 21 height 11
click at [26, 14] on img at bounding box center [21, 13] width 11 height 11
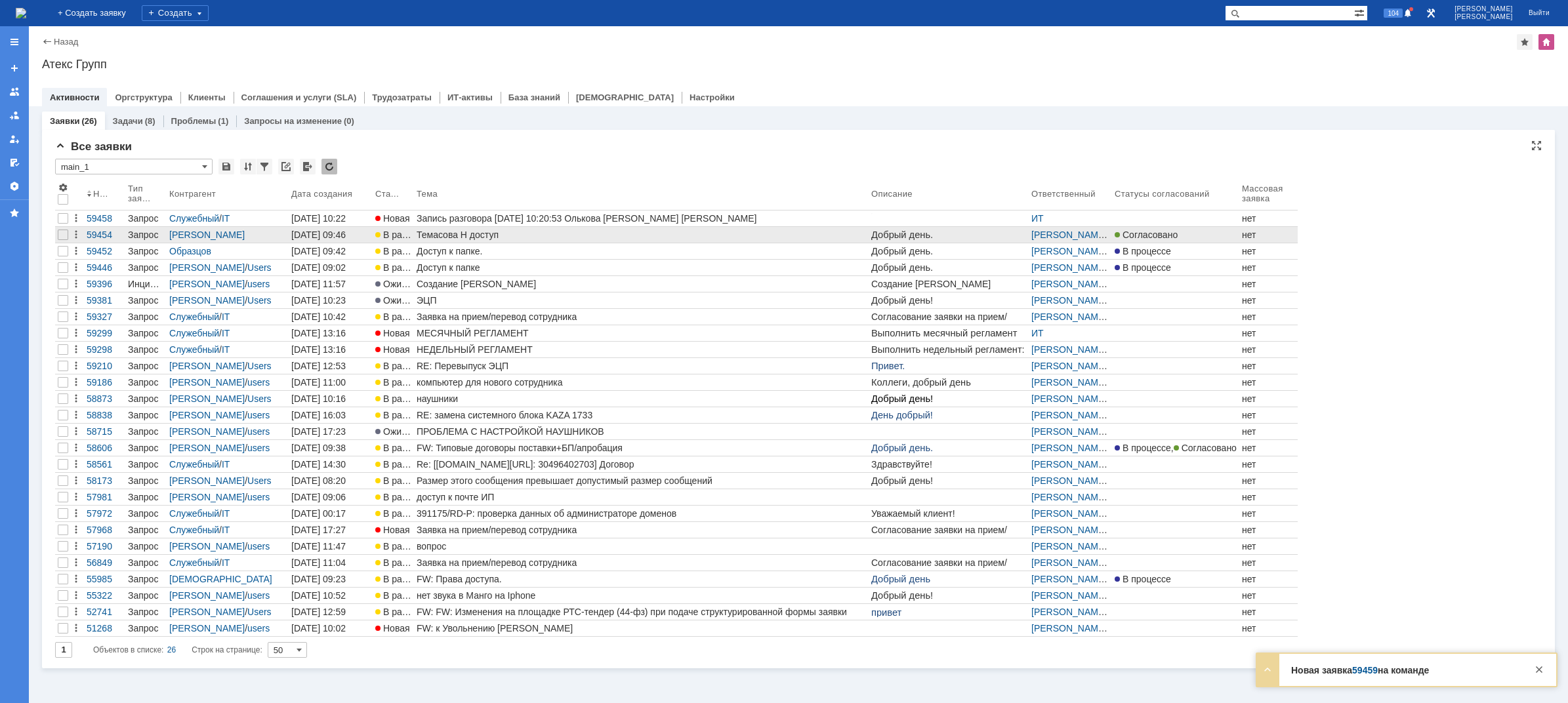
click at [457, 236] on div "Темасова Н доступ" at bounding box center [641, 235] width 449 height 11
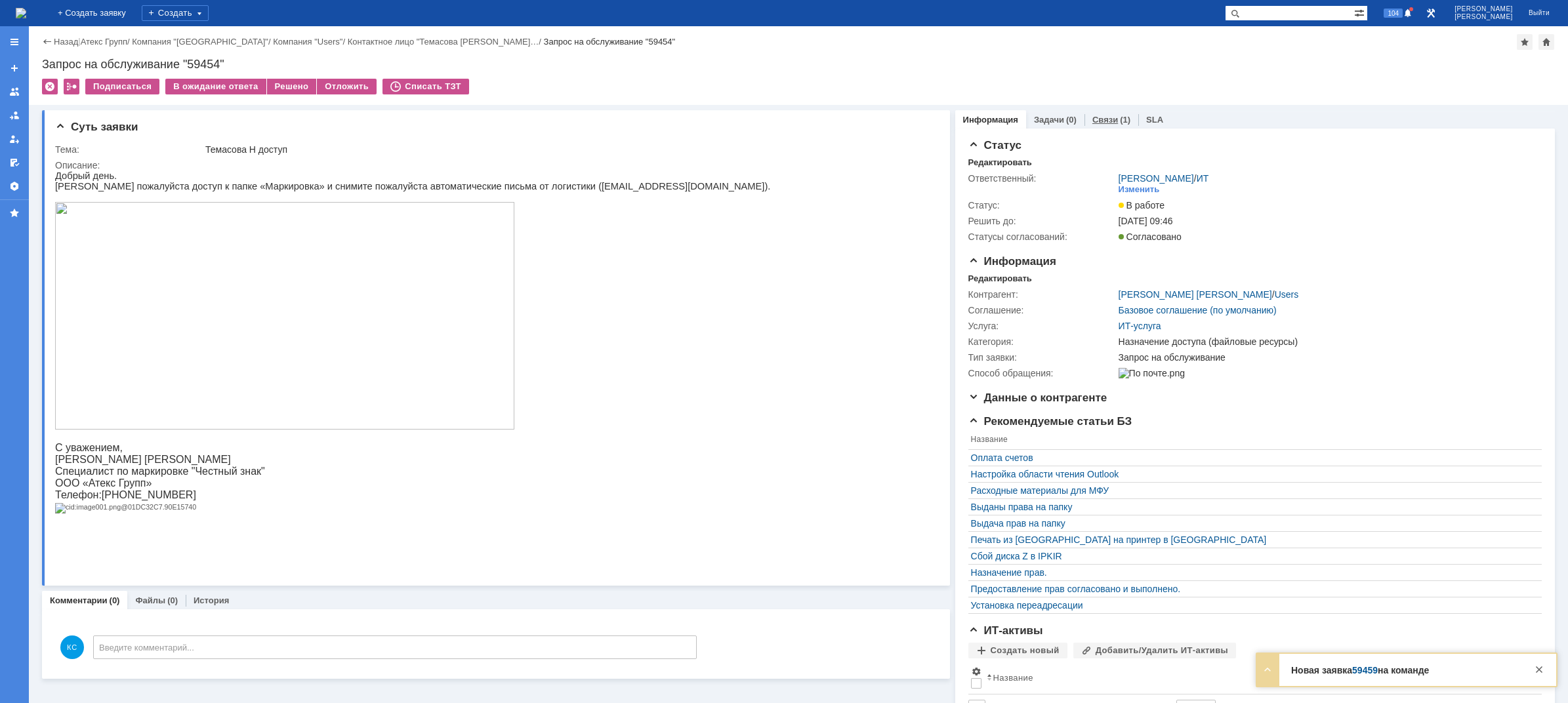
click at [1106, 125] on div "Связи (1)" at bounding box center [1111, 119] width 54 height 19
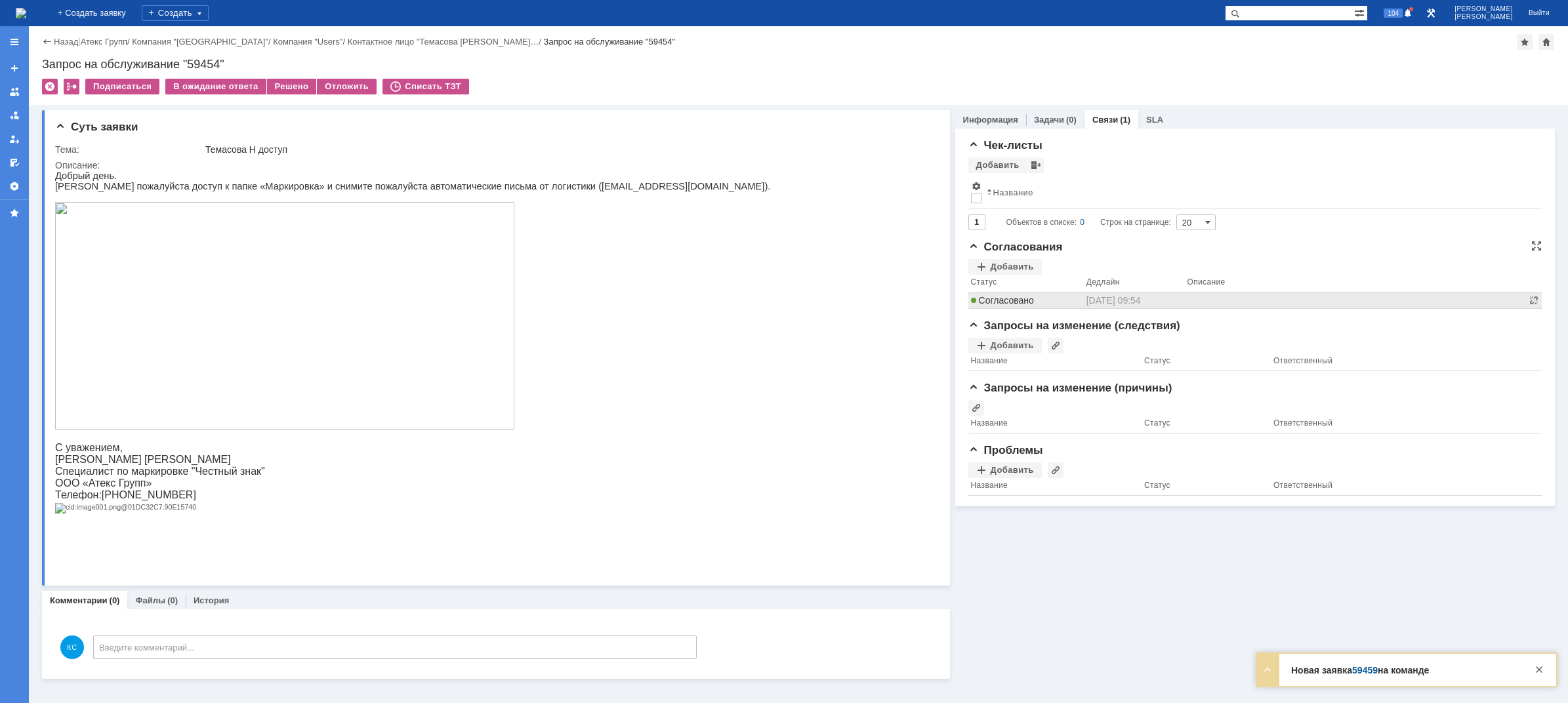
click at [1019, 306] on span "Согласовано" at bounding box center [1001, 300] width 63 height 11
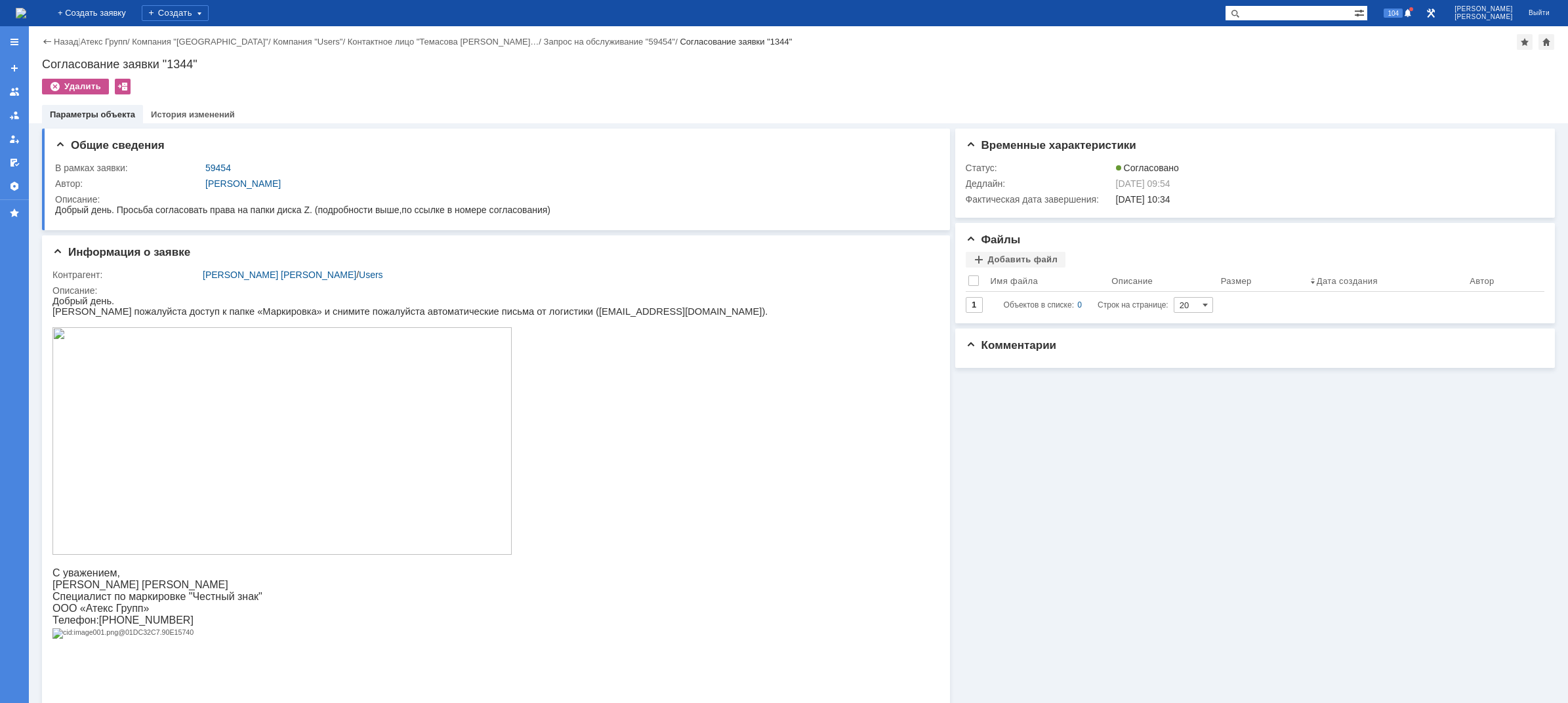
click at [26, 16] on img at bounding box center [21, 13] width 11 height 11
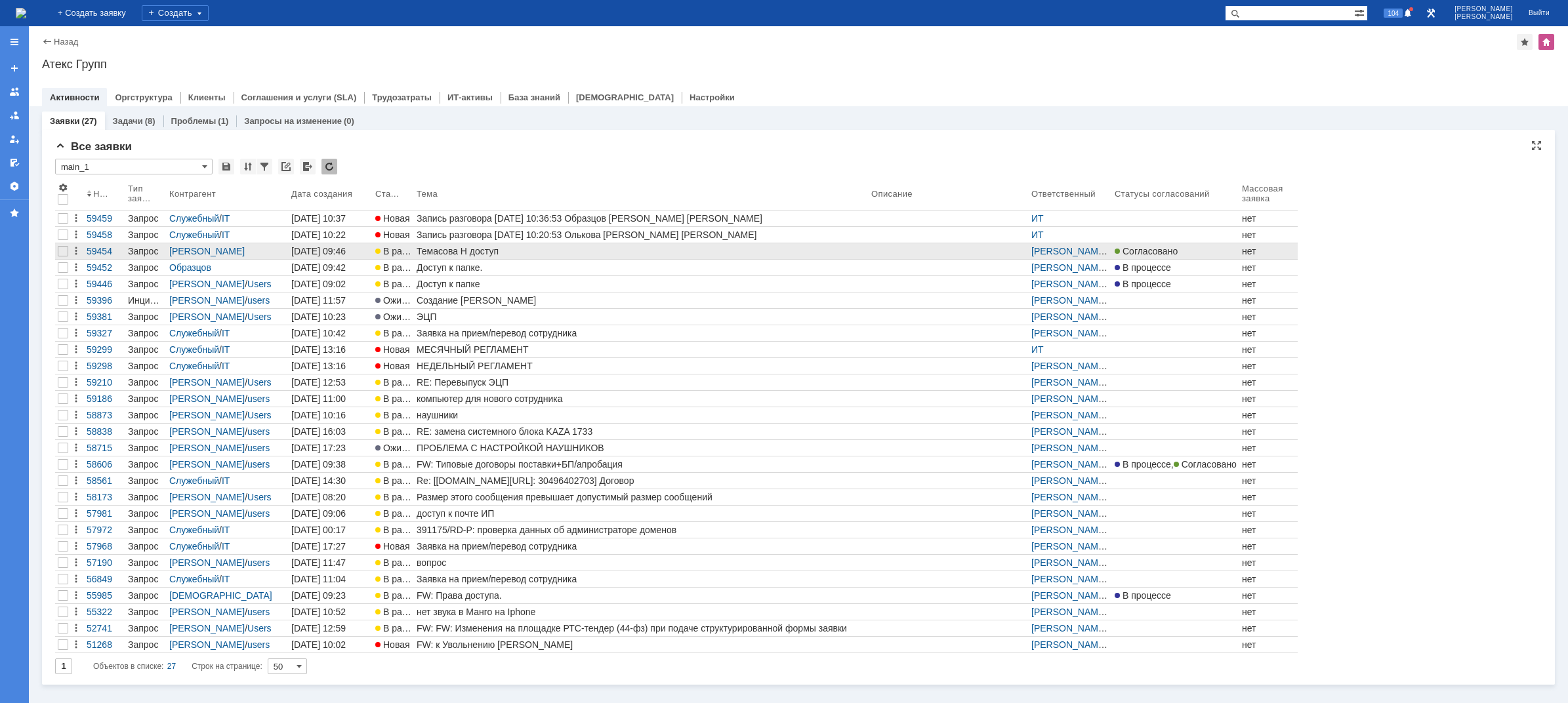
click at [442, 250] on div "Темасова Н доступ" at bounding box center [641, 251] width 449 height 11
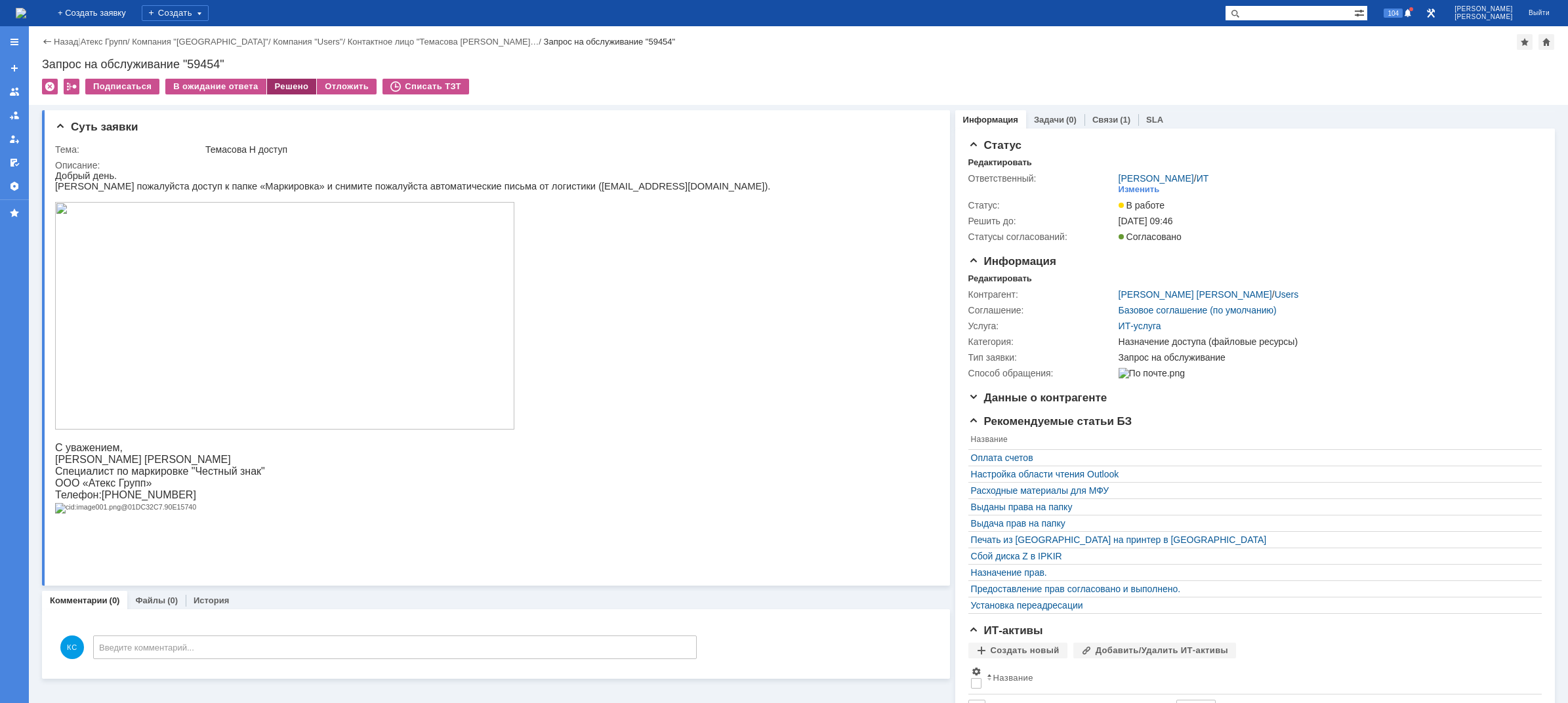
click at [274, 83] on div "Решено" at bounding box center [292, 86] width 49 height 16
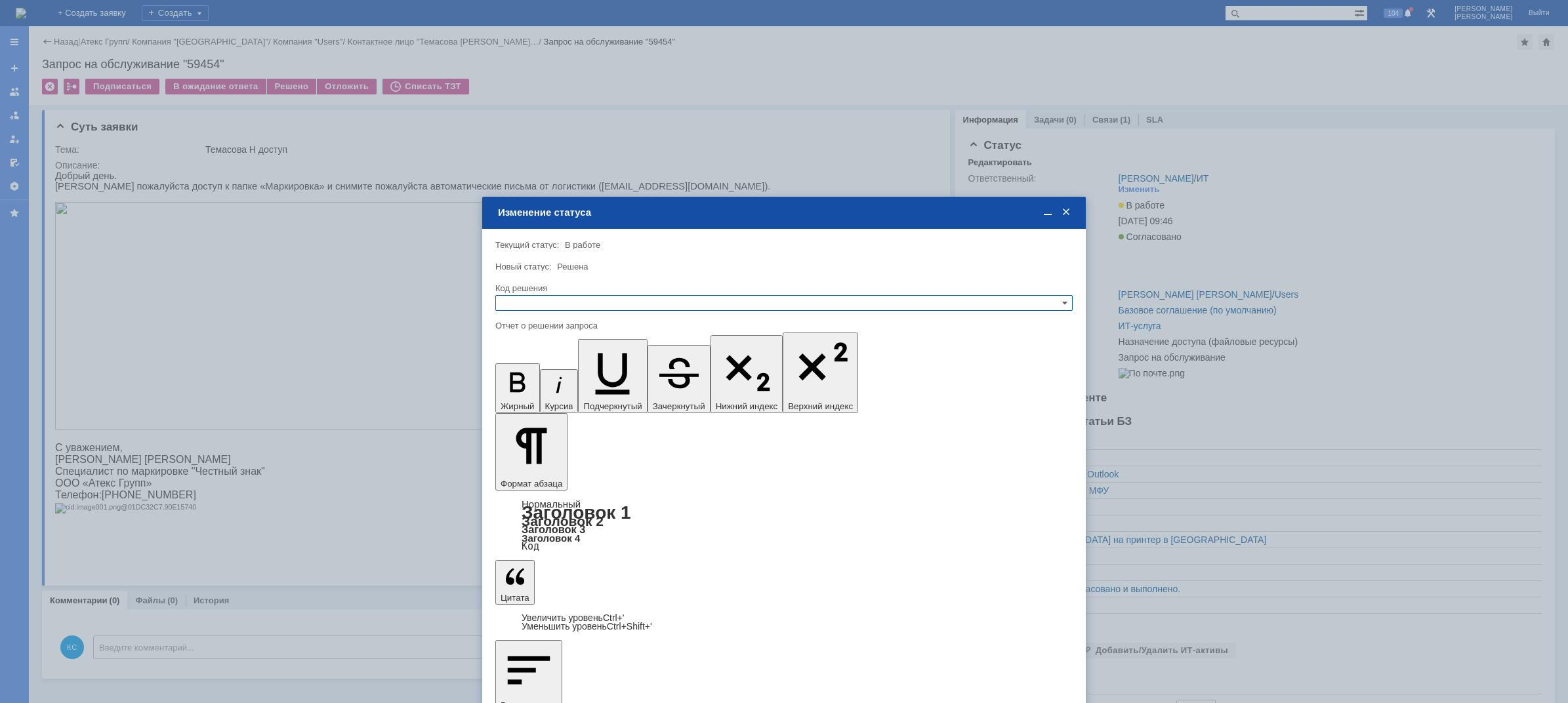
click at [618, 308] on input "text" at bounding box center [784, 302] width 577 height 16
click at [565, 364] on span "Решено" at bounding box center [784, 366] width 566 height 11
type input "Решено"
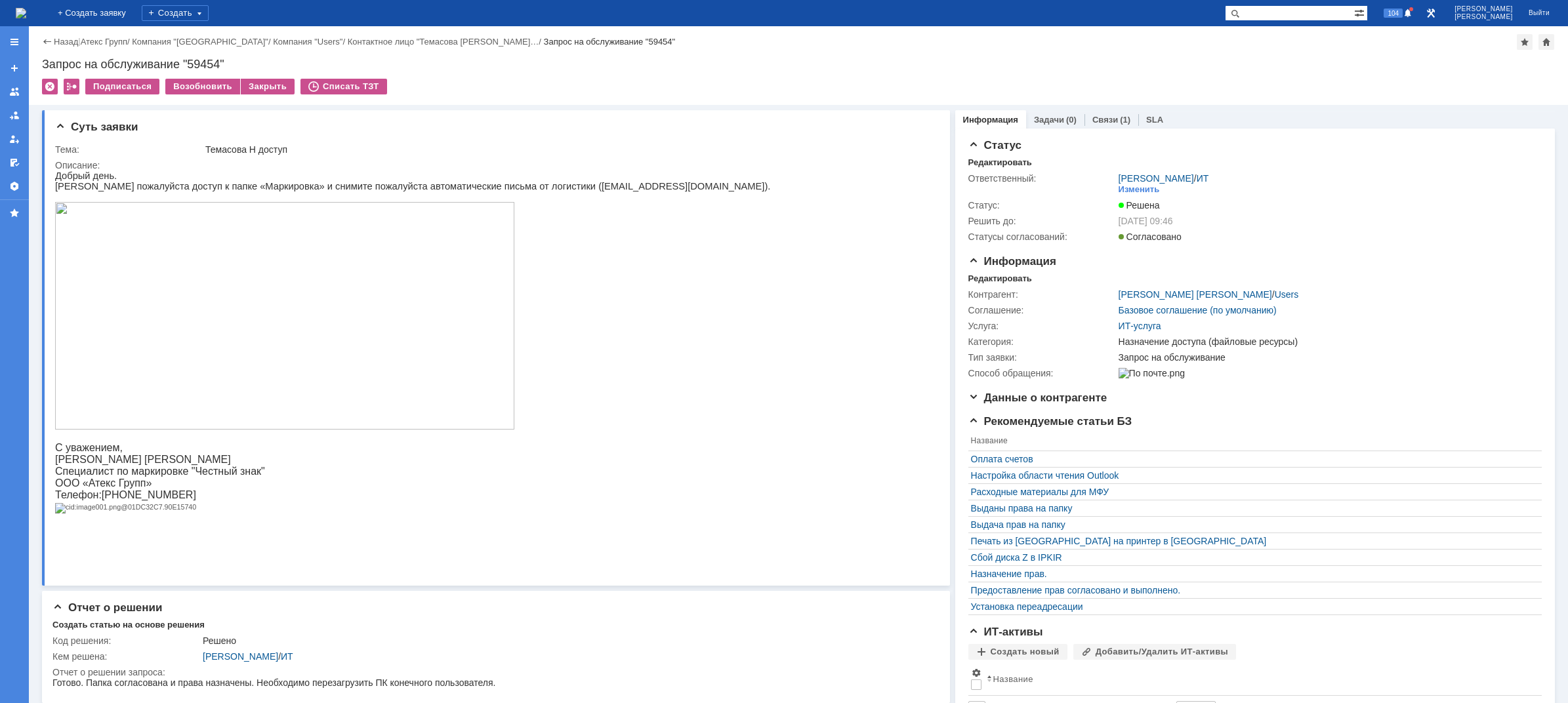
click at [26, 3] on div "На домашнюю" at bounding box center [21, 13] width 11 height 26
click at [26, 9] on img at bounding box center [21, 13] width 11 height 11
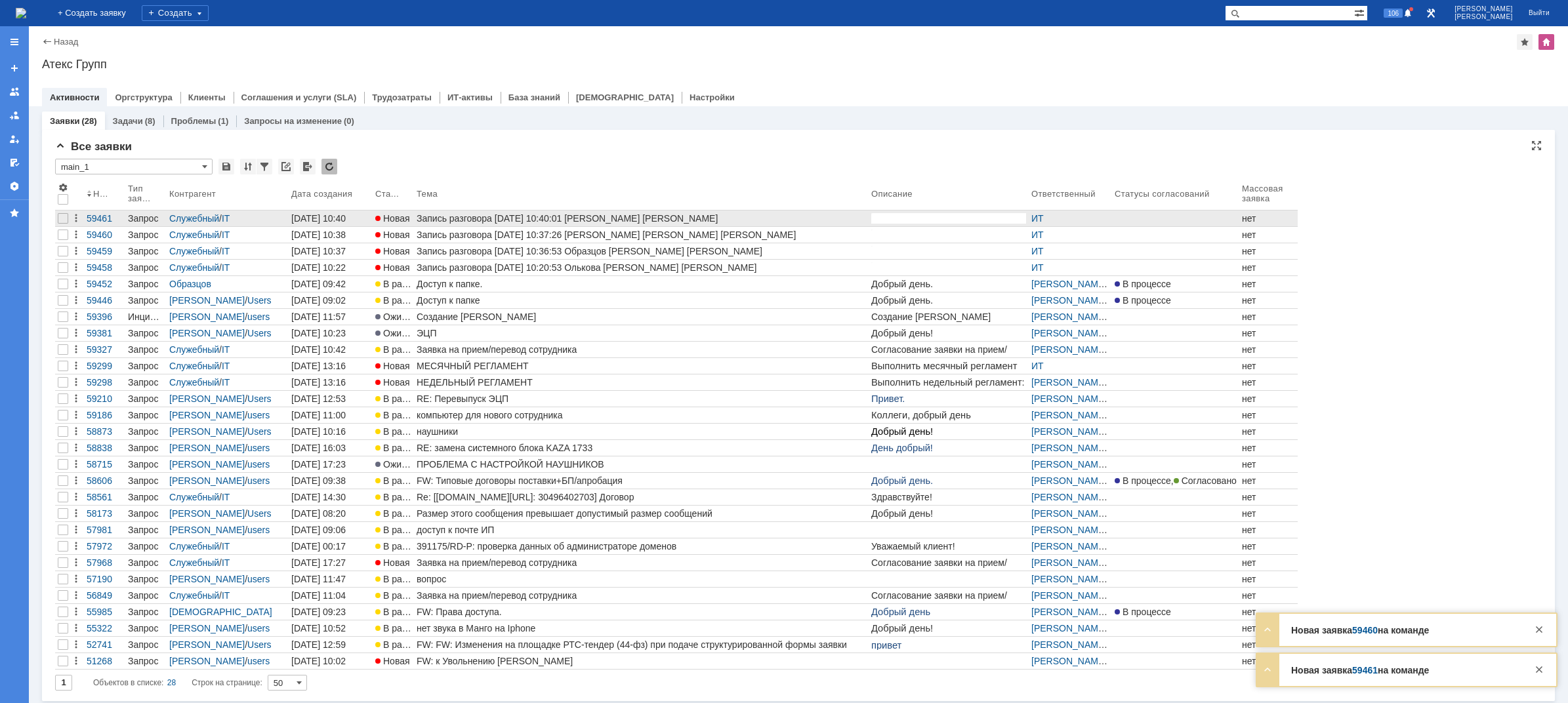
click at [554, 223] on div "Запись разговора [DATE] 10:40:01 [PERSON_NAME] [PERSON_NAME]" at bounding box center [641, 218] width 449 height 11
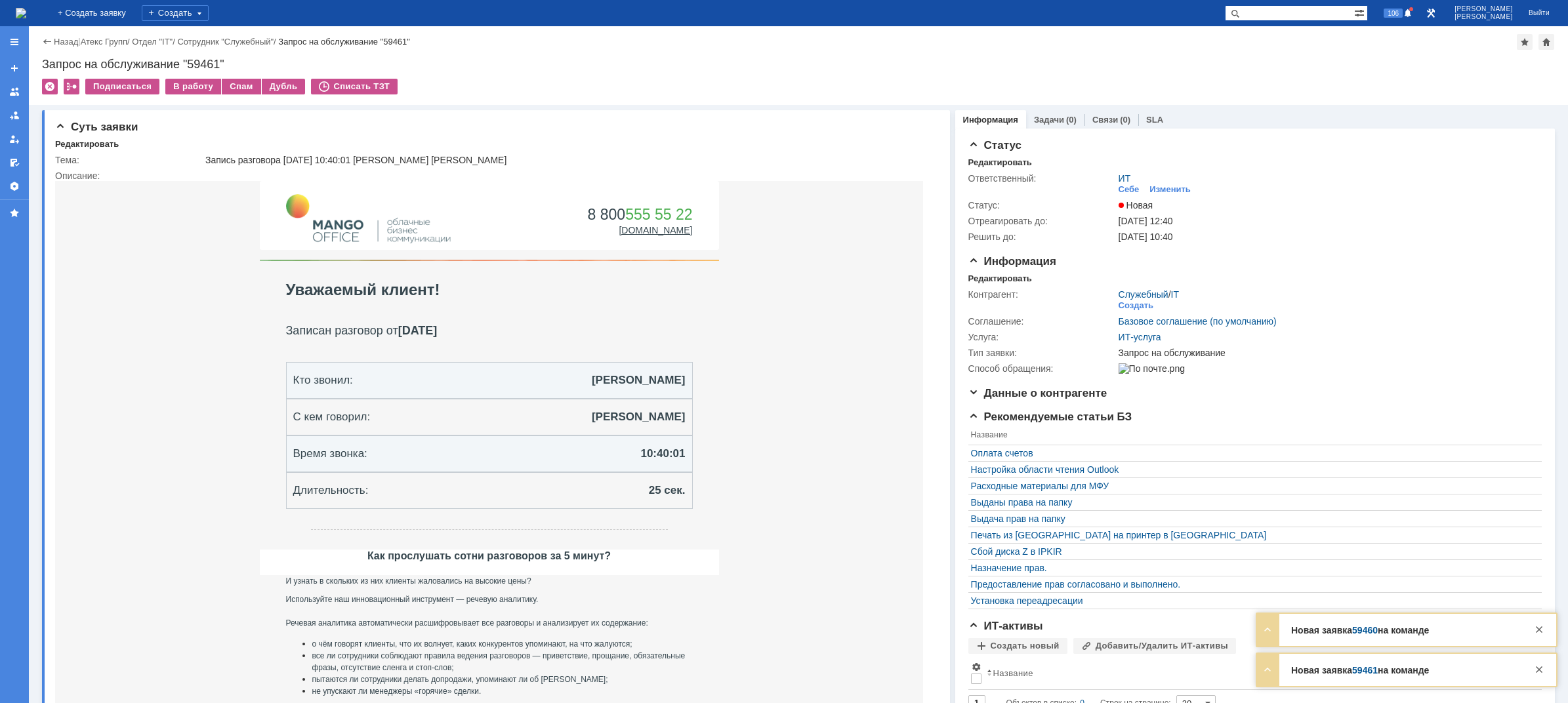
click at [26, 15] on img at bounding box center [21, 13] width 11 height 11
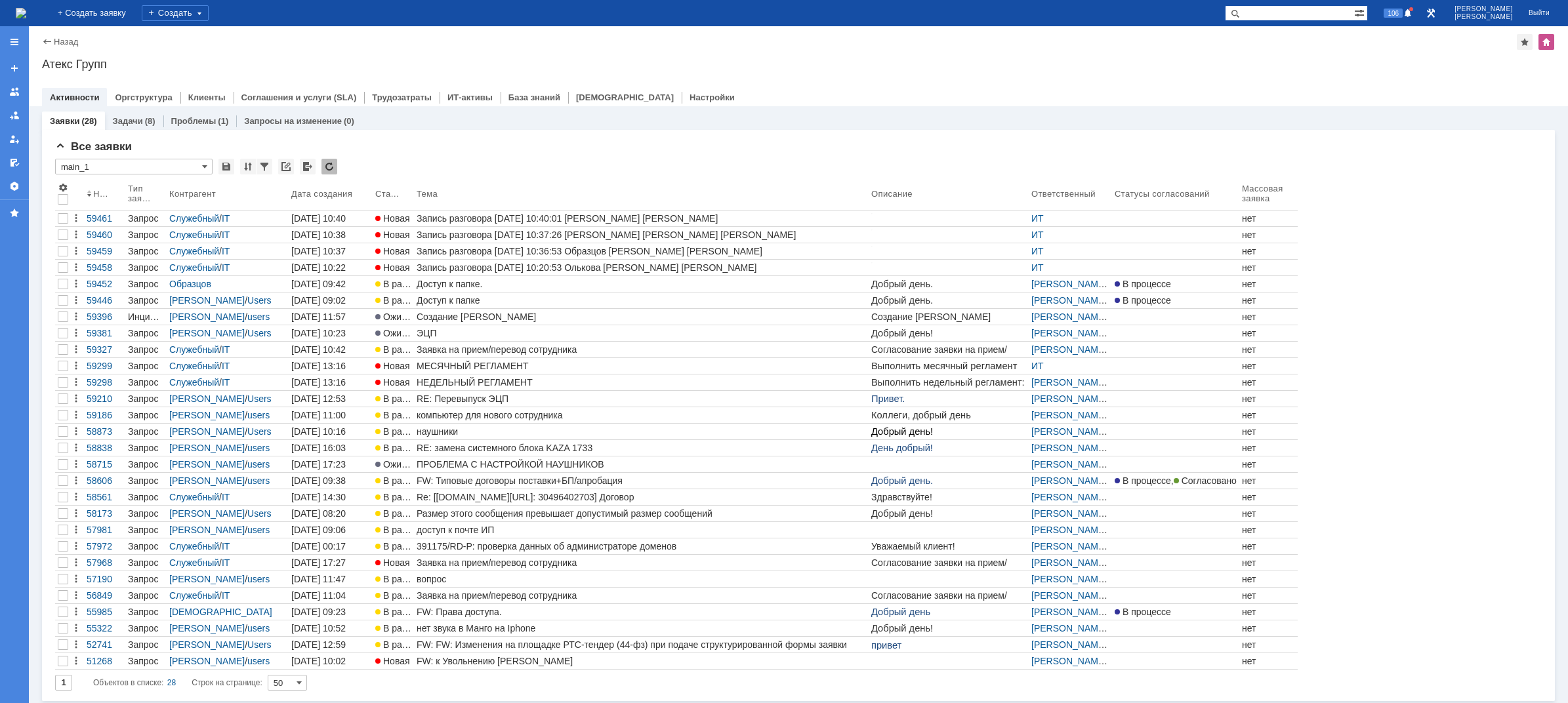
click at [26, 17] on img at bounding box center [21, 13] width 11 height 11
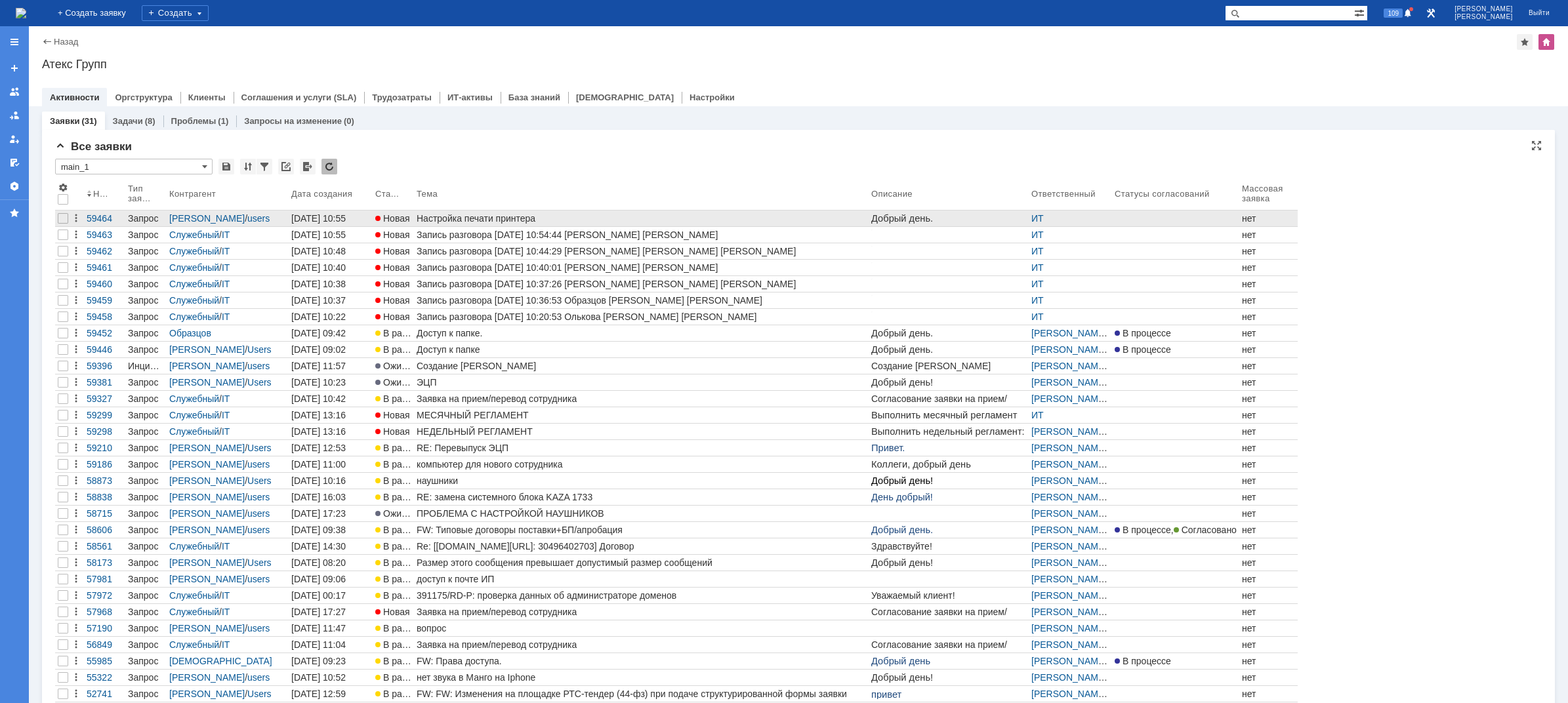
click at [494, 219] on div "Настройка печати принтера" at bounding box center [641, 218] width 449 height 11
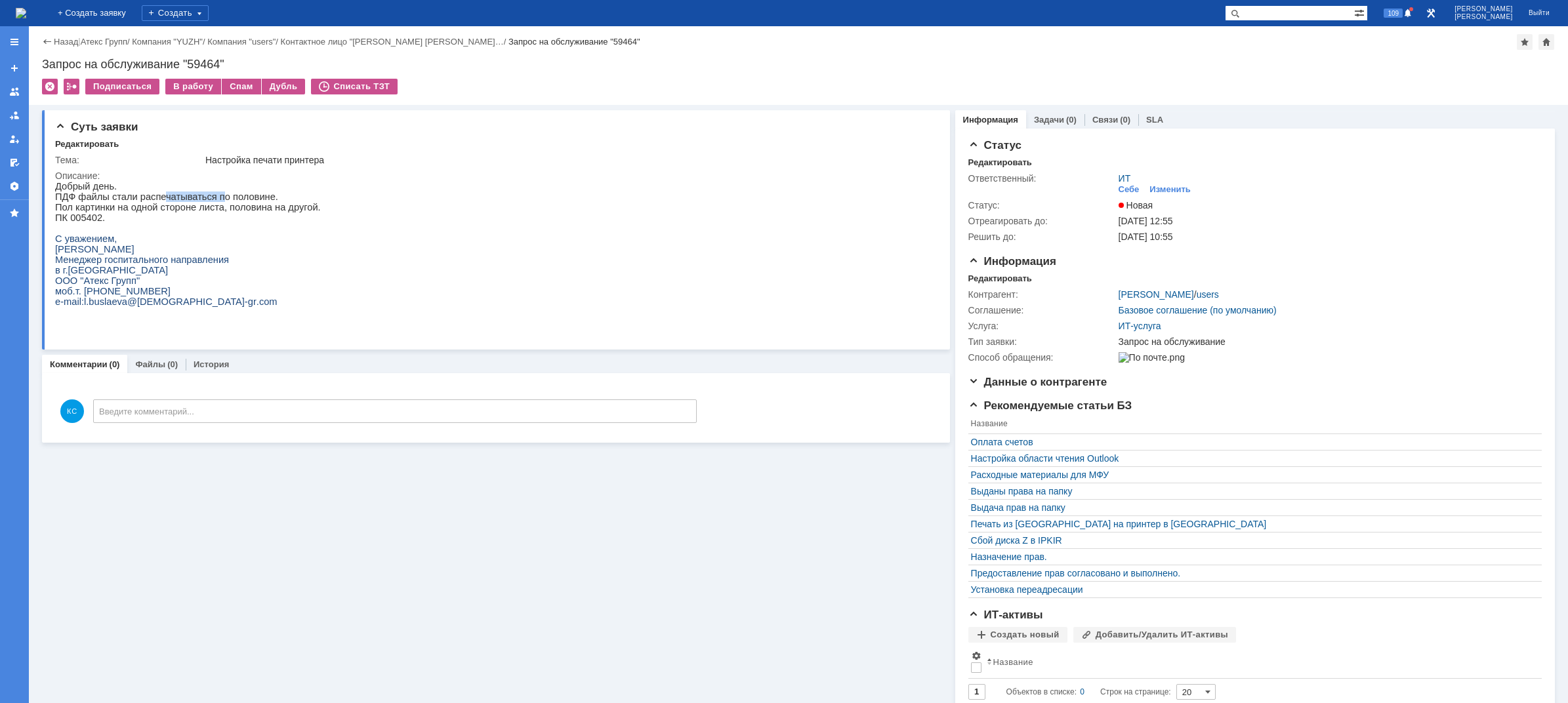
drag, startPoint x: 153, startPoint y: 198, endPoint x: 203, endPoint y: 197, distance: 50.0
click at [207, 195] on p "ПДФ файлы стали распечатываться по половине." at bounding box center [188, 197] width 266 height 11
drag, startPoint x: 110, startPoint y: 207, endPoint x: 158, endPoint y: 208, distance: 48.0
click at [150, 208] on p "Пол картинки на одной стороне листа, половина на другой." at bounding box center [188, 207] width 266 height 11
drag, startPoint x: 171, startPoint y: 208, endPoint x: 230, endPoint y: 205, distance: 59.1
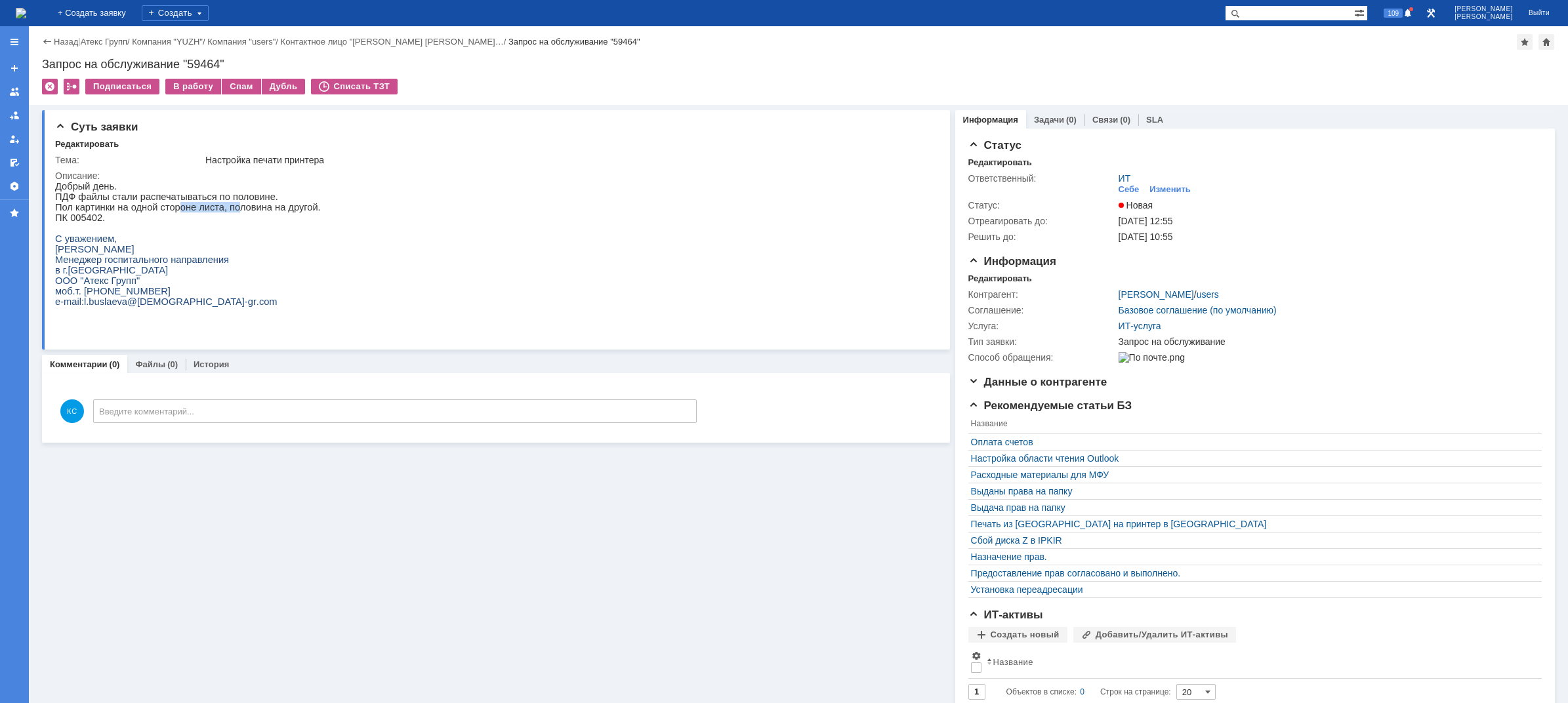
click at [228, 205] on p "Пол картинки на одной стороне листа, половина на другой." at bounding box center [188, 207] width 266 height 11
drag, startPoint x: 245, startPoint y: 207, endPoint x: 257, endPoint y: 207, distance: 12.0
click at [257, 207] on p "Пол картинки на одной стороне листа, половина на другой." at bounding box center [188, 207] width 266 height 11
drag, startPoint x: 74, startPoint y: 219, endPoint x: 83, endPoint y: 220, distance: 9.1
click at [81, 220] on p "ПК 005402." at bounding box center [188, 218] width 266 height 11
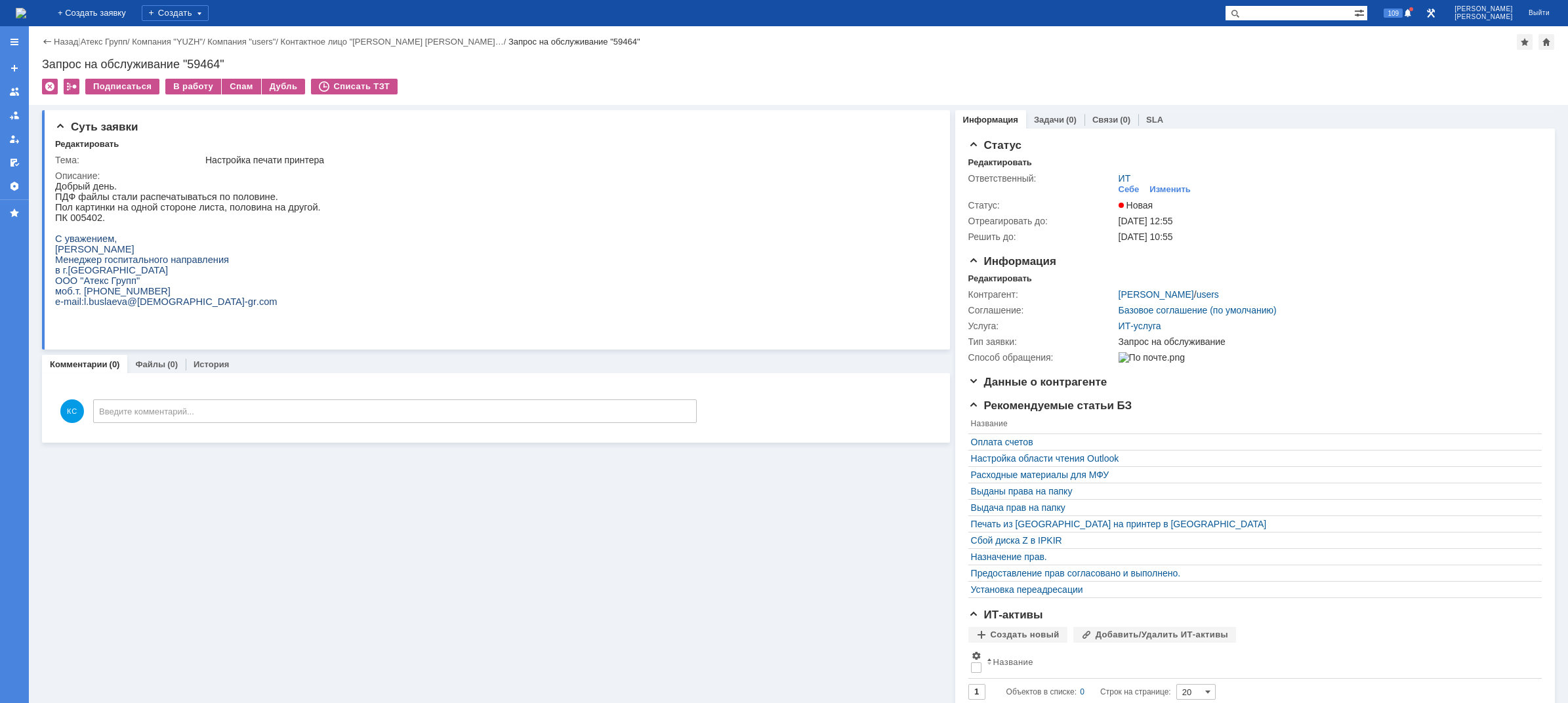
click at [104, 212] on p "Пол картинки на одной стороне листа, половина на другой." at bounding box center [188, 207] width 266 height 11
click at [26, 13] on img at bounding box center [21, 13] width 11 height 11
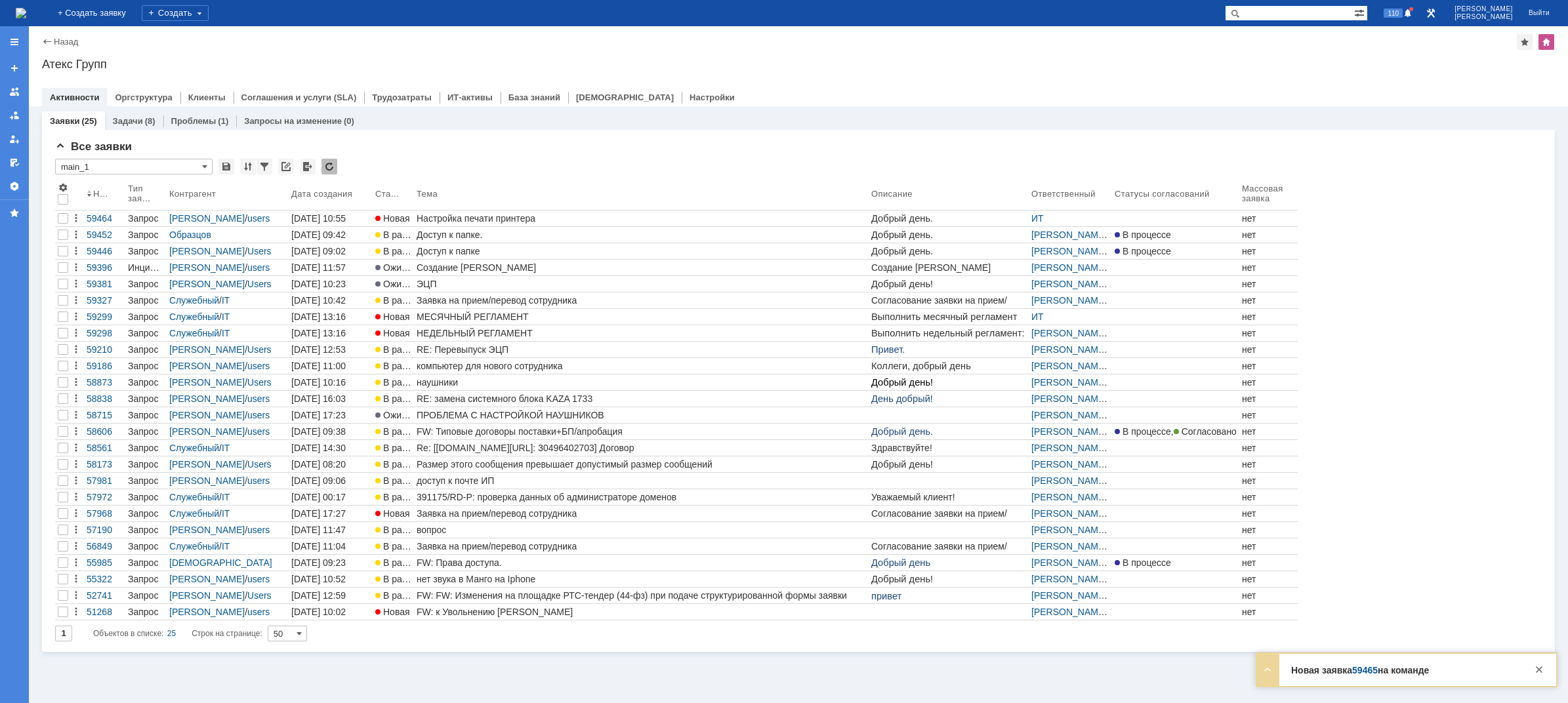
click at [1364, 674] on link "59465" at bounding box center [1364, 670] width 26 height 11
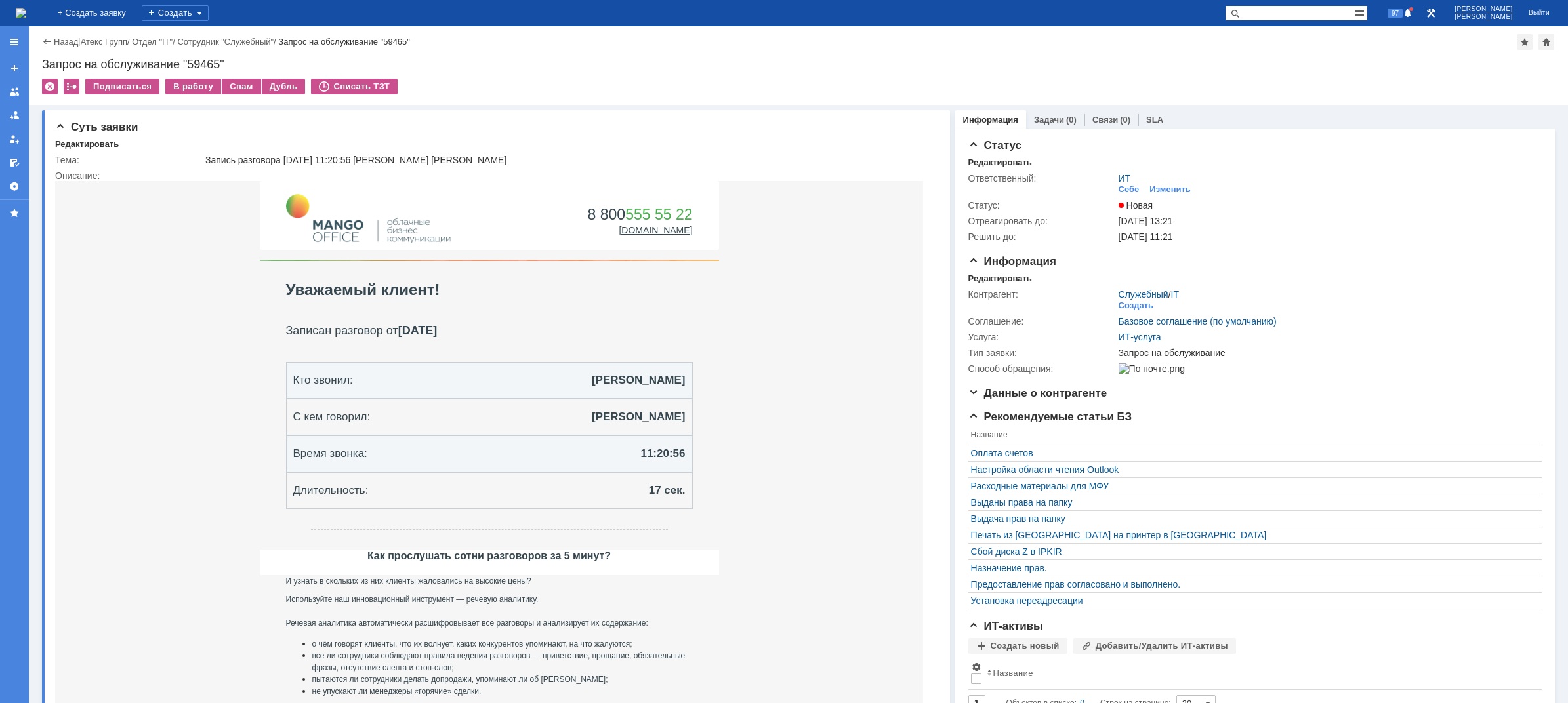
click at [26, 17] on img at bounding box center [21, 13] width 11 height 11
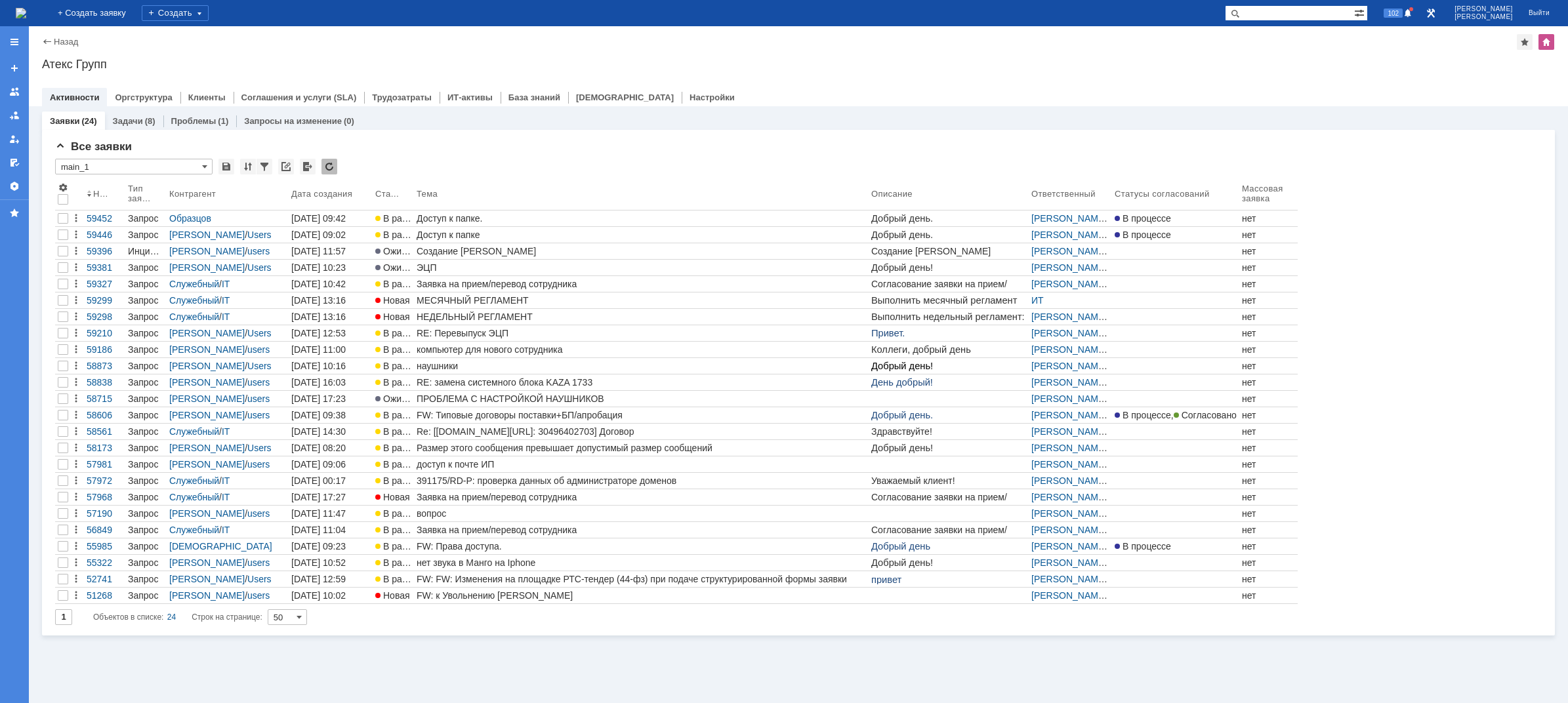
click at [507, 668] on div "Заявки (24) Задачи (8) Проблемы (1) Запросы на изменение (0) Все заявки * main_…" at bounding box center [798, 405] width 1539 height 597
click at [856, 649] on div "Заявки (24) Задачи (8) Проблемы (1) Запросы на изменение (0) Все заявки * main_…" at bounding box center [798, 405] width 1539 height 597
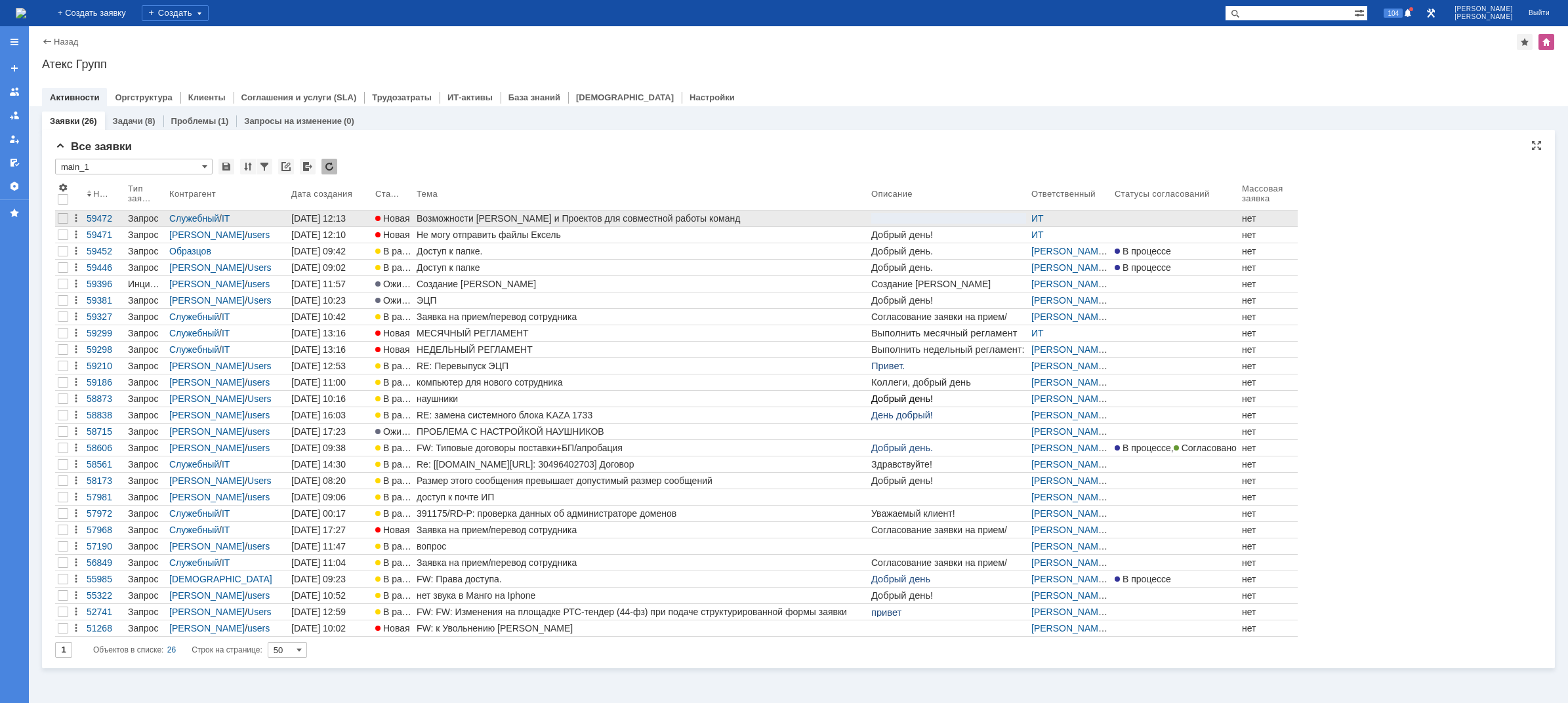
click at [508, 216] on div "Возможности Доски и Проектов для совместной работы команд" at bounding box center [641, 218] width 449 height 11
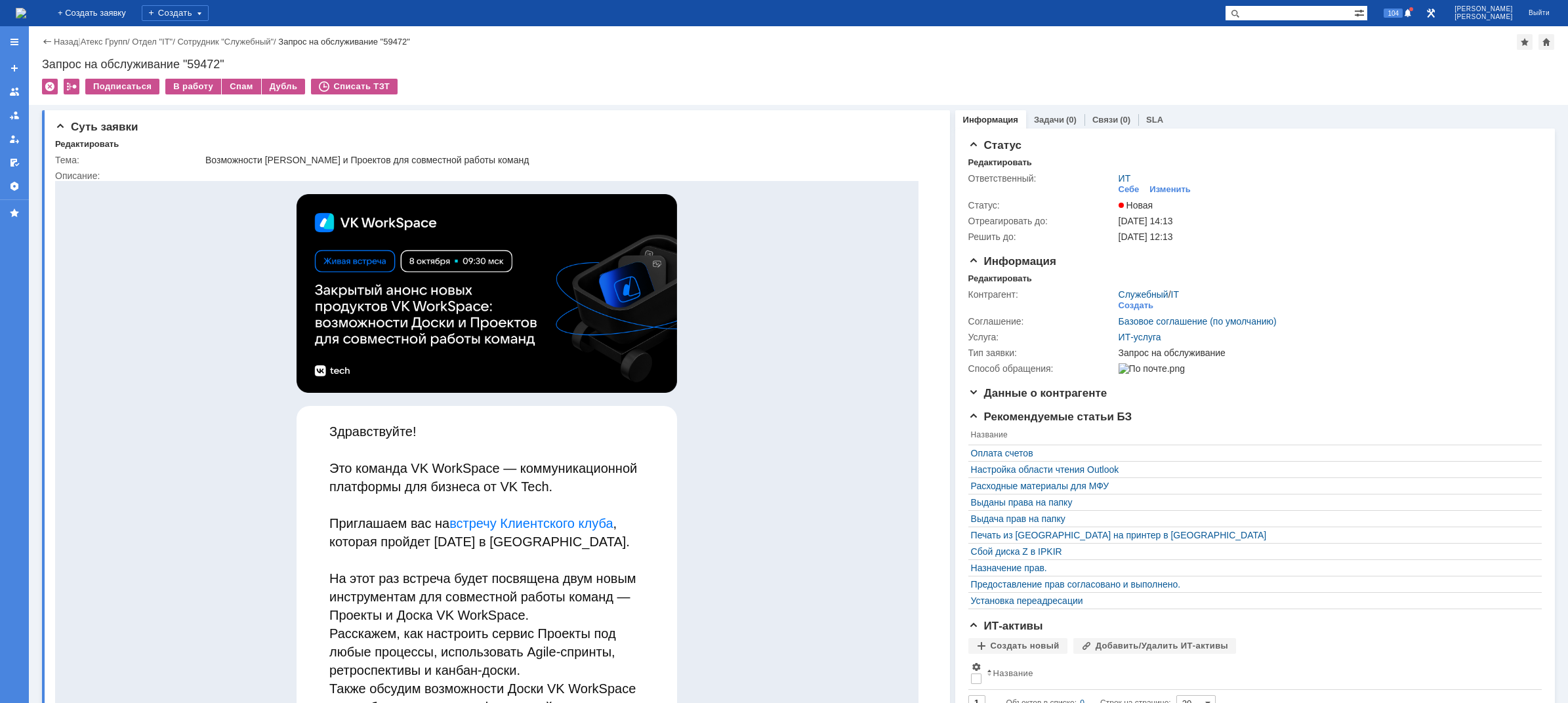
click at [26, 10] on img at bounding box center [21, 13] width 11 height 11
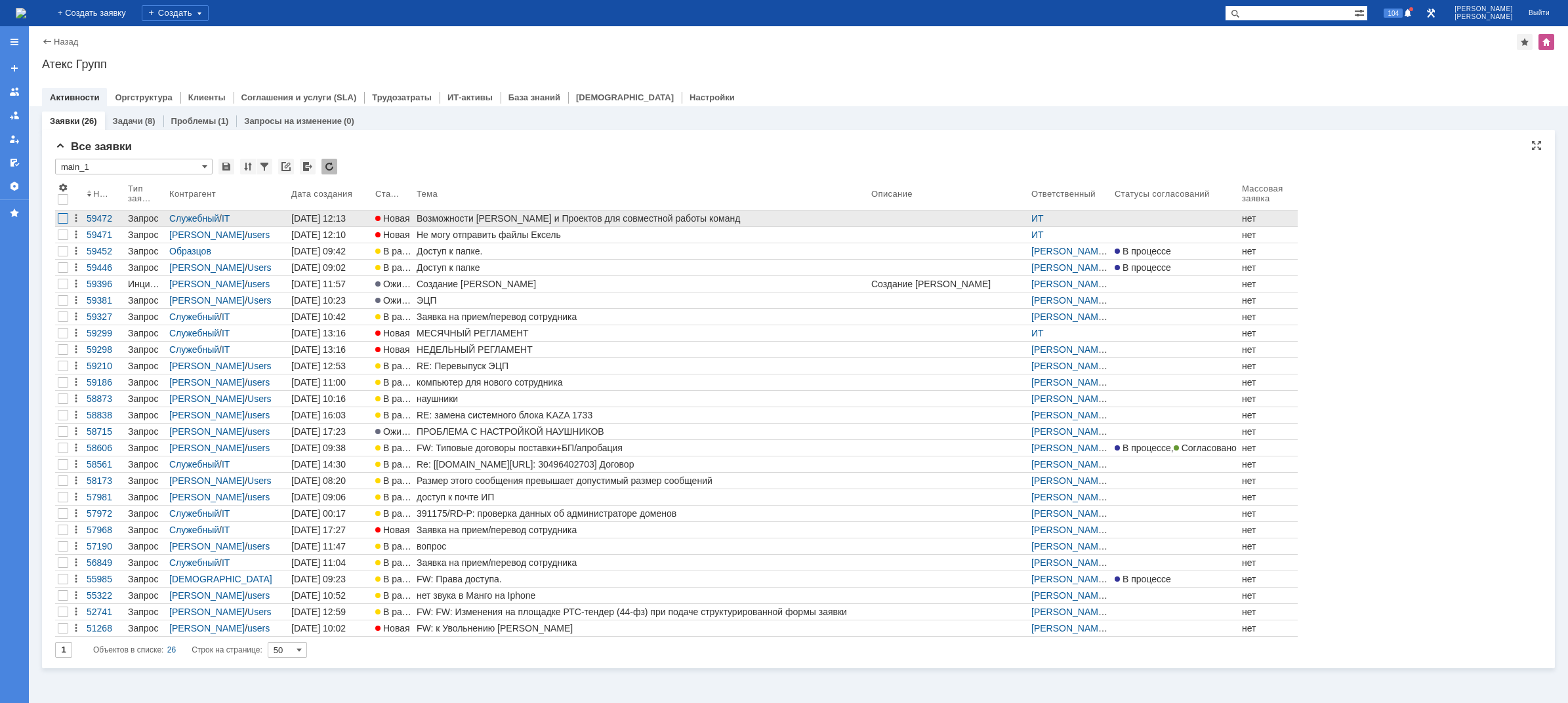
click at [65, 218] on div at bounding box center [63, 218] width 11 height 11
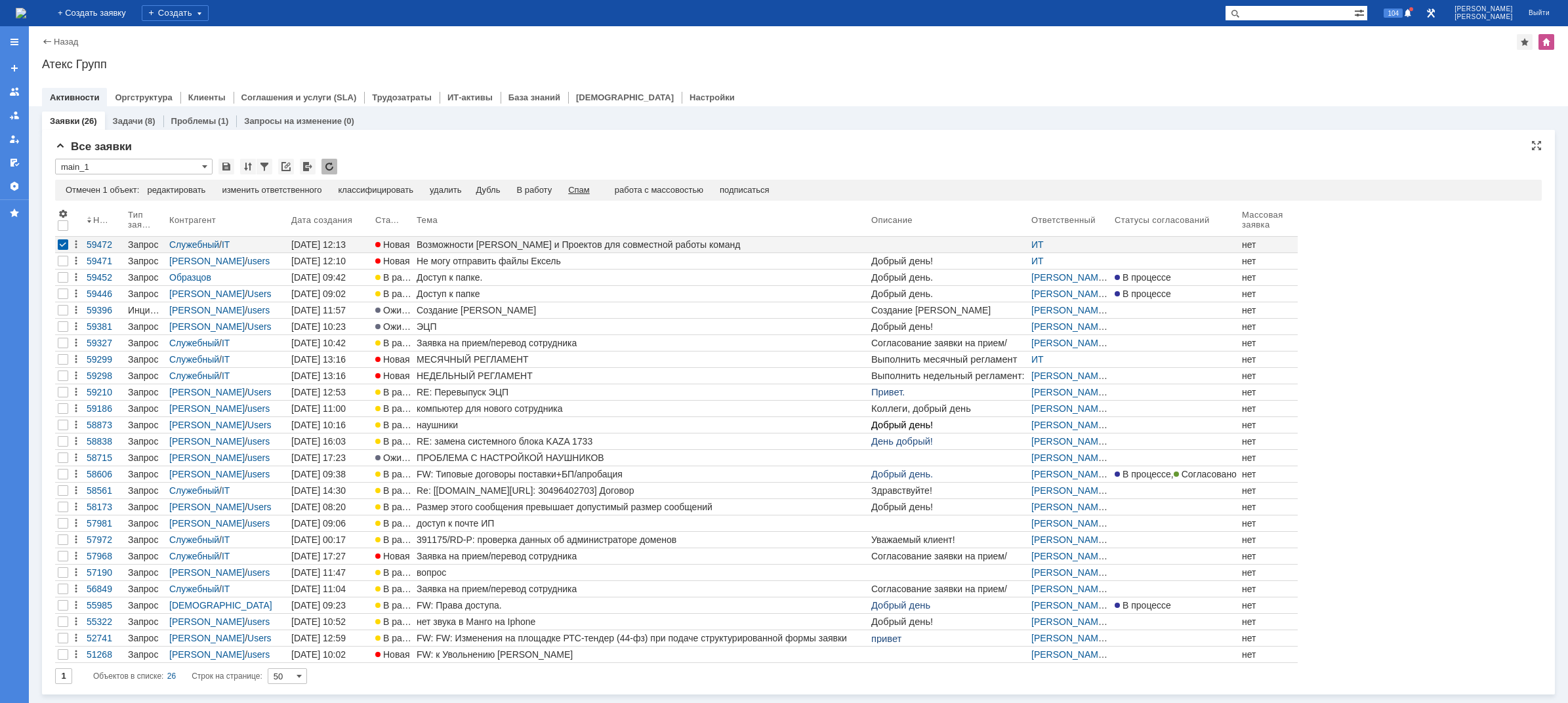
click at [584, 187] on div "Спам" at bounding box center [579, 190] width 22 height 11
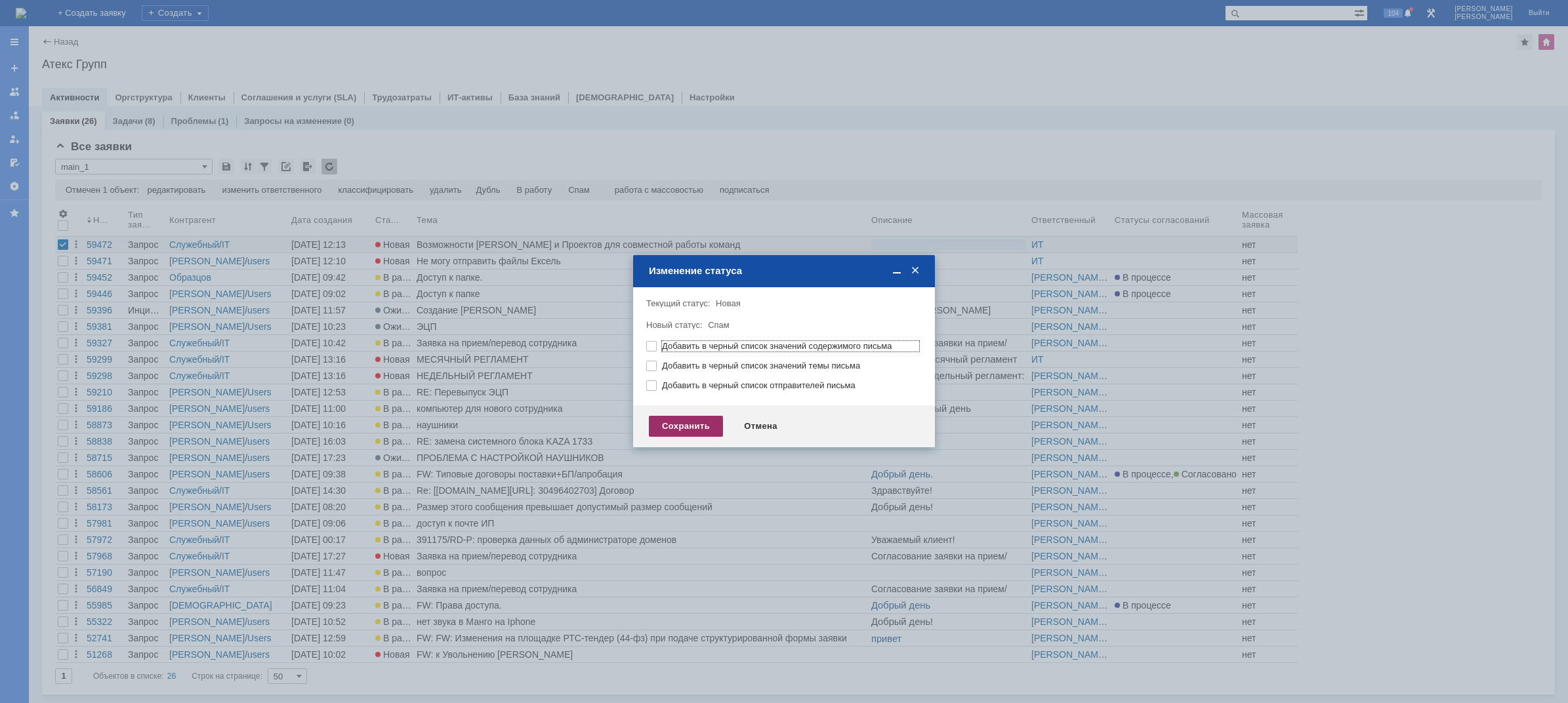
click at [675, 423] on div "Сохранить" at bounding box center [686, 426] width 74 height 21
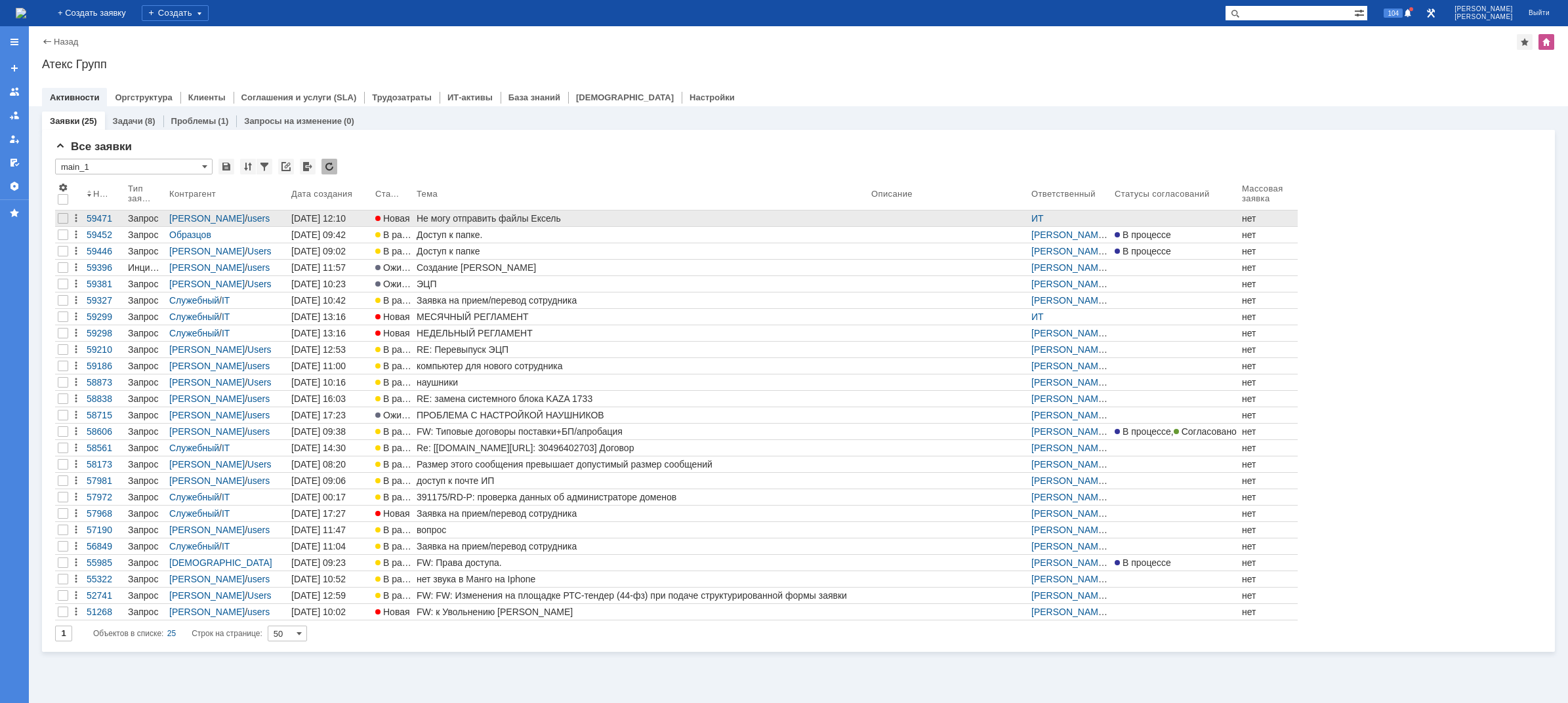
click at [518, 218] on div "Не могу отправить файлы Ексель" at bounding box center [641, 218] width 449 height 11
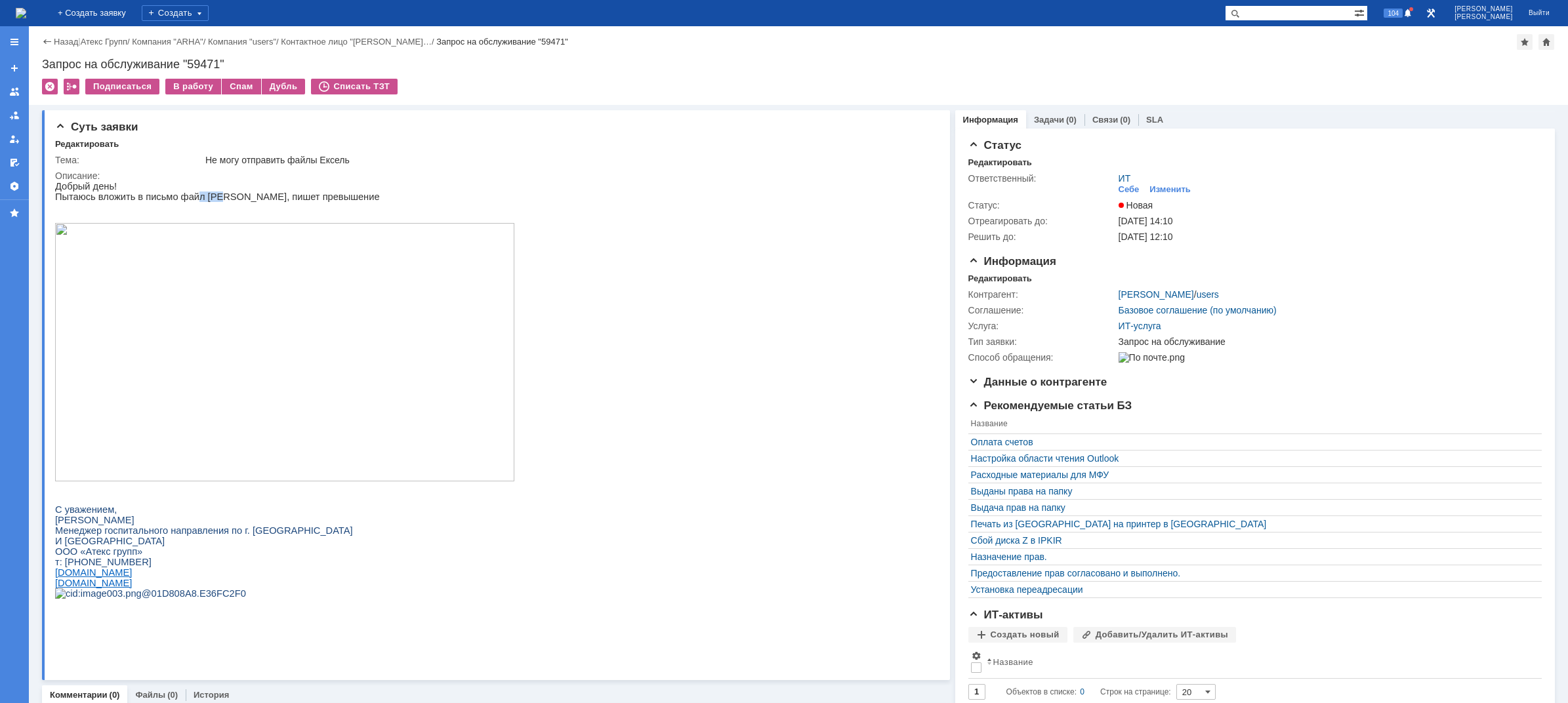
drag, startPoint x: 186, startPoint y: 196, endPoint x: 231, endPoint y: 197, distance: 45.0
click at [220, 197] on p "Пытаюсь вложить в письмо файл Ексель, пишет превышение" at bounding box center [285, 197] width 459 height 11
drag, startPoint x: 235, startPoint y: 197, endPoint x: 246, endPoint y: 199, distance: 11.2
click at [244, 198] on p "Пытаюсь вложить в письмо файл Ексель, пишет превышение" at bounding box center [285, 197] width 459 height 11
click at [260, 337] on img at bounding box center [285, 352] width 459 height 258
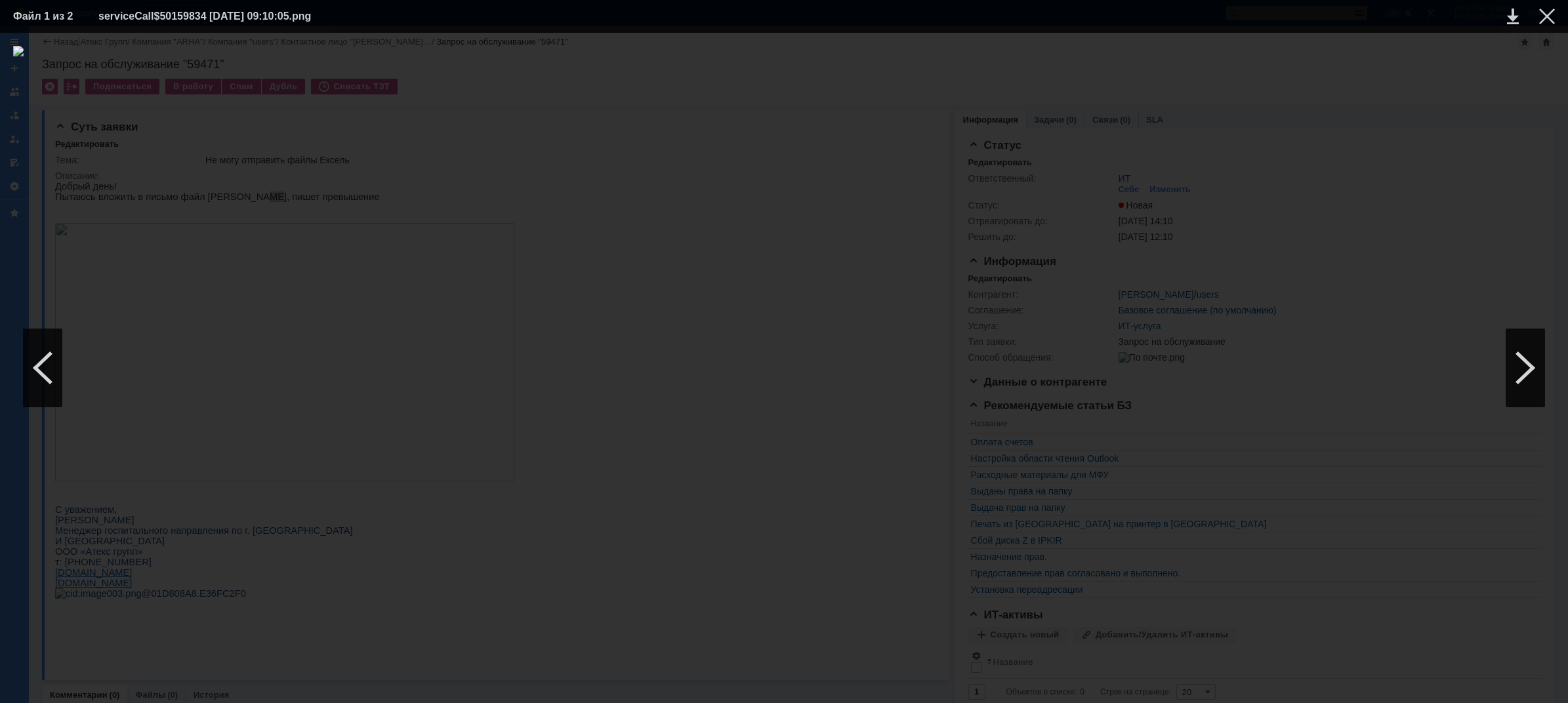
click at [1338, 153] on div at bounding box center [784, 368] width 1541 height 644
click at [1544, 20] on div at bounding box center [1546, 16] width 16 height 16
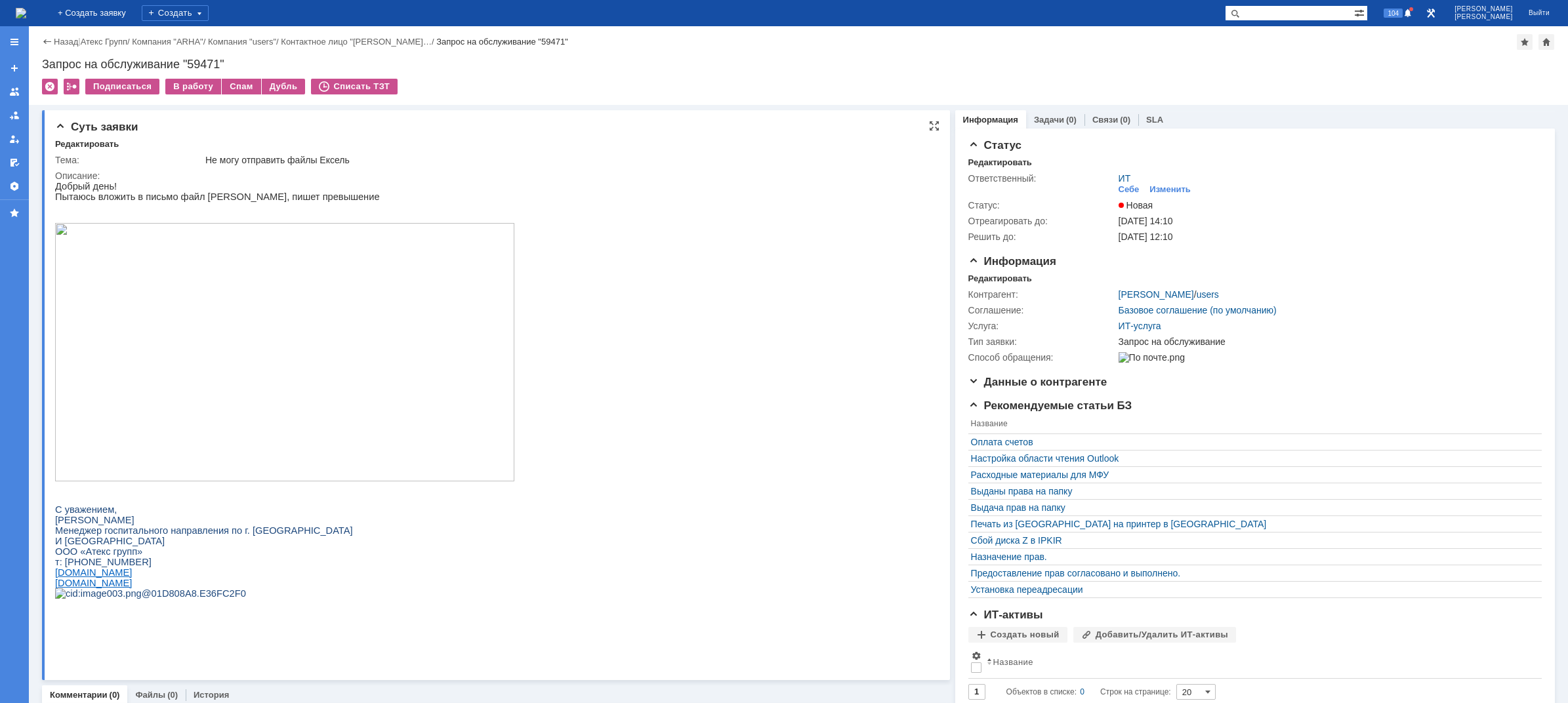
click at [587, 198] on html "Добрый день! Пытаюсь вложить в письмо файл Ексель, пишет превышение С уважением…" at bounding box center [489, 395] width 867 height 428
click at [1123, 187] on div "Себе" at bounding box center [1128, 189] width 21 height 11
click at [188, 85] on div "В работу" at bounding box center [193, 86] width 56 height 16
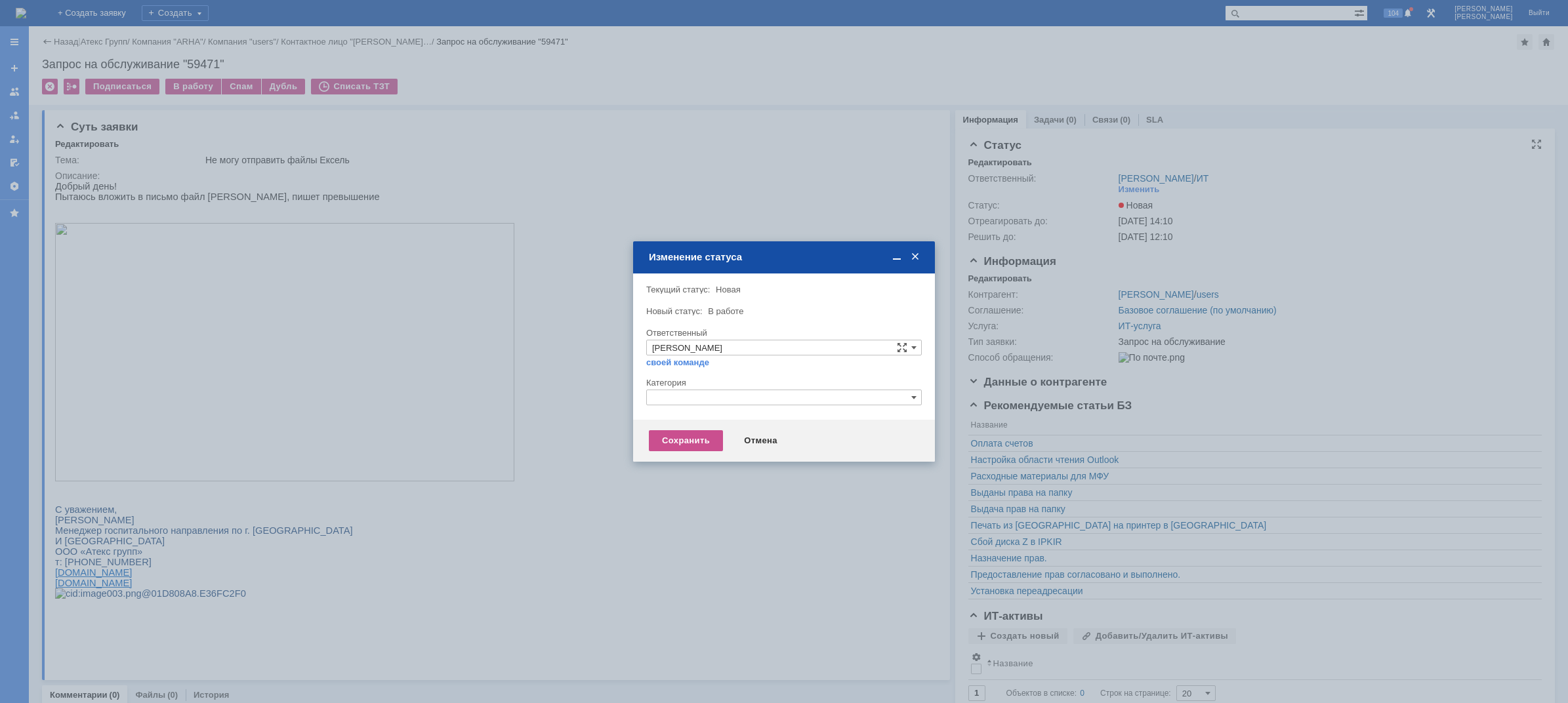
click at [709, 386] on div "Категория" at bounding box center [783, 383] width 273 height 8
click at [712, 394] on div "Категория" at bounding box center [784, 395] width 276 height 38
click at [697, 399] on input "text" at bounding box center [784, 397] width 276 height 16
drag, startPoint x: 654, startPoint y: 390, endPoint x: 599, endPoint y: 385, distance: 55.2
click at [599, 385] on body "Идет загрузка, пожалуйста, подождите. На домашнюю + Создать заявку Создать 104 …" at bounding box center [784, 351] width 1568 height 703
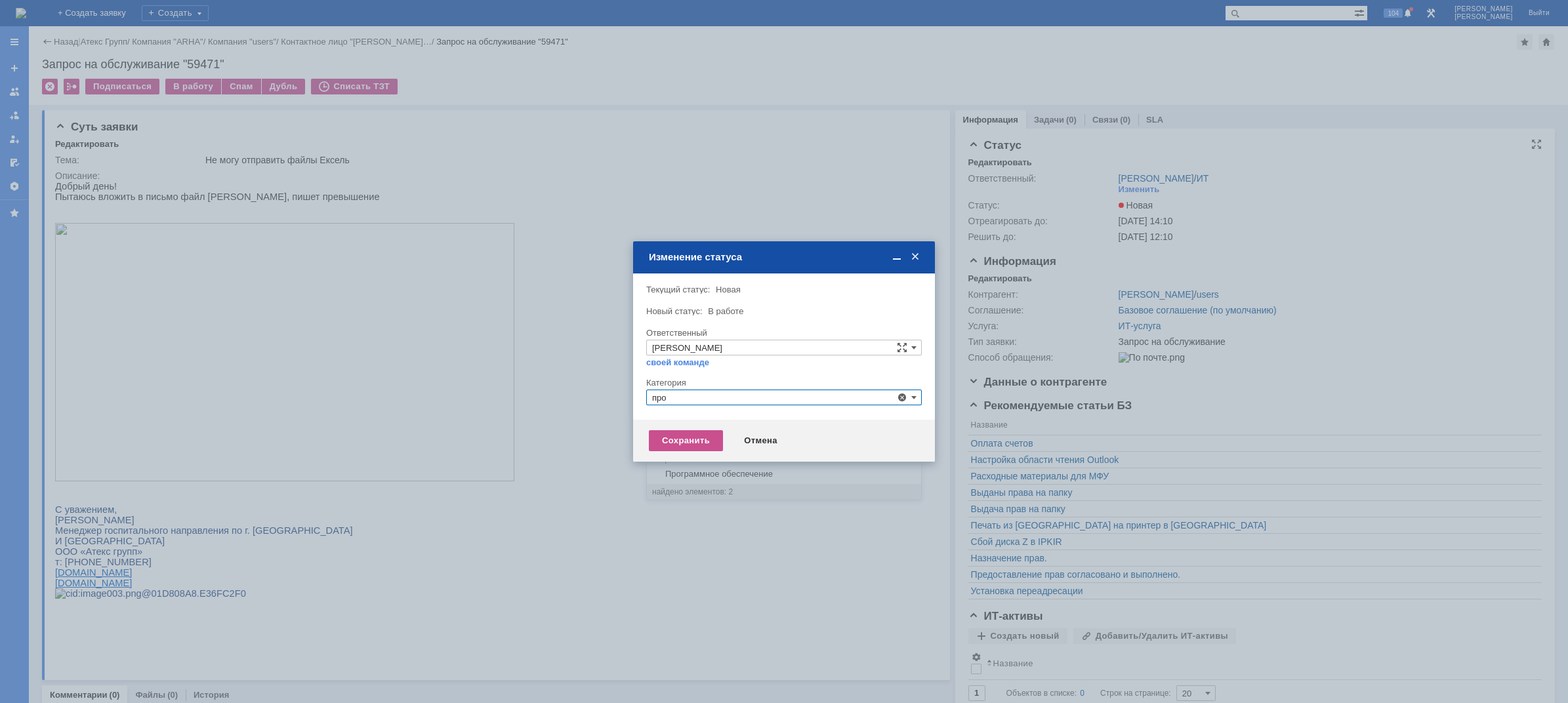
click at [675, 452] on div "Прочее" at bounding box center [784, 458] width 274 height 15
click at [665, 436] on div "Сохранить" at bounding box center [686, 440] width 74 height 21
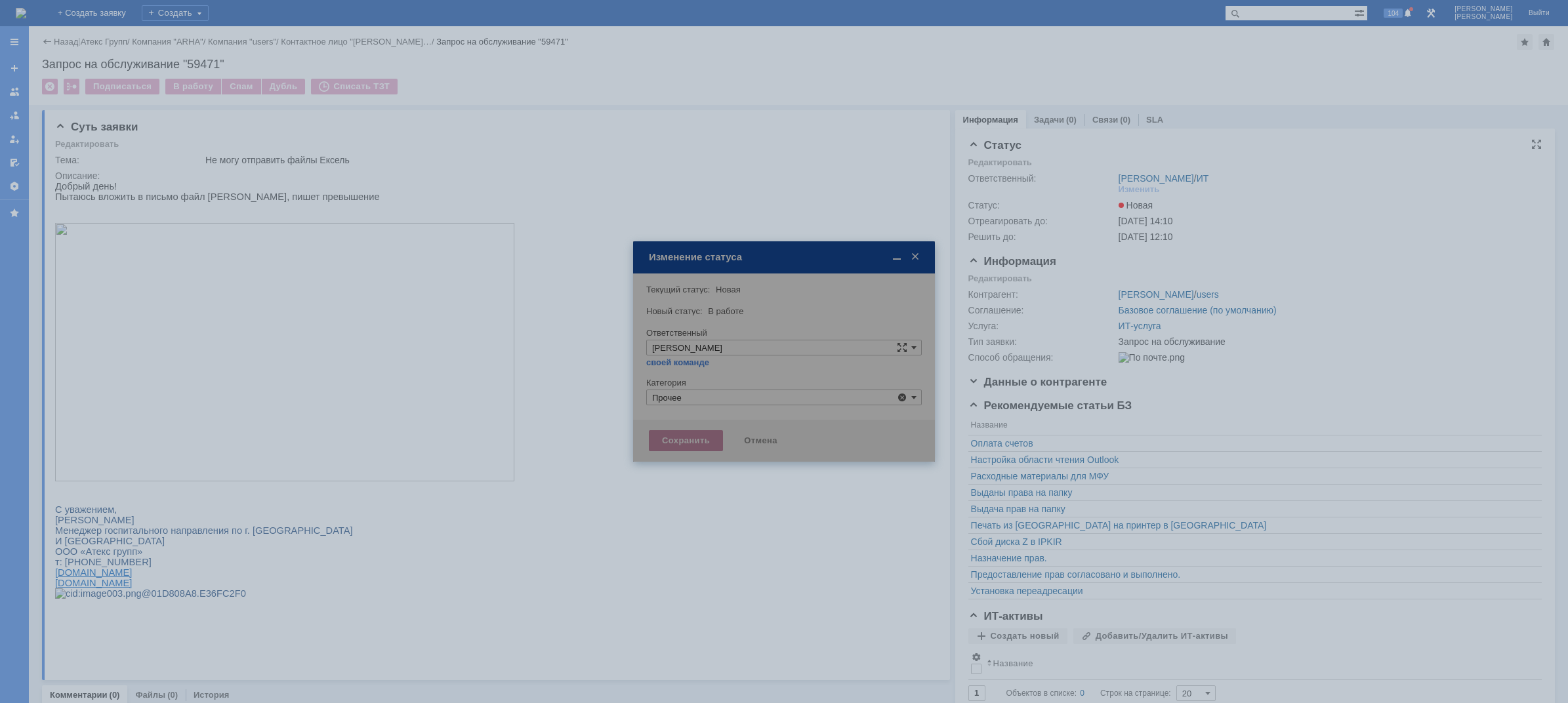
type input "Прочее"
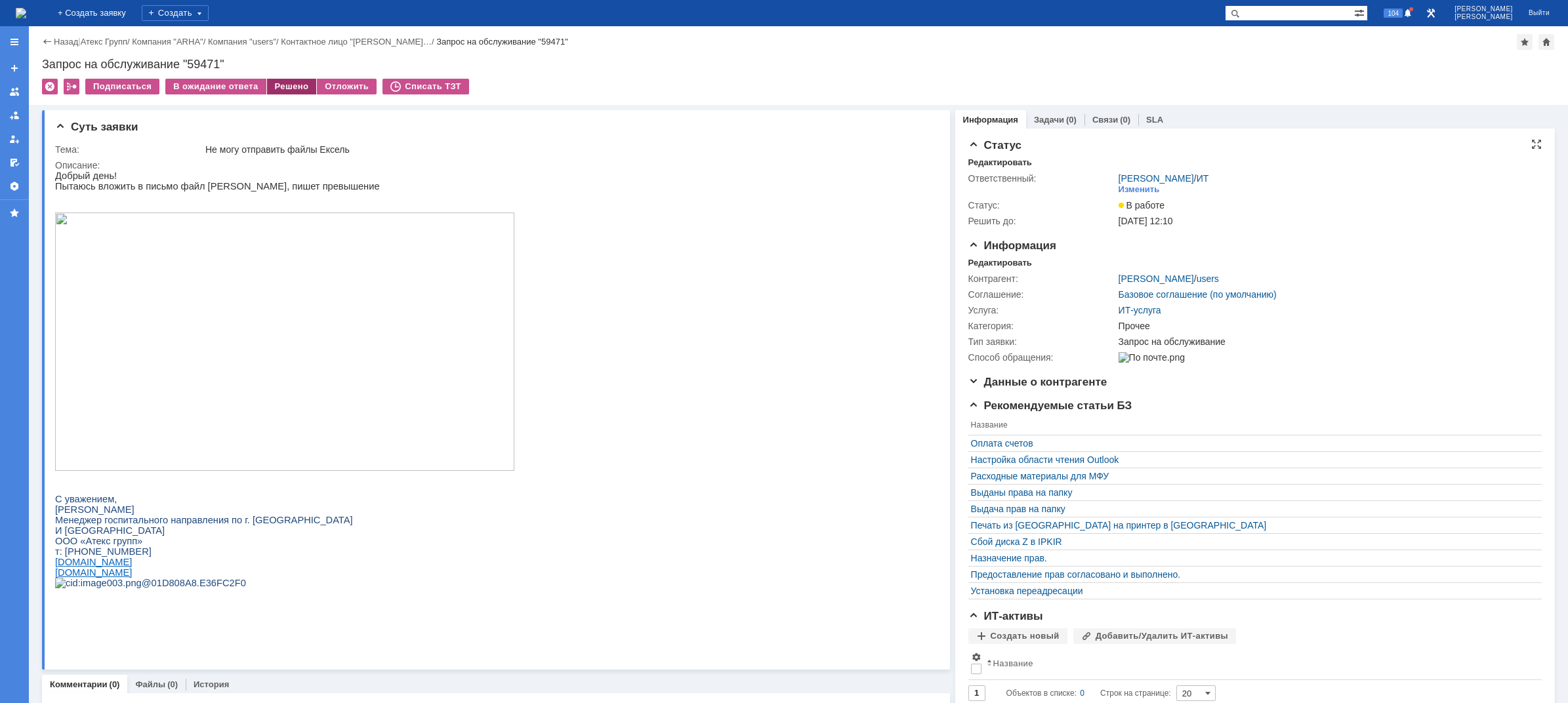
click at [292, 90] on div "Решено" at bounding box center [292, 86] width 49 height 16
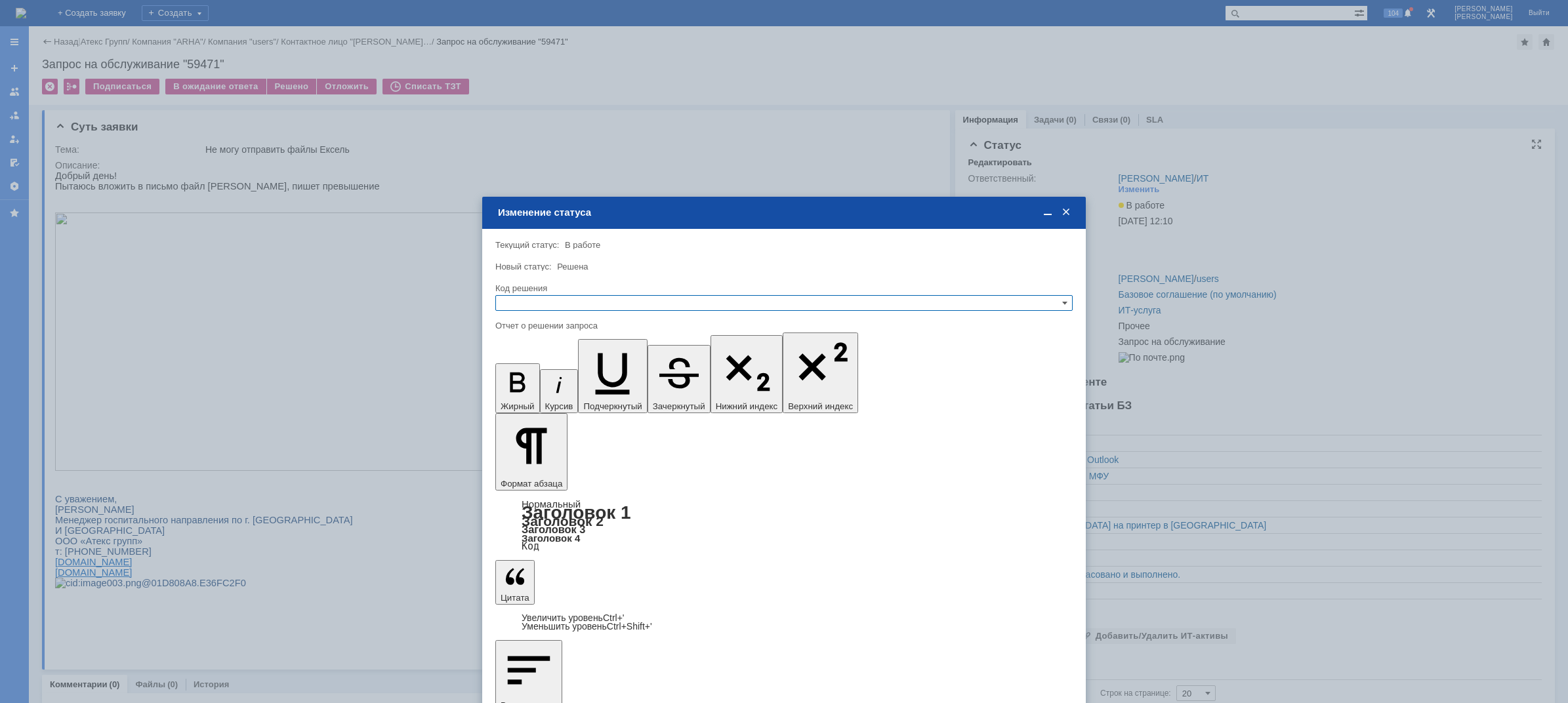
click at [701, 309] on input "text" at bounding box center [784, 302] width 577 height 16
click at [523, 368] on span "Решено" at bounding box center [784, 366] width 566 height 11
type input "Решено"
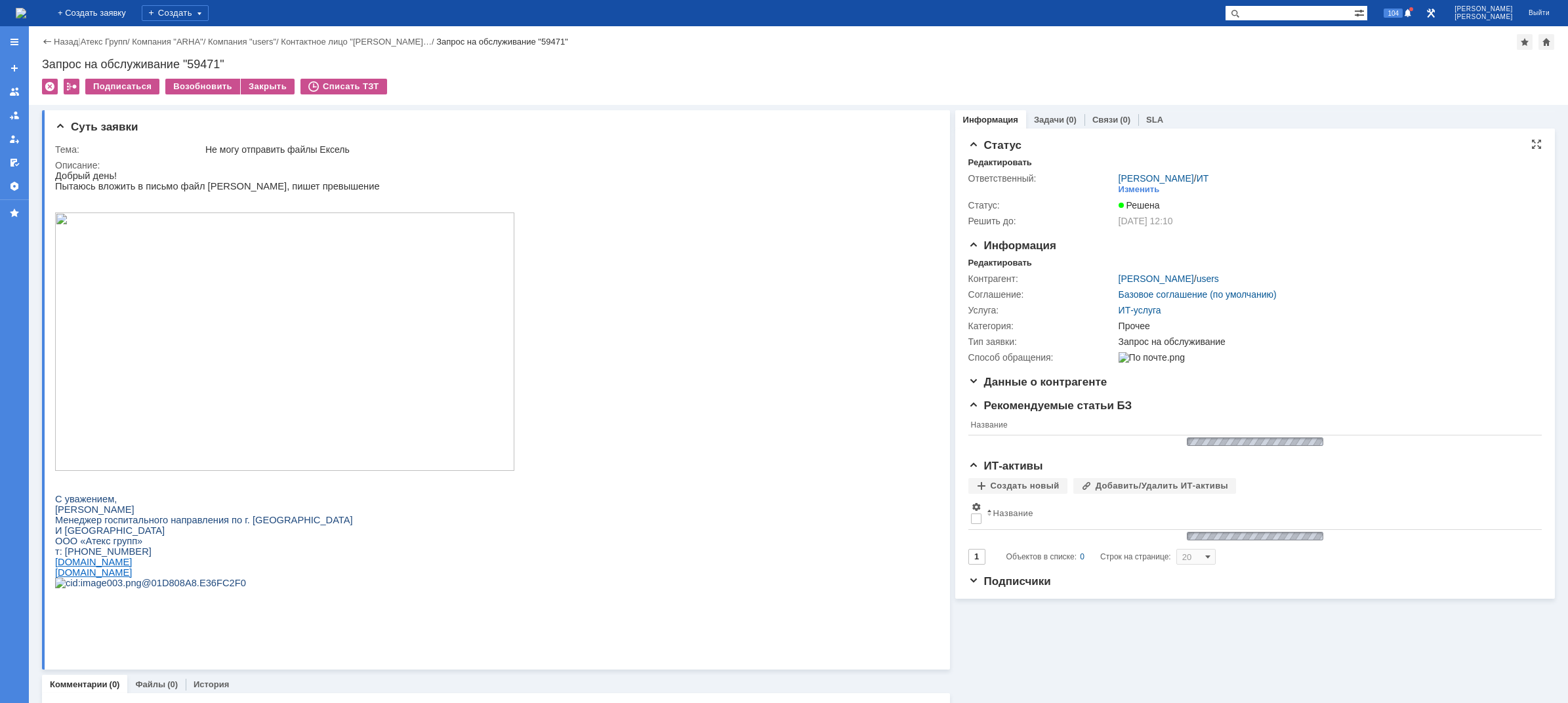
click at [26, 12] on img at bounding box center [21, 13] width 11 height 11
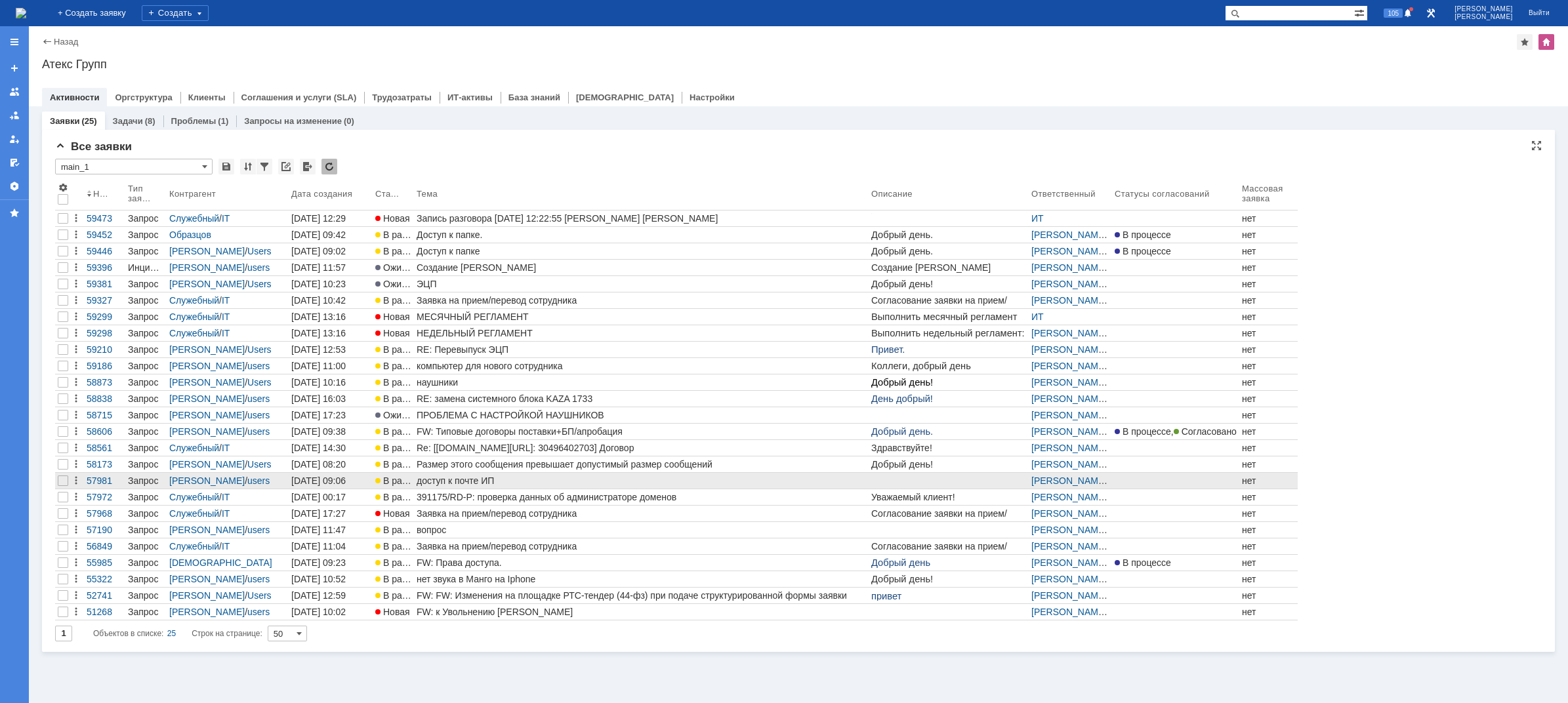
click at [439, 486] on link "доступ к почте ИП" at bounding box center [641, 480] width 454 height 16
